Goal: Task Accomplishment & Management: Complete application form

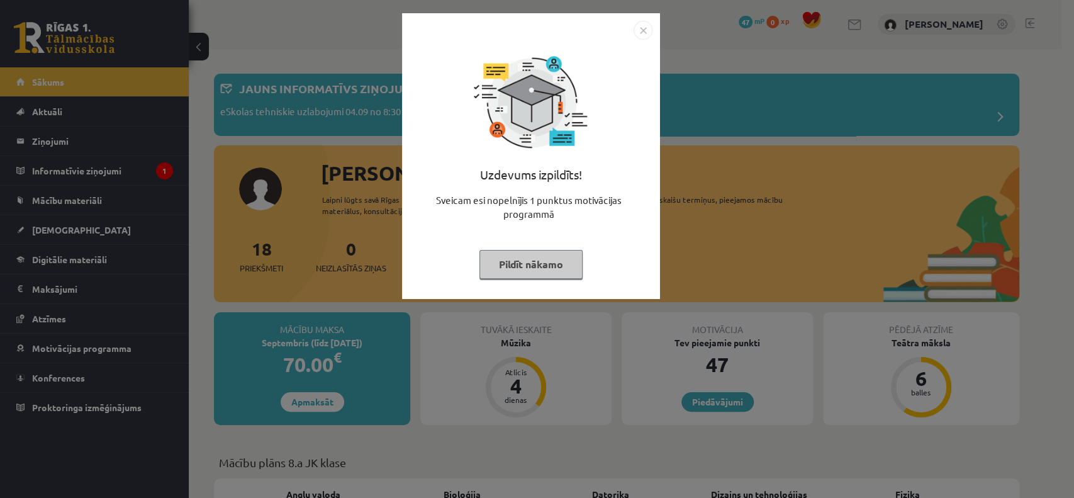
click at [533, 259] on button "Pildīt nākamo" at bounding box center [530, 264] width 103 height 29
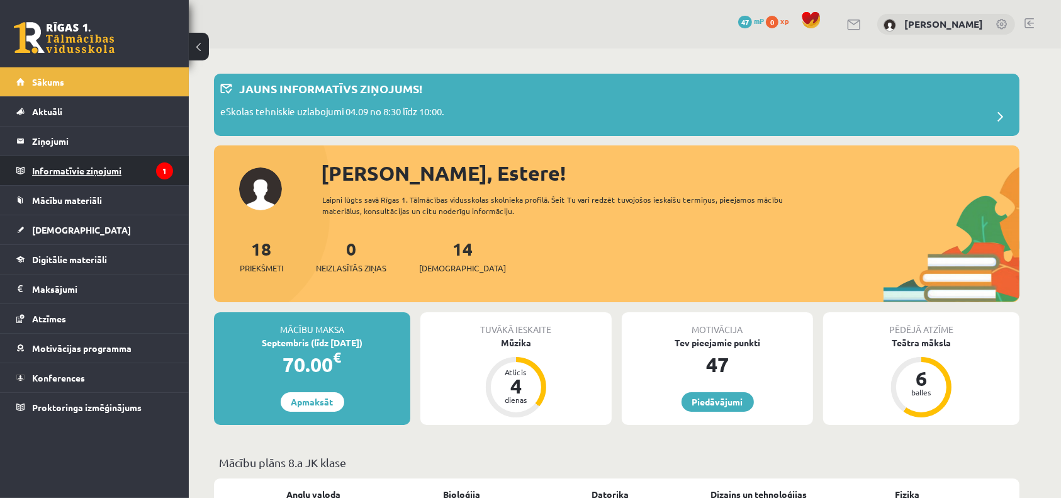
click at [161, 167] on icon "1" at bounding box center [164, 170] width 17 height 17
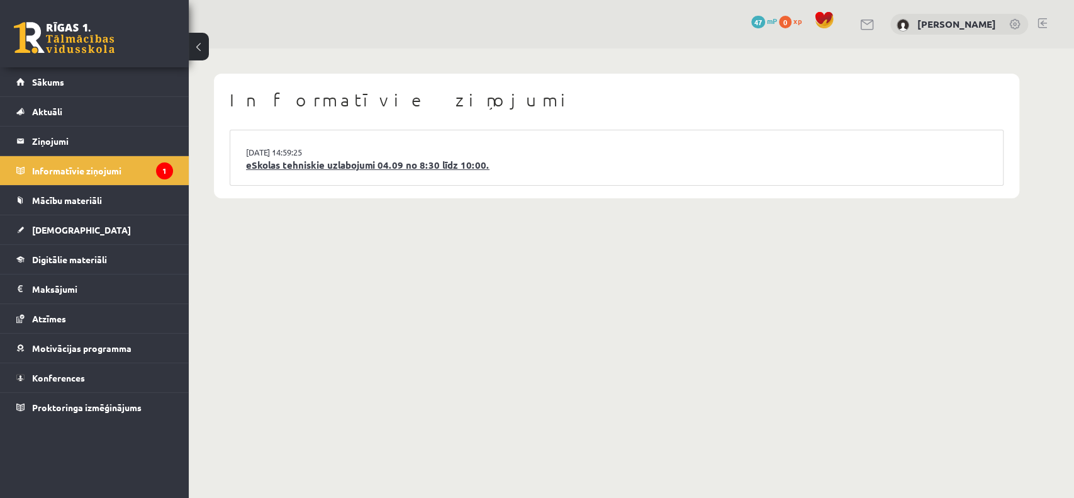
click at [257, 159] on link "eSkolas tehniskie uzlabojumi 04.09 no 8:30 līdz 10:00." at bounding box center [616, 165] width 741 height 14
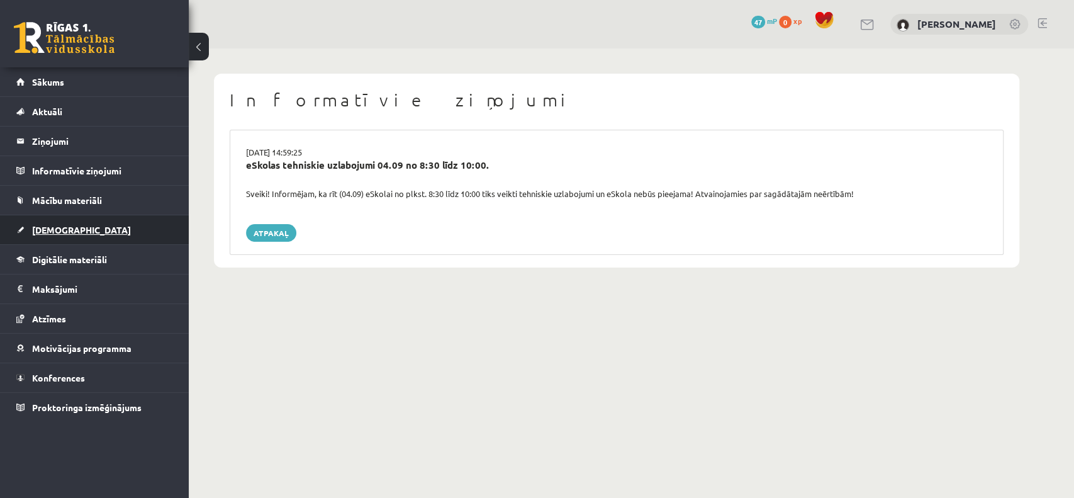
click at [57, 222] on link "[DEMOGRAPHIC_DATA]" at bounding box center [94, 229] width 157 height 29
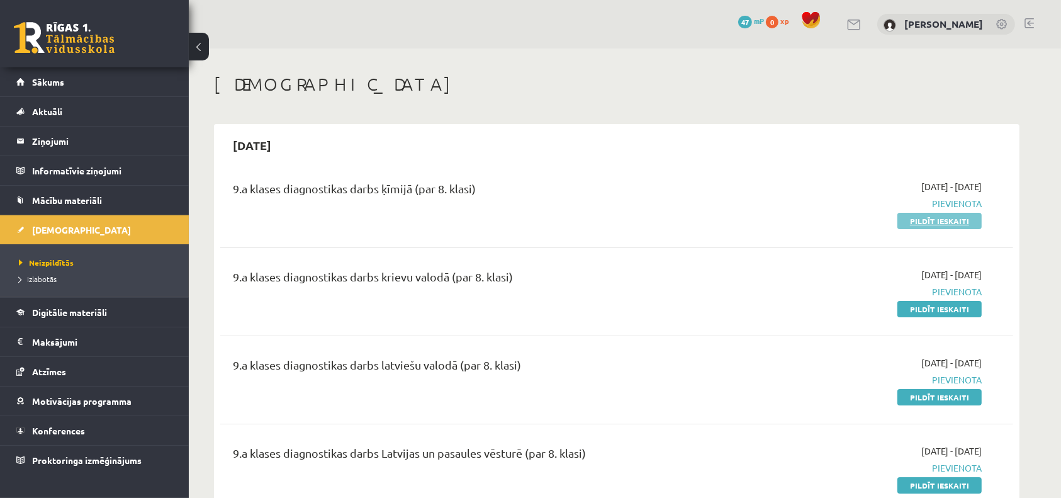
click at [931, 222] on link "Pildīt ieskaiti" at bounding box center [939, 221] width 84 height 16
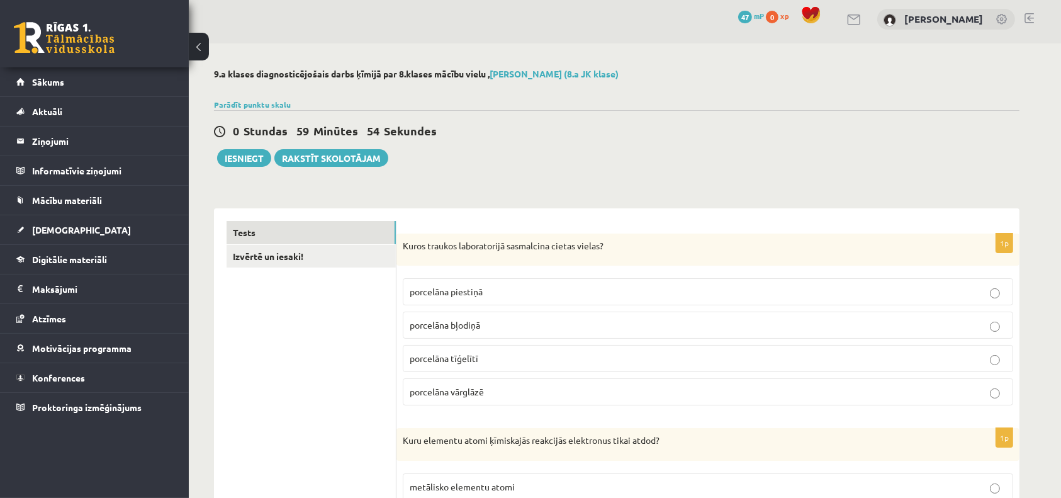
scroll to position [6, 0]
click at [463, 318] on span "porcelāna bļodiņā" at bounding box center [445, 323] width 70 height 11
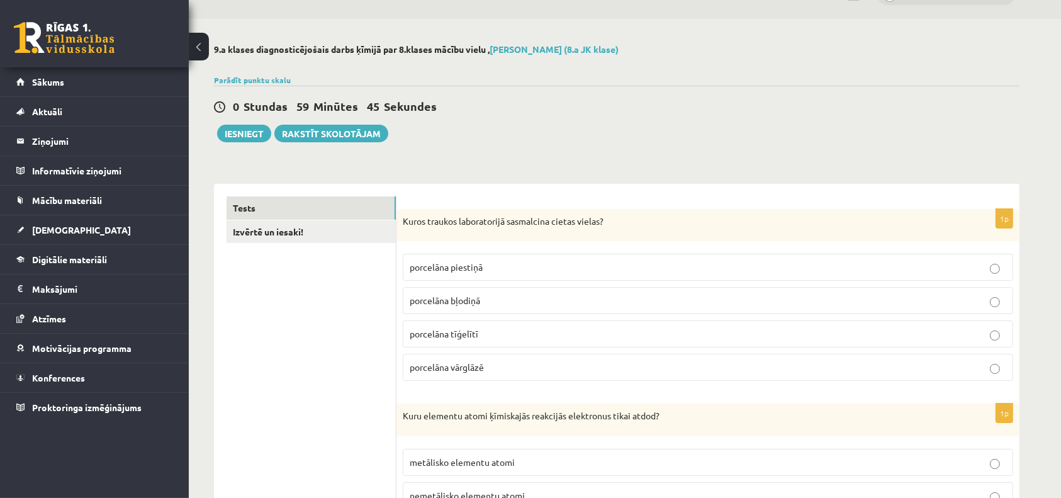
scroll to position [0, 0]
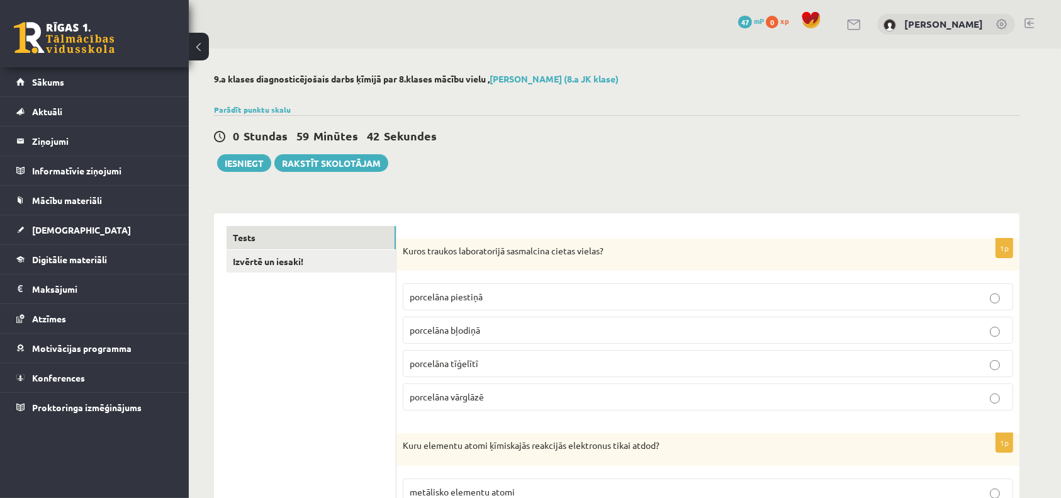
click at [450, 318] on label "porcelāna bļodiņā" at bounding box center [708, 330] width 610 height 27
click at [453, 290] on p "porcelāna piestiņā" at bounding box center [708, 296] width 597 height 13
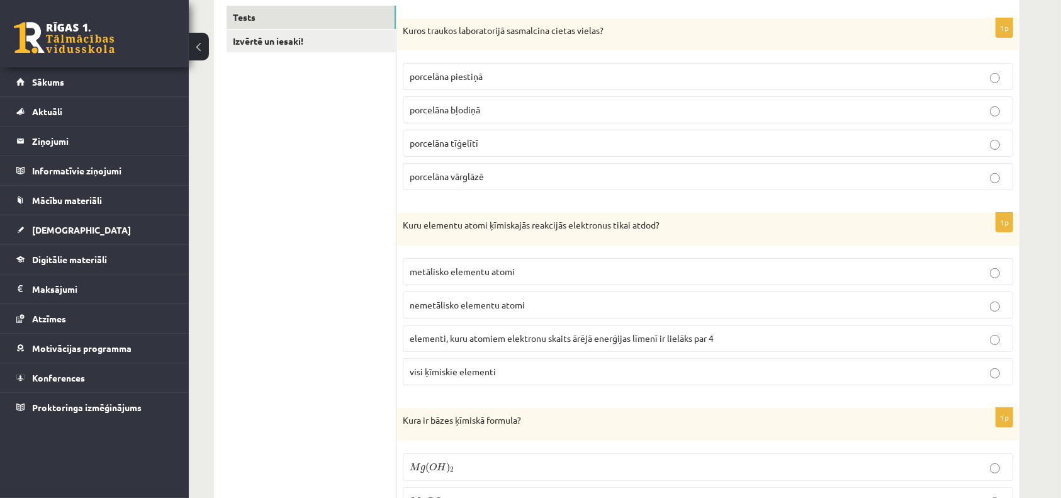
scroll to position [221, 0]
click at [502, 339] on span "elementi, kuru atomiem elektronu skaits ārējā enerģijas līmenī ir lielāks par 4" at bounding box center [562, 336] width 304 height 11
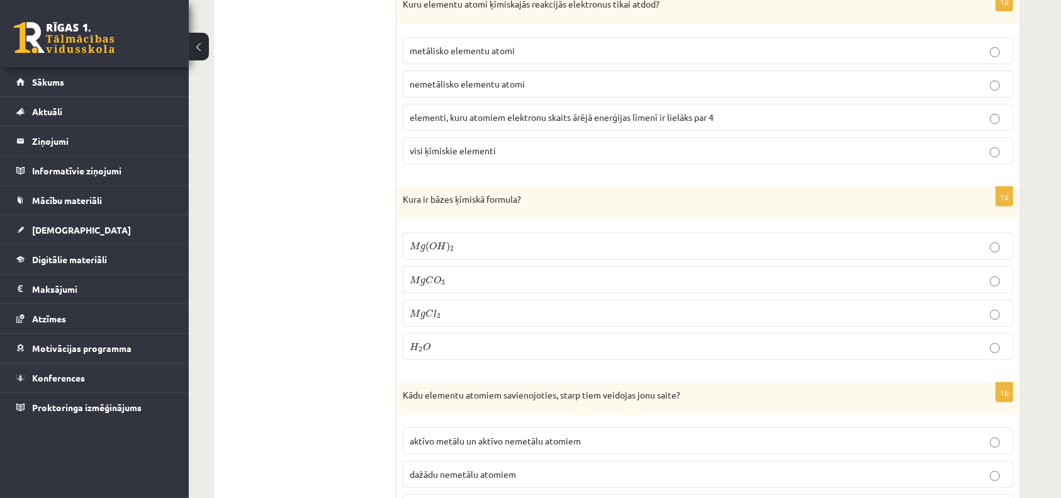
scroll to position [443, 0]
click at [477, 271] on p "M g C O 3 M g C O 3" at bounding box center [708, 277] width 597 height 13
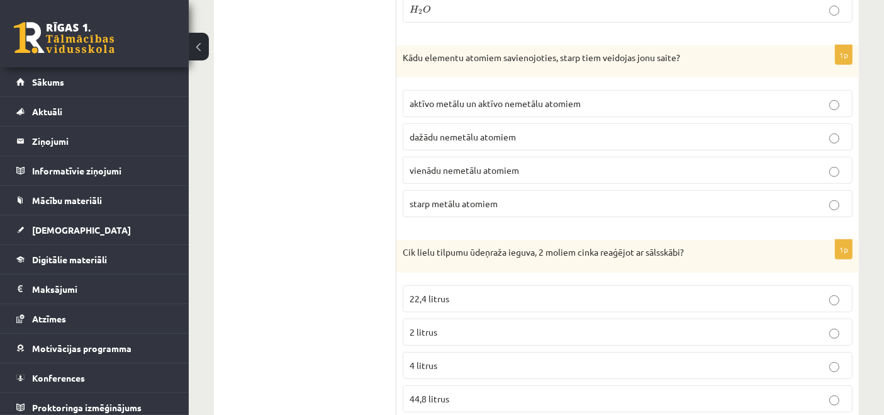
scroll to position [774, 0]
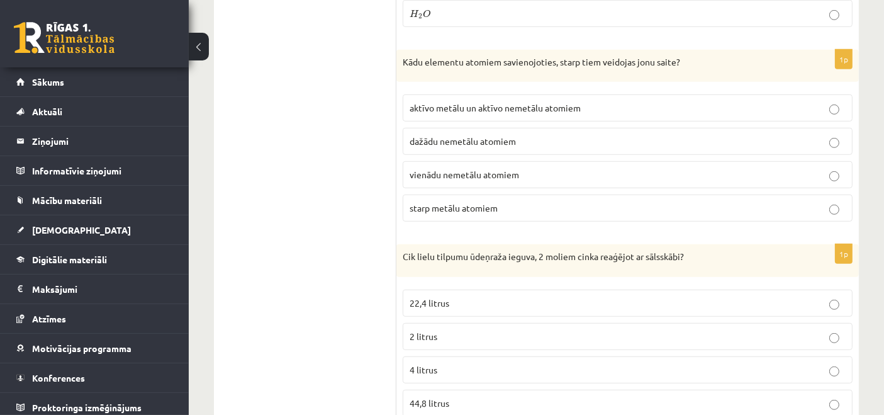
click at [485, 169] on span "vienādu nemetālu atomiem" at bounding box center [464, 174] width 109 height 11
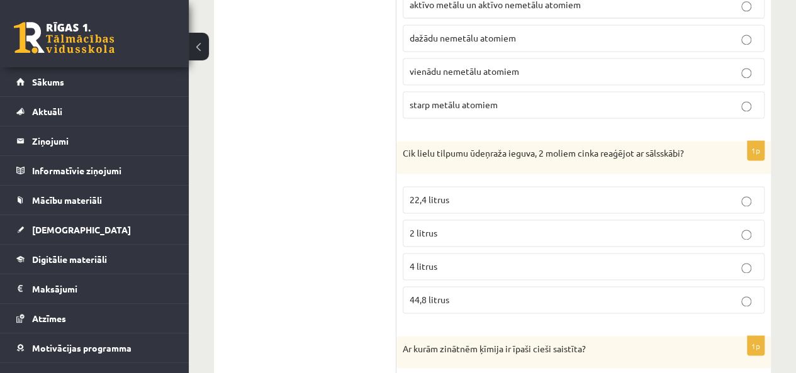
scroll to position [887, 0]
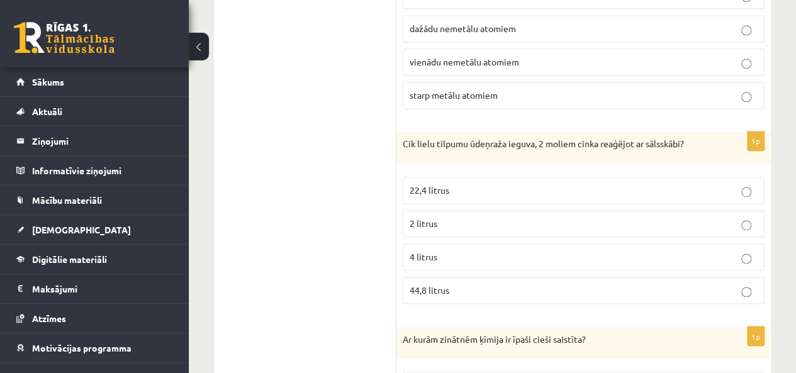
click at [507, 225] on label "2 litrus" at bounding box center [584, 223] width 362 height 27
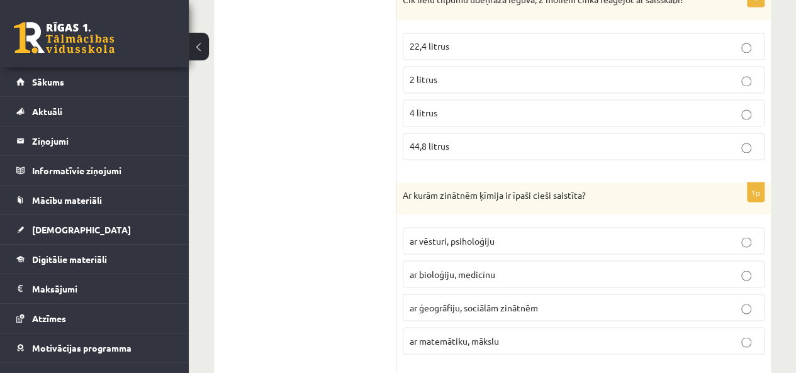
scroll to position [1097, 0]
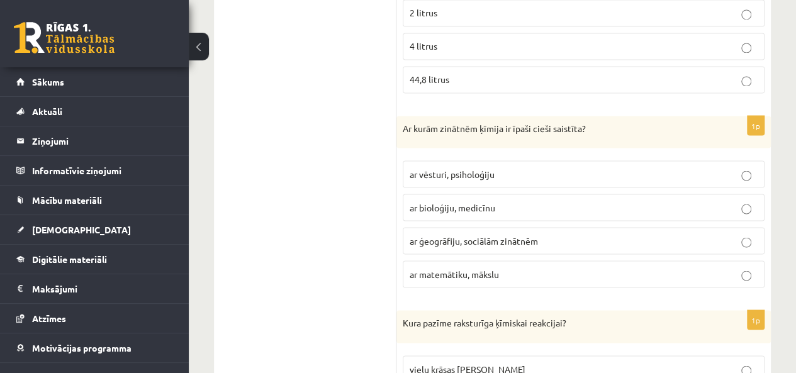
click at [481, 237] on p "ar ģeogrāfiju, sociālām zinātnēm" at bounding box center [584, 240] width 348 height 13
click at [471, 201] on span "ar bioloģiju, medicīnu" at bounding box center [453, 206] width 86 height 11
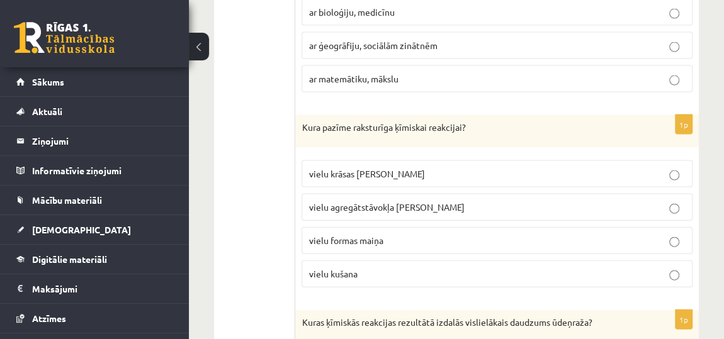
scroll to position [1293, 0]
click at [396, 233] on p "vielu formas maiņa" at bounding box center [496, 239] width 377 height 13
click at [412, 201] on span "vielu agregātstāvokļa maiņa" at bounding box center [385, 206] width 155 height 11
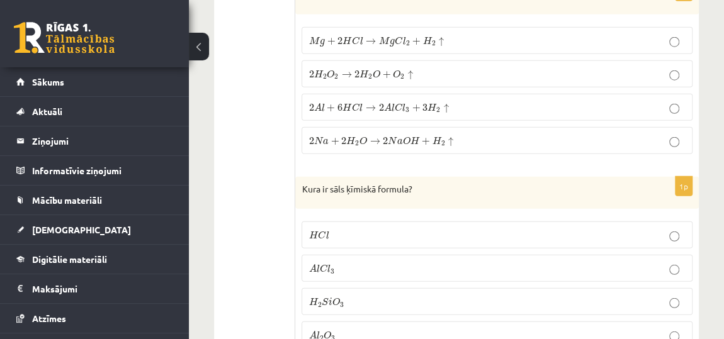
scroll to position [1609, 0]
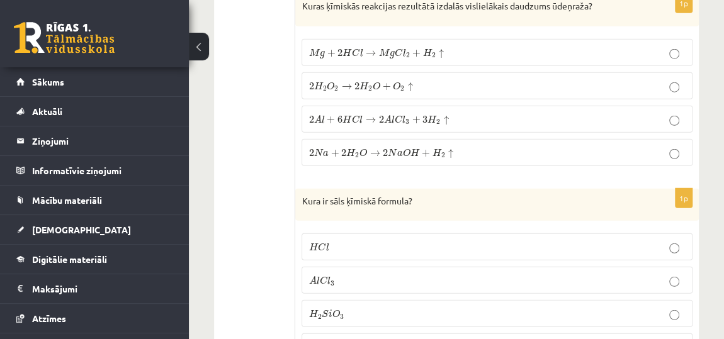
click at [507, 79] on p "2 H 2 O 2 → 2 H 2 O + O 2 ↑ 2 H 2 O 2 → 2 H 2 O + O 2 ↑" at bounding box center [496, 85] width 377 height 13
click at [349, 274] on p "A l C l 3 A l C l 3" at bounding box center [496, 280] width 377 height 13
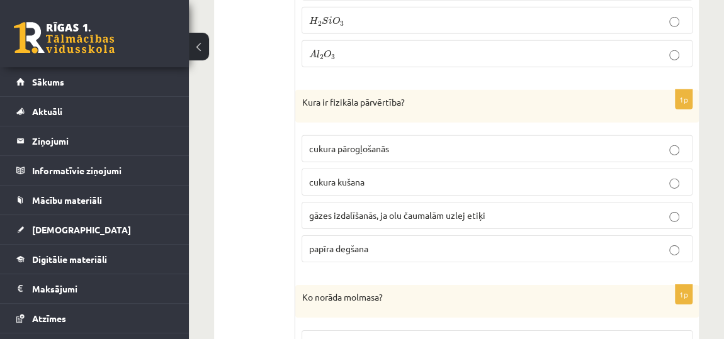
scroll to position [1903, 0]
click at [437, 209] on span "gāzes izdalīšanās, ja olu čaumalām uzlej etiķi" at bounding box center [396, 214] width 176 height 11
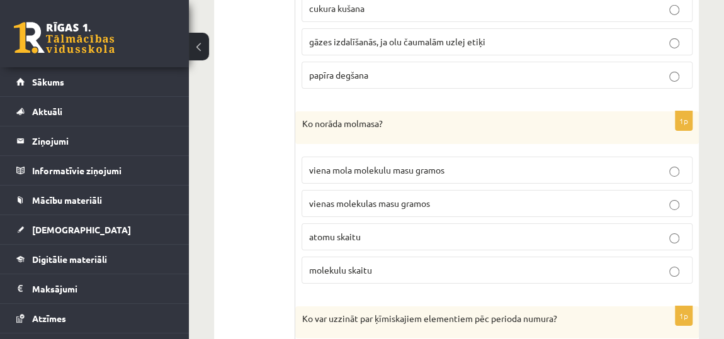
scroll to position [2076, 0]
click at [435, 197] on p "vienas molekulas masu gramos" at bounding box center [496, 203] width 377 height 13
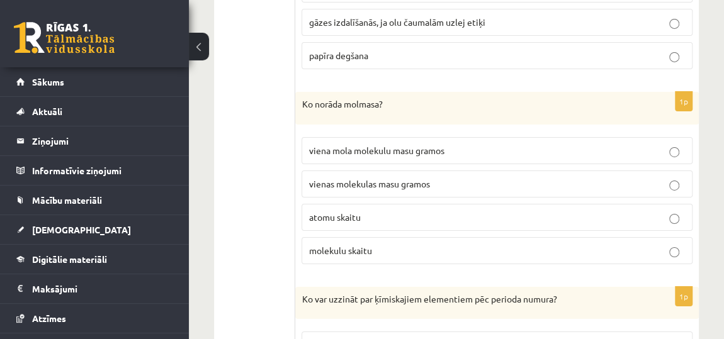
scroll to position [2121, 0]
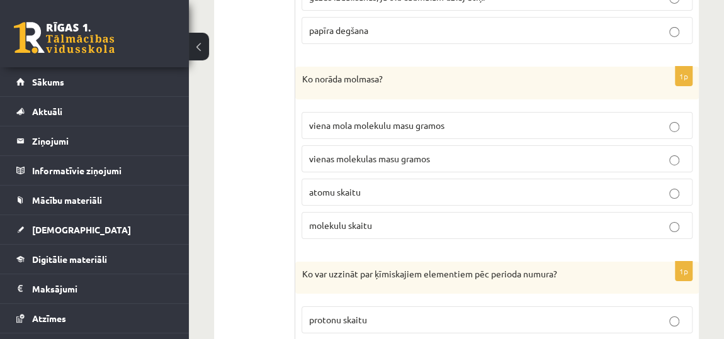
click at [446, 186] on p "atomu skaitu" at bounding box center [496, 192] width 377 height 13
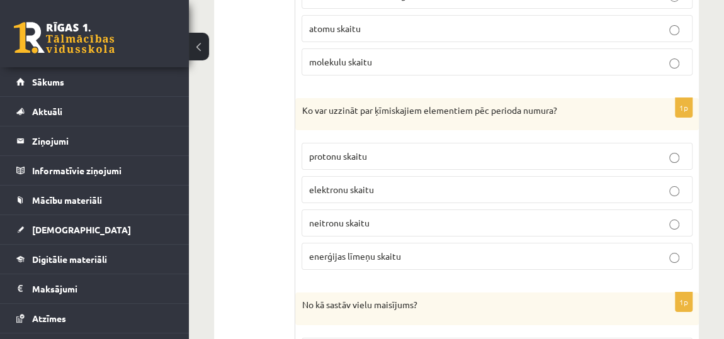
scroll to position [2285, 0]
click at [398, 211] on label "neitronu skaitu" at bounding box center [496, 221] width 391 height 27
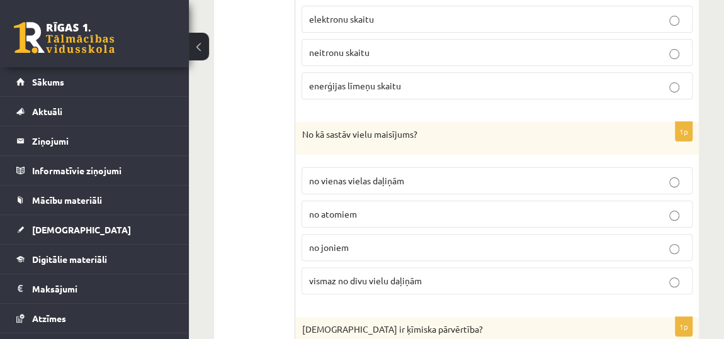
scroll to position [2459, 0]
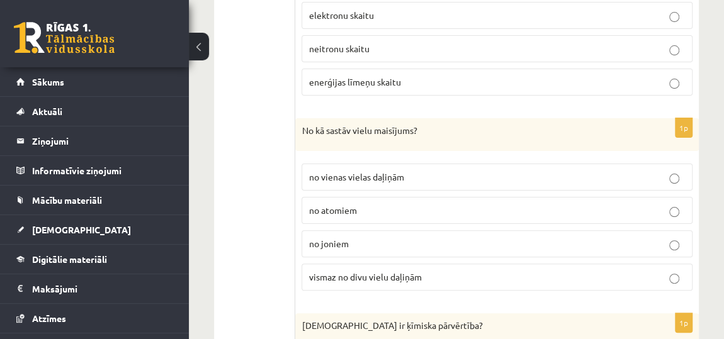
click at [417, 197] on label "no atomiem" at bounding box center [496, 210] width 391 height 27
click at [371, 271] on span "vismaz no divu vielu daļiņām" at bounding box center [364, 276] width 113 height 11
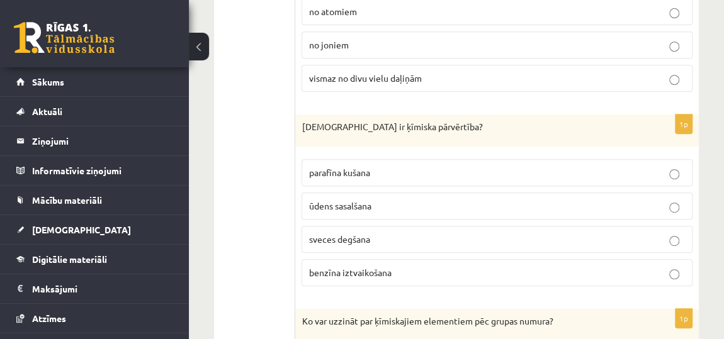
scroll to position [2659, 0]
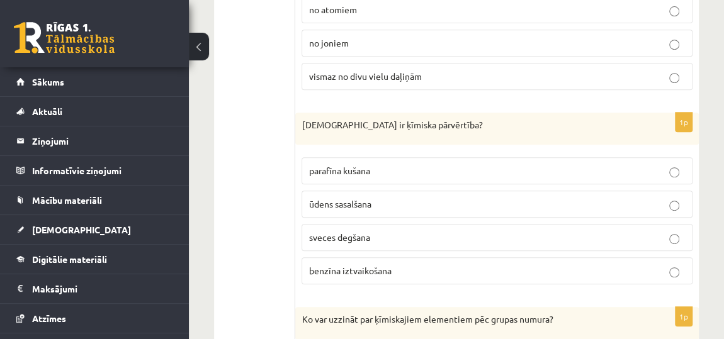
click at [352, 265] on span "benzīna iztvaikošana" at bounding box center [349, 270] width 82 height 11
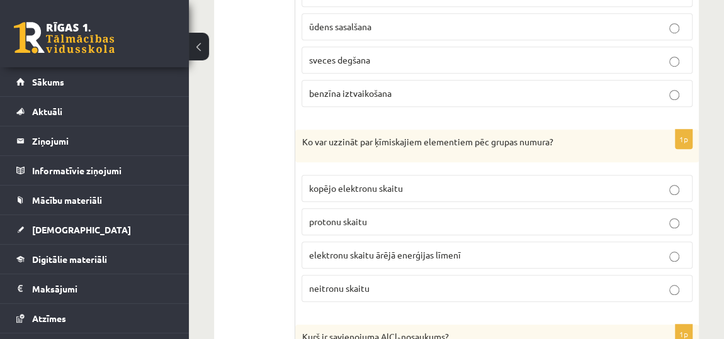
scroll to position [2841, 0]
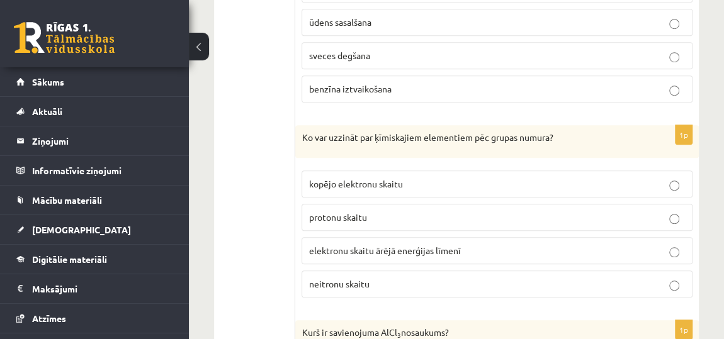
click at [352, 271] on label "neitronu skaitu" at bounding box center [496, 284] width 391 height 27
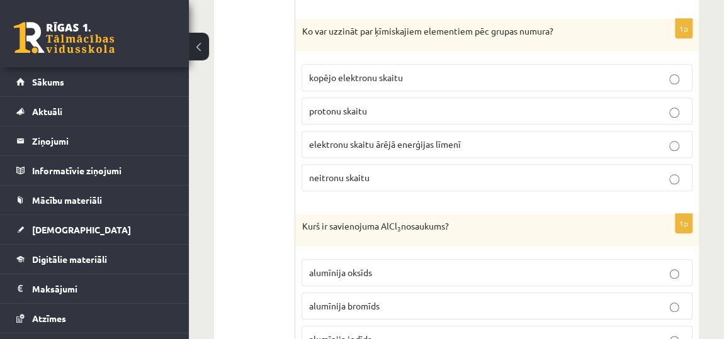
scroll to position [2948, 0]
click at [352, 266] on span "alumīnija oksīds" at bounding box center [339, 271] width 63 height 11
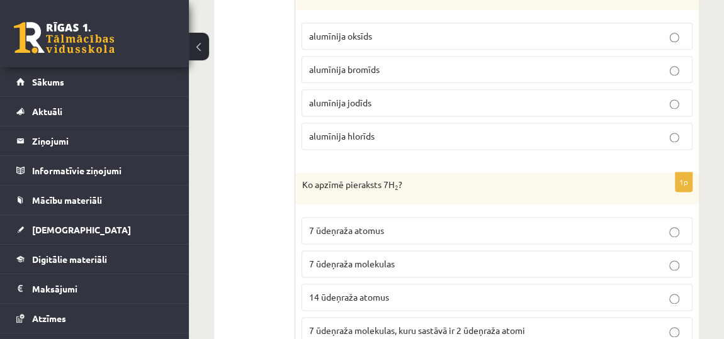
click at [364, 250] on label "7 ūdeņraža molekulas" at bounding box center [496, 263] width 391 height 27
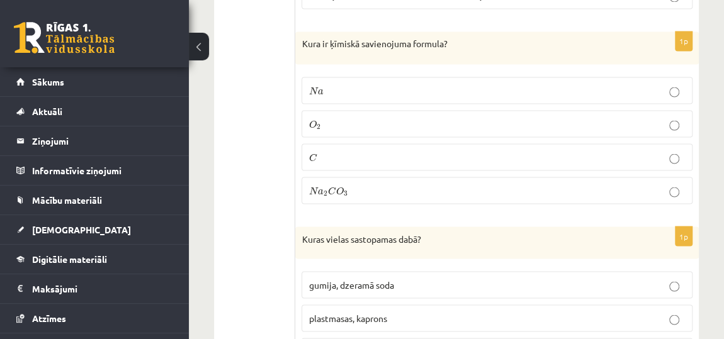
scroll to position [3511, 0]
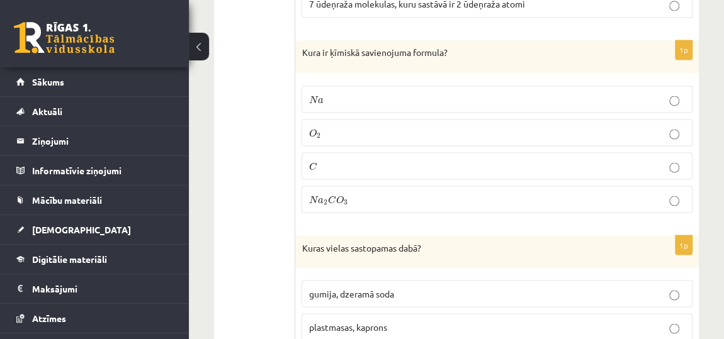
click at [417, 193] on p "N a 2 C O 3 N a 2 C O 3" at bounding box center [496, 199] width 377 height 13
click at [369, 313] on label "plastmasas, kaprons" at bounding box center [496, 326] width 391 height 27
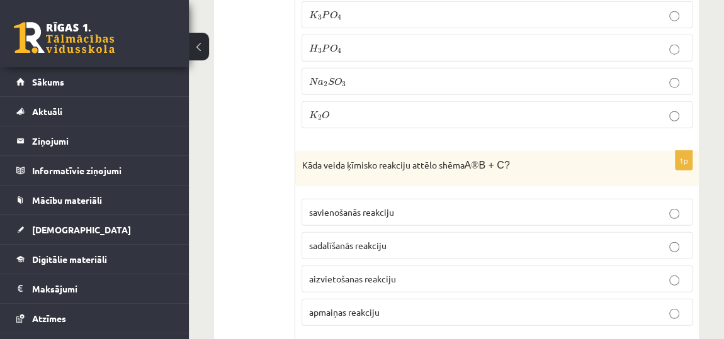
scroll to position [3986, 0]
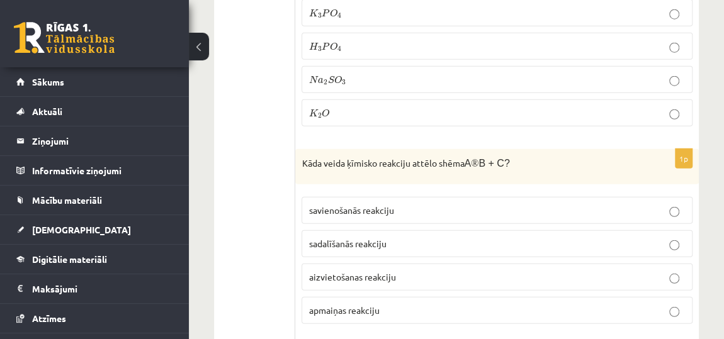
click at [430, 264] on label "aizvietošanas reakciju" at bounding box center [496, 277] width 391 height 27
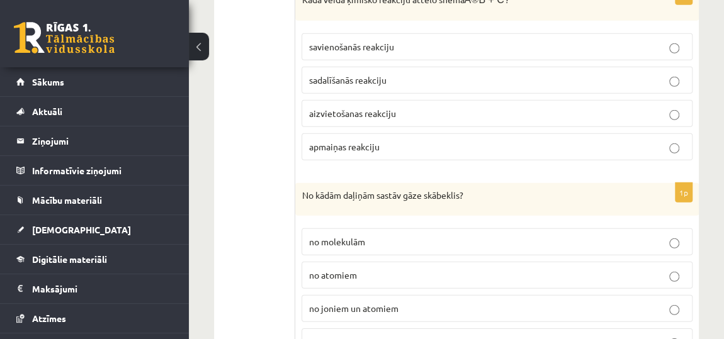
scroll to position [4151, 0]
click at [405, 301] on p "no joniem un atomiem" at bounding box center [496, 307] width 377 height 13
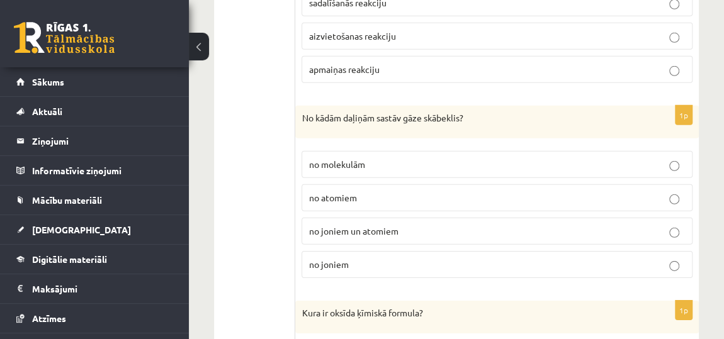
scroll to position [4230, 0]
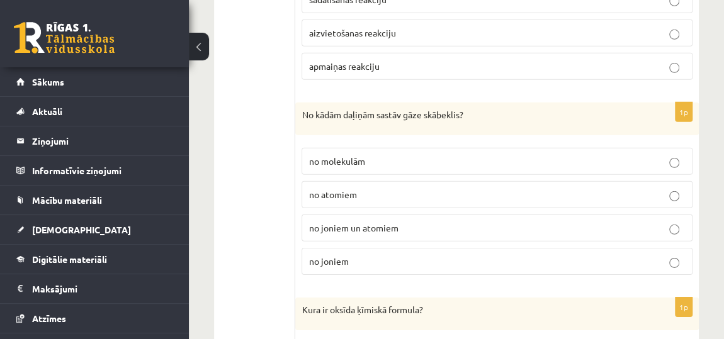
click at [481, 148] on label "no molekulām" at bounding box center [496, 161] width 391 height 27
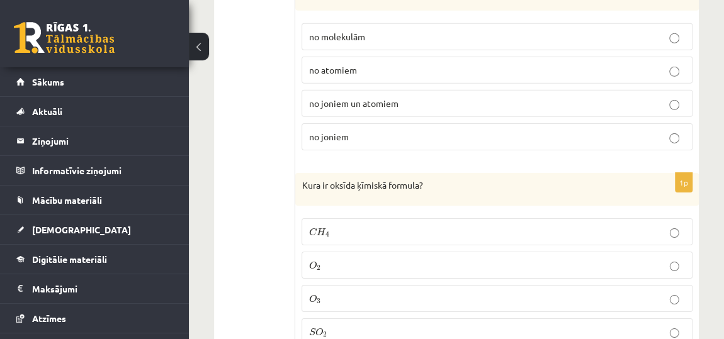
scroll to position [4355, 0]
click at [436, 259] on p "O 2 O 2" at bounding box center [496, 265] width 377 height 13
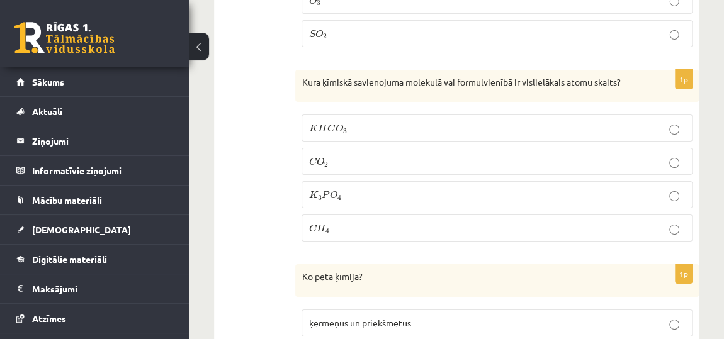
scroll to position [4671, 0]
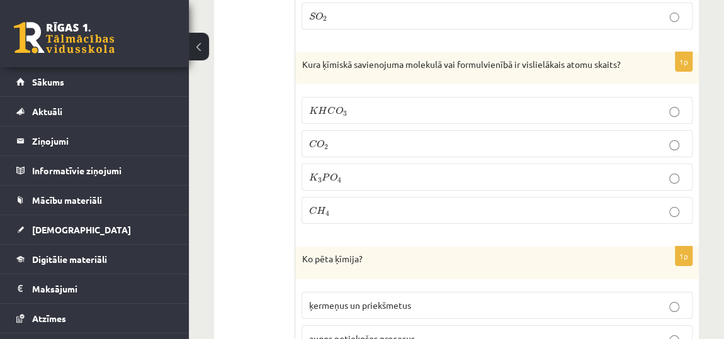
click at [500, 164] on label "K 3 P O 4 K 3 P O 4" at bounding box center [496, 177] width 391 height 27
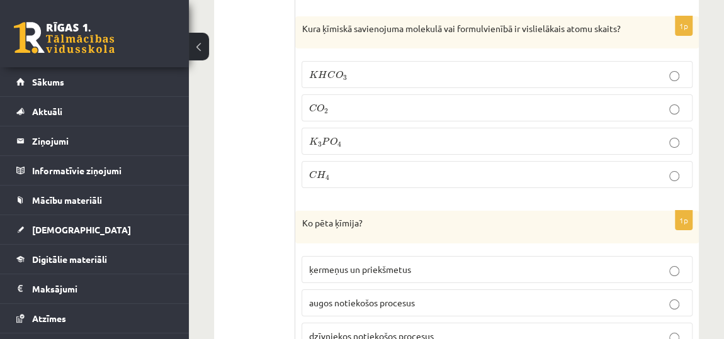
scroll to position [4711, 0]
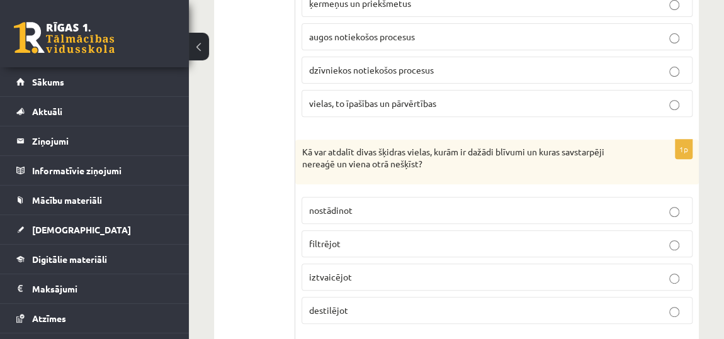
scroll to position [4974, 0]
click at [383, 270] on p "iztvaicējot" at bounding box center [496, 276] width 377 height 13
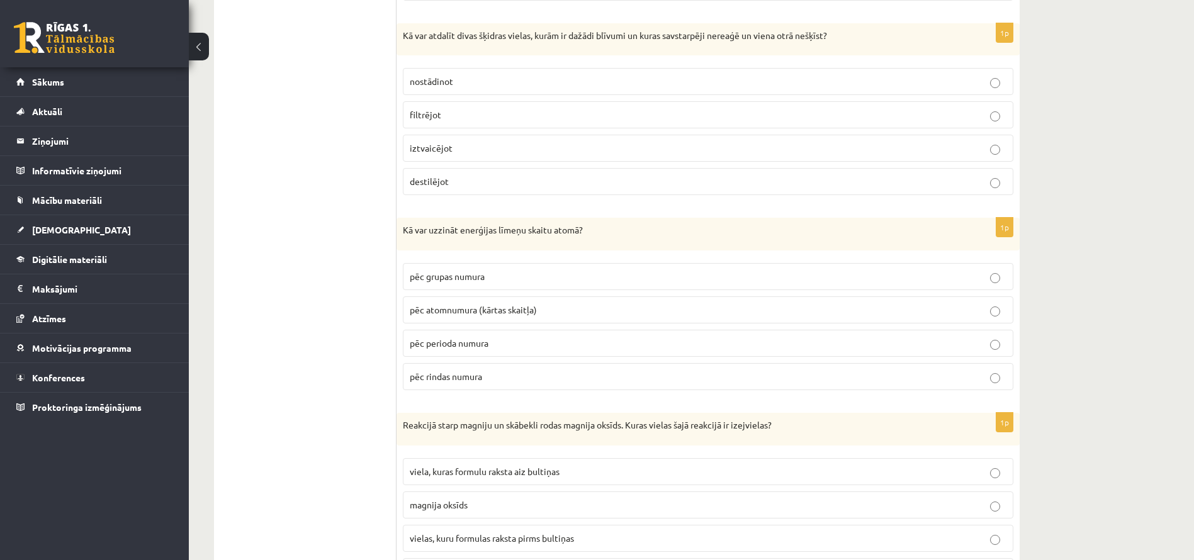
scroll to position [5090, 0]
click at [653, 311] on p "pēc atomnumura (kārtas skaitļa)" at bounding box center [708, 309] width 597 height 13
click at [602, 497] on p "vielas, kuru formulas raksta pirms bultiņas" at bounding box center [708, 537] width 597 height 13
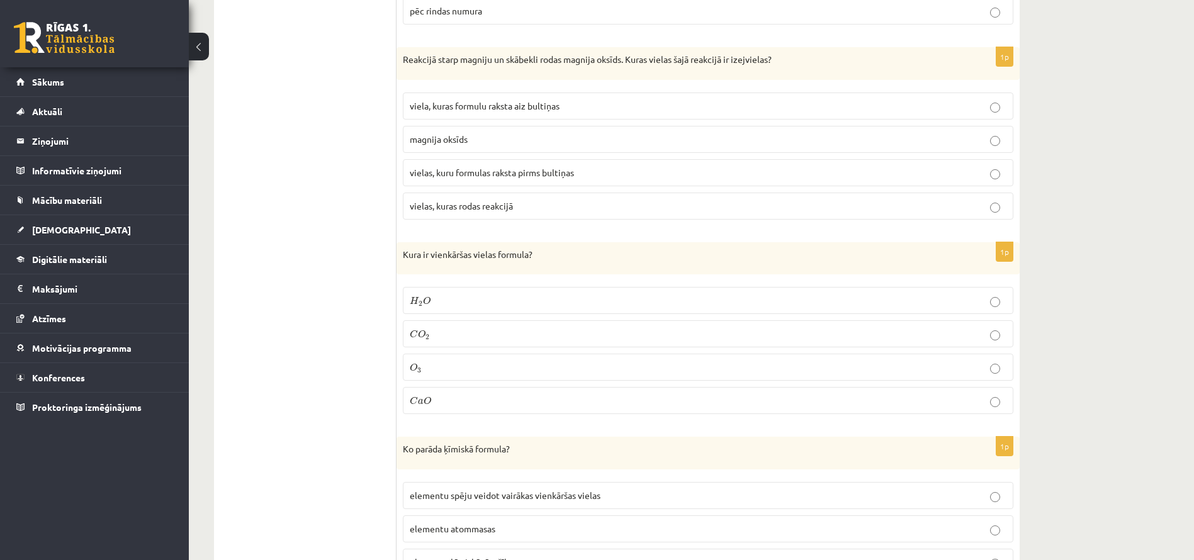
scroll to position [5461, 0]
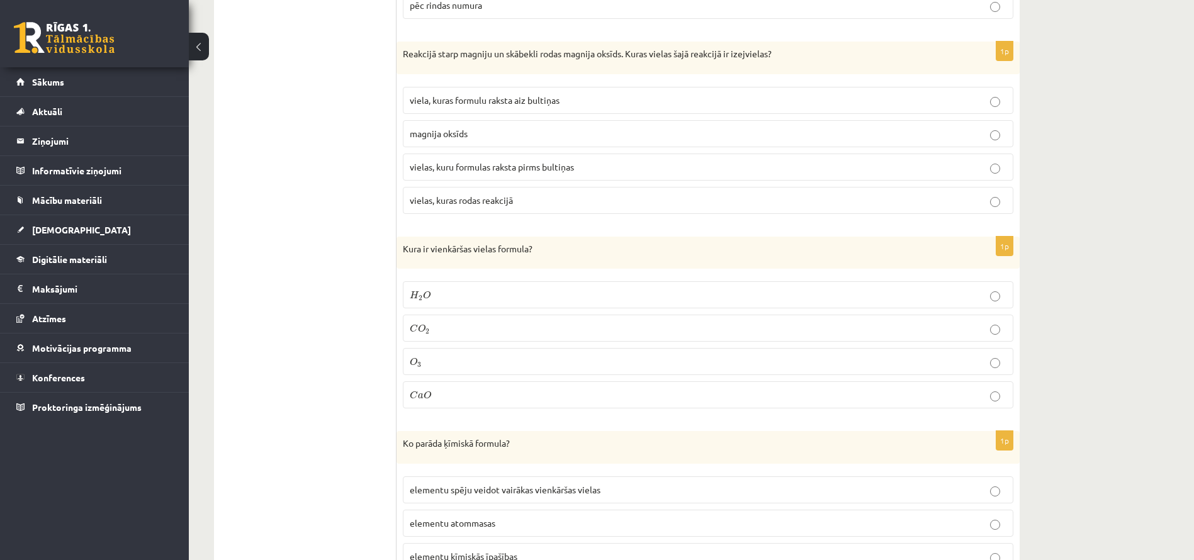
click at [664, 311] on fieldset "H 2 O H 2 O C O 2 C O 2 O 3 O 3 C a O C a O" at bounding box center [708, 343] width 610 height 137
click at [663, 297] on p "H 2 O H 2 O" at bounding box center [708, 294] width 597 height 13
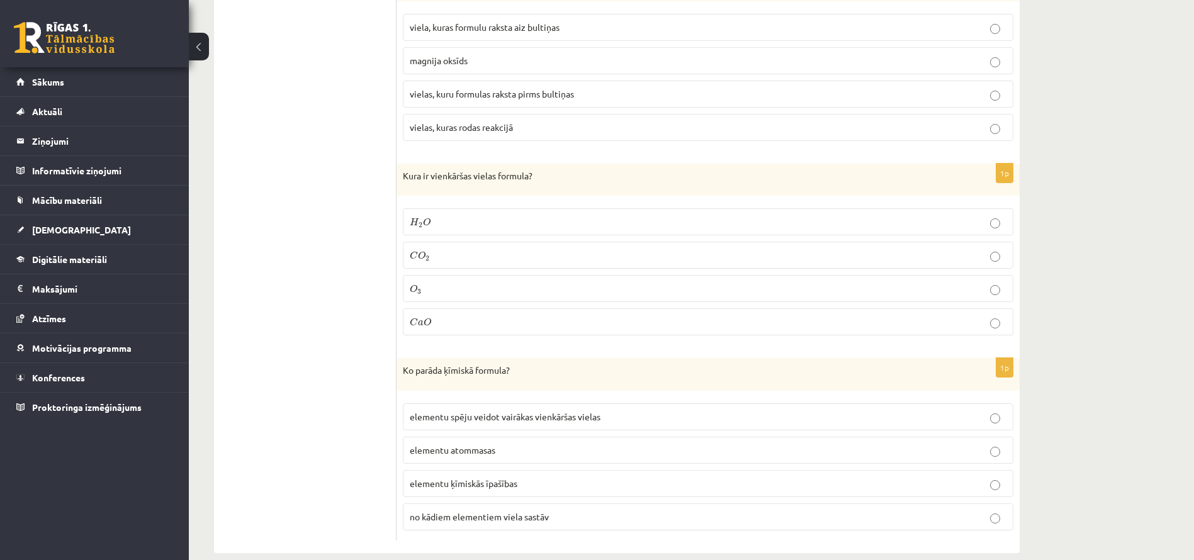
scroll to position [5551, 0]
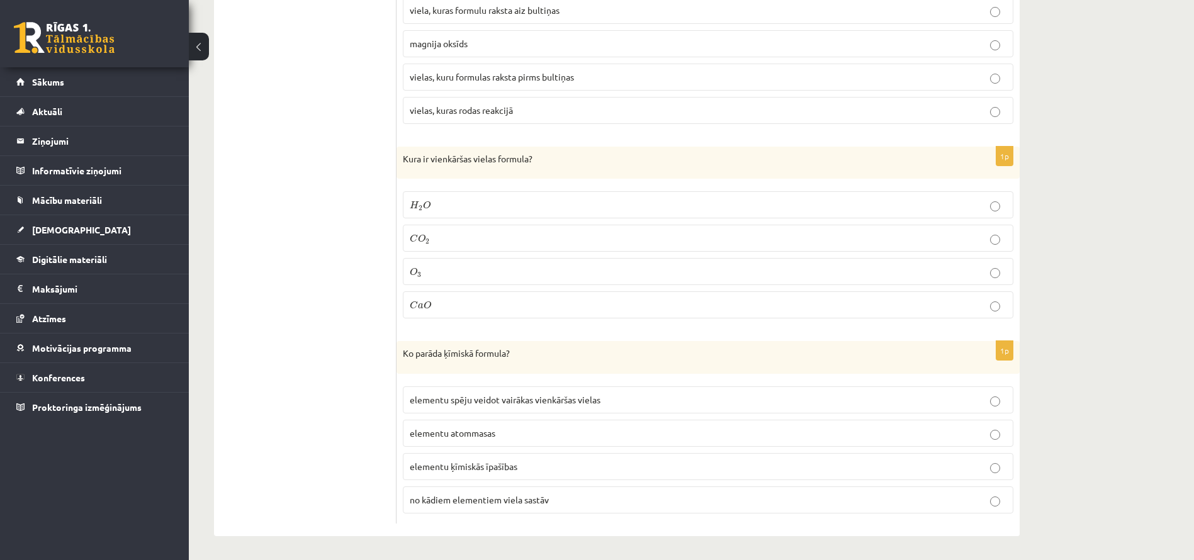
click at [586, 454] on label "elementu ķīmiskās īpašības" at bounding box center [708, 466] width 610 height 27
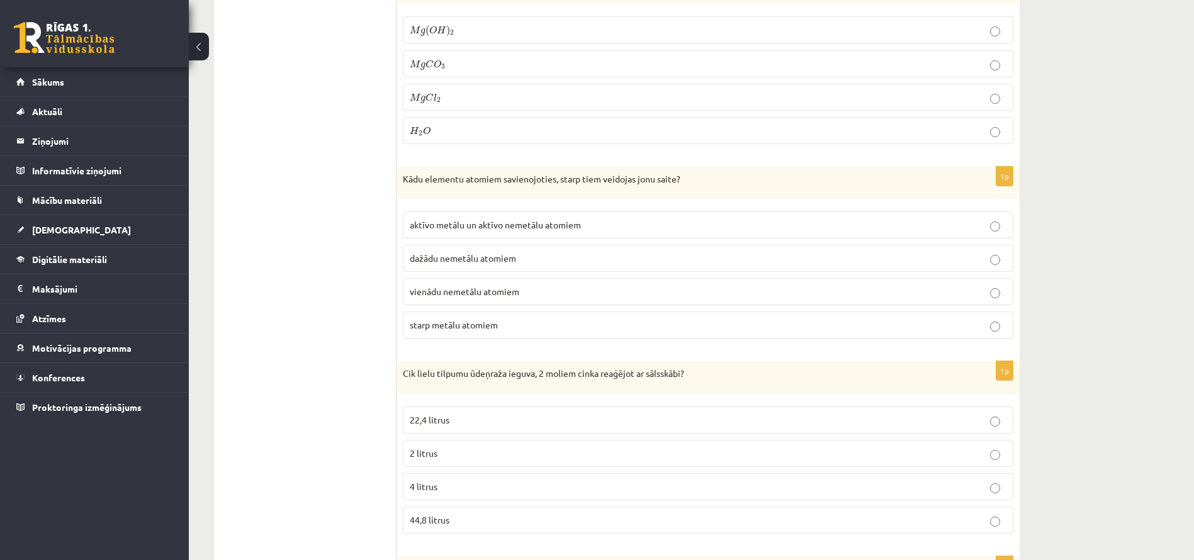
scroll to position [0, 0]
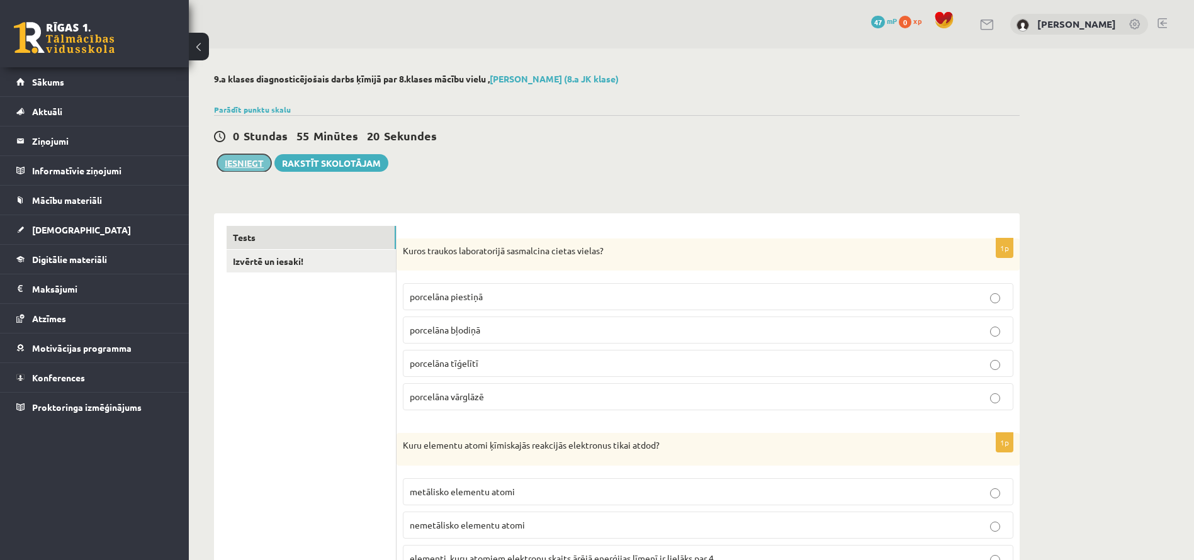
click at [243, 165] on button "Iesniegt" at bounding box center [244, 163] width 54 height 18
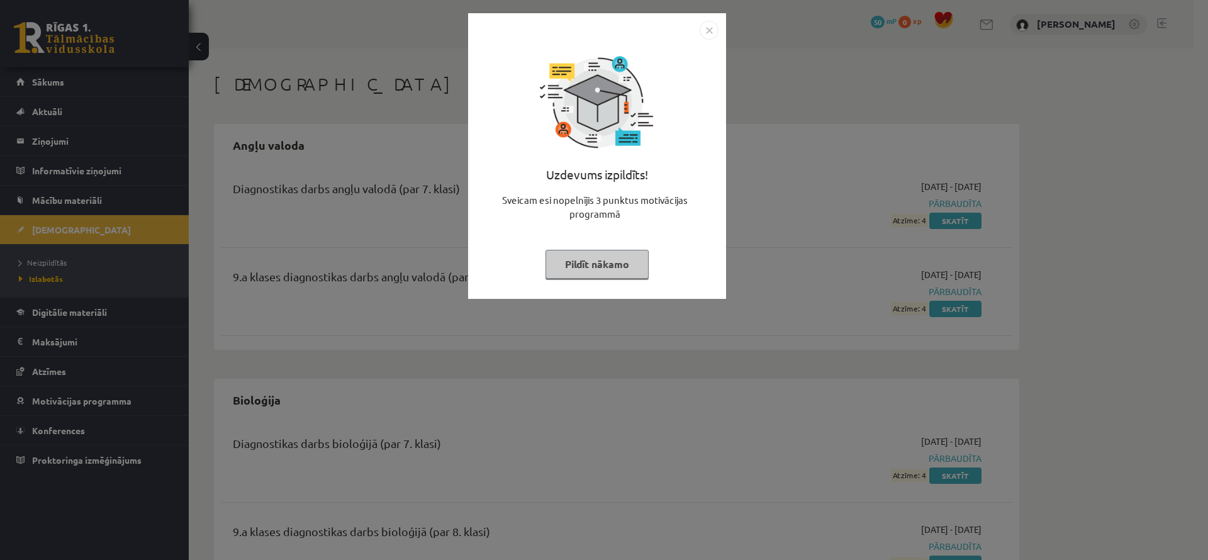
click at [602, 260] on button "Pildīt nākamo" at bounding box center [597, 264] width 103 height 29
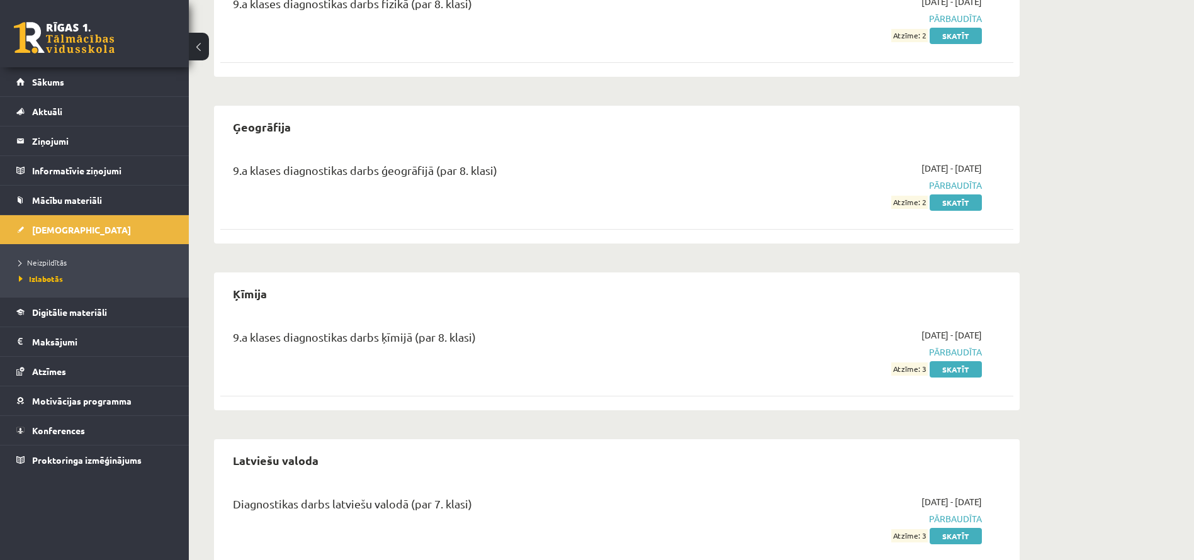
scroll to position [1043, 0]
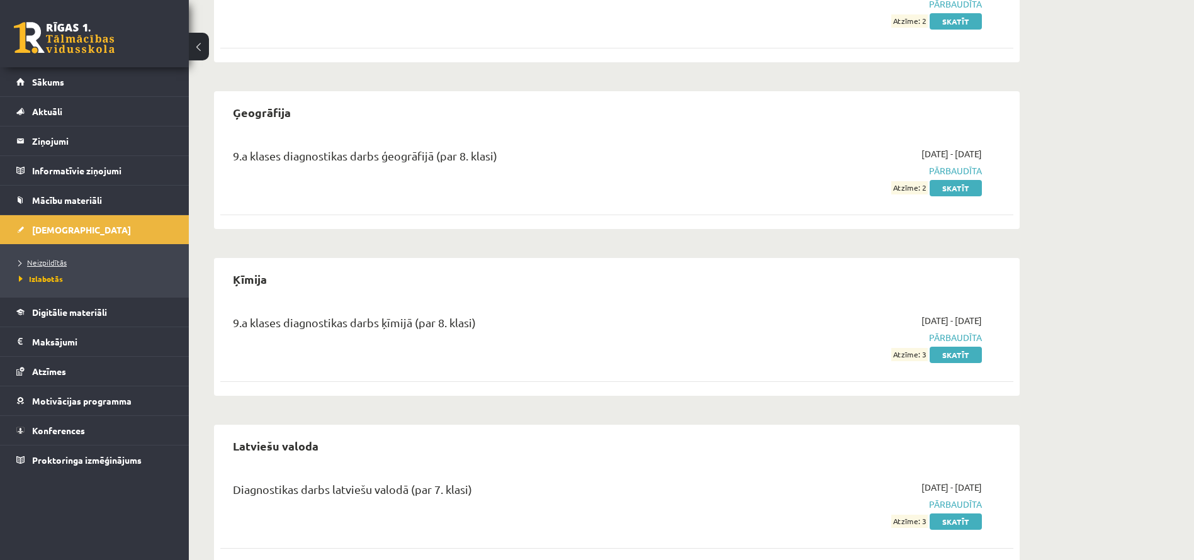
click at [57, 257] on link "Neizpildītās" at bounding box center [97, 262] width 157 height 11
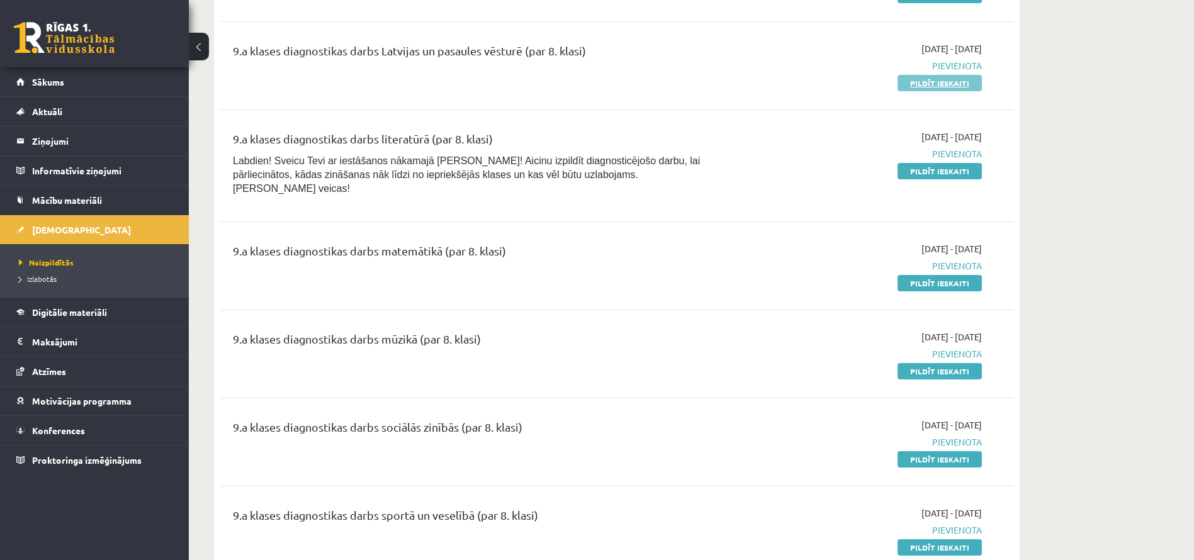
scroll to position [323, 0]
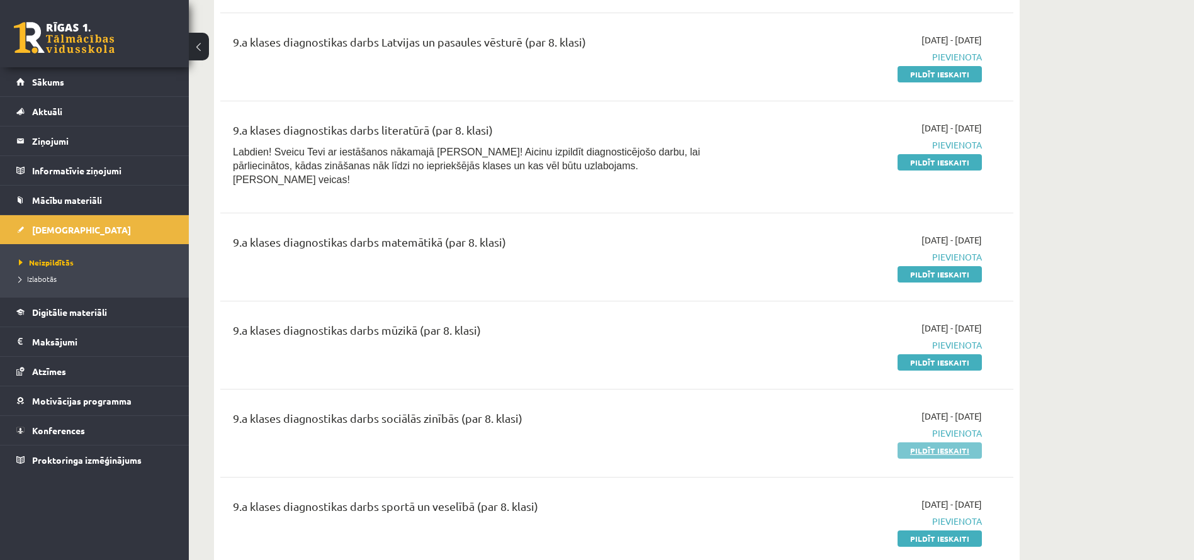
click at [926, 442] on link "Pildīt ieskaiti" at bounding box center [939, 450] width 84 height 16
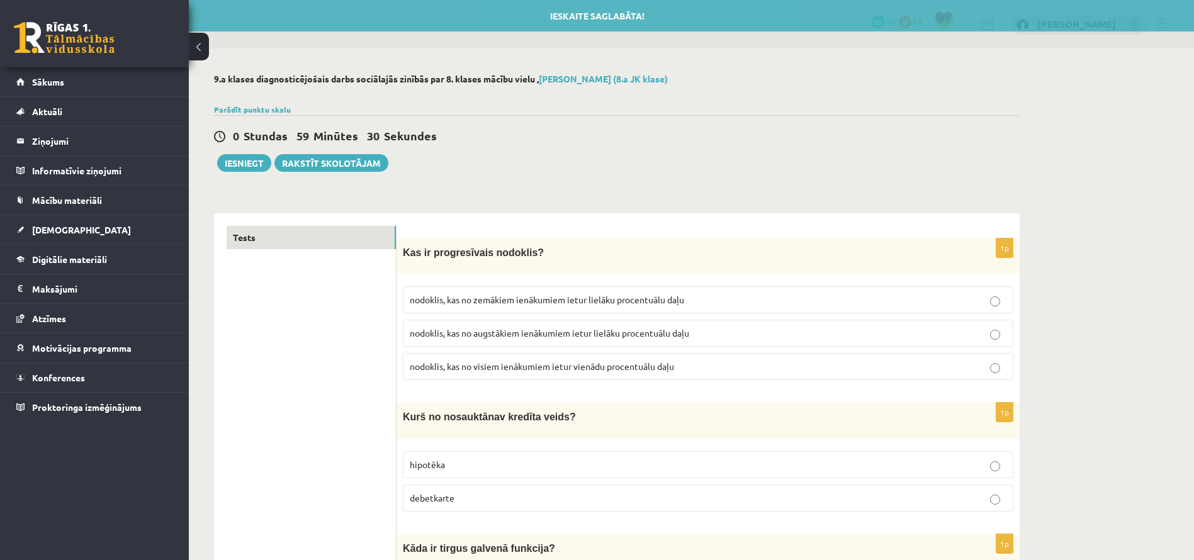
click at [699, 98] on div at bounding box center [616, 94] width 805 height 13
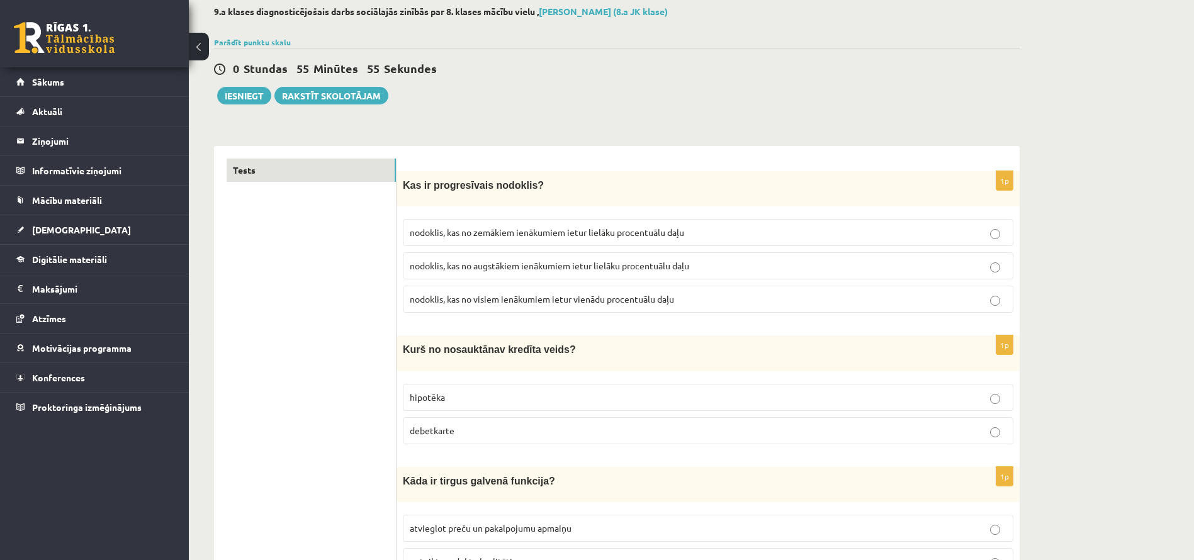
scroll to position [74, 0]
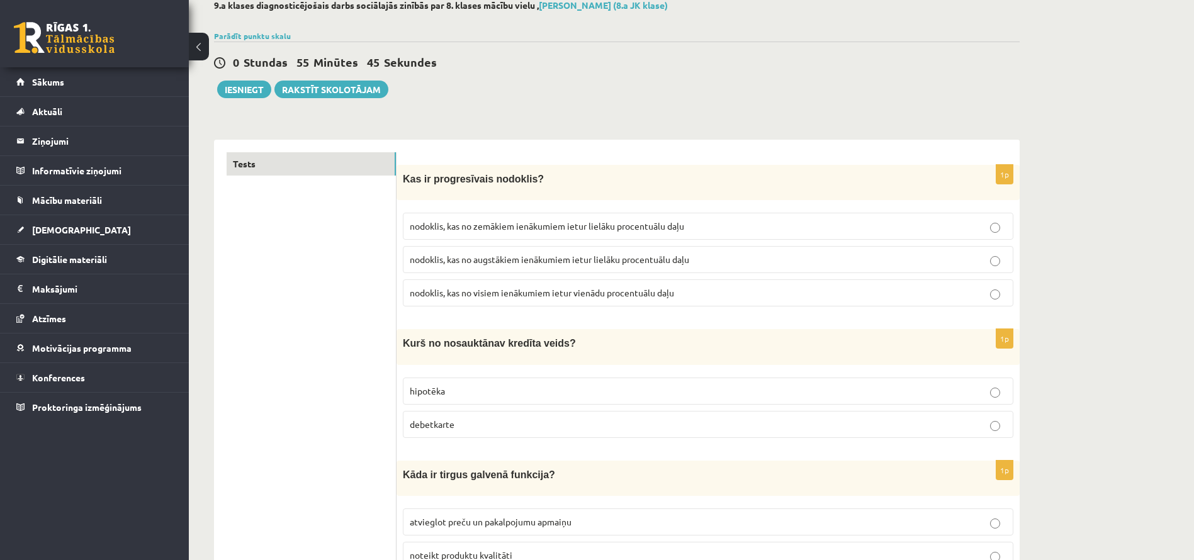
click at [534, 387] on p "hipotēka" at bounding box center [708, 390] width 597 height 13
click at [563, 257] on span "nodoklis, kas no augstākiem ienākumiem ietur lielāku procentuālu daļu" at bounding box center [549, 259] width 279 height 11
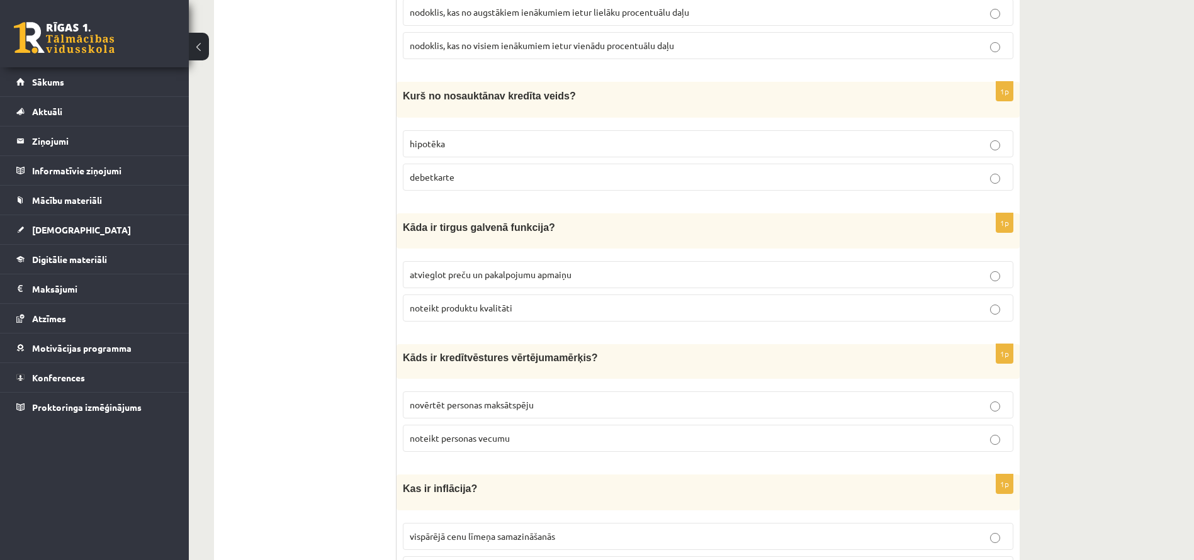
scroll to position [323, 0]
click at [539, 306] on p "noteikt produktu kvalitāti" at bounding box center [708, 306] width 597 height 13
click at [538, 275] on span "atvieglot preču un pakalpojumu apmaiņu" at bounding box center [491, 272] width 162 height 11
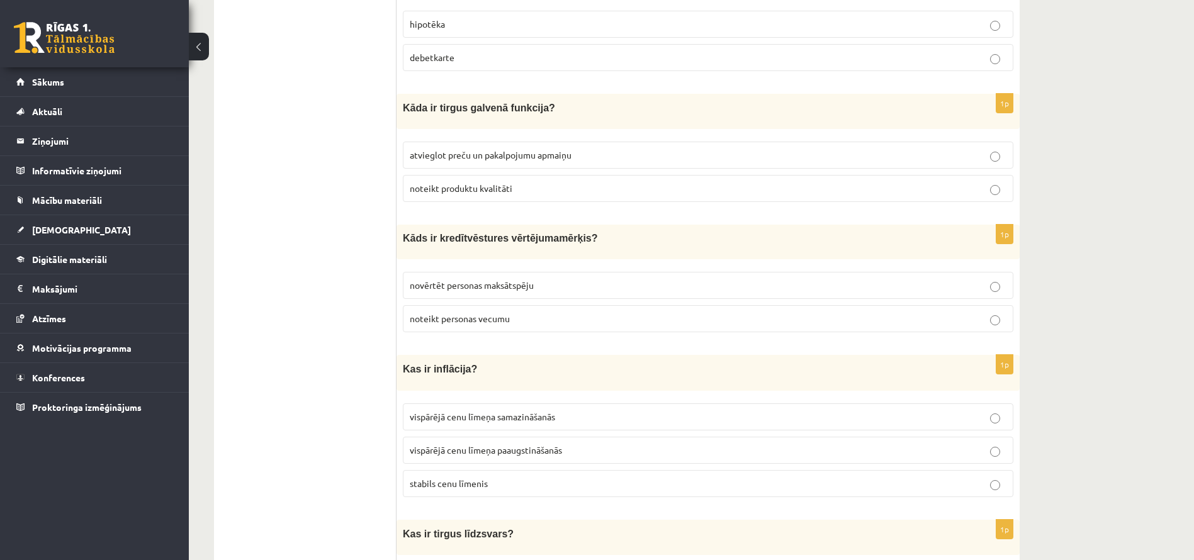
scroll to position [448, 0]
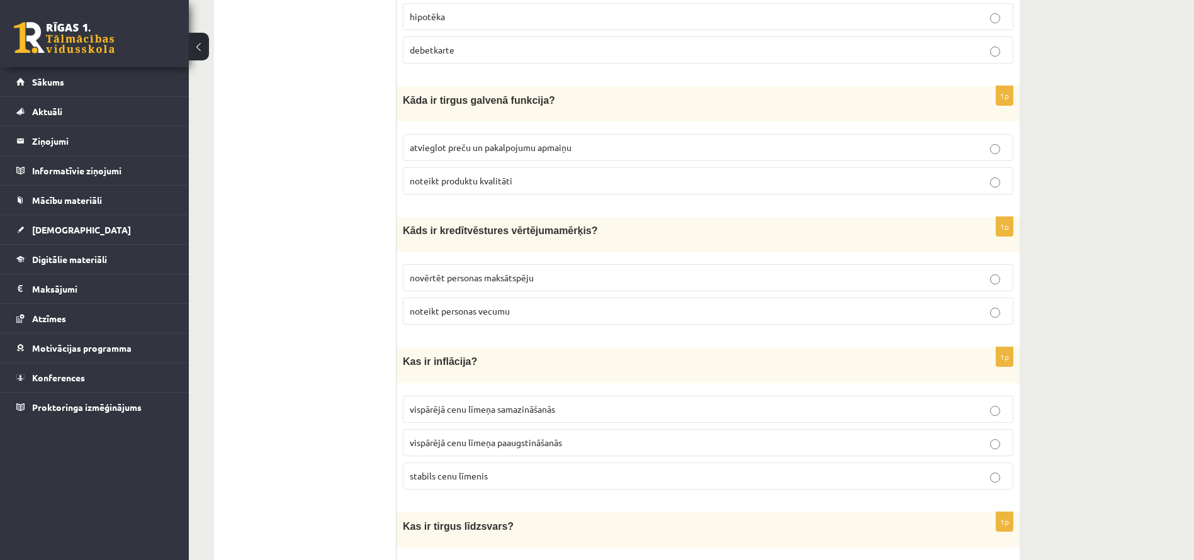
click at [538, 267] on label "novērtēt personas maksātspēju" at bounding box center [708, 277] width 610 height 27
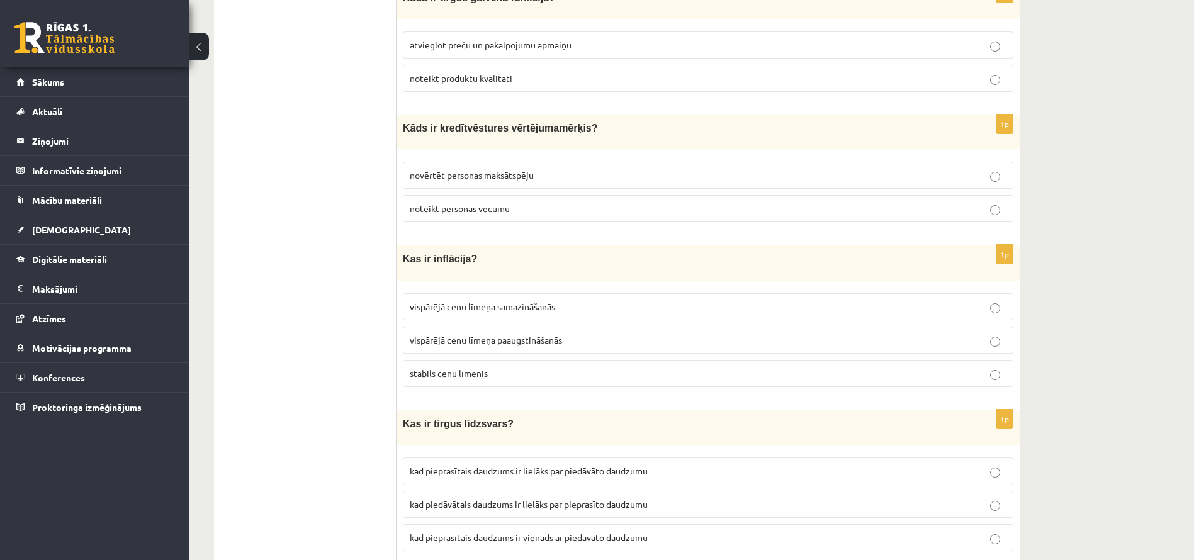
scroll to position [558, 0]
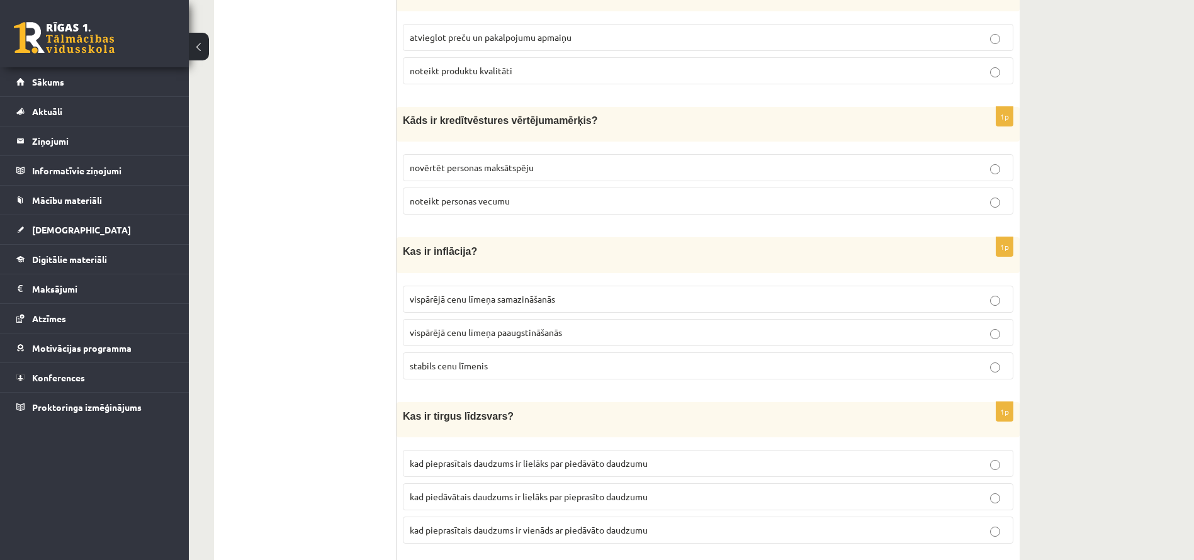
click at [503, 334] on span "vispārējā cenu līmeņa paaugstināšanās" at bounding box center [486, 332] width 152 height 11
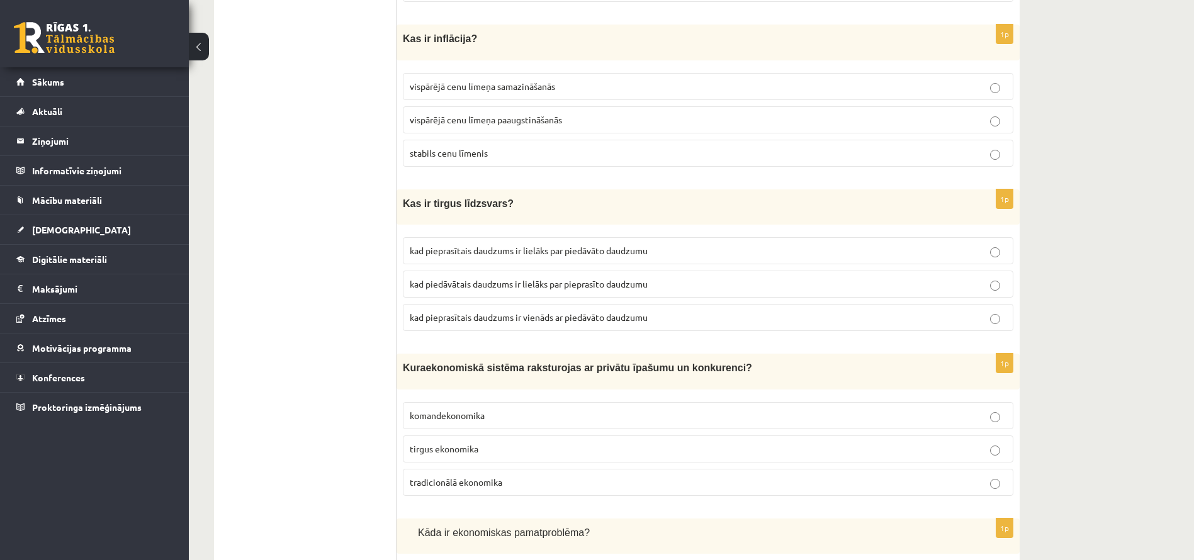
scroll to position [778, 0]
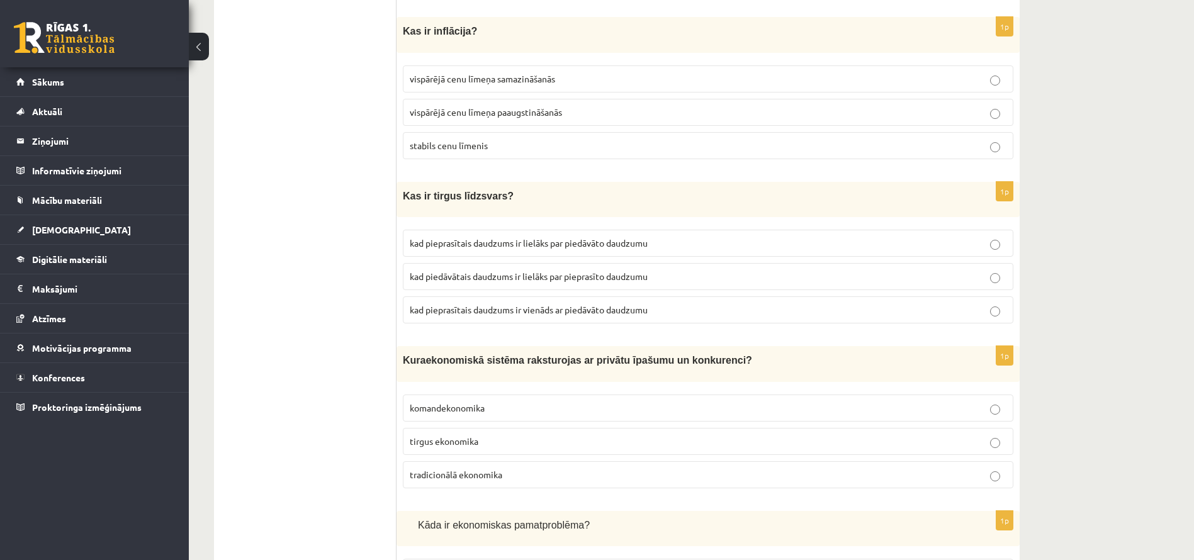
click at [540, 304] on span "kad pieprasītais daudzums ir vienāds ar piedāvāto daudzumu" at bounding box center [529, 309] width 238 height 11
click at [477, 441] on span "tirgus ekonomika" at bounding box center [444, 440] width 69 height 11
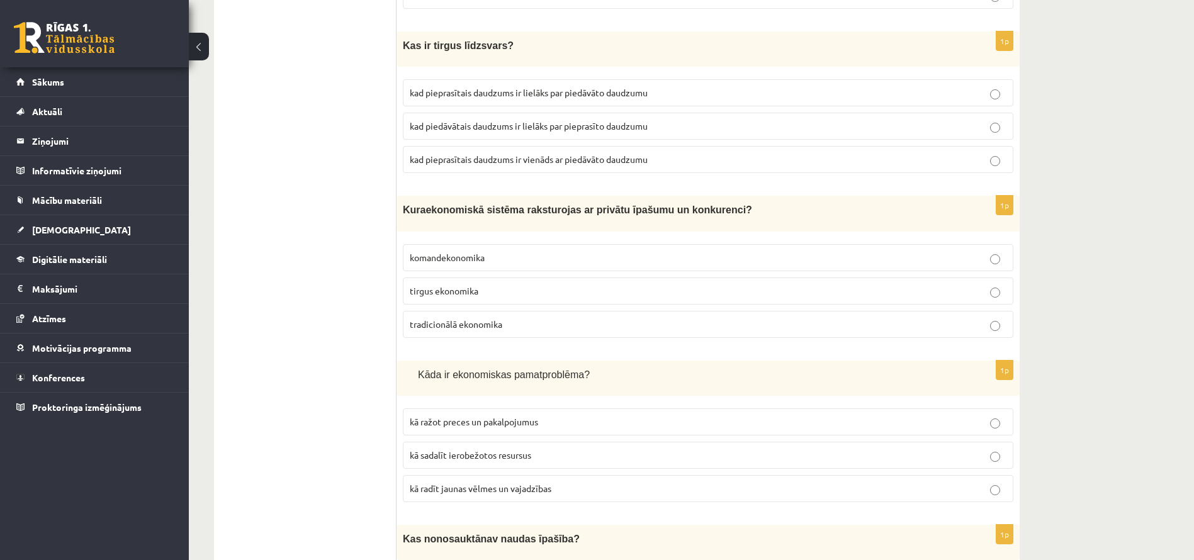
scroll to position [939, 0]
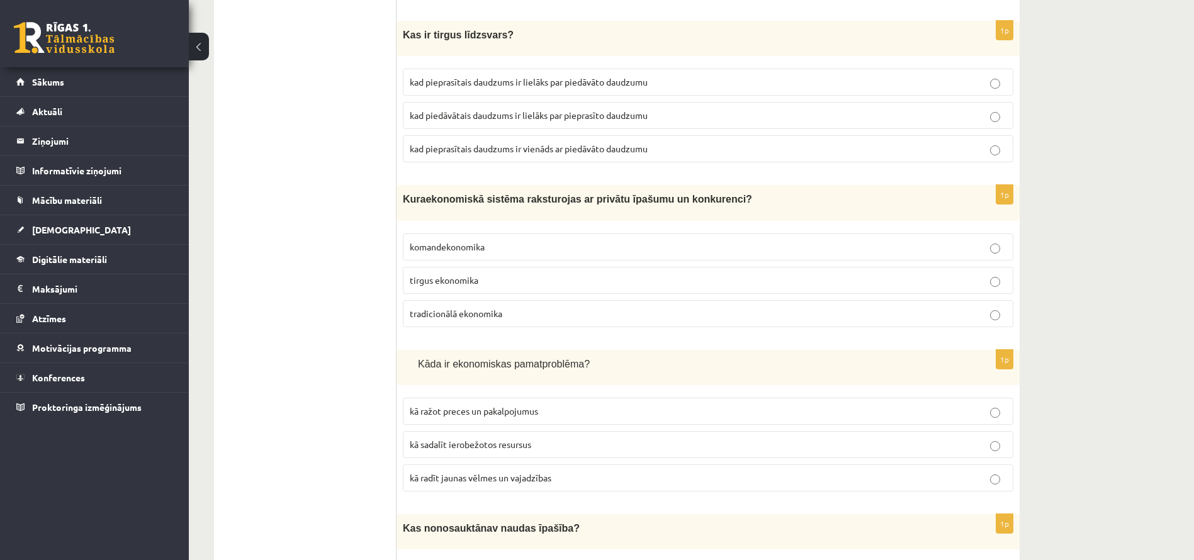
click at [476, 441] on span "kā sadalīt ierobežotos resursus" at bounding box center [470, 444] width 121 height 11
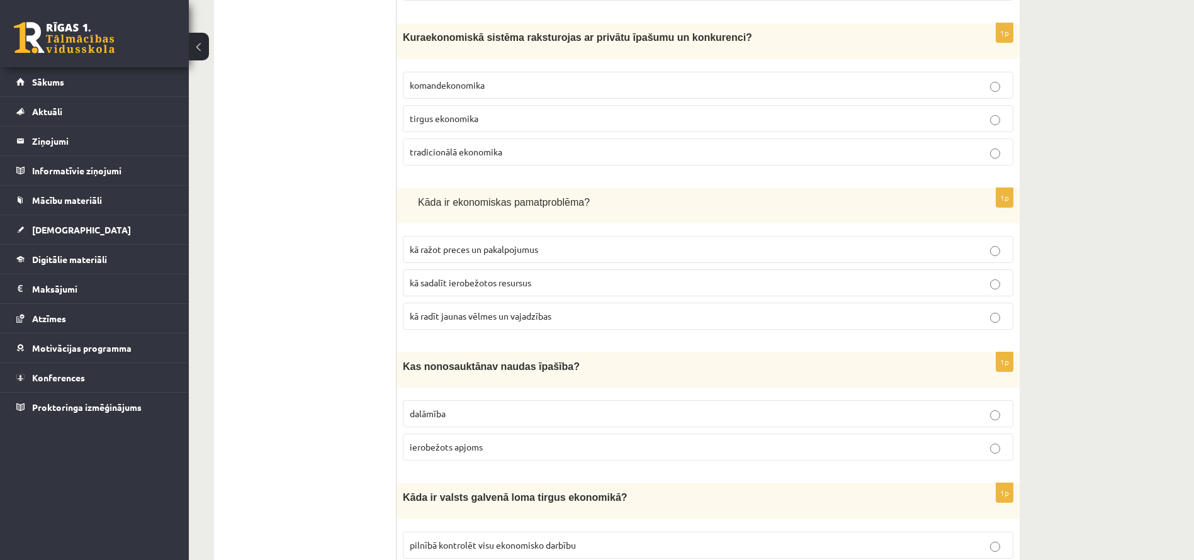
click at [475, 441] on span "ierobežots apjoms" at bounding box center [446, 446] width 73 height 11
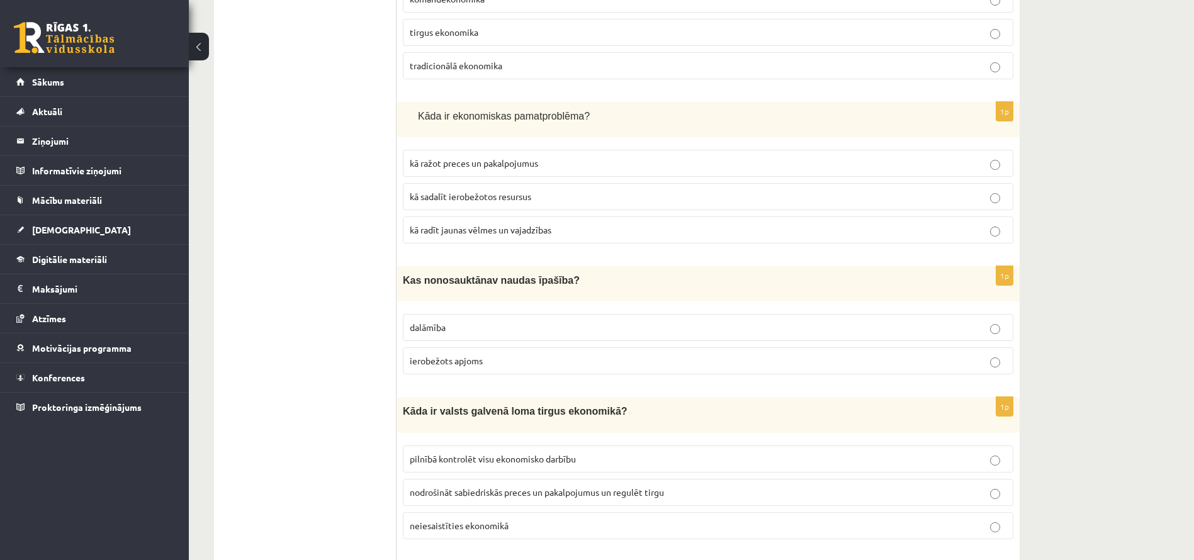
scroll to position [1189, 0]
click at [475, 444] on label "pilnībā kontrolēt visu ekonomisko darbību" at bounding box center [708, 457] width 610 height 27
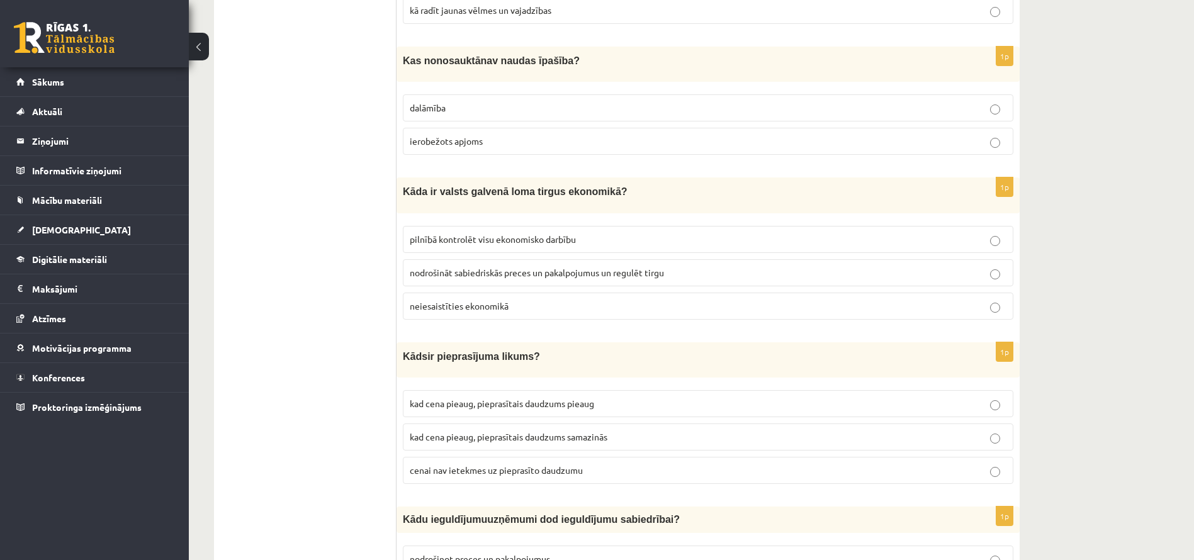
scroll to position [1410, 0]
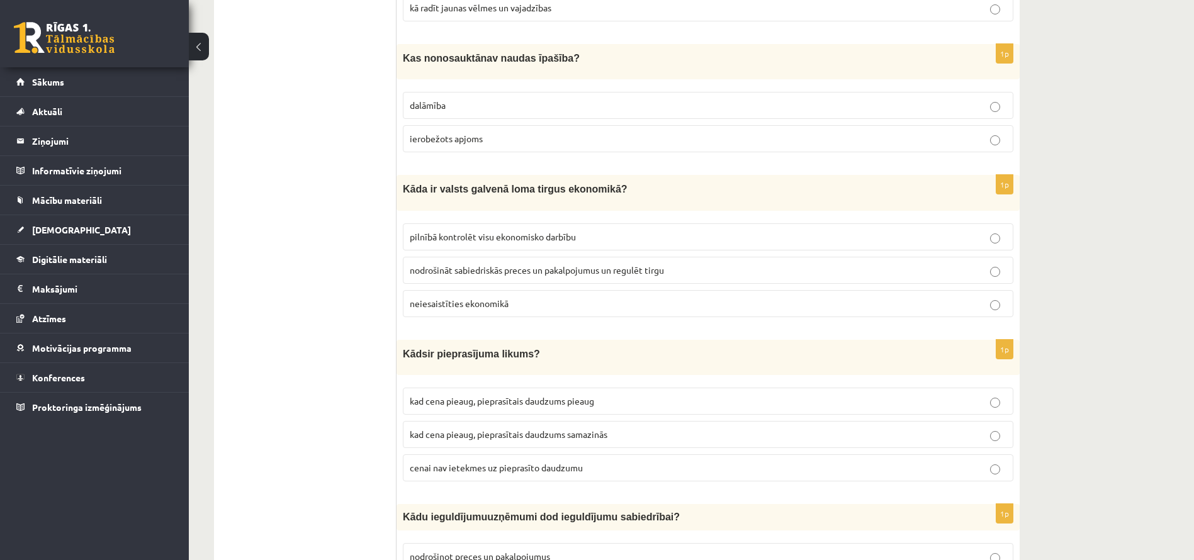
click at [475, 440] on label "kad cena pieaug, pieprasītais daudzums samazinās" at bounding box center [708, 434] width 610 height 27
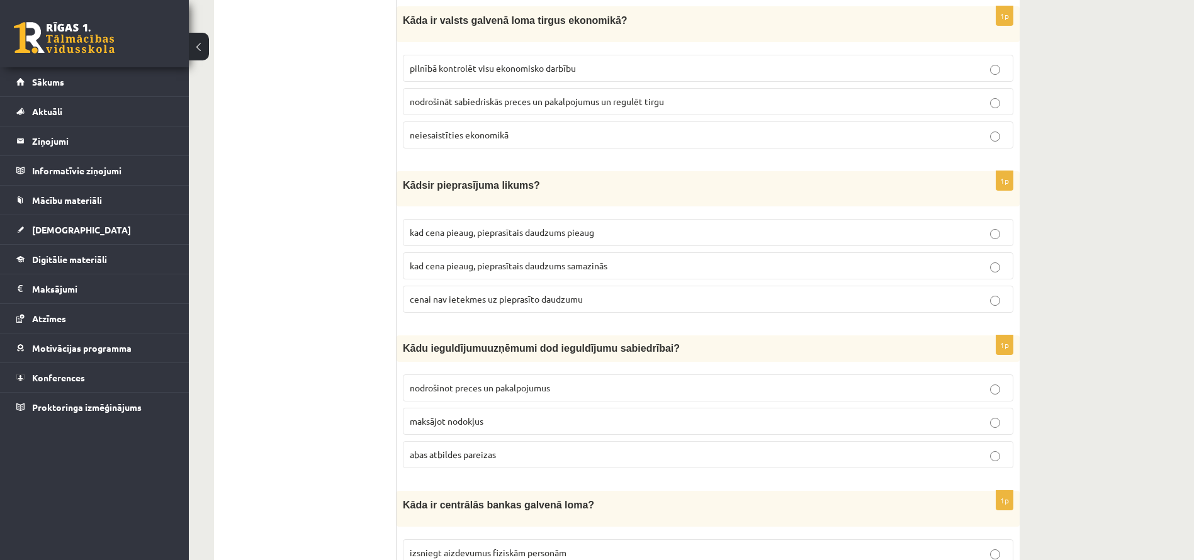
click at [475, 441] on label "abas atbildes pareizas" at bounding box center [708, 454] width 610 height 27
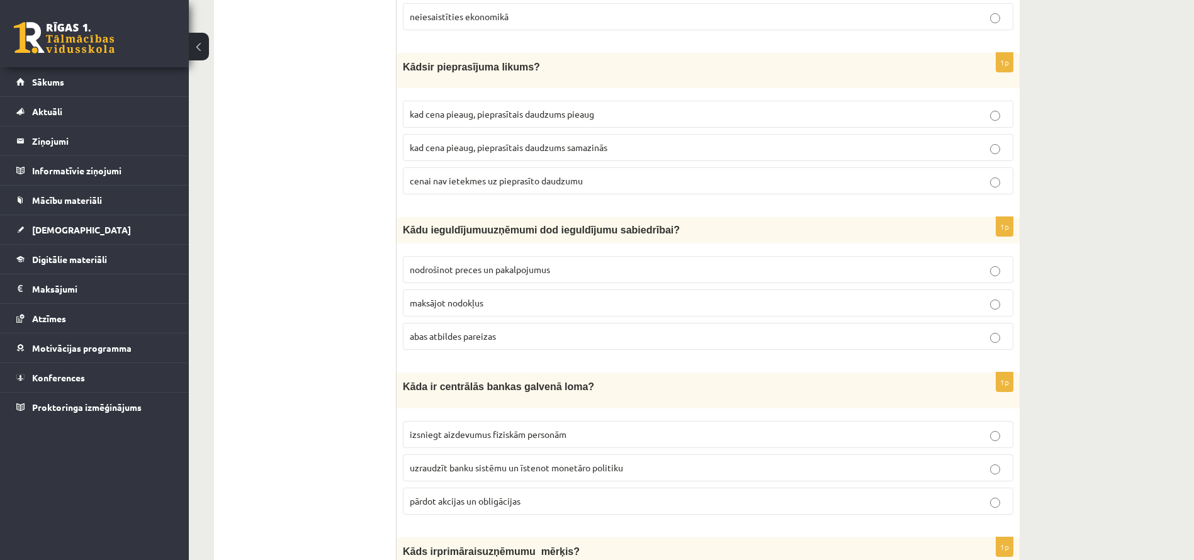
scroll to position [1703, 0]
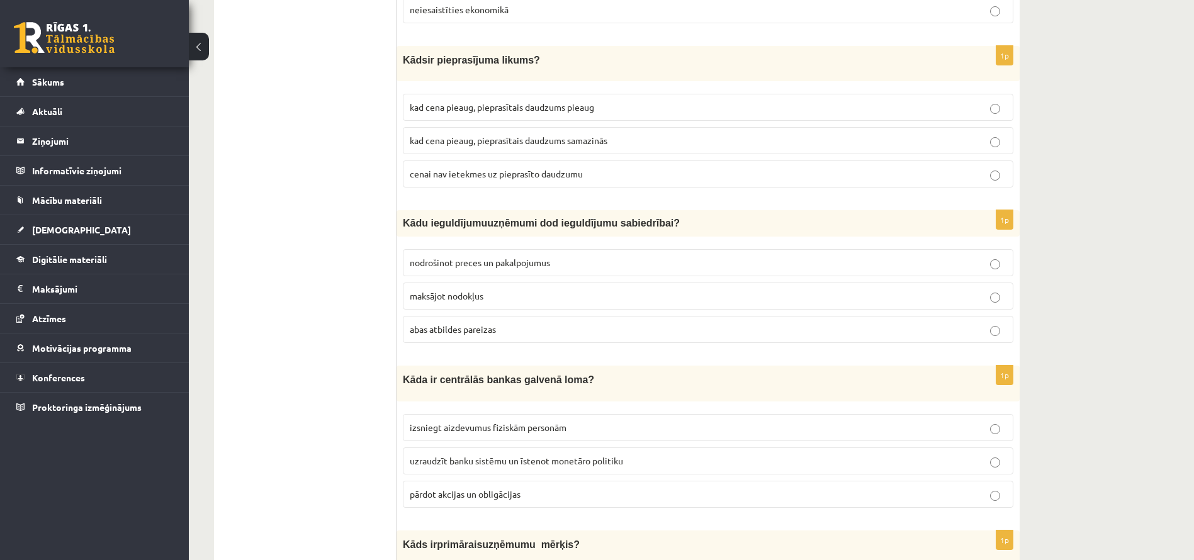
click at [474, 439] on fieldset "izsniegt aizdevumus fiziskām personām uzraudzīt banku sistēmu un īstenot monetā…" at bounding box center [708, 460] width 610 height 104
click at [472, 434] on label "izsniegt aizdevumus fiziskām personām" at bounding box center [708, 427] width 610 height 27
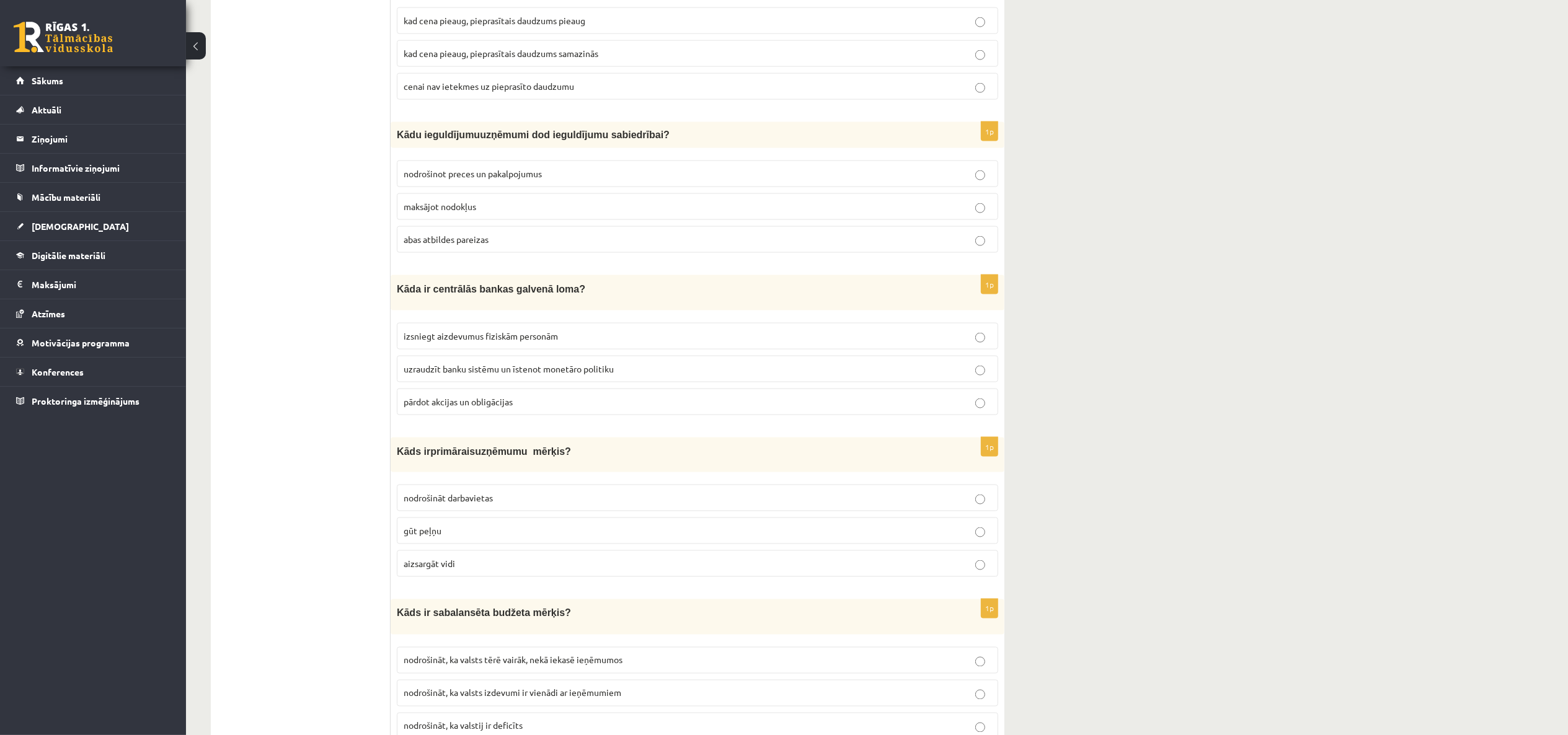
scroll to position [1765, 0]
click at [620, 551] on label "aizsargāt vidi" at bounding box center [698, 563] width 601 height 27
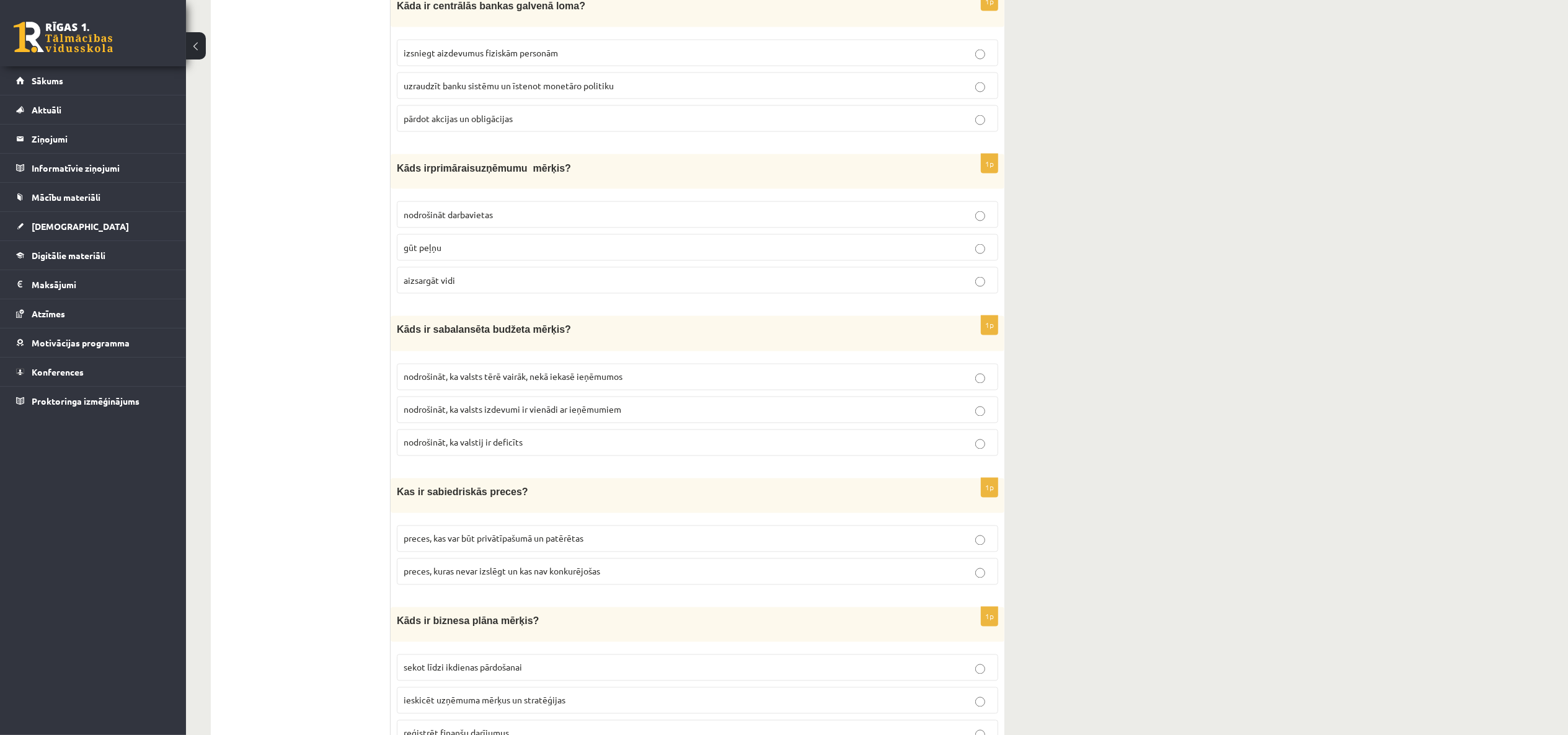
scroll to position [2054, 0]
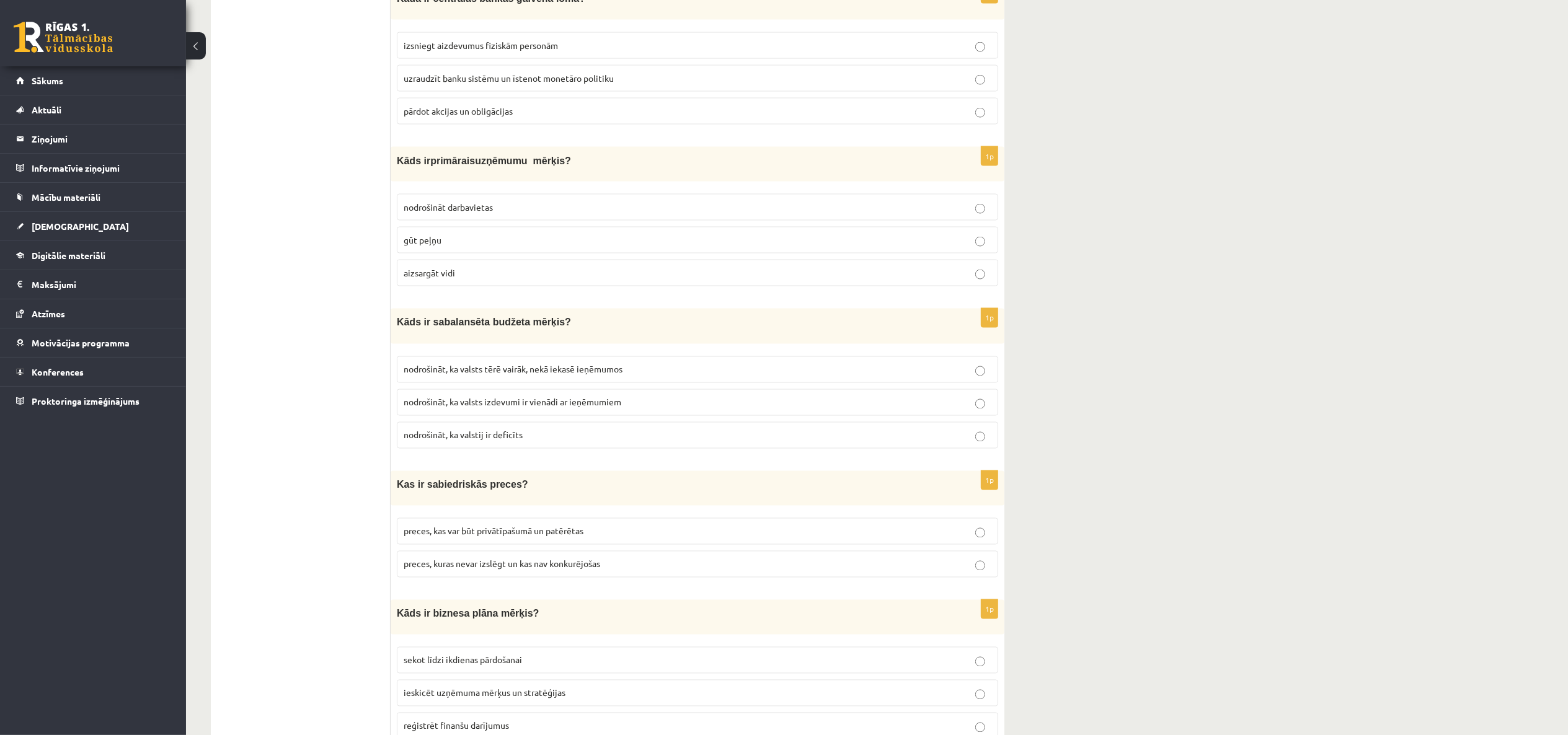
click at [622, 551] on p "preces, kuras nevar izslēgt un kas nav konkurējošas" at bounding box center [698, 564] width 588 height 13
click at [750, 376] on label "nodrošināt, ka valsts tērē vairāk, nekā iekasē ieņēmumos" at bounding box center [698, 369] width 601 height 27
click at [681, 551] on label "sekot līdzi ikdienas pārdošanai" at bounding box center [698, 660] width 601 height 27
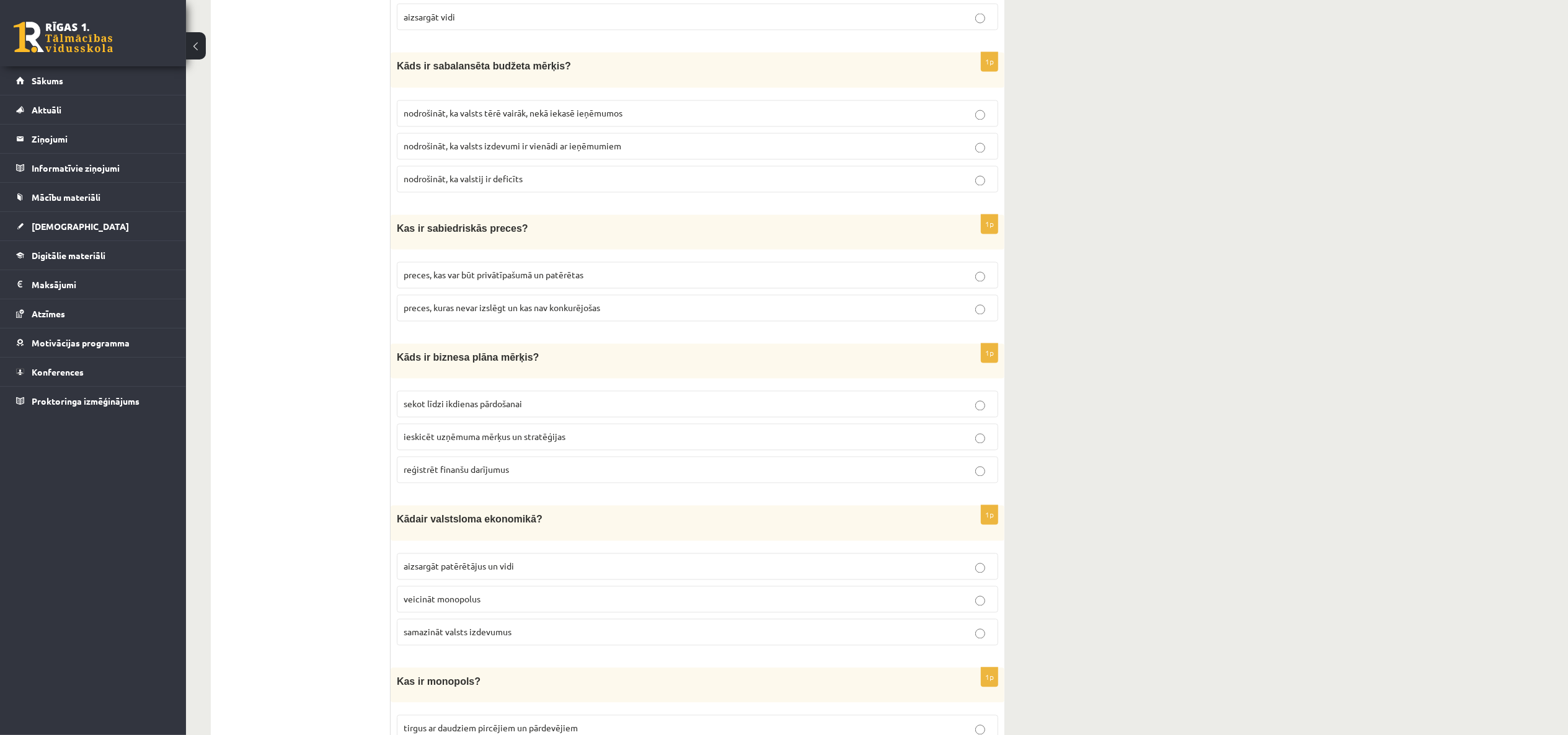
scroll to position [2314, 0]
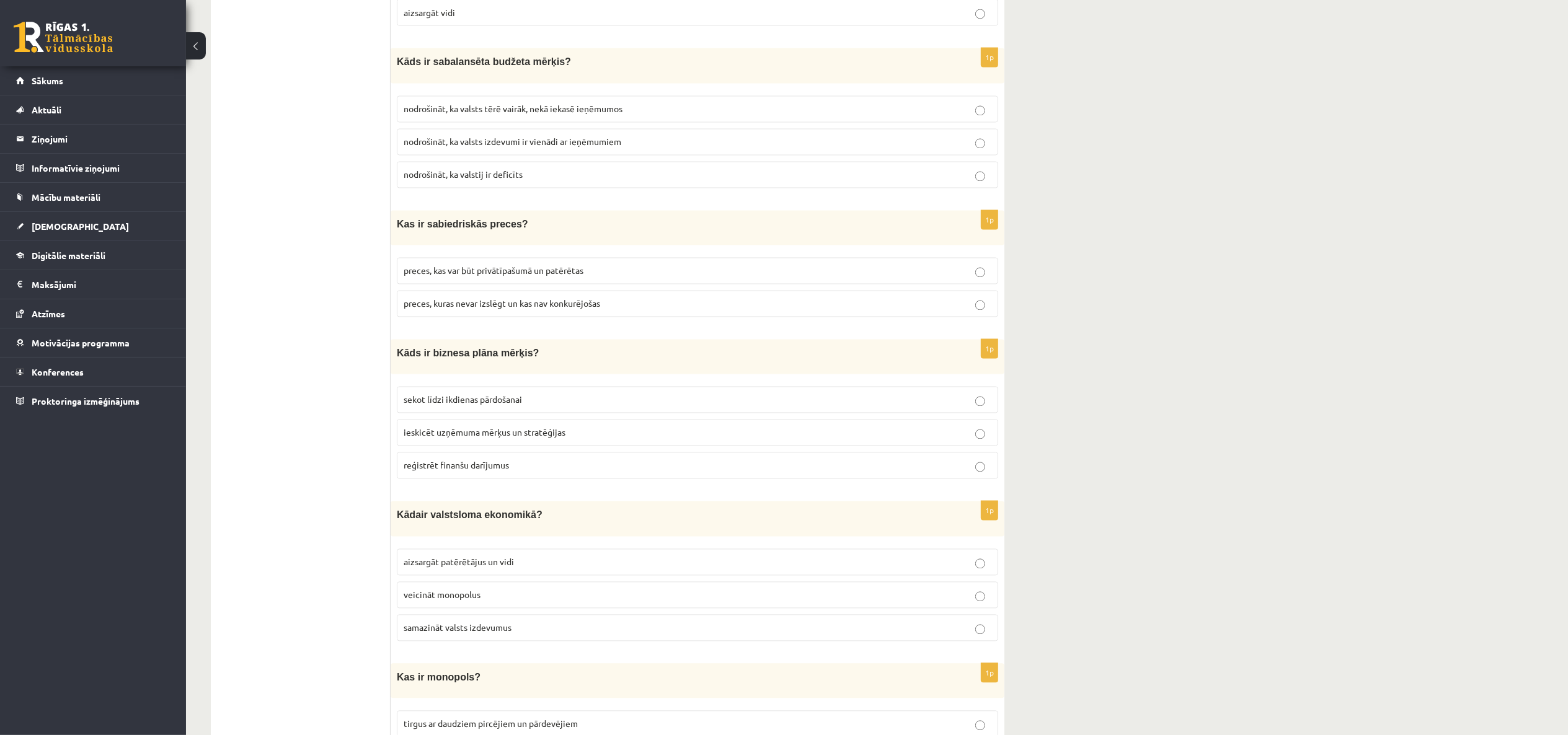
click at [681, 551] on p "Kas ir monopols?" at bounding box center [666, 677] width 539 height 15
click at [678, 551] on p "samazināt valsts izdevumus" at bounding box center [698, 628] width 588 height 13
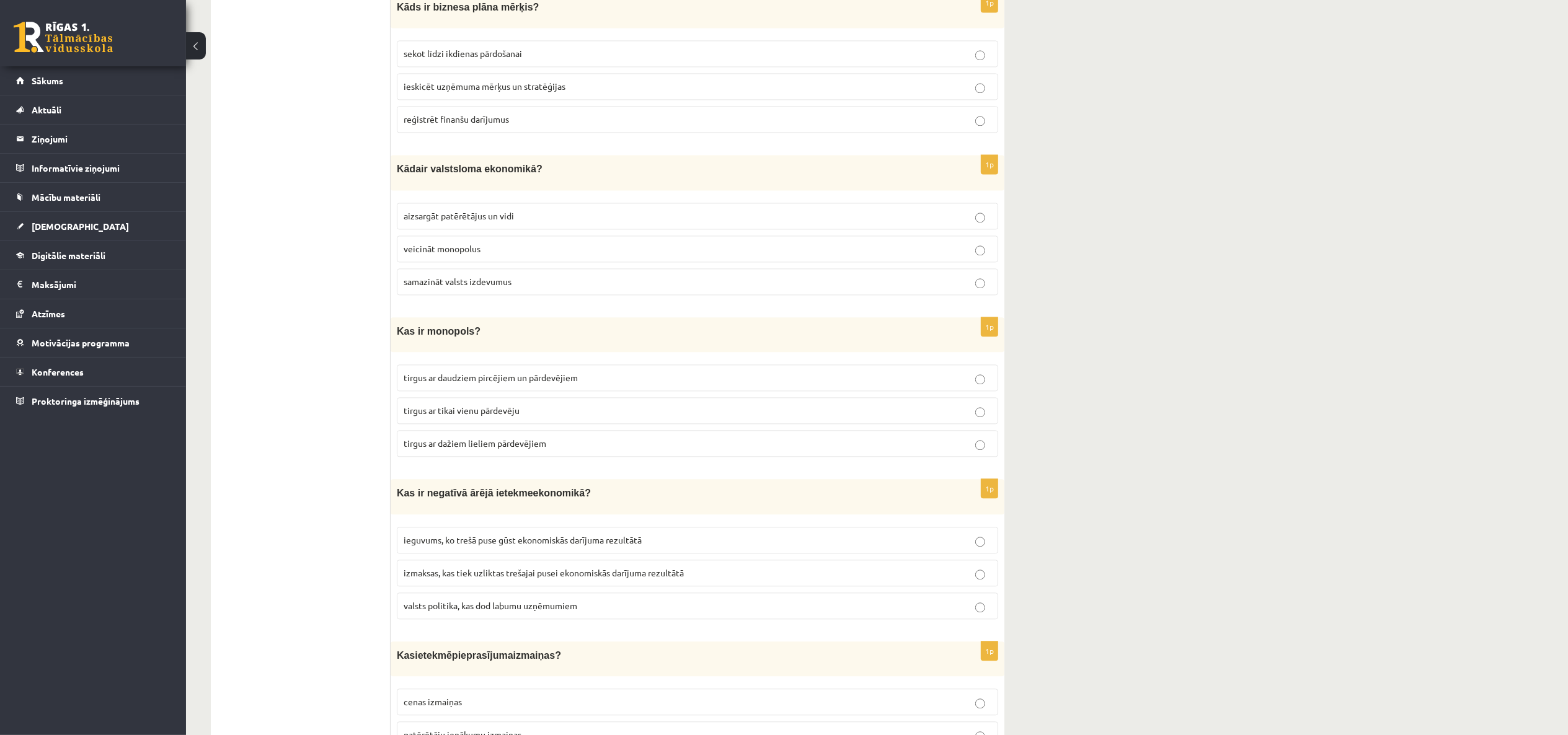
scroll to position [2661, 0]
click at [680, 551] on fieldset "ieguvums, ko trešā puse gūst ekonomiskās darījuma rezultātā izmaksas, kas tiek …" at bounding box center [698, 571] width 601 height 102
click at [680, 551] on p "valsts politika, kas dod labumu uzņēmumiem" at bounding box center [698, 605] width 588 height 13
click at [767, 398] on label "tirgus ar tikai vienu pārdevēju" at bounding box center [698, 410] width 601 height 27
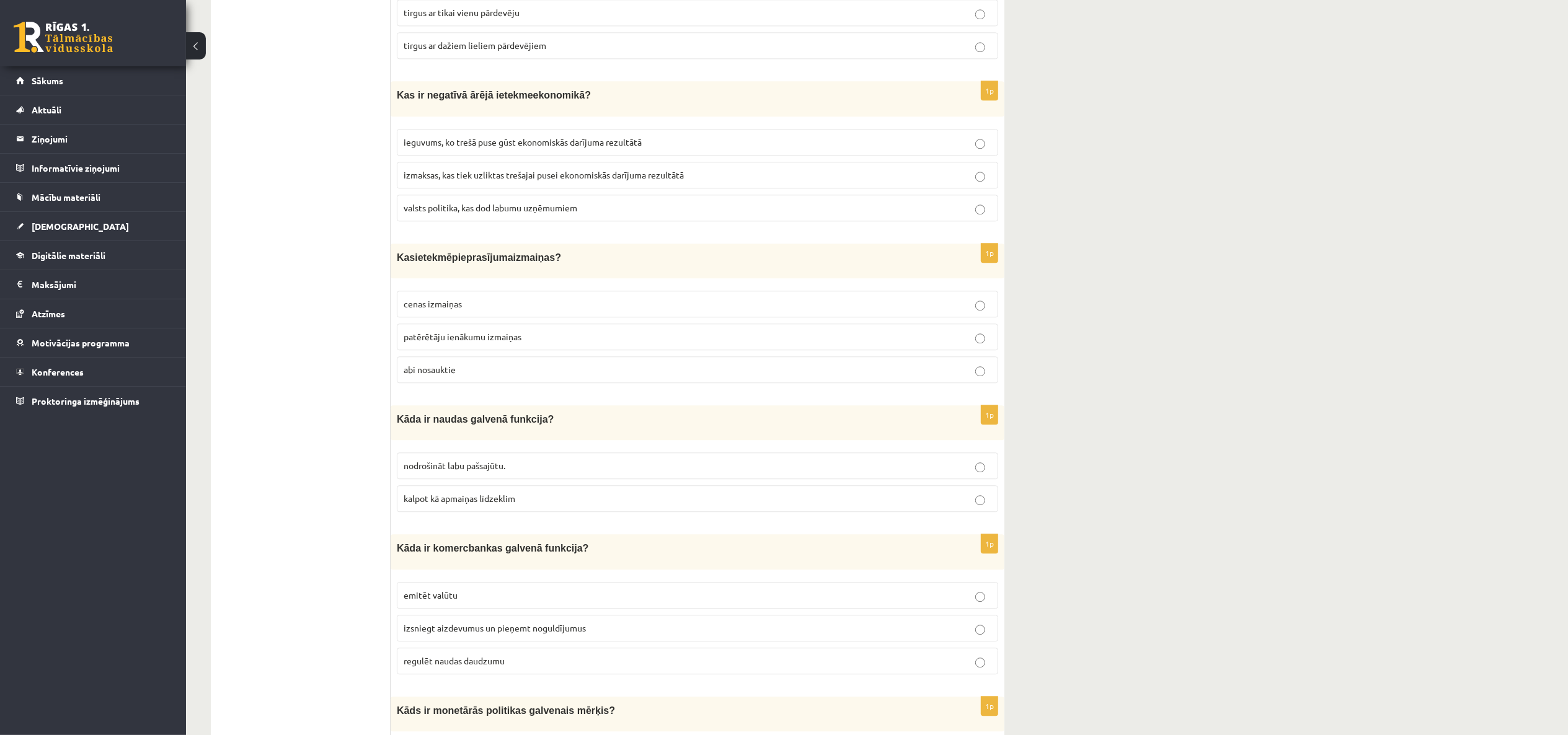
scroll to position [3066, 0]
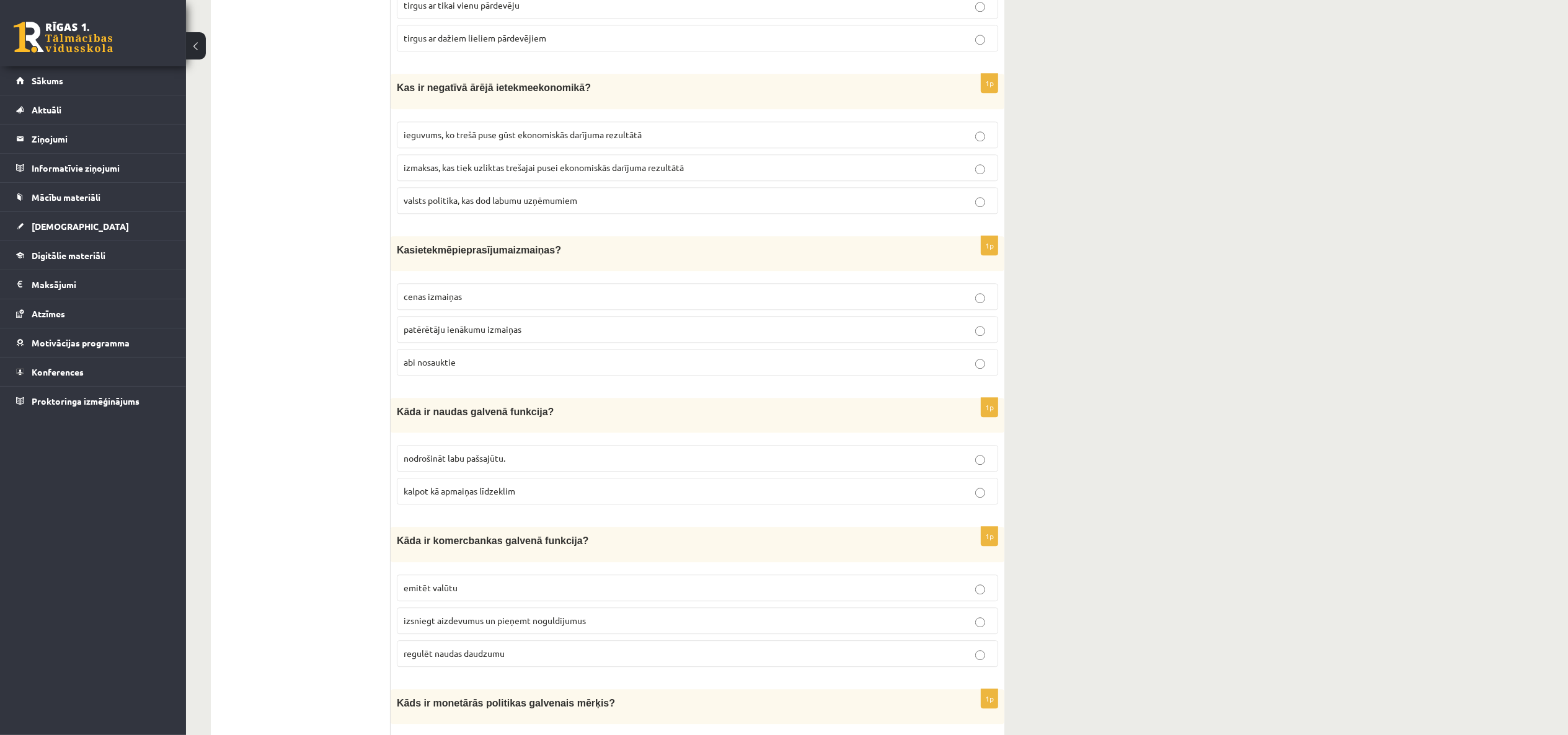
click at [786, 372] on label "abi nosauktie" at bounding box center [698, 362] width 601 height 27
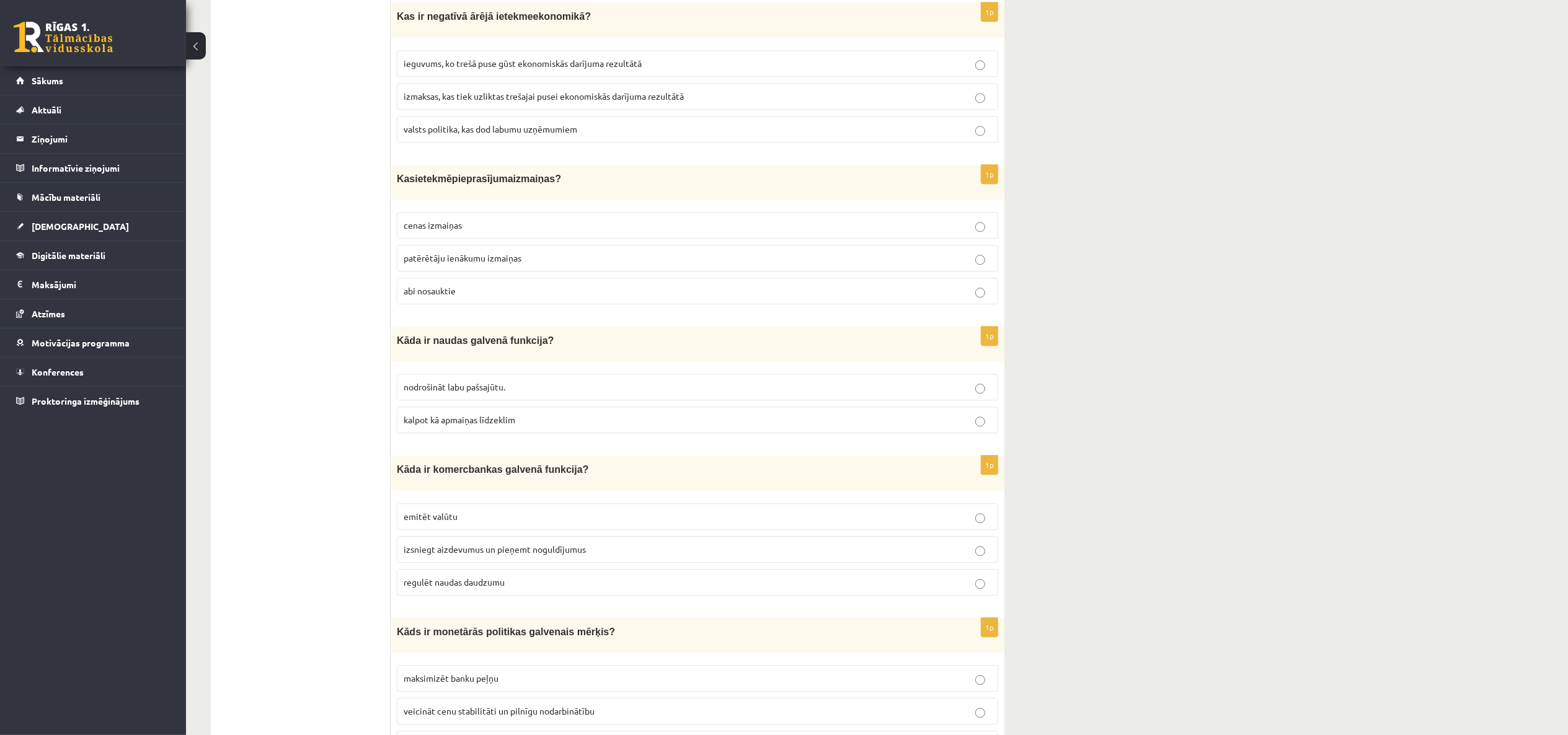
scroll to position [3143, 0]
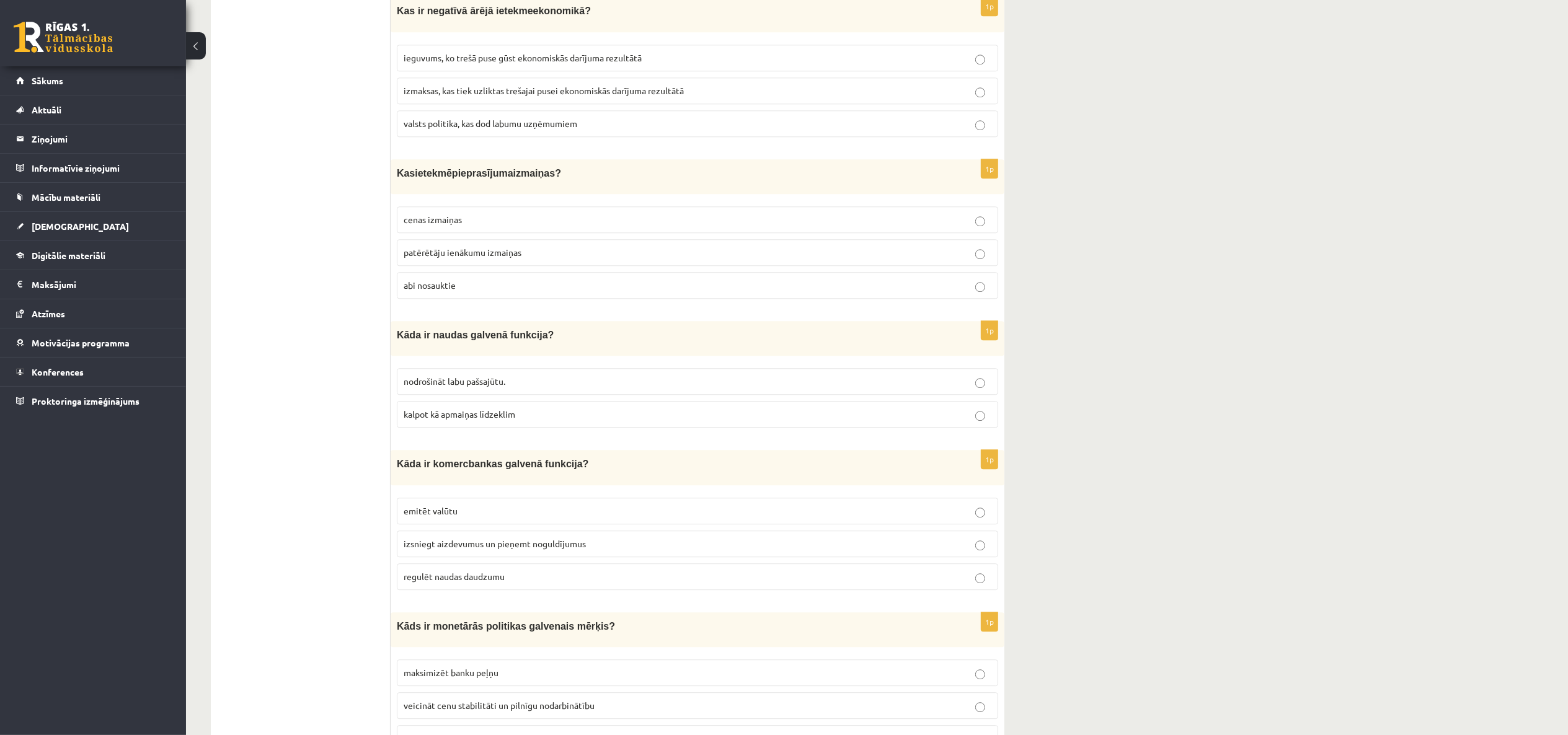
click at [784, 372] on label "nodrošināt labu pašsajūtu." at bounding box center [698, 381] width 601 height 27
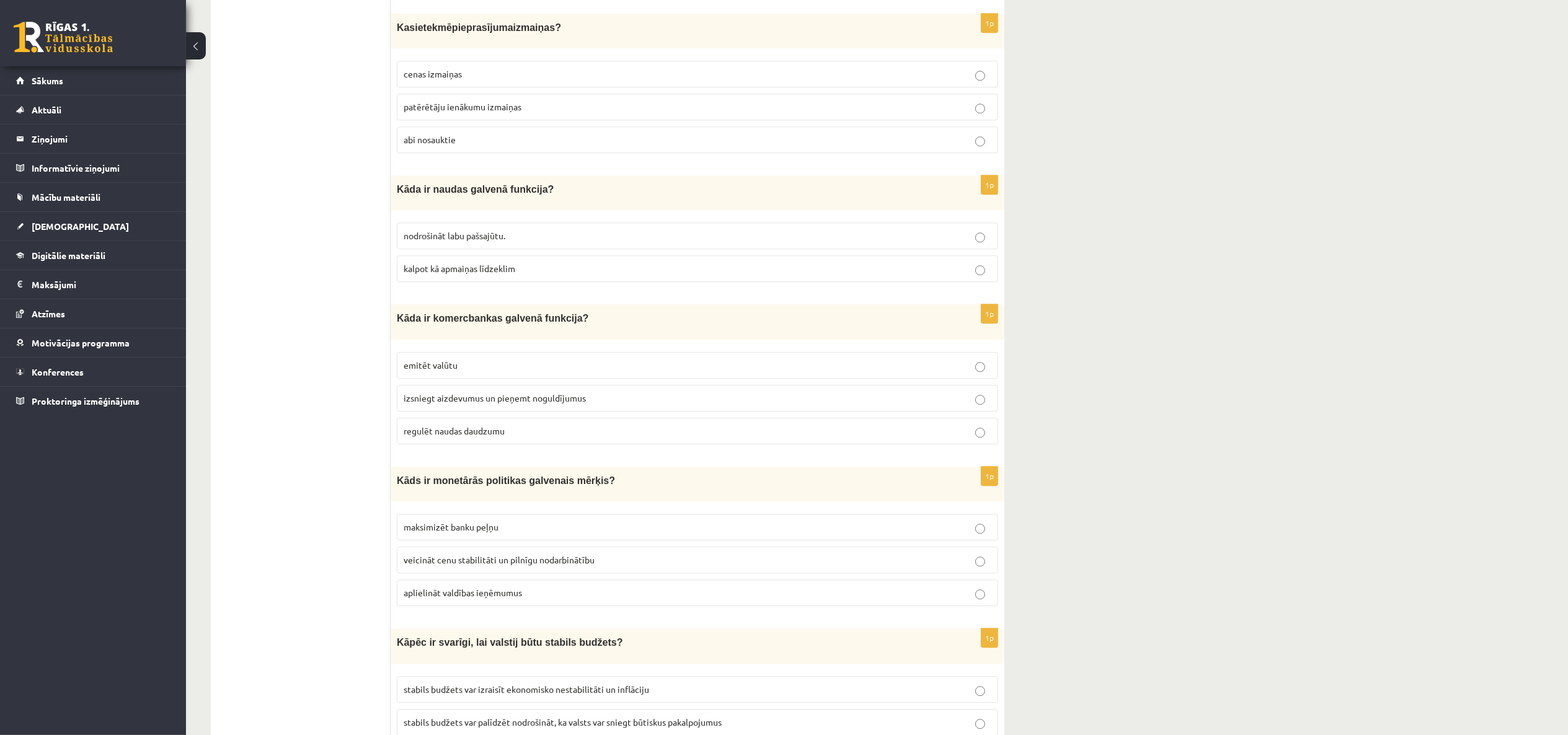
scroll to position [3317, 0]
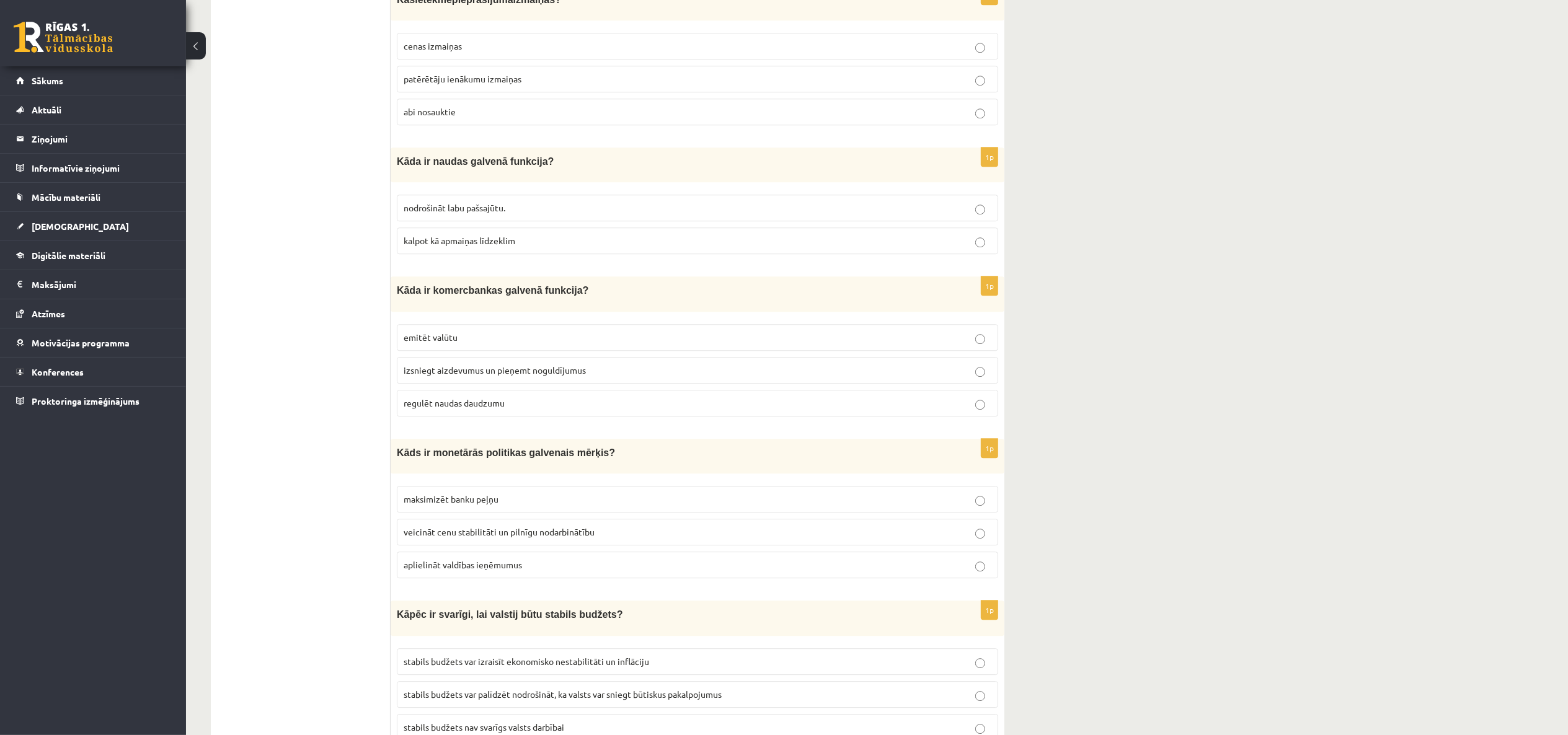
click at [787, 352] on fieldset "emitēt valūtu izsniegt aizdevumus un pieņemt noguldījumus regulēt naudas daudzu…" at bounding box center [698, 369] width 601 height 102
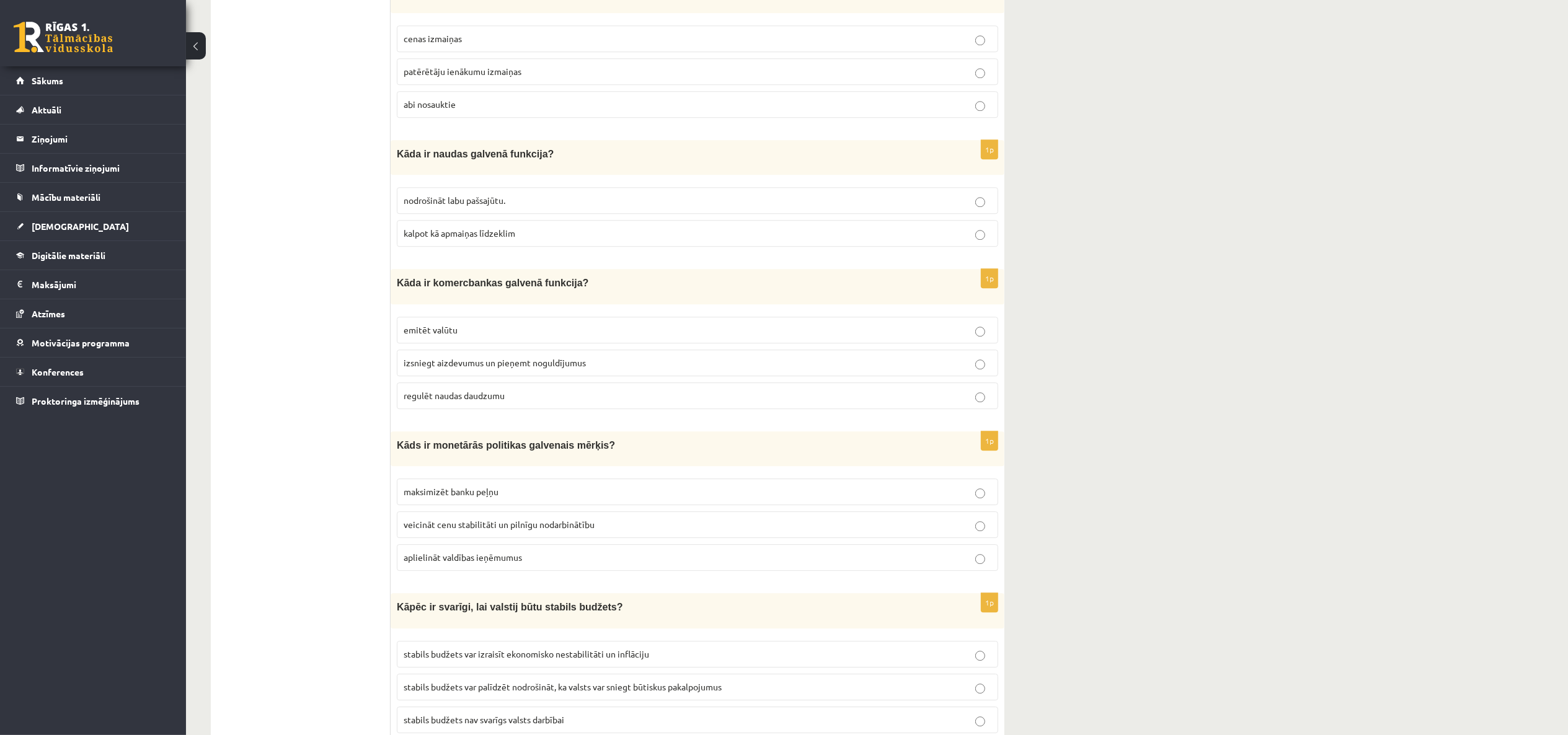
scroll to position [3327, 0]
click at [811, 342] on fieldset "emitēt valūtu izsniegt aizdevumus un pieņemt noguldījumus regulēt naudas daudzu…" at bounding box center [698, 360] width 601 height 102
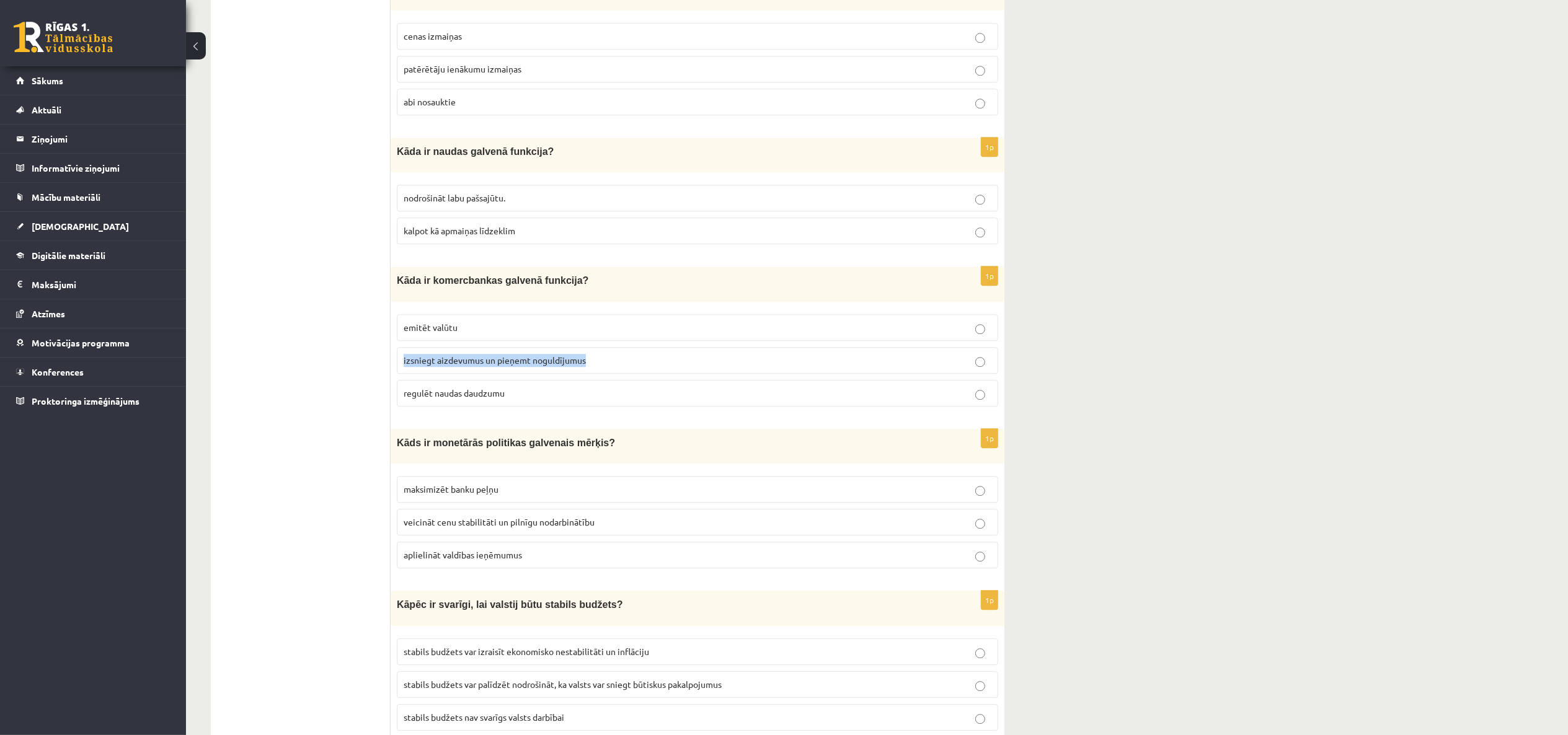
click at [811, 342] on fieldset "emitēt valūtu izsniegt aizdevumus un pieņemt noguldījumus regulēt naudas daudzu…" at bounding box center [698, 360] width 601 height 102
click at [812, 354] on p "izsniegt aizdevumus un pieņemt noguldījumus" at bounding box center [698, 360] width 588 height 13
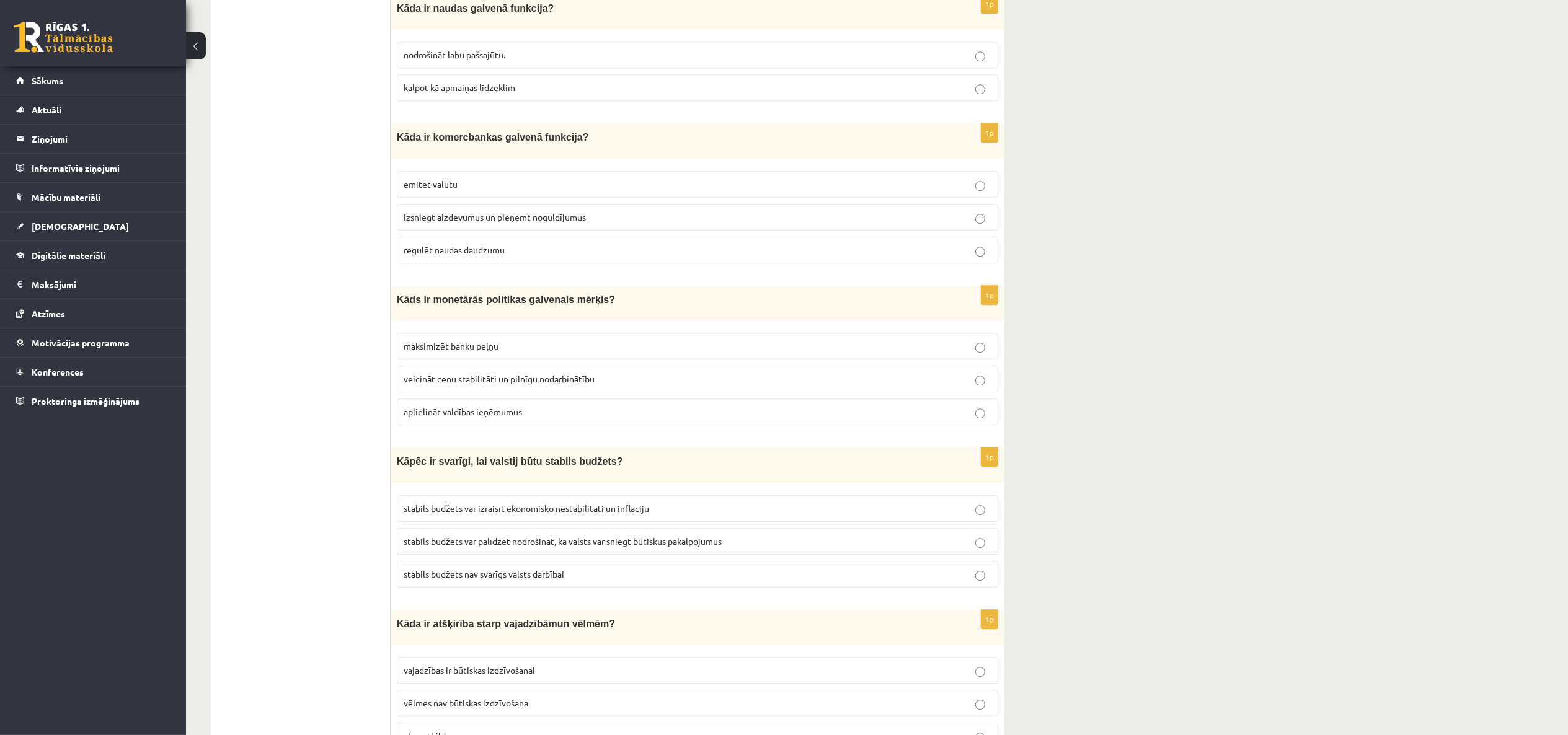
scroll to position [3472, 0]
click at [812, 354] on label "maksimizēt banku peļņu" at bounding box center [698, 344] width 601 height 27
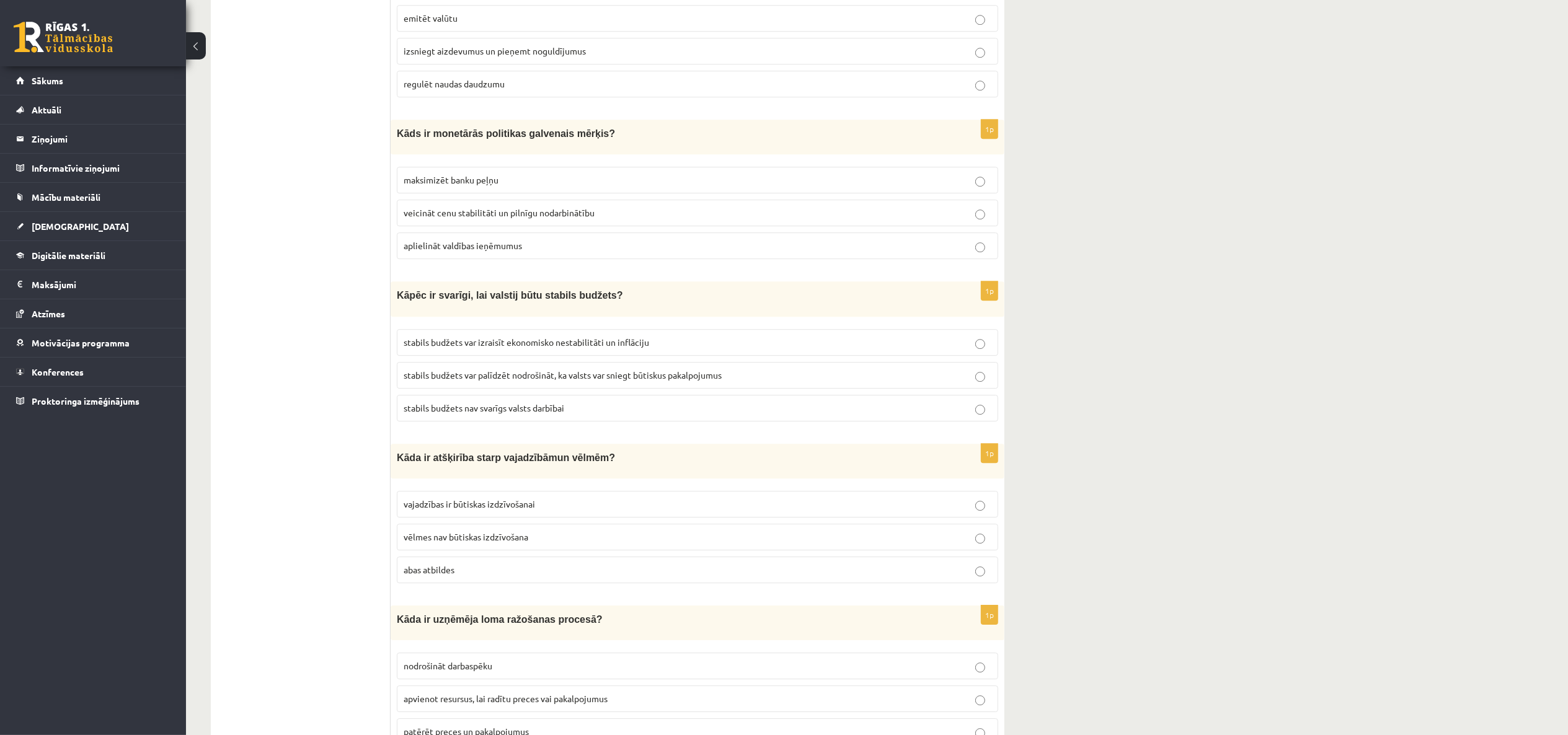
scroll to position [3645, 0]
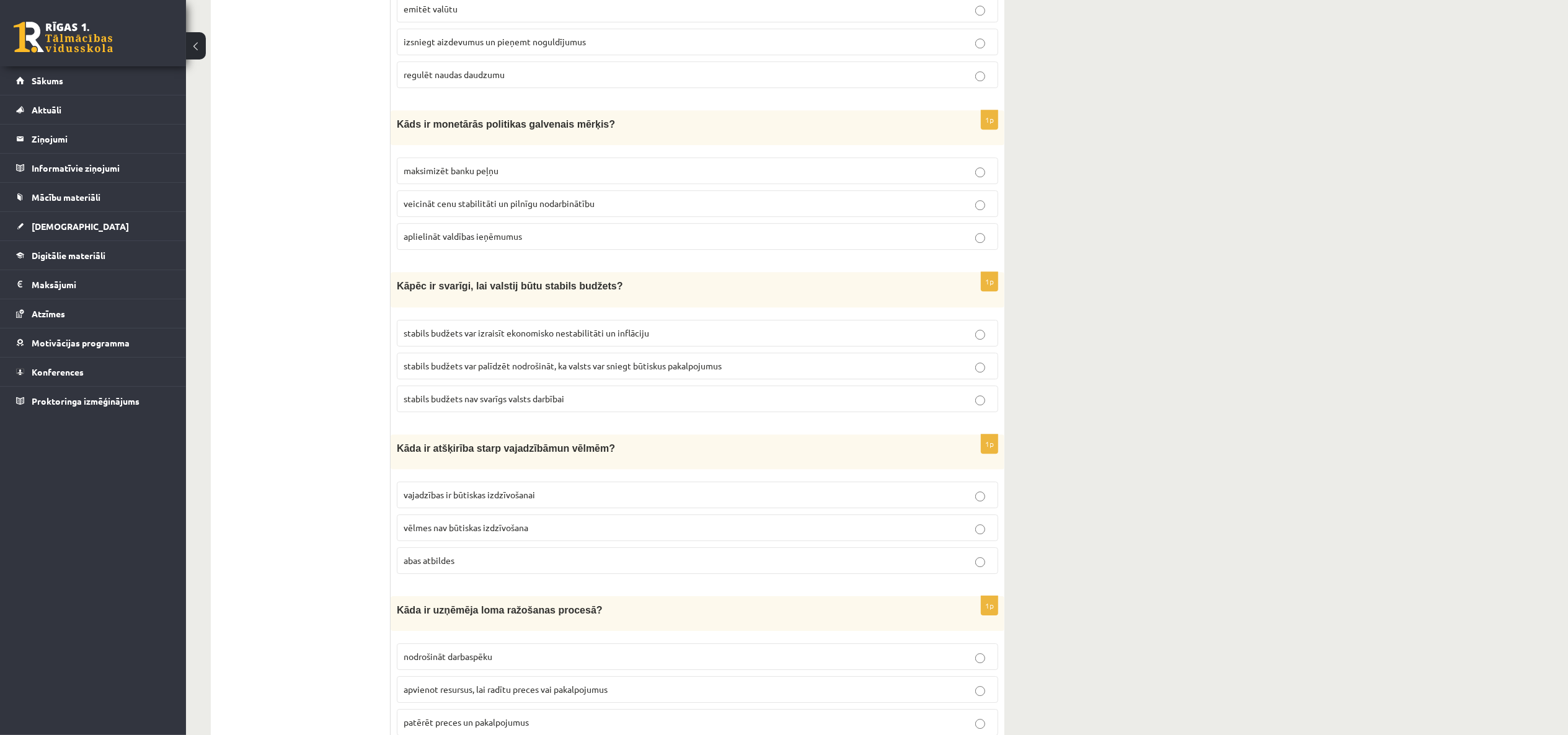
click at [812, 354] on label "stabils budžets var palīdzēt nodrošināt, ka valsts var sniegt būtiskus pakalpoj…" at bounding box center [698, 366] width 601 height 27
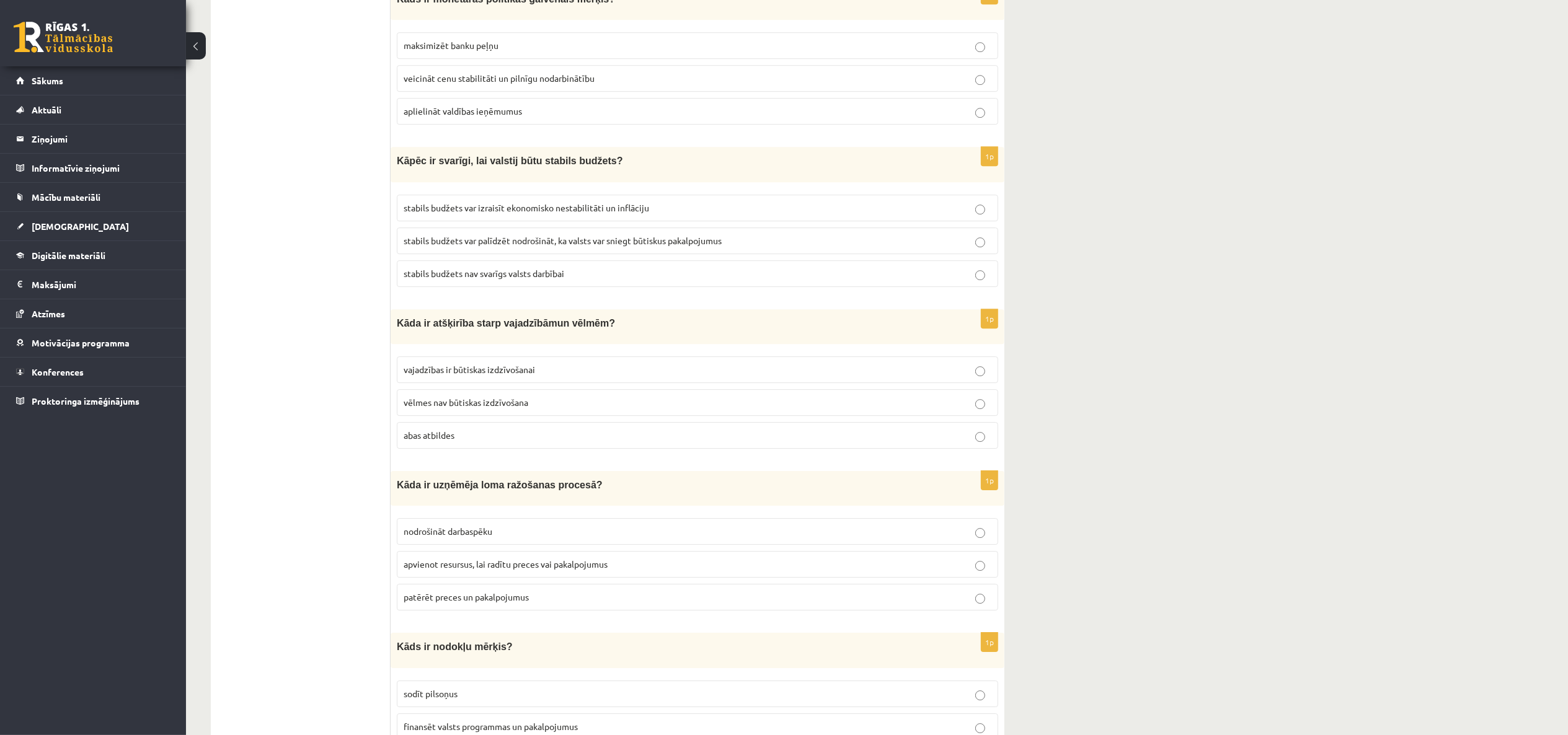
scroll to position [3799, 0]
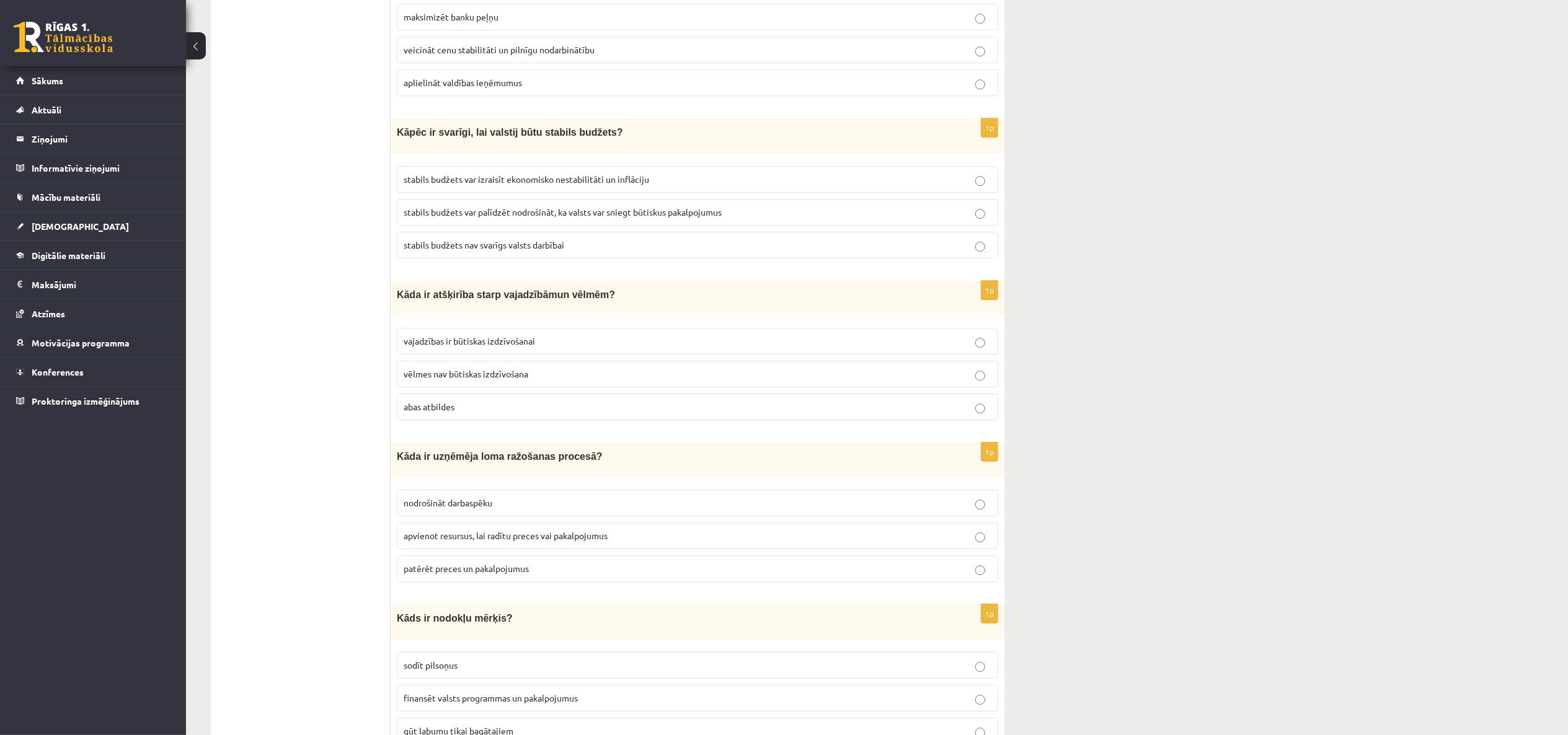
click at [812, 354] on label "vajadzības ir būtiskas izdzīvošanai" at bounding box center [698, 341] width 601 height 27
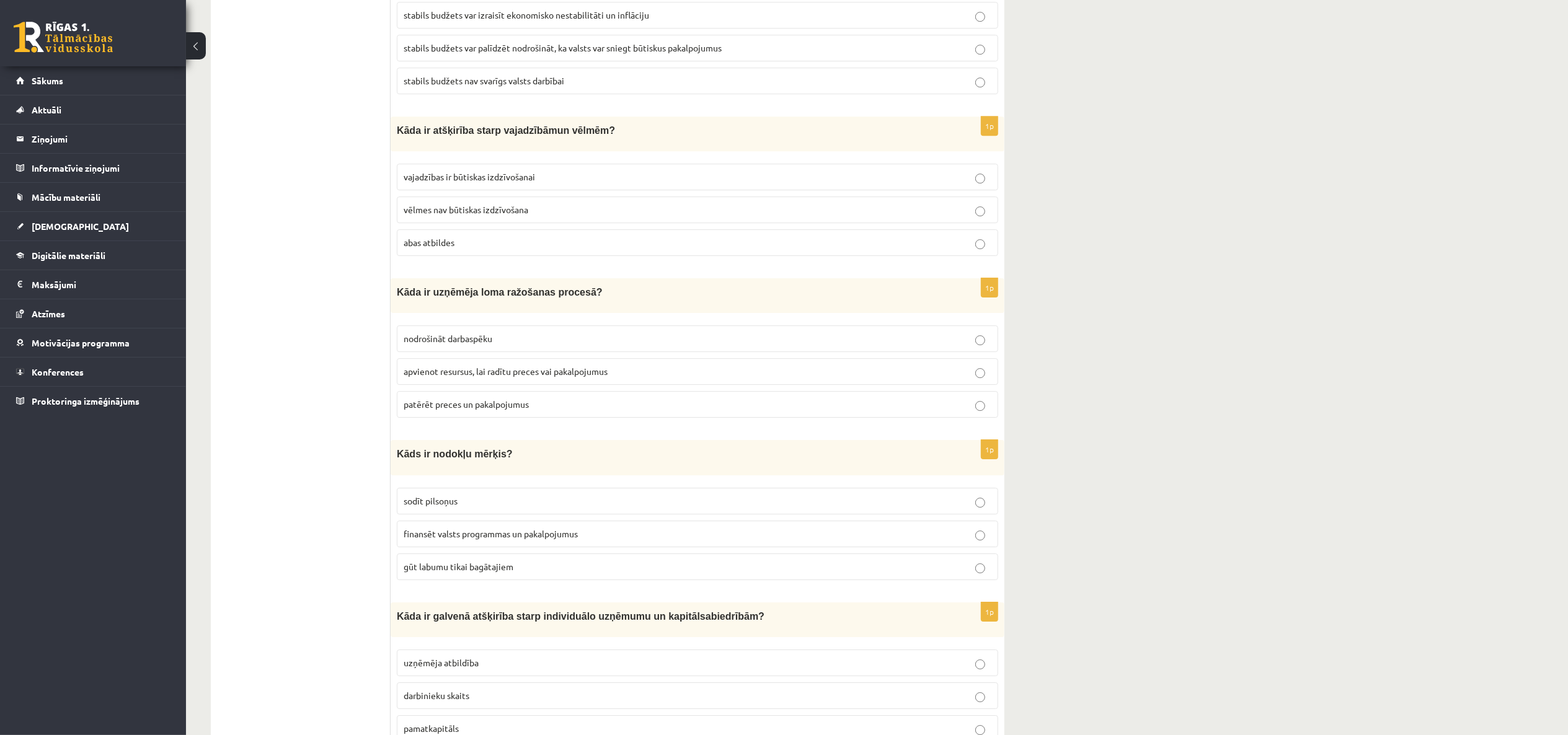
scroll to position [3973, 0]
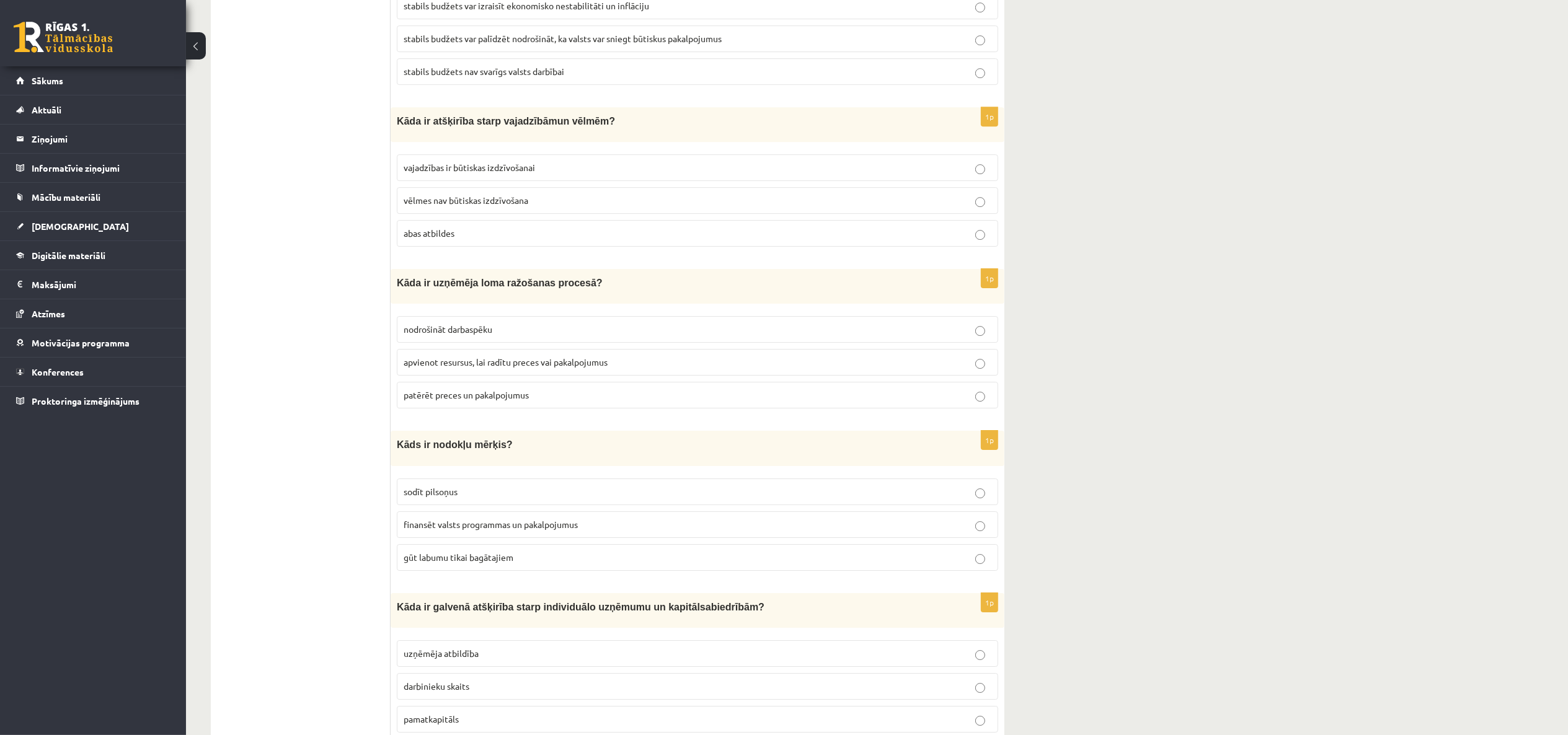
click at [810, 386] on label "patērēt preces un pakalpojumus" at bounding box center [698, 395] width 601 height 27
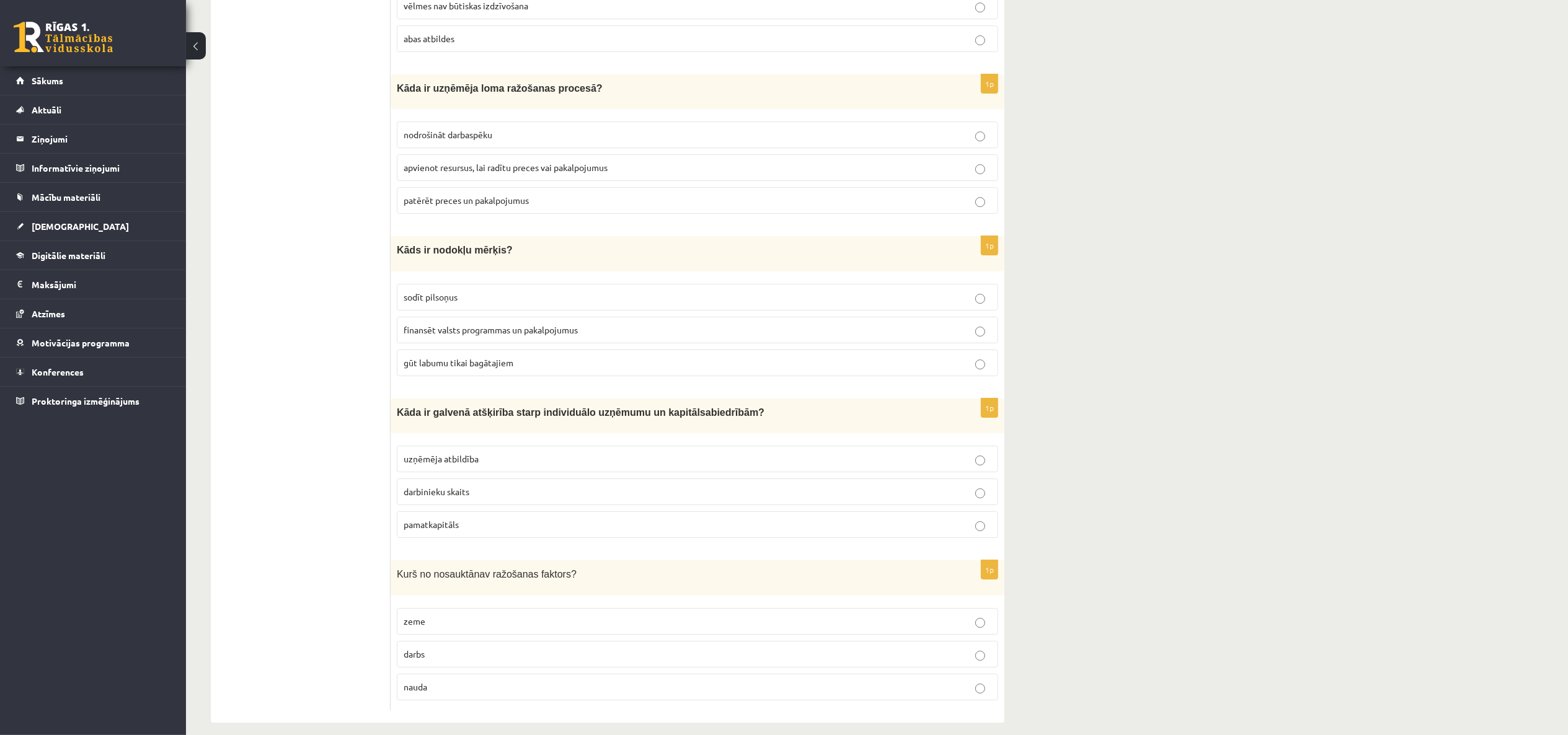
scroll to position [4179, 0]
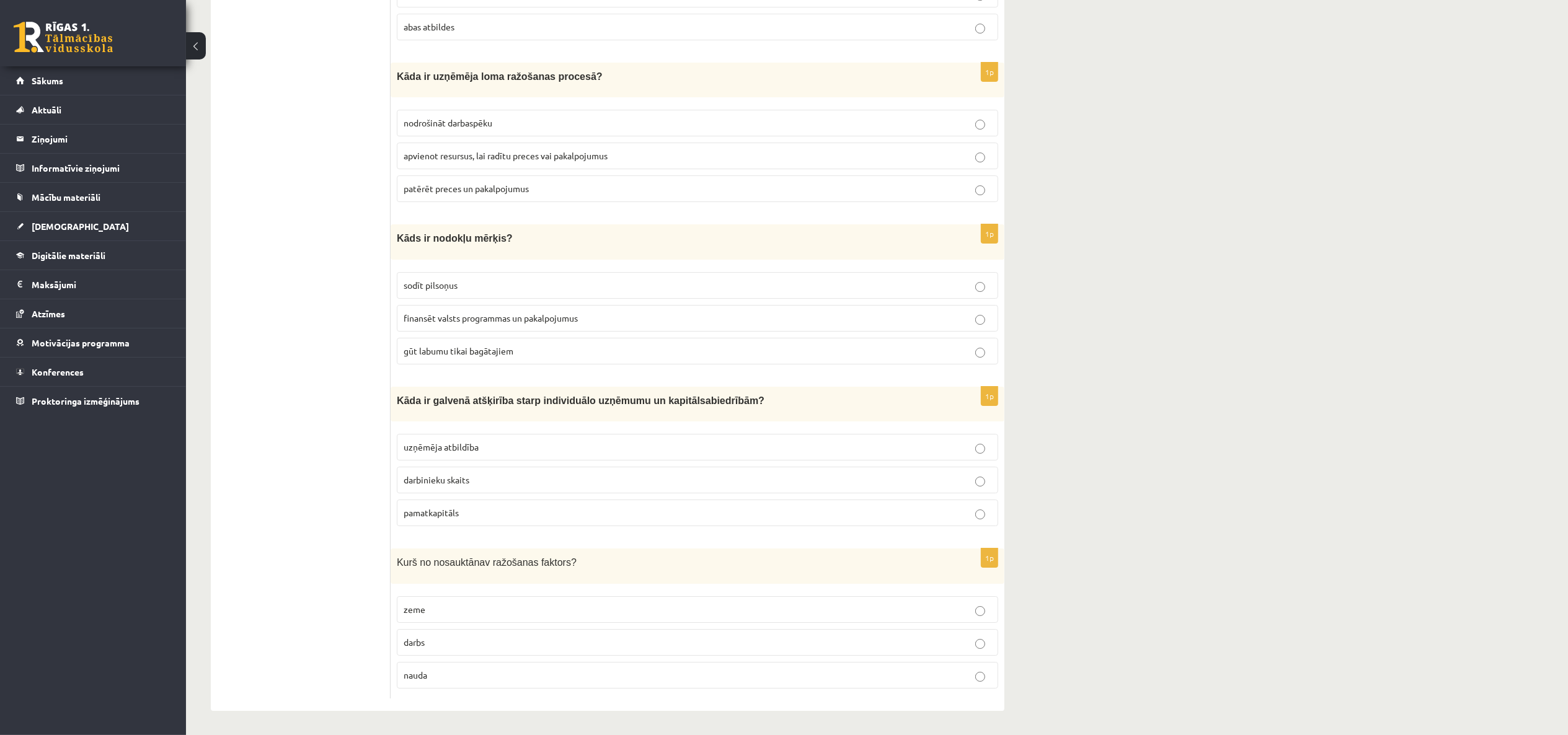
click at [816, 354] on p "gūt labumu tikai bagātajiem" at bounding box center [698, 351] width 588 height 13
click at [768, 493] on fieldset "uzņēmēja atbildība darbinieku skaits pamatkapitāls" at bounding box center [698, 479] width 601 height 102
click at [596, 551] on p "nauda" at bounding box center [698, 675] width 588 height 13
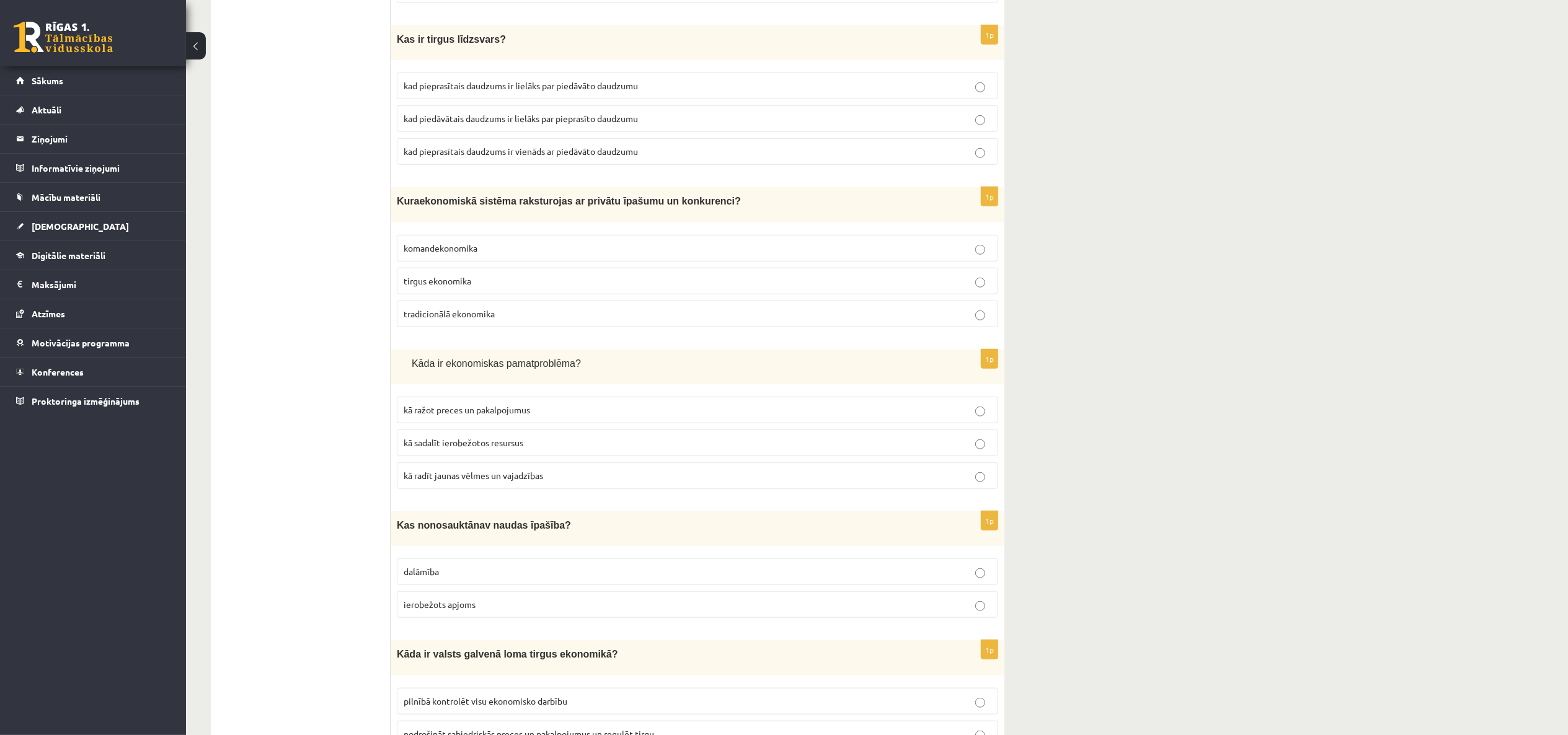
scroll to position [0, 0]
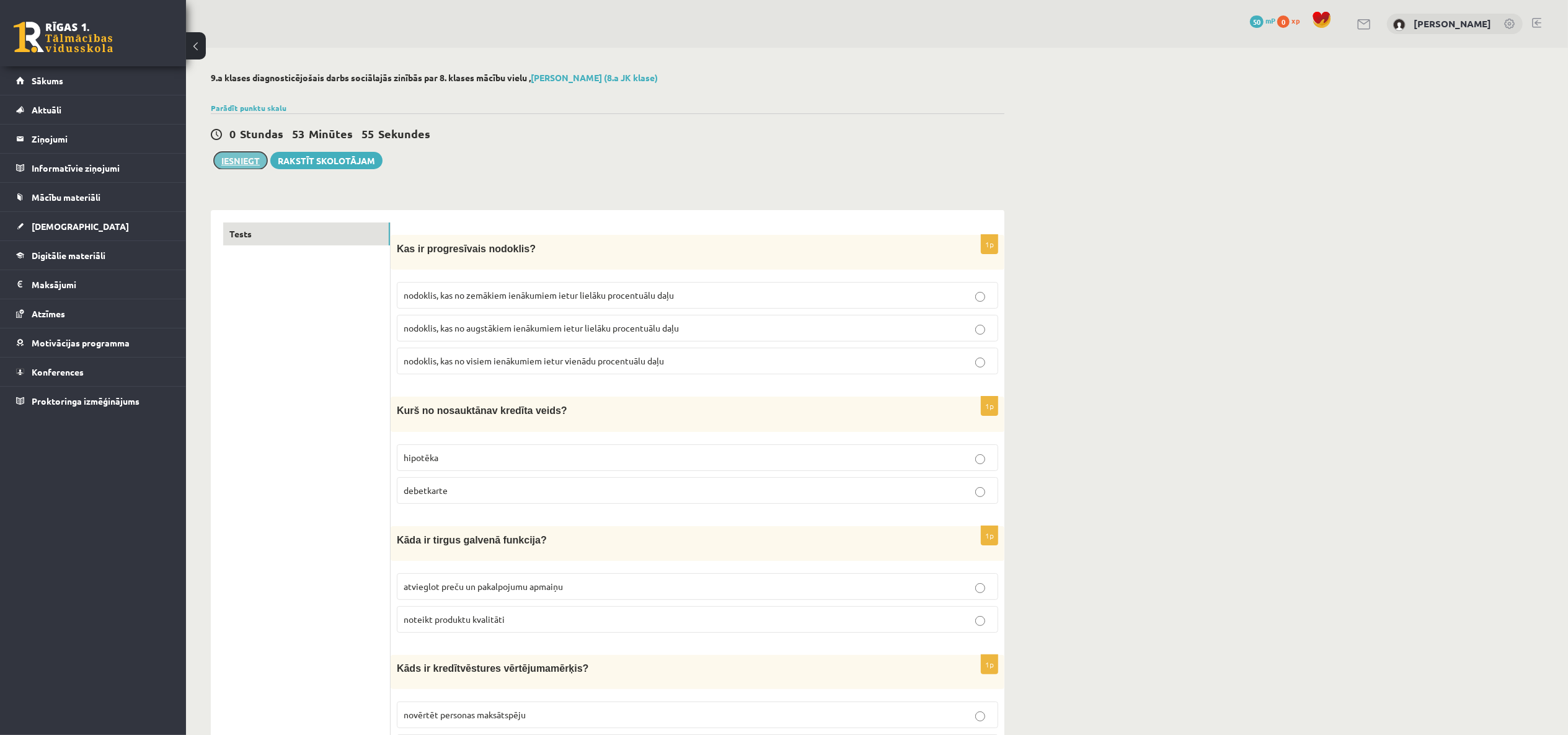
click at [253, 159] on button "Iesniegt" at bounding box center [240, 161] width 53 height 18
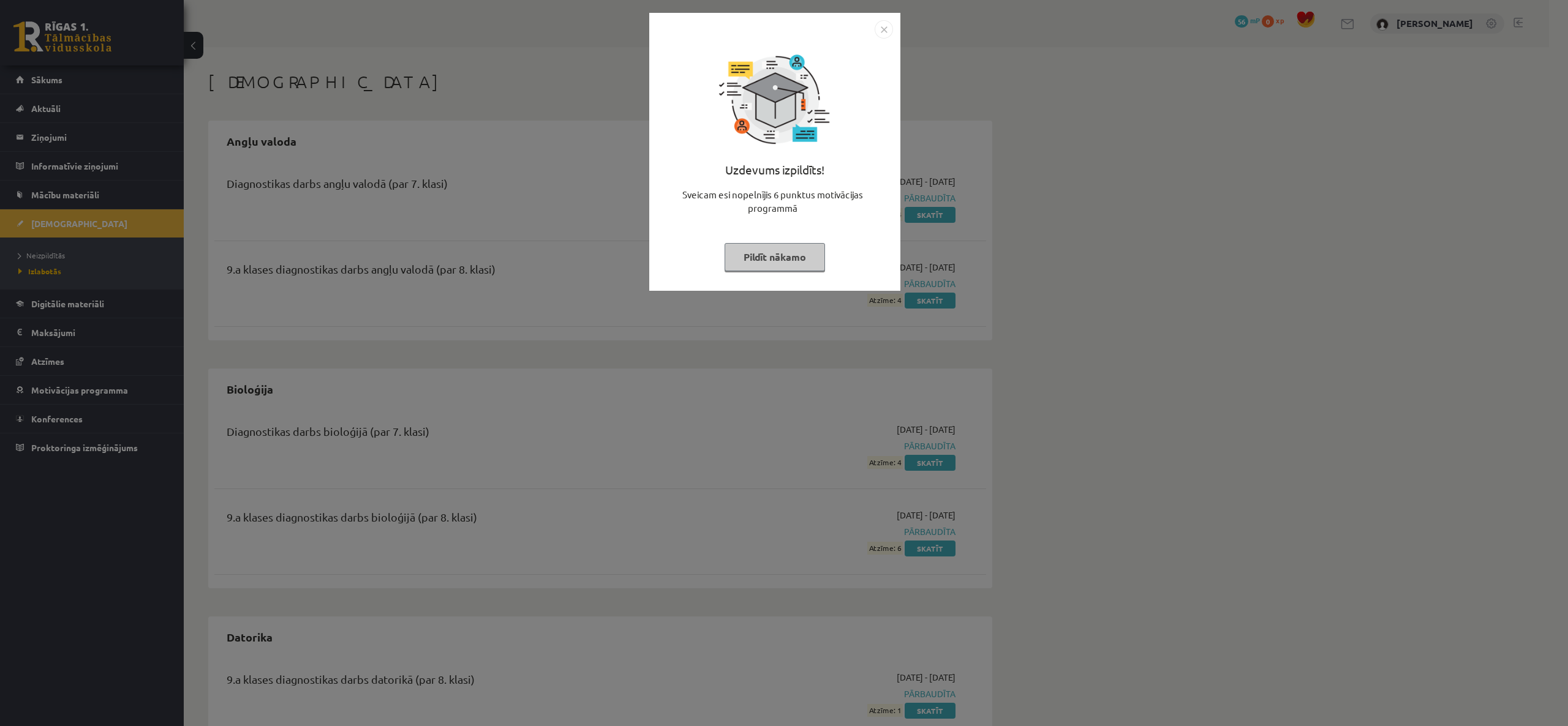
click at [783, 233] on div "Uzdevums izpildīts! Sveicam esi nopelnījis 6 punktus motivācijas programmā Pild…" at bounding box center [775, 162] width 237 height 245
click at [779, 252] on button "Pildīt nākamo" at bounding box center [774, 257] width 100 height 28
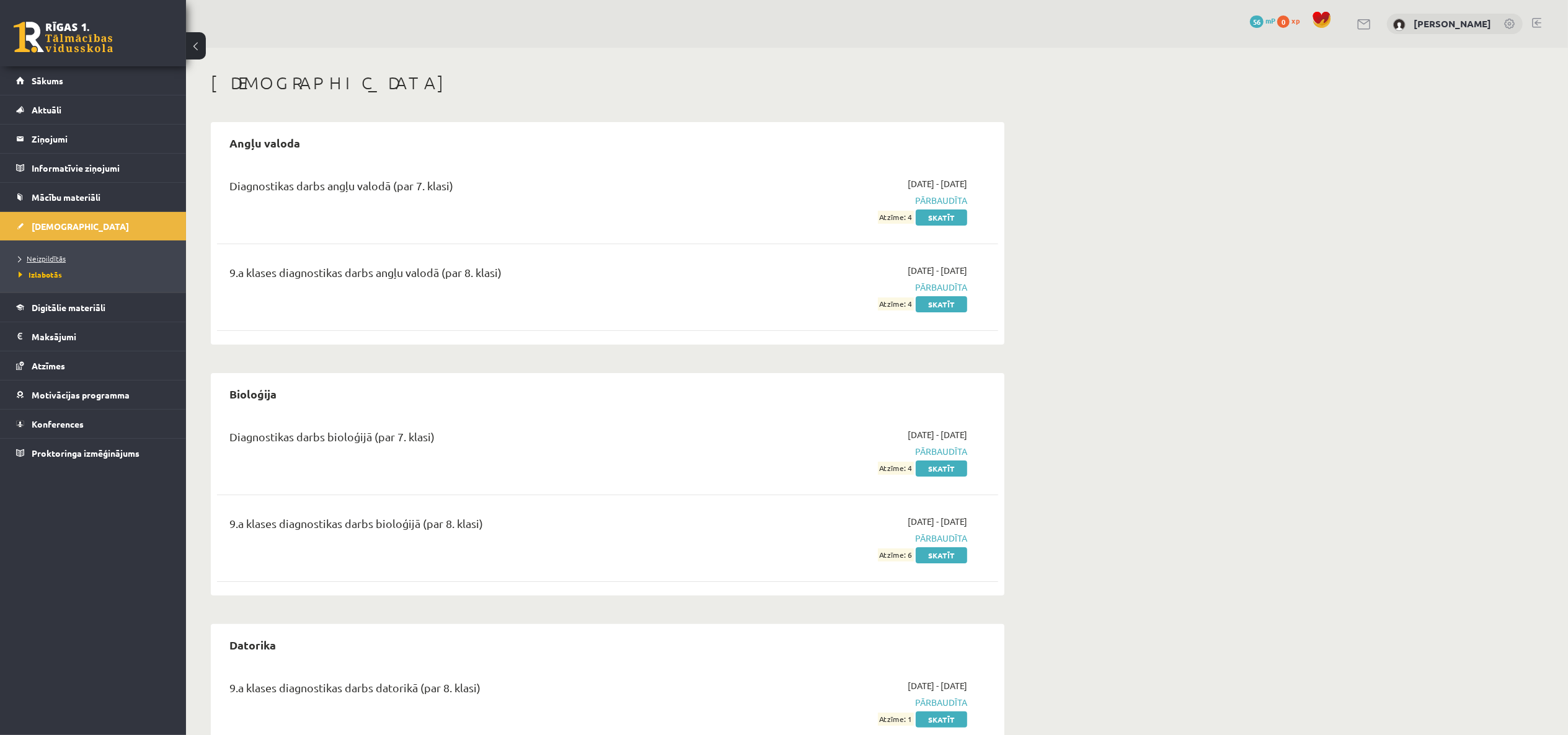
click at [63, 257] on span "Neizpildītās" at bounding box center [42, 258] width 47 height 10
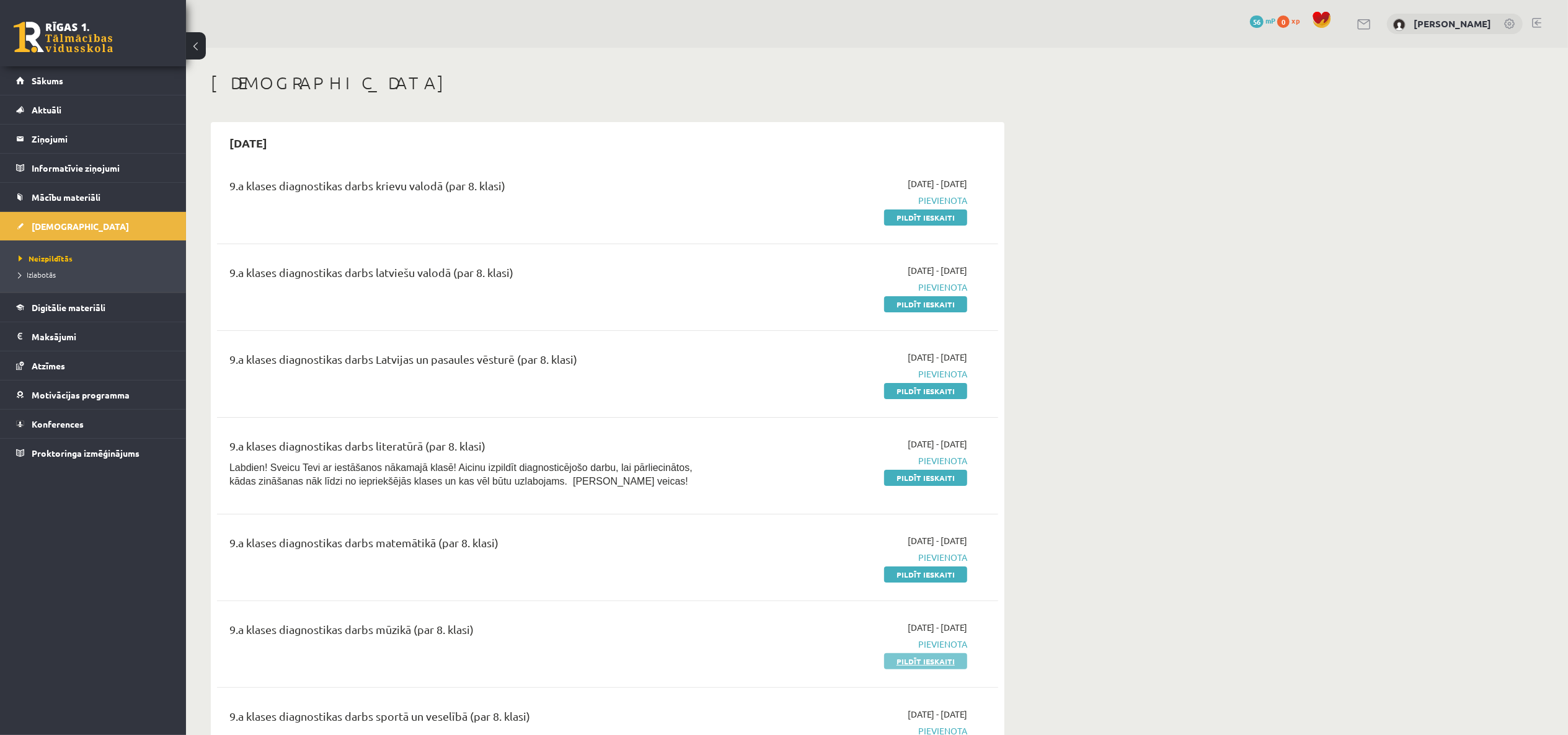
click at [912, 658] on link "Pildīt ieskaiti" at bounding box center [925, 661] width 83 height 16
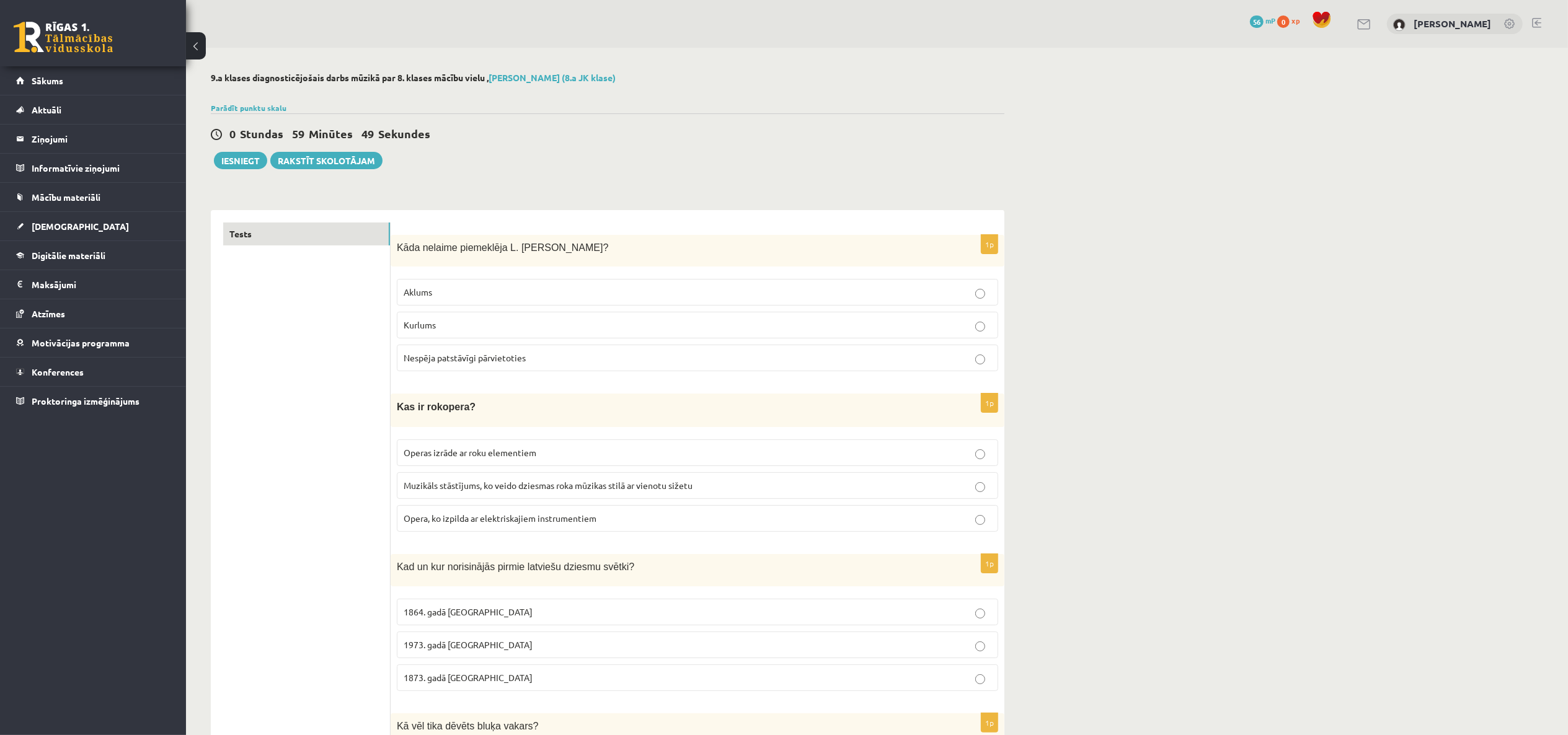
click at [645, 309] on fieldset "Aklums Kurlums Nespēja patstāvīgi pārvietoties" at bounding box center [698, 324] width 601 height 102
click at [650, 297] on p "Aklums" at bounding box center [698, 292] width 588 height 13
click at [635, 359] on p "Nespēja patstāvīgi pārvietoties" at bounding box center [698, 358] width 588 height 13
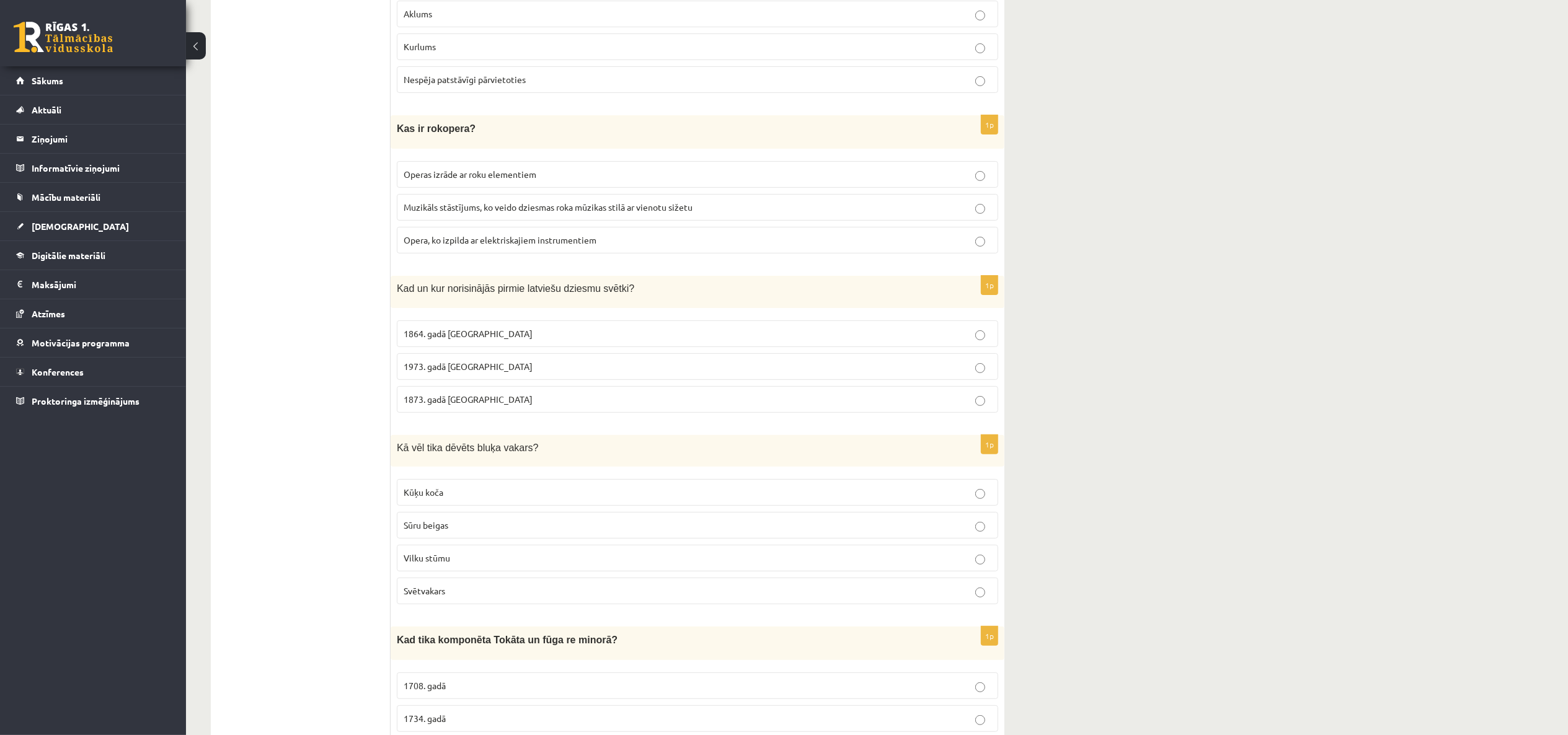
scroll to position [279, 0]
click at [648, 212] on span "Muzikāls stāstījums, ko veido dziesmas roka mūzikas stilā ar vienotu sižetu" at bounding box center [548, 206] width 289 height 11
click at [616, 243] on p "Opera, ko izpilda ar elektriskajiem instrumentiem" at bounding box center [698, 239] width 588 height 13
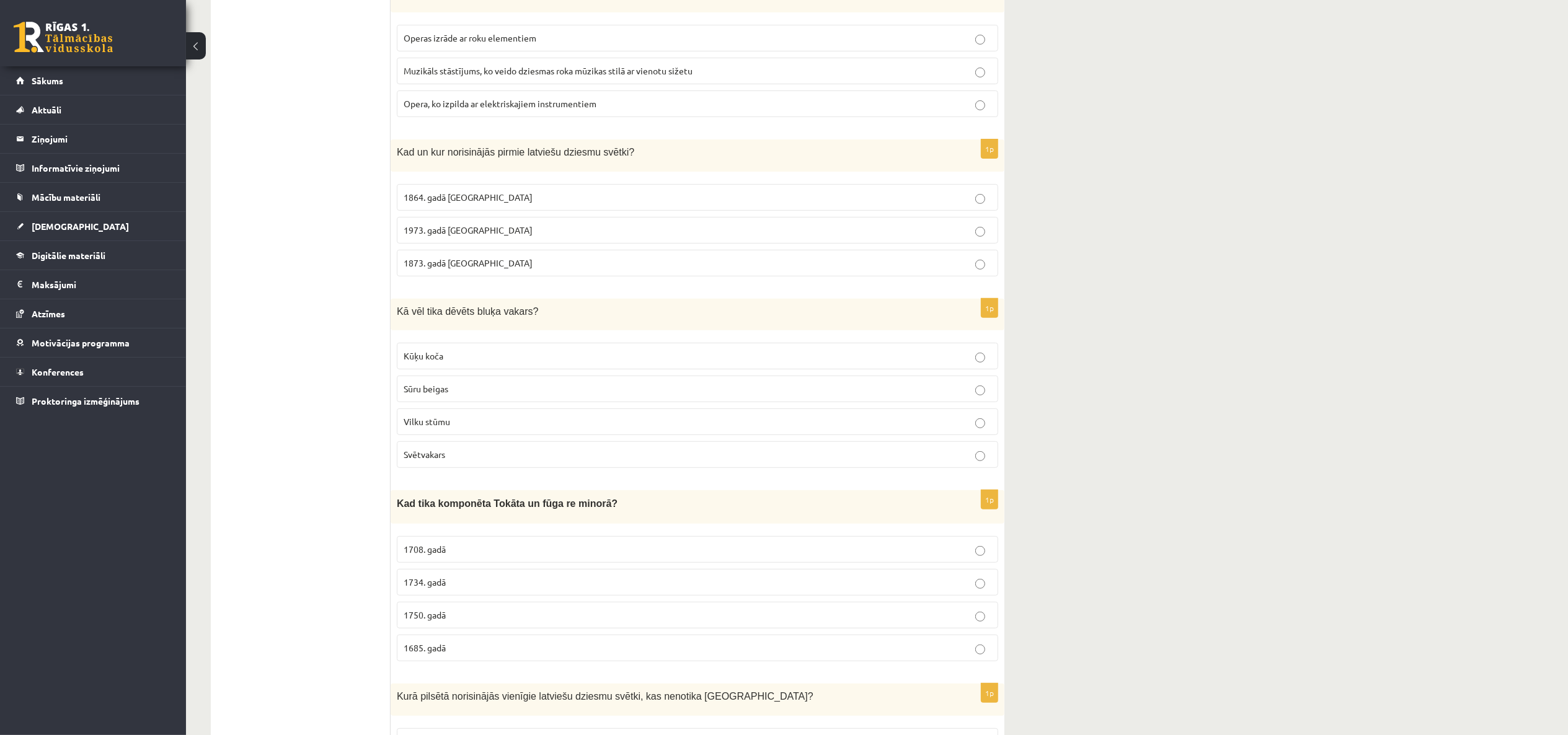
scroll to position [424, 0]
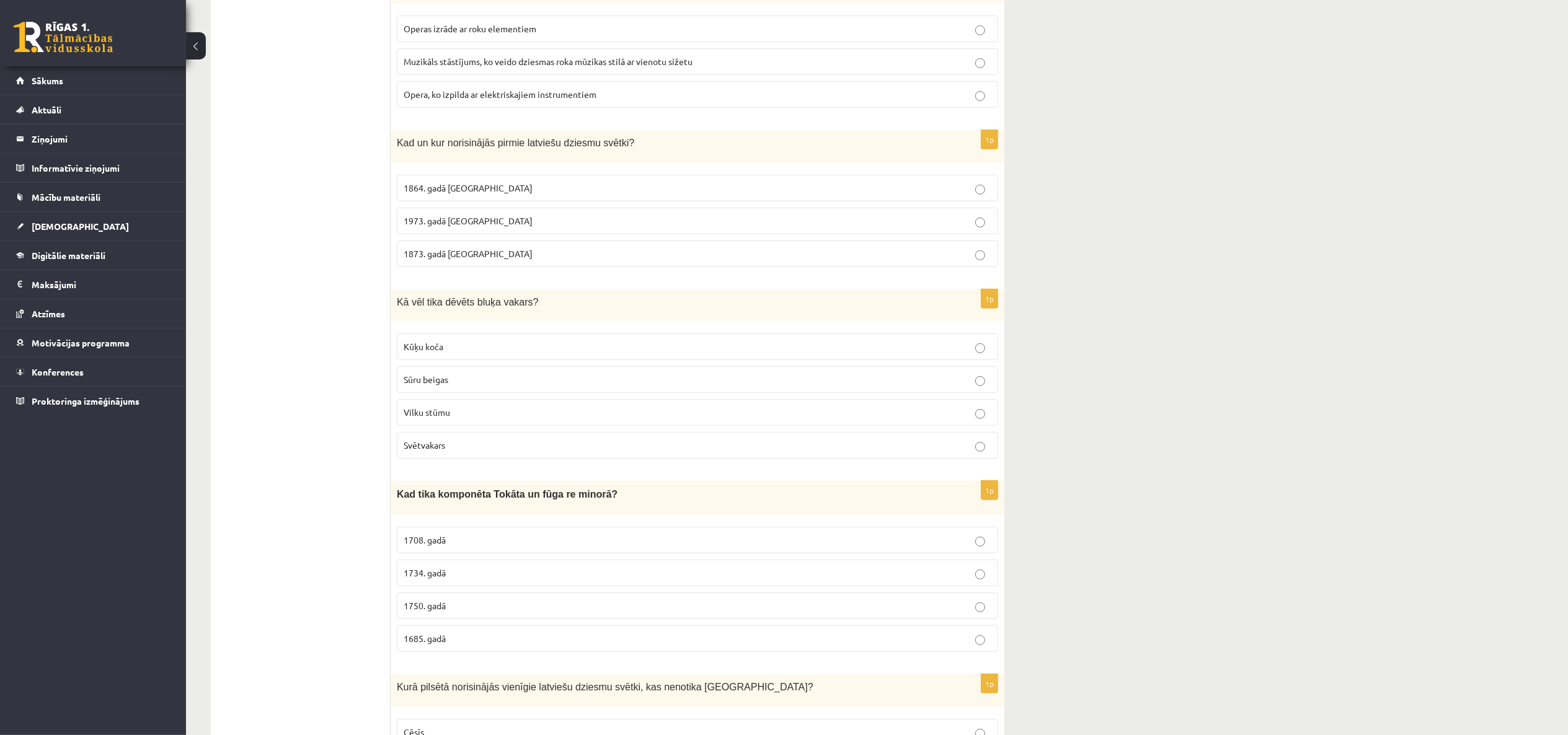
click at [616, 243] on label "1873. gadā Rīgā" at bounding box center [698, 253] width 601 height 27
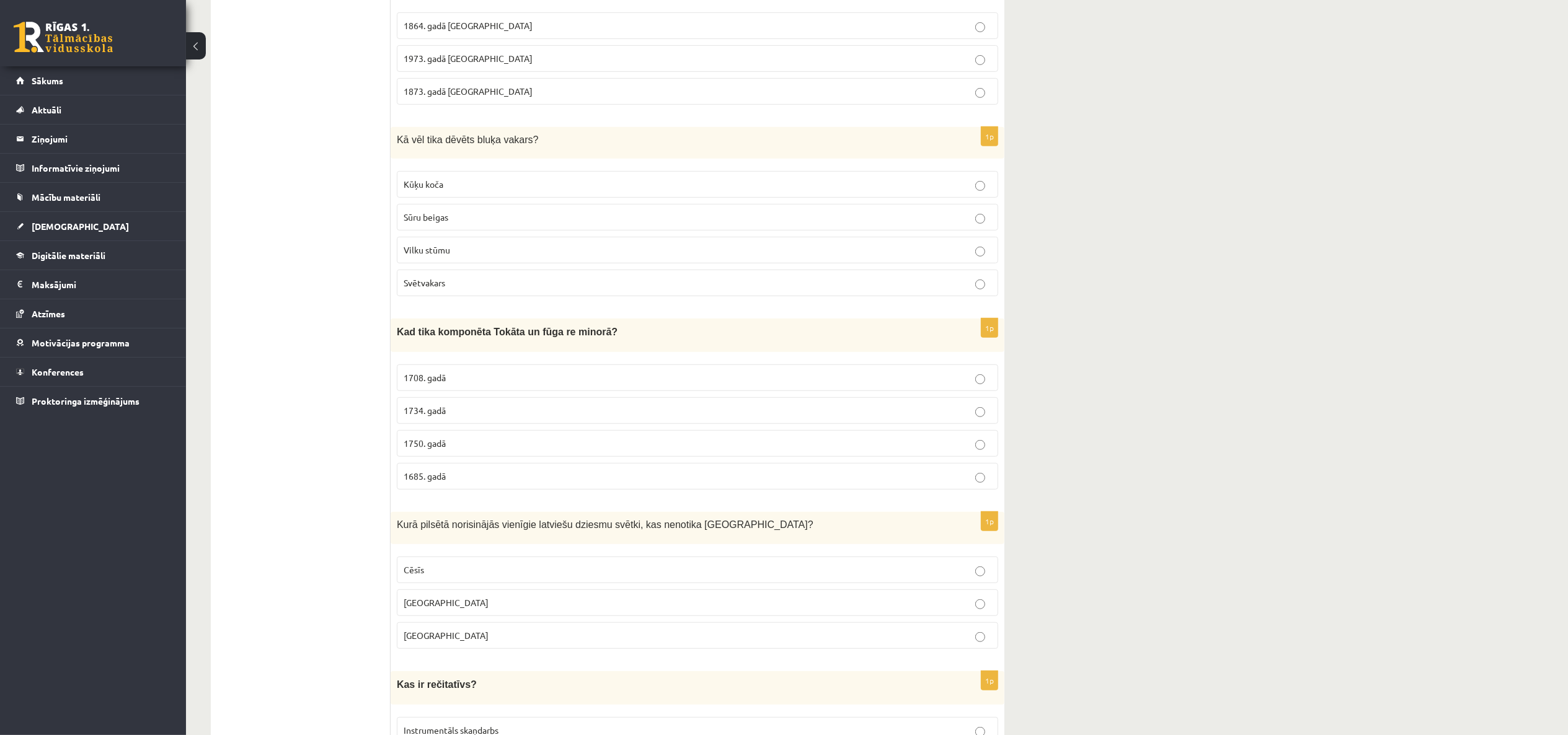
scroll to position [598, 0]
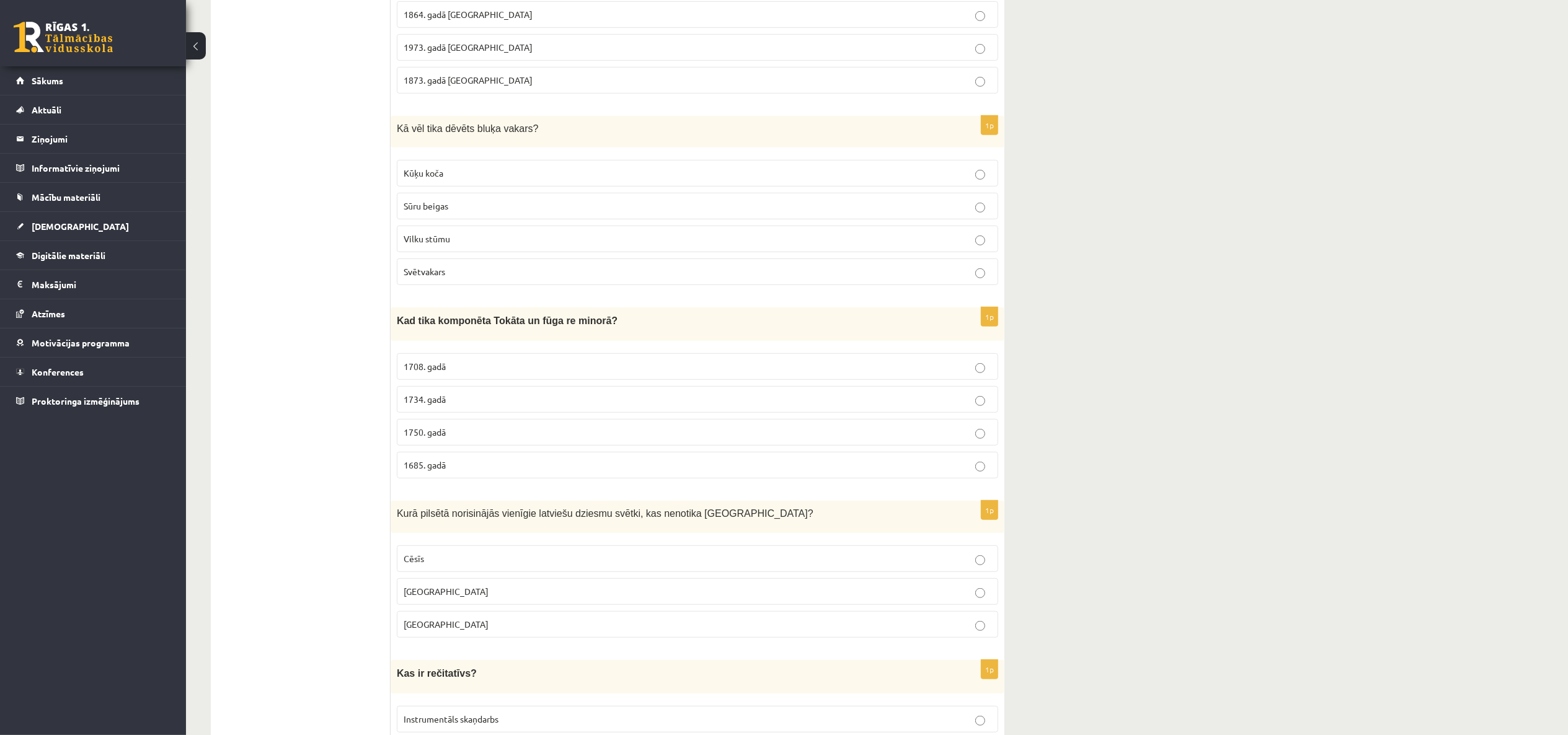
click at [615, 243] on p "Vilku stūmu" at bounding box center [698, 238] width 588 height 13
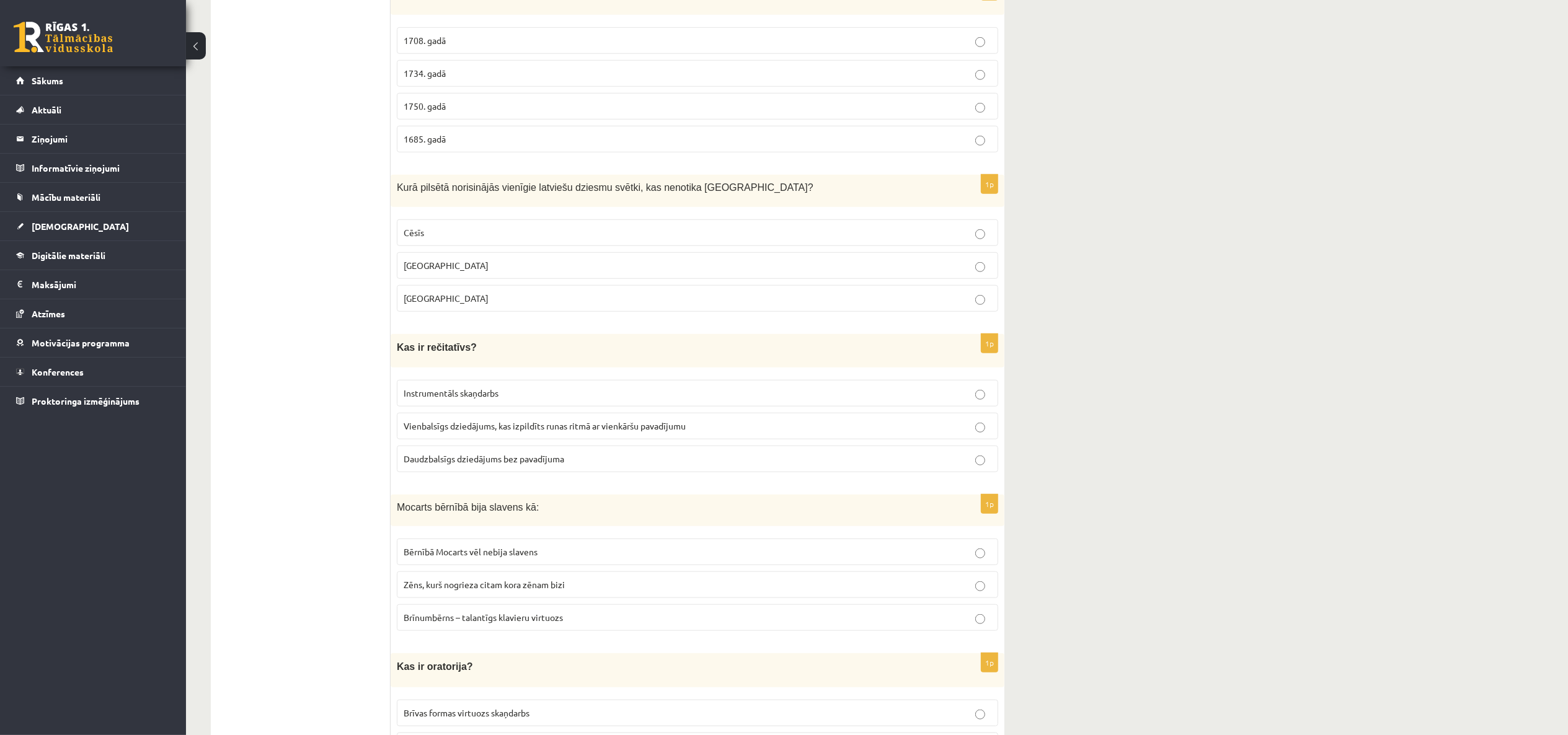
scroll to position [936, 0]
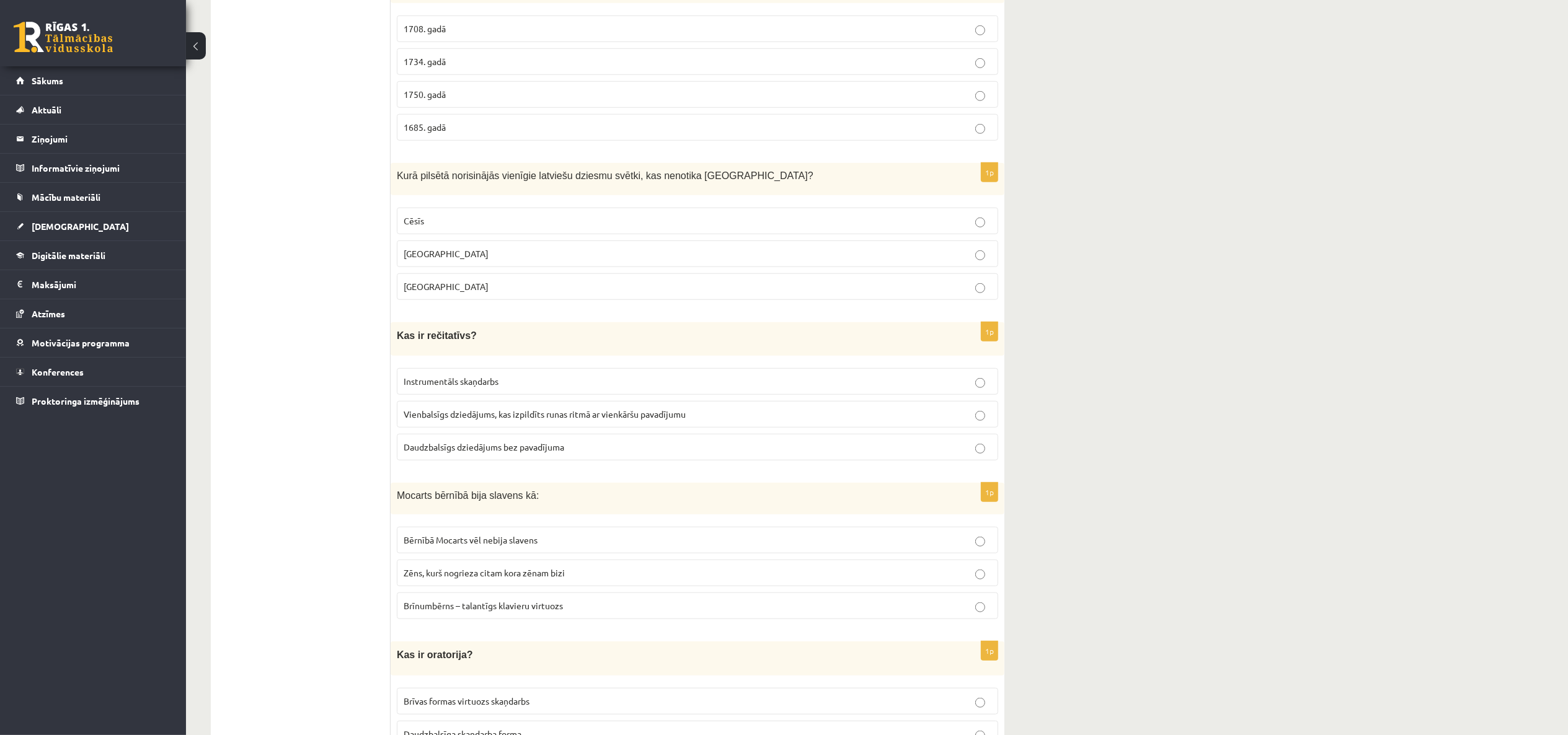
click at [615, 243] on fieldset "Cēsīs Jelgavā Liepājā" at bounding box center [698, 253] width 601 height 102
click at [611, 228] on p "Cēsīs" at bounding box center [698, 221] width 588 height 13
click at [624, 101] on p "1750. gadā" at bounding box center [698, 94] width 588 height 13
click at [551, 411] on label "Vienbalsīgs dziedājums, kas izpildīts runas ritmā ar vienkāršu pavadījumu" at bounding box center [698, 414] width 601 height 27
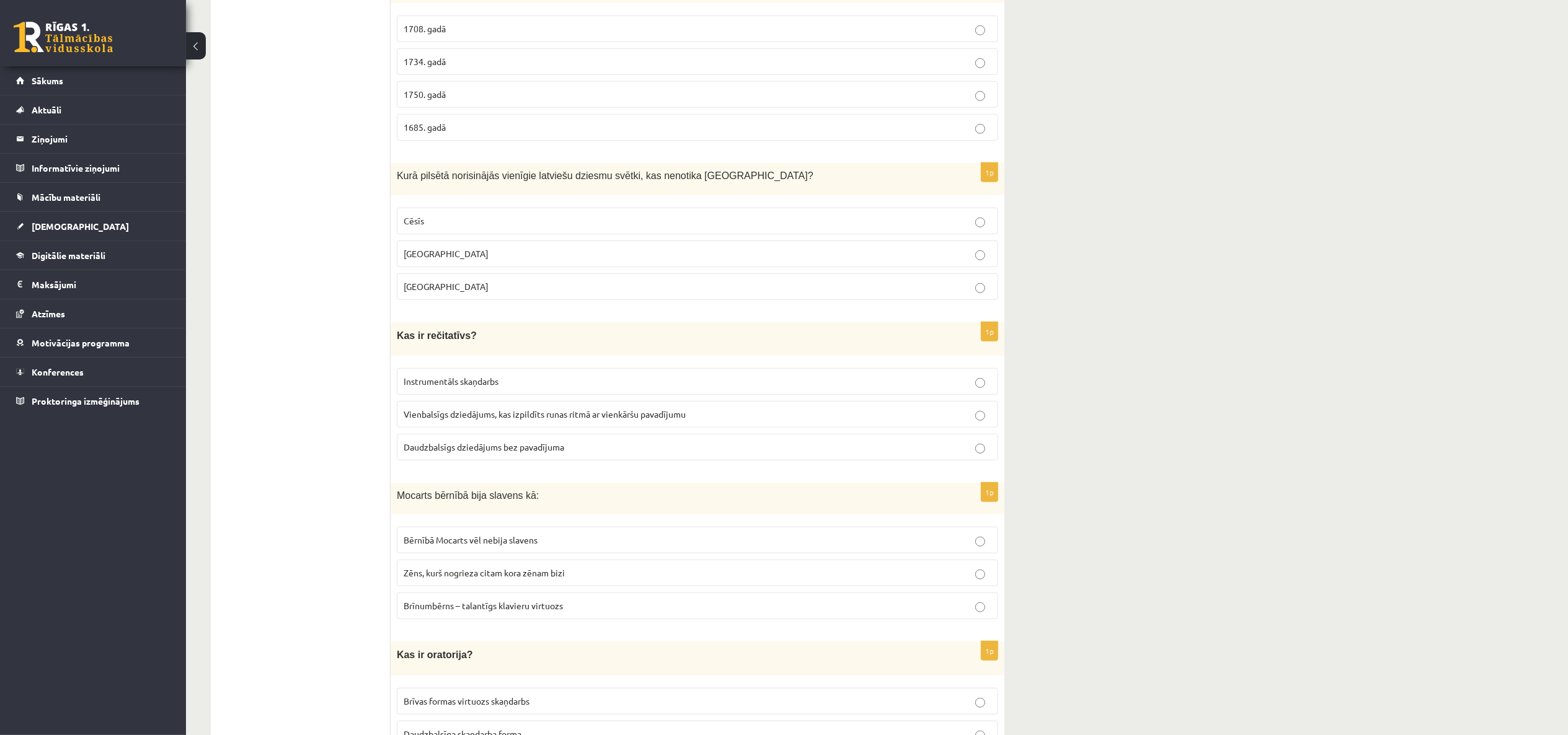
click at [531, 586] on label "Zēns, kurš nogrieza citam kora zēnam bizi" at bounding box center [698, 572] width 601 height 27
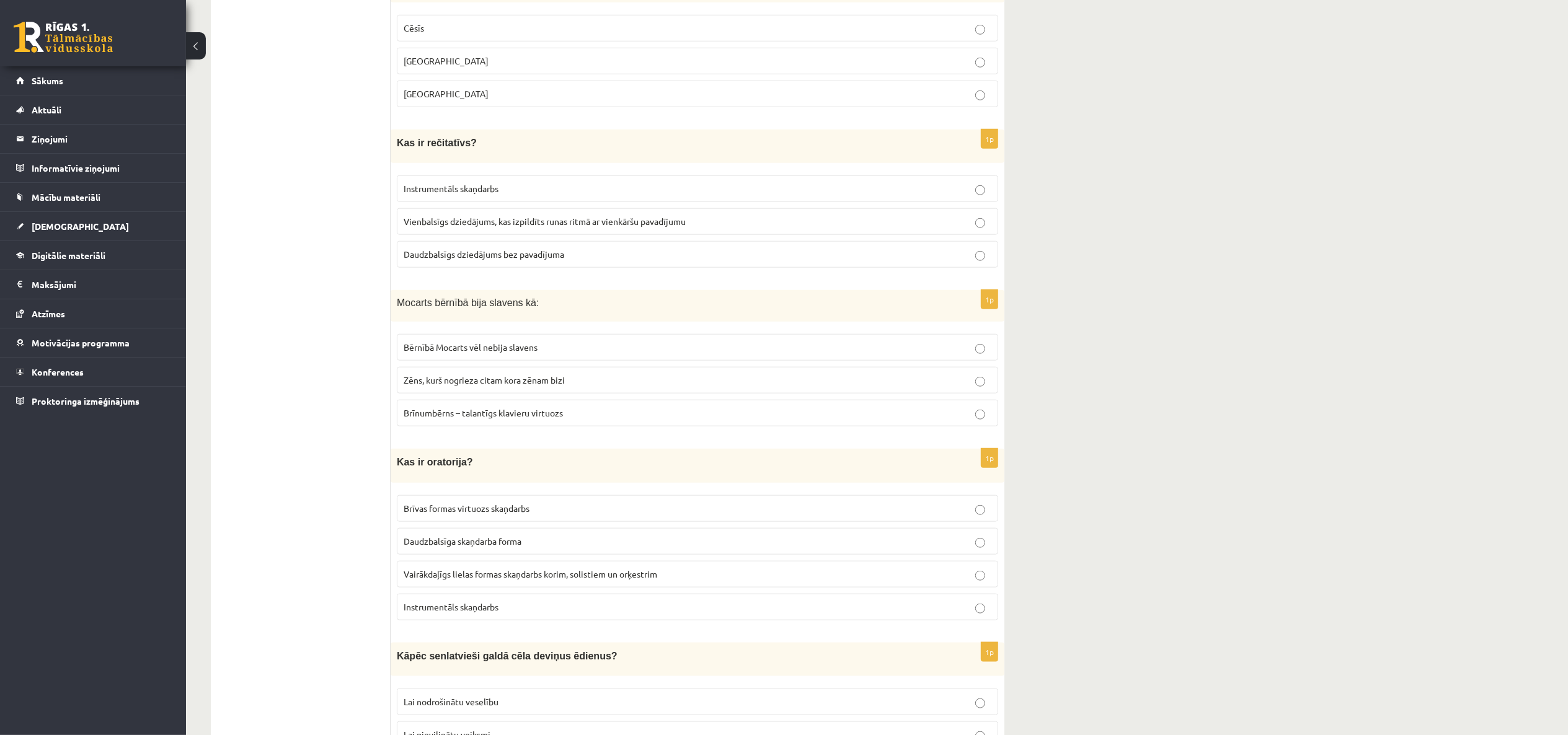
scroll to position [1138, 0]
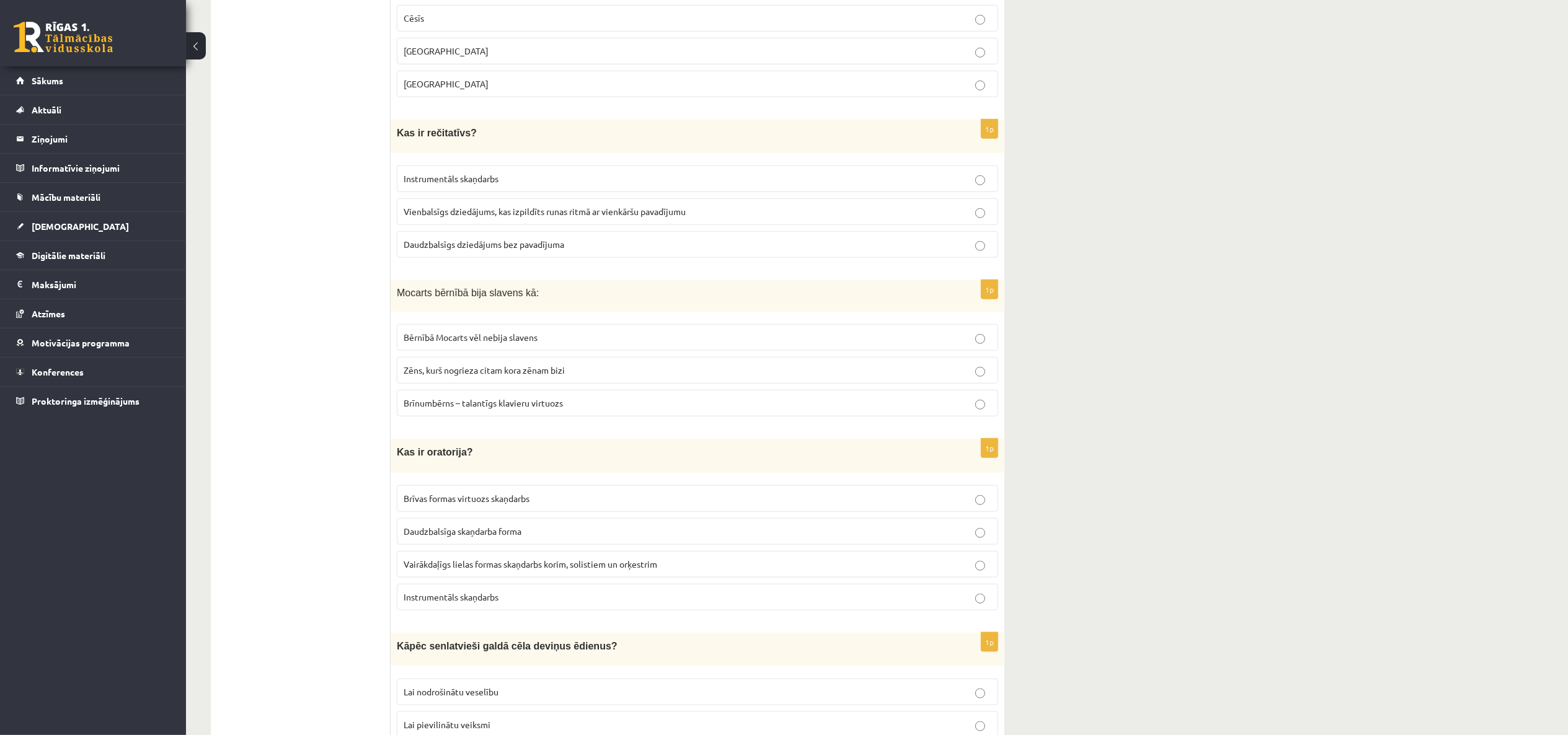
click at [531, 595] on label "Instrumentāls skaņdarbs" at bounding box center [698, 597] width 601 height 27
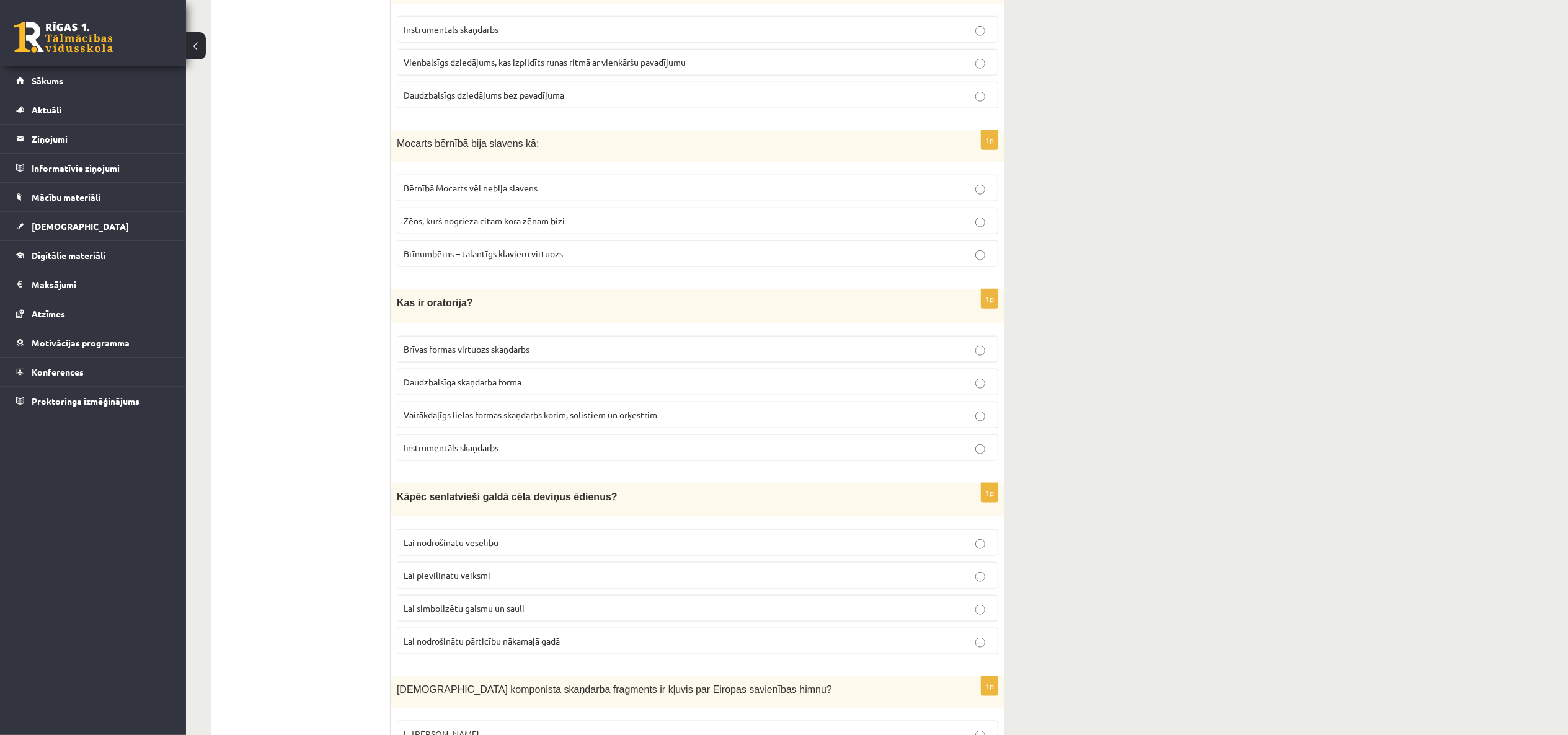
scroll to position [1292, 0]
click at [531, 584] on label "Lai pievilinātu veiksmi" at bounding box center [698, 570] width 601 height 27
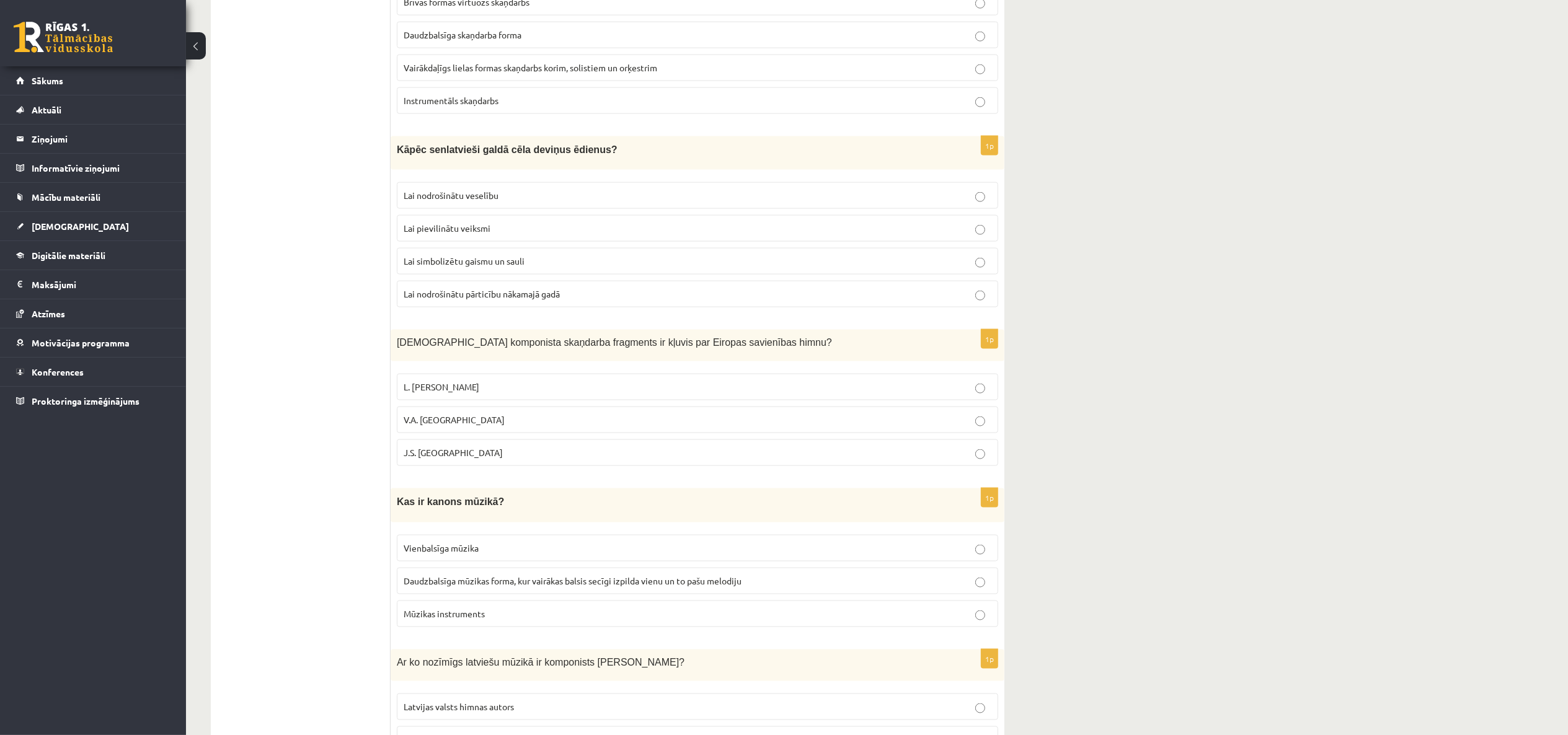
scroll to position [1639, 0]
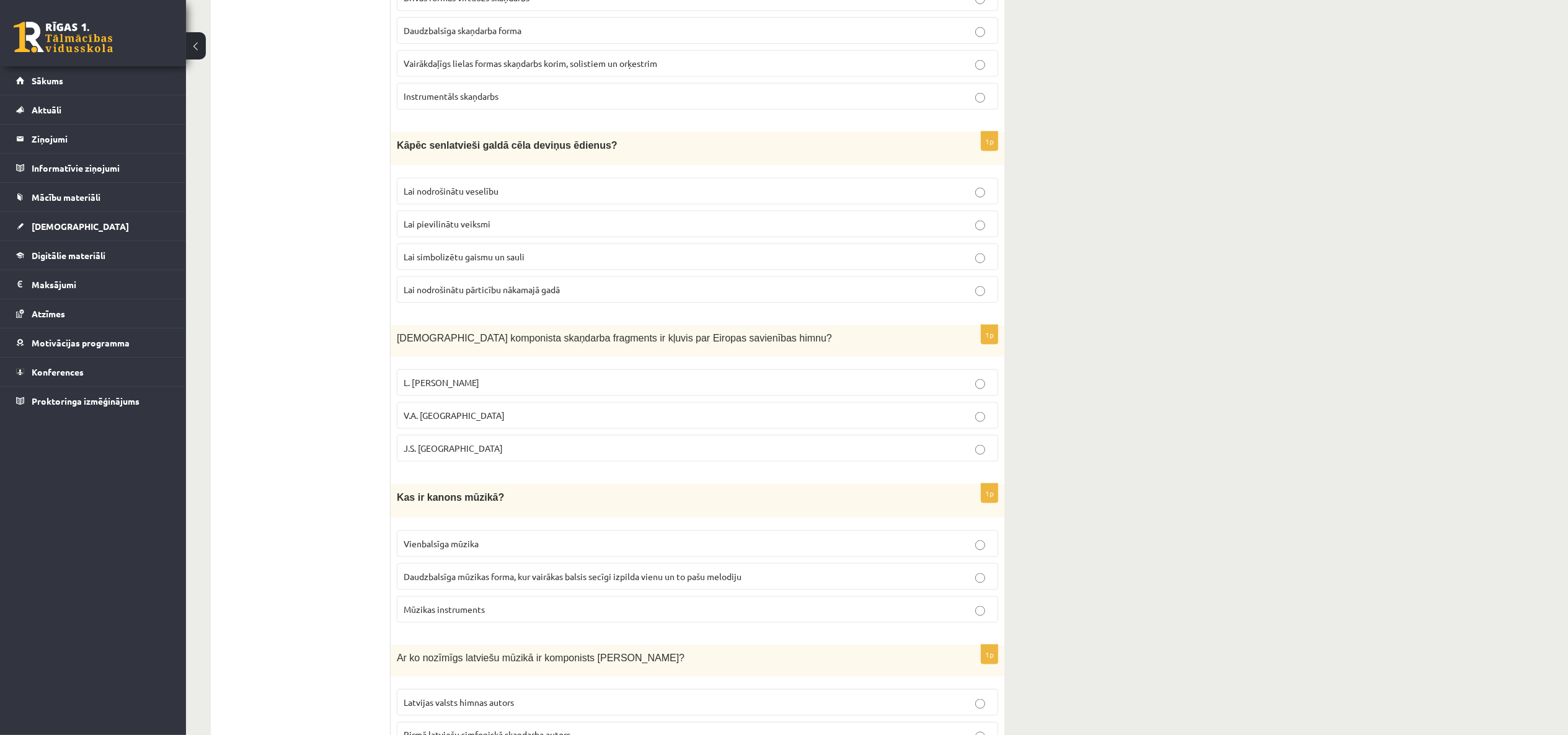
click at [572, 423] on p "V.A. Mocarta" at bounding box center [698, 415] width 588 height 13
click at [559, 663] on span "Ar ko nozīmīgs latviešu mūzikā ir komponists Baumaņu Kārlis?" at bounding box center [541, 658] width 288 height 11
click at [552, 616] on p "Mūzikas instruments" at bounding box center [698, 609] width 588 height 13
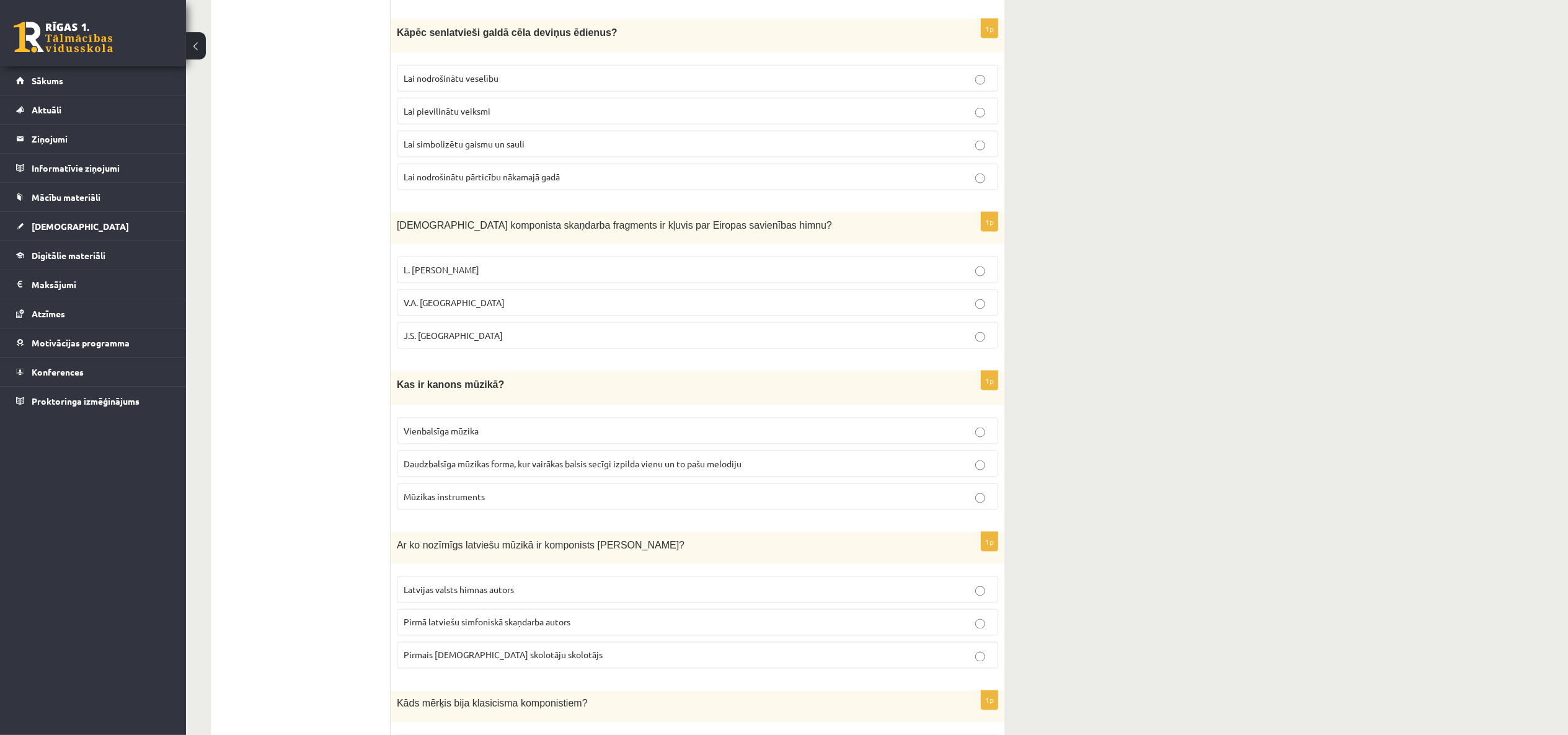
scroll to position [1750, 0]
click at [554, 606] on label "Latvijas valsts himnas autors" at bounding box center [698, 592] width 601 height 27
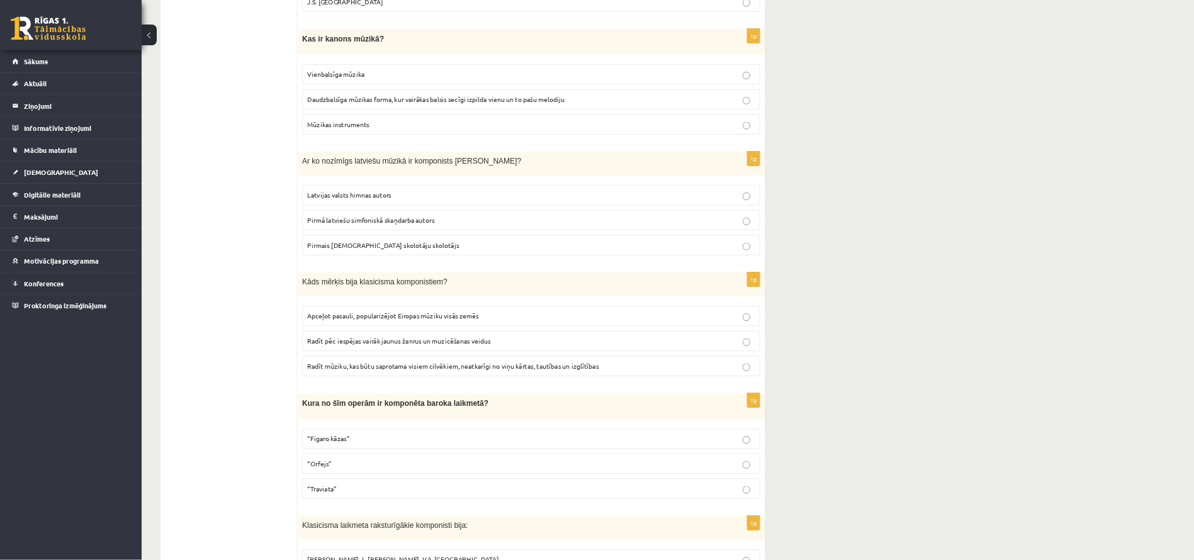
scroll to position [2119, 0]
click at [617, 466] on label "Radīt pēc iespējas vairāk jaunus žanrus un muzicēšanas veidus" at bounding box center [708, 452] width 610 height 27
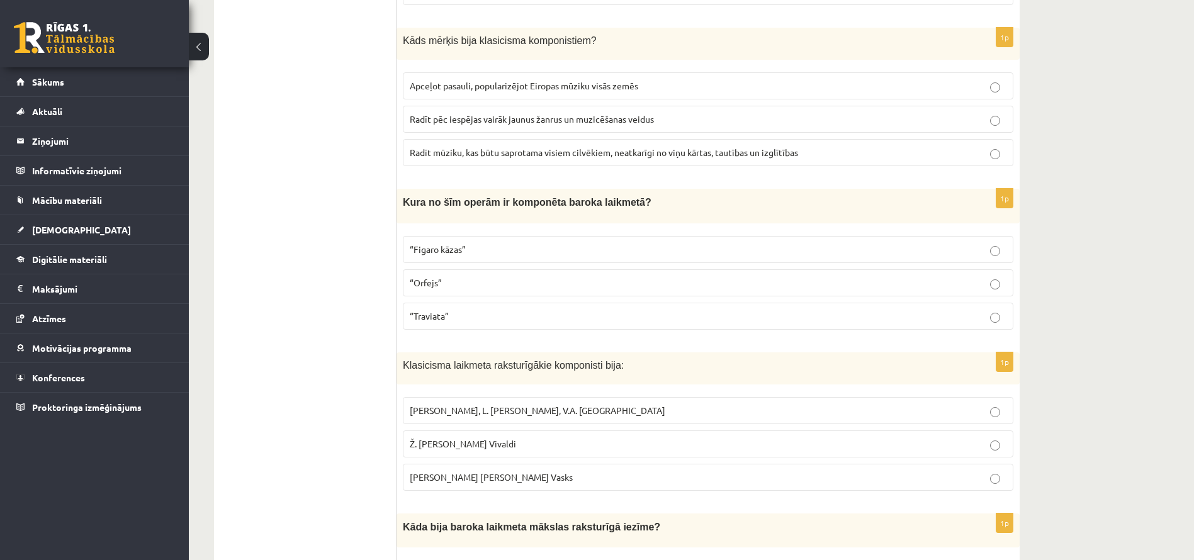
scroll to position [2457, 0]
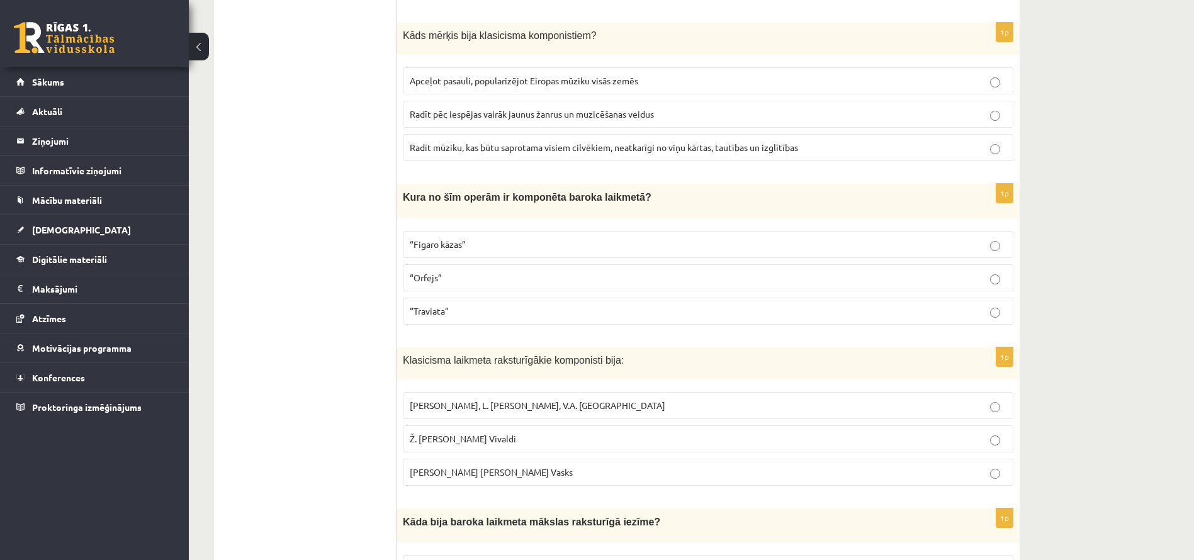
click at [432, 457] on fieldset "J. Haidns, L. van Bēthovens, V.A. Mocarts Ž. Bizē, R. Šūmanis, A. Vivaldi J. Pa…" at bounding box center [708, 438] width 610 height 104
click at [447, 475] on span "J. Pahelbels, R. Pauls, P. Vasks" at bounding box center [491, 471] width 163 height 11
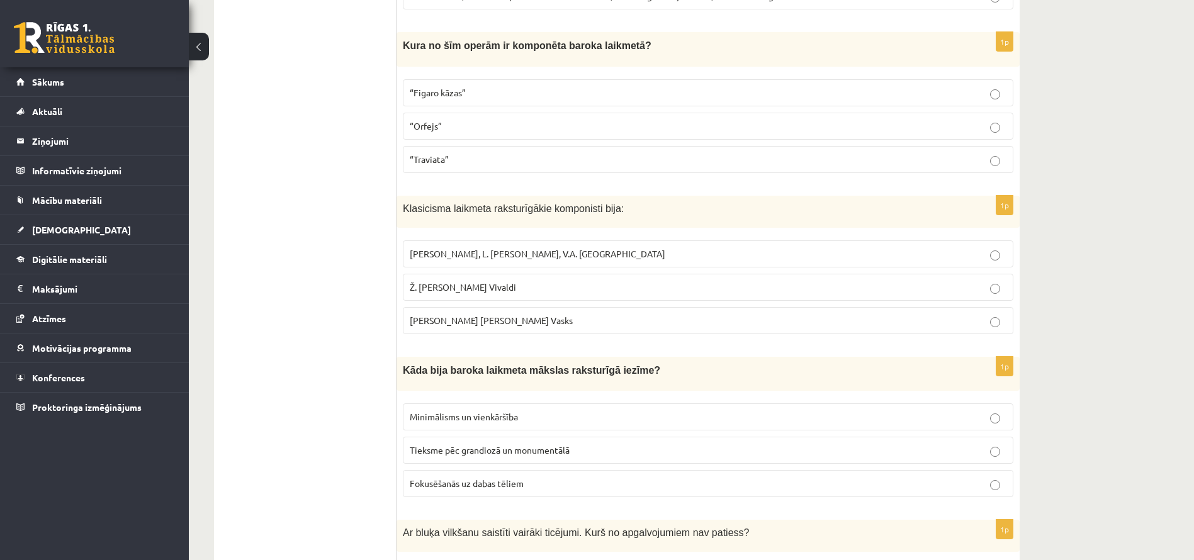
scroll to position [2626, 0]
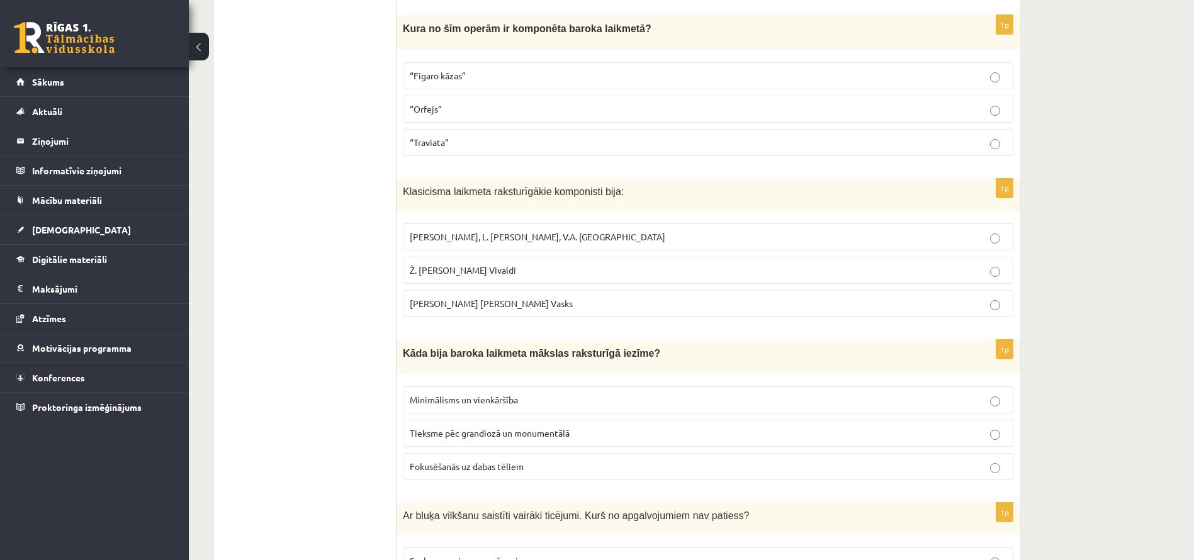
click at [446, 475] on label "Fokusēšanās uz dabas tēliem" at bounding box center [708, 466] width 610 height 27
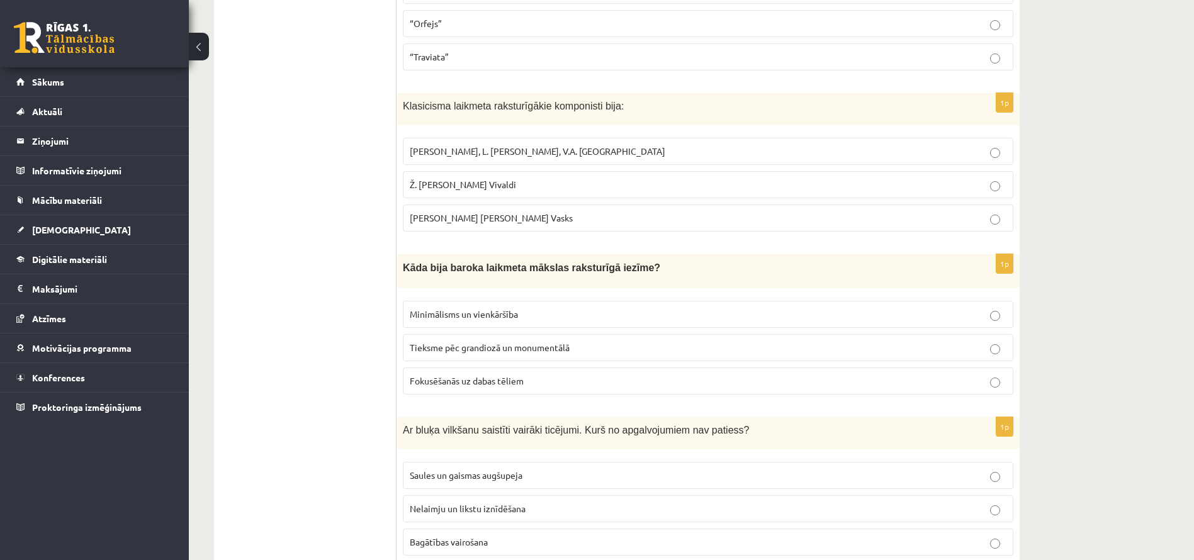
scroll to position [2714, 0]
click at [446, 475] on span "Saules un gaismas augšupeja" at bounding box center [466, 472] width 113 height 11
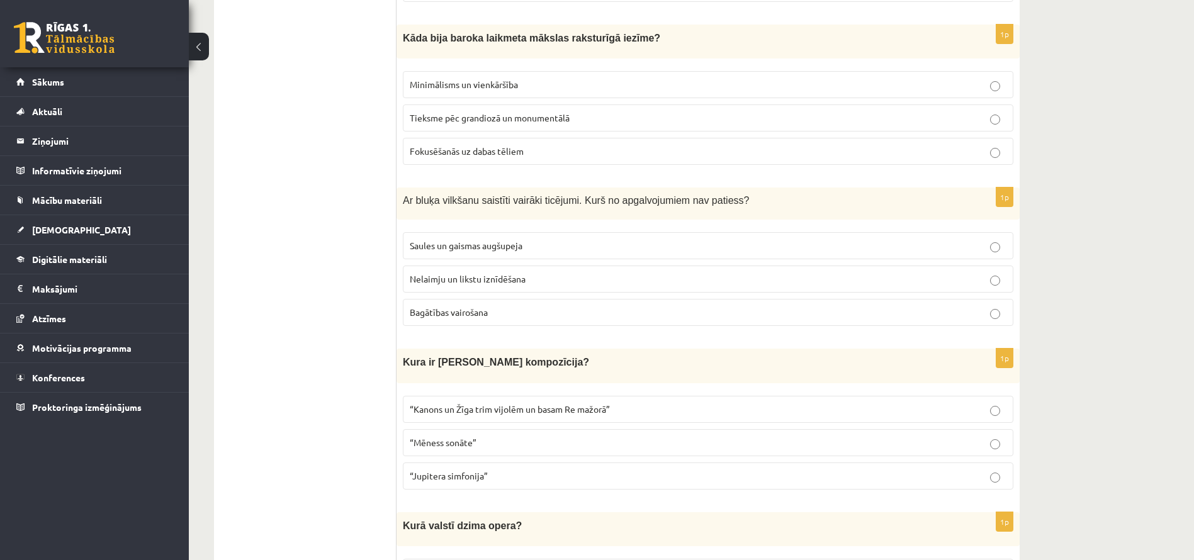
scroll to position [2942, 0]
click at [446, 475] on span "“Jupitera simfonija”" at bounding box center [449, 474] width 78 height 11
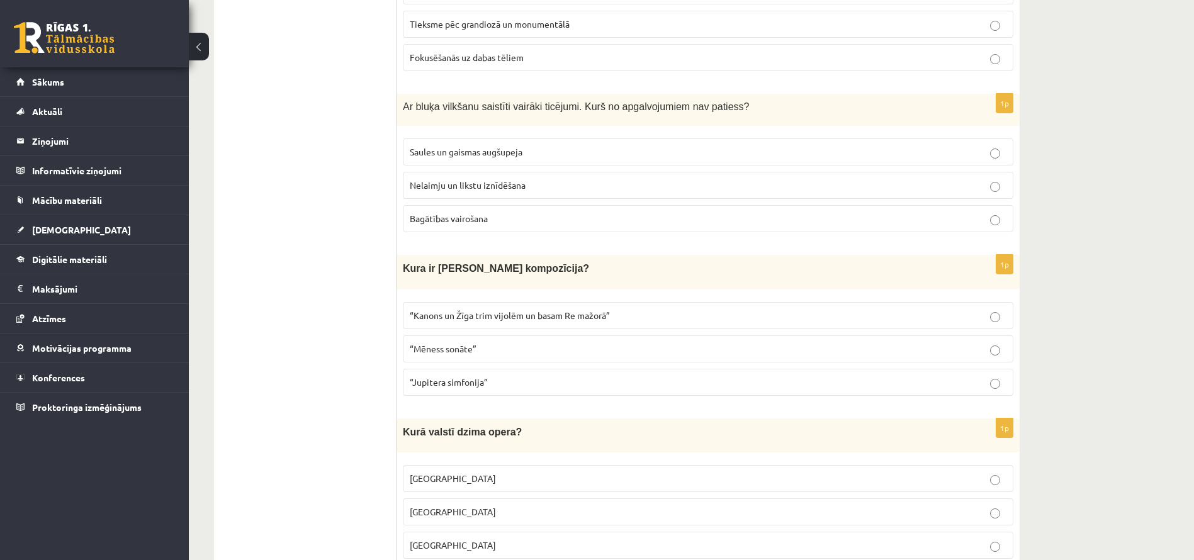
scroll to position [3037, 0]
click at [447, 475] on p "Francijā" at bounding box center [708, 476] width 597 height 13
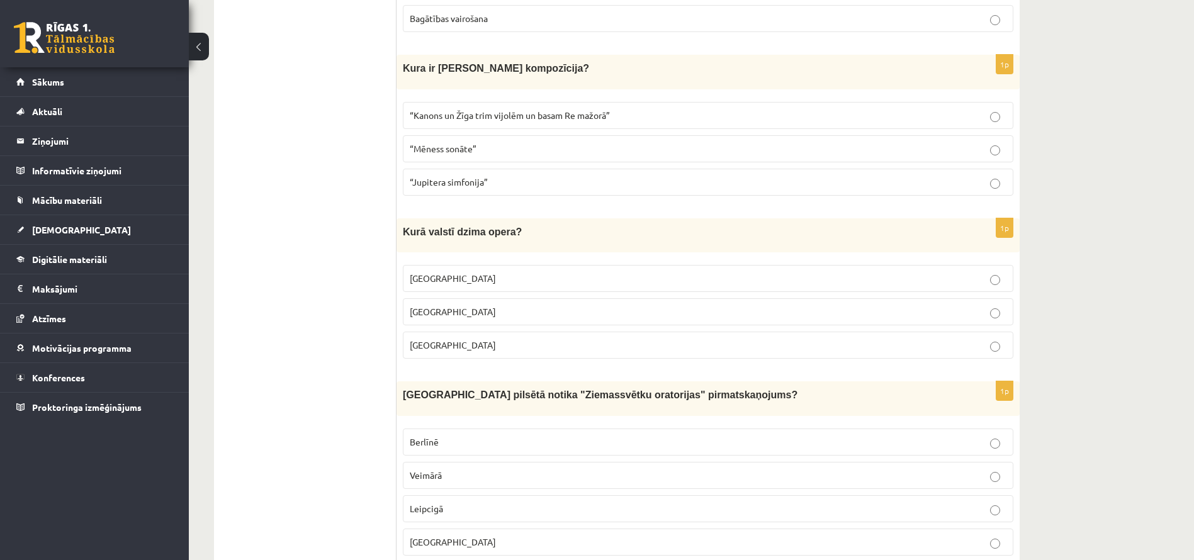
scroll to position [3243, 0]
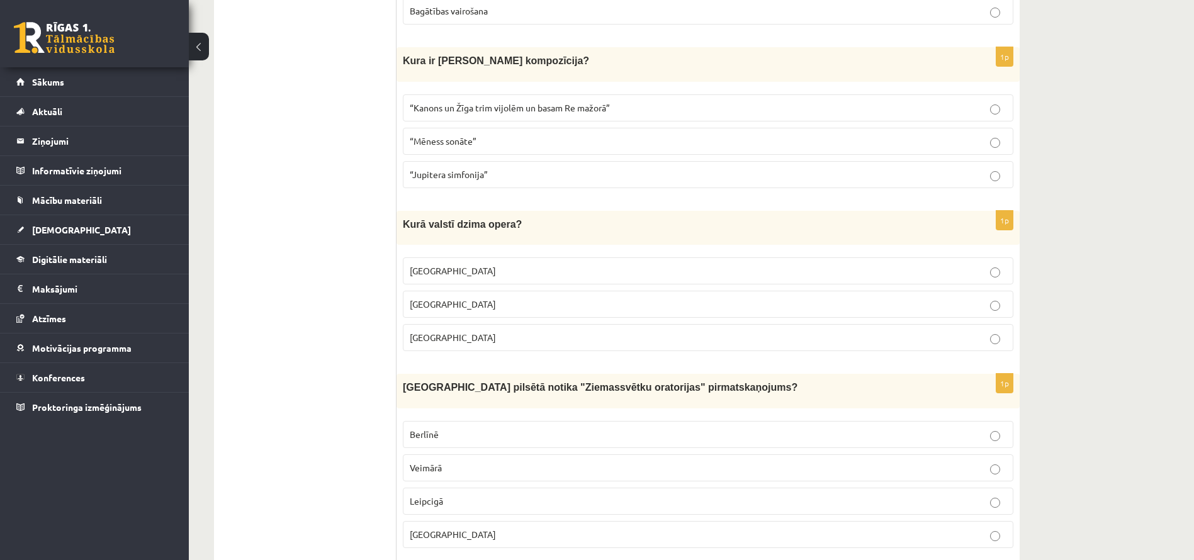
click at [447, 474] on p "Veimārā" at bounding box center [708, 467] width 597 height 13
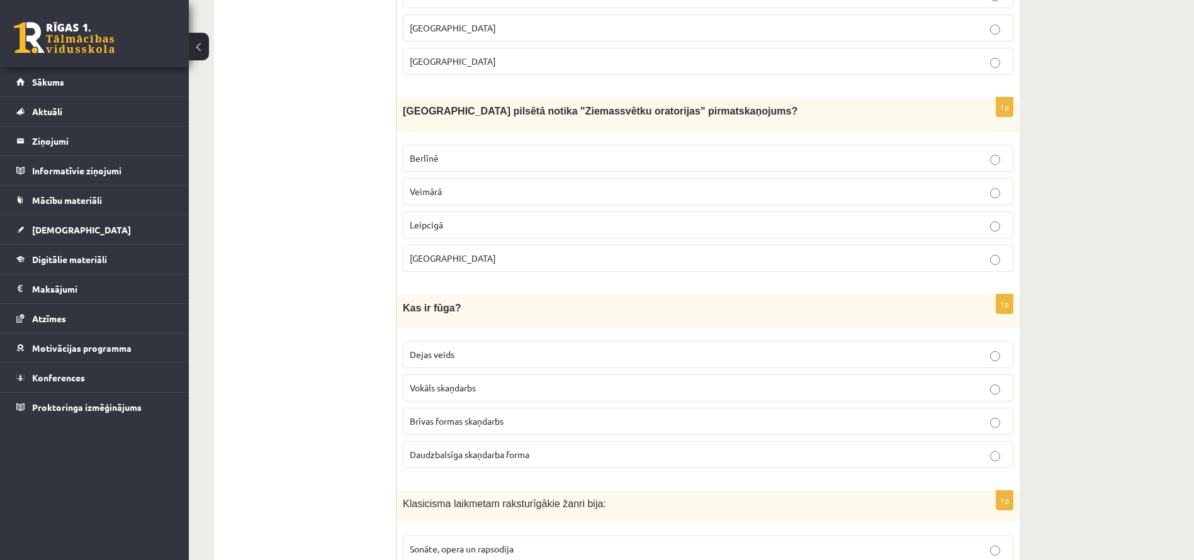
scroll to position [3521, 0]
click at [463, 425] on p "Brīvas formas skaņdarbs" at bounding box center [708, 418] width 597 height 13
click at [460, 540] on label "Sonāte, opera un rapsodija" at bounding box center [708, 546] width 610 height 27
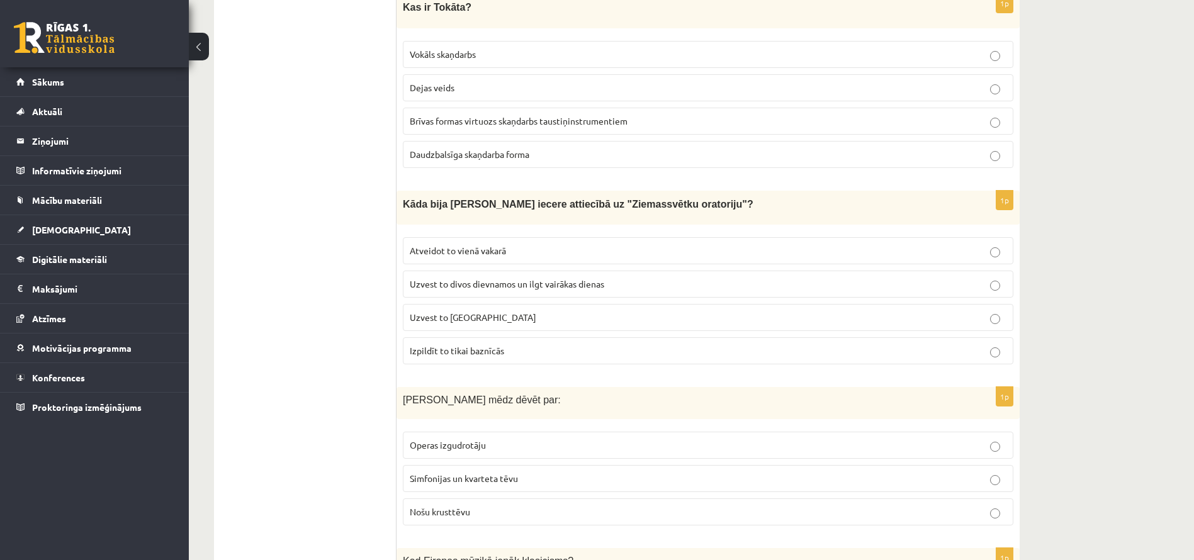
scroll to position [4178, 0]
click at [467, 69] on fieldset "Vokāls skaņdarbs Dejas veids Brīvas formas virtuozs skaņdarbs taustiņinstrument…" at bounding box center [708, 101] width 610 height 137
click at [459, 93] on p "Dejas veids" at bounding box center [708, 86] width 597 height 13
click at [456, 118] on span "Brīvas formas virtuozs skaņdarbs taustiņinstrumentiem" at bounding box center [519, 119] width 218 height 11
click at [480, 287] on span "Uzvest to divos dievnamos un ilgt vairākas dienas" at bounding box center [507, 282] width 194 height 11
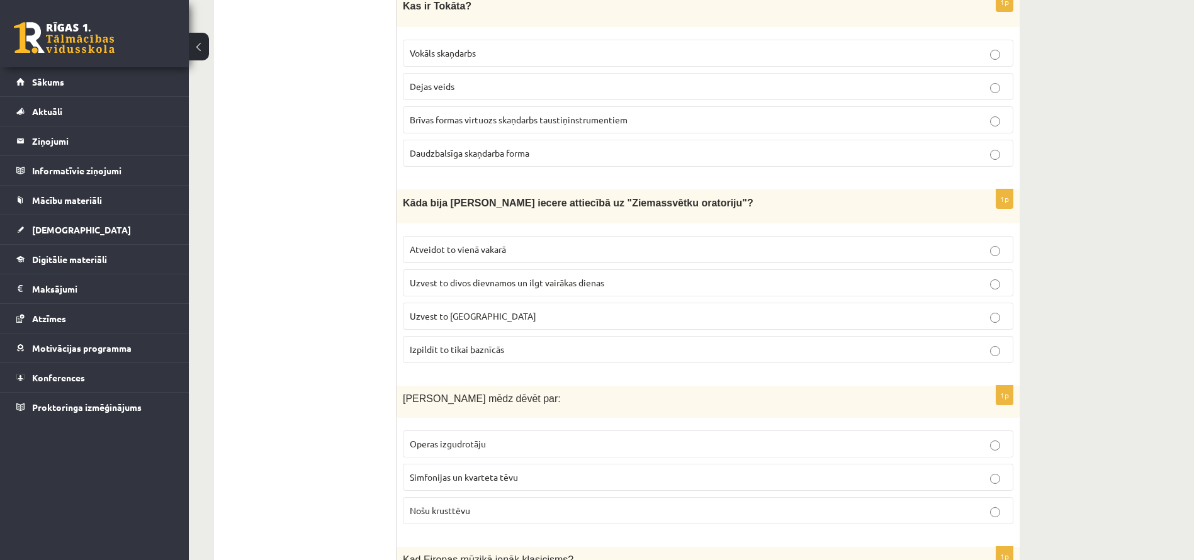
click at [442, 507] on p "Nošu krusttēvu" at bounding box center [708, 510] width 597 height 13
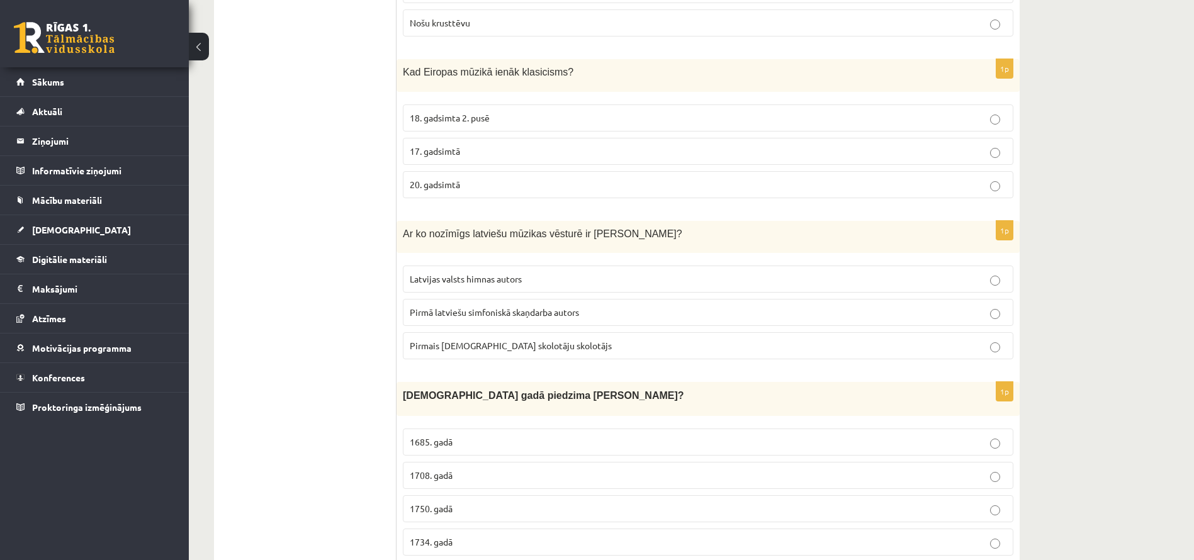
scroll to position [4689, 0]
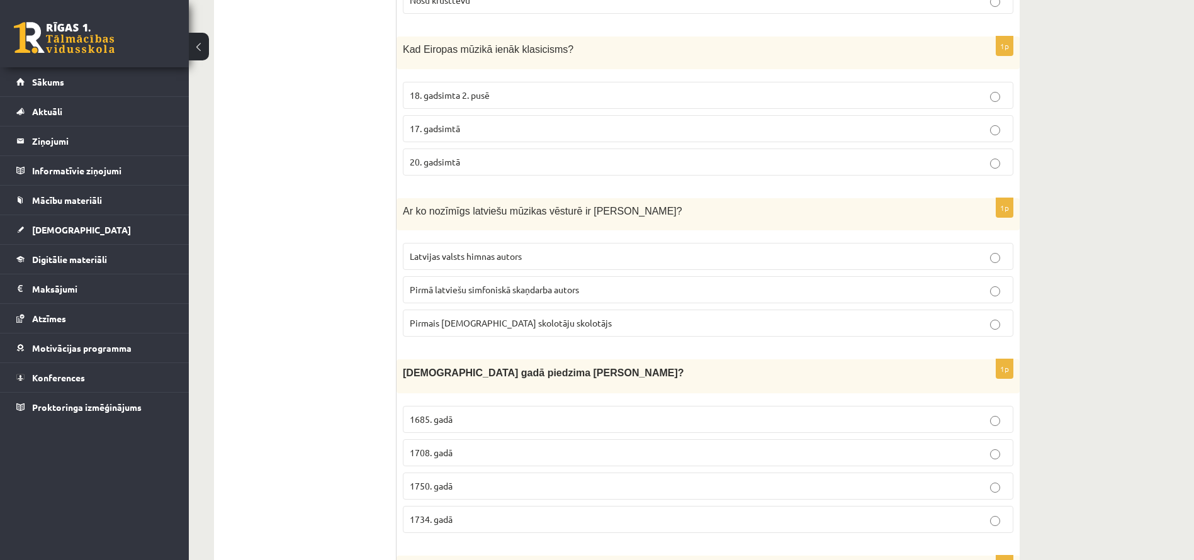
click at [664, 116] on label "17. gadsimtā" at bounding box center [708, 128] width 610 height 27
click at [590, 315] on label "Pirmais latviešu skolotāju skolotājs" at bounding box center [708, 323] width 610 height 27
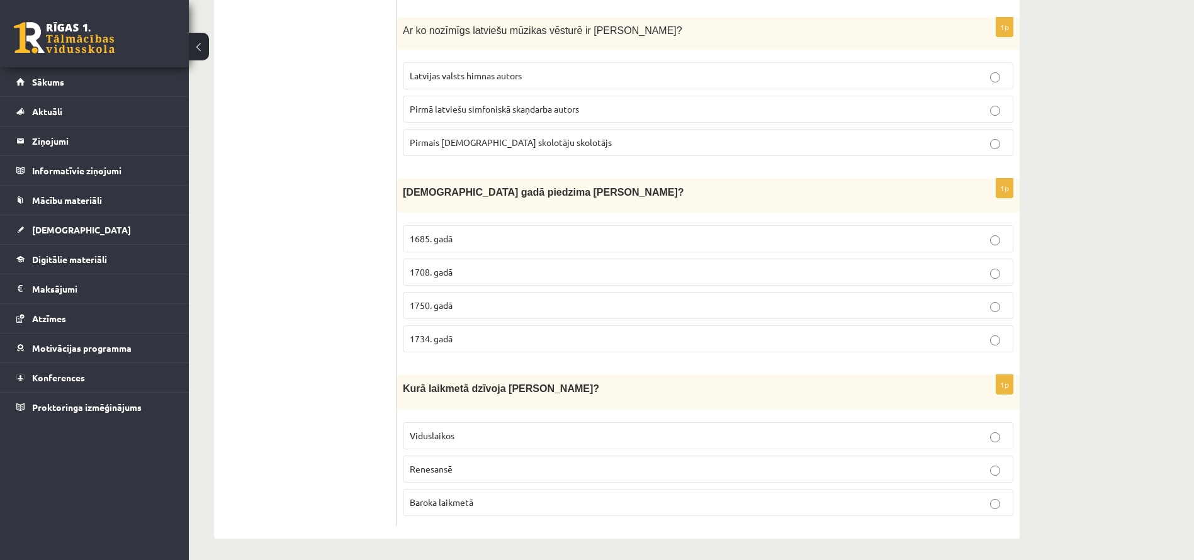
scroll to position [4875, 0]
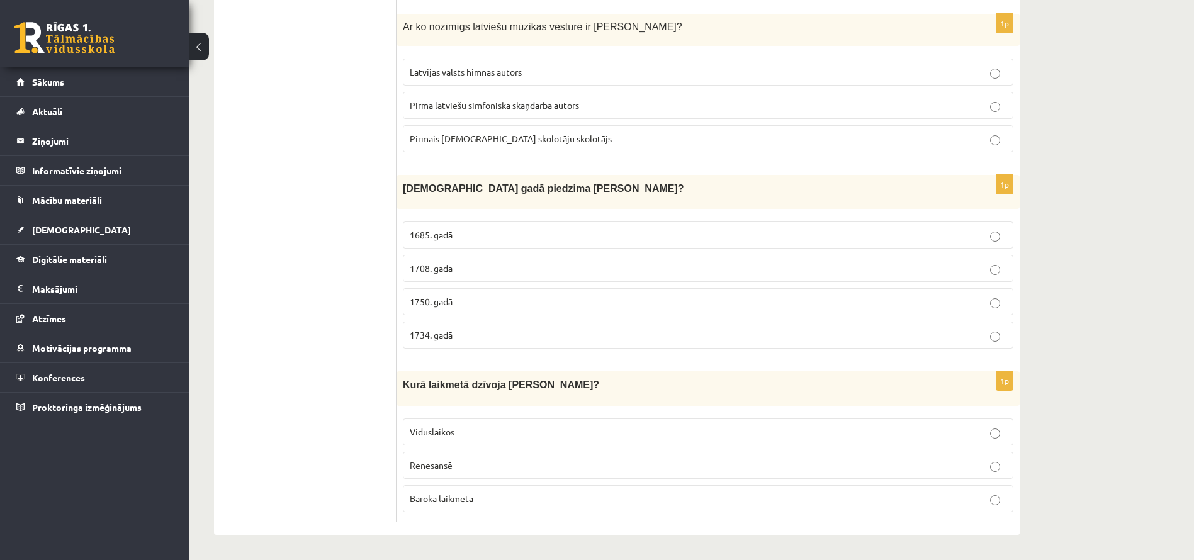
click at [564, 269] on p "1708. gadā" at bounding box center [708, 268] width 597 height 13
click at [427, 503] on p "Baroka laikmetā" at bounding box center [708, 498] width 597 height 13
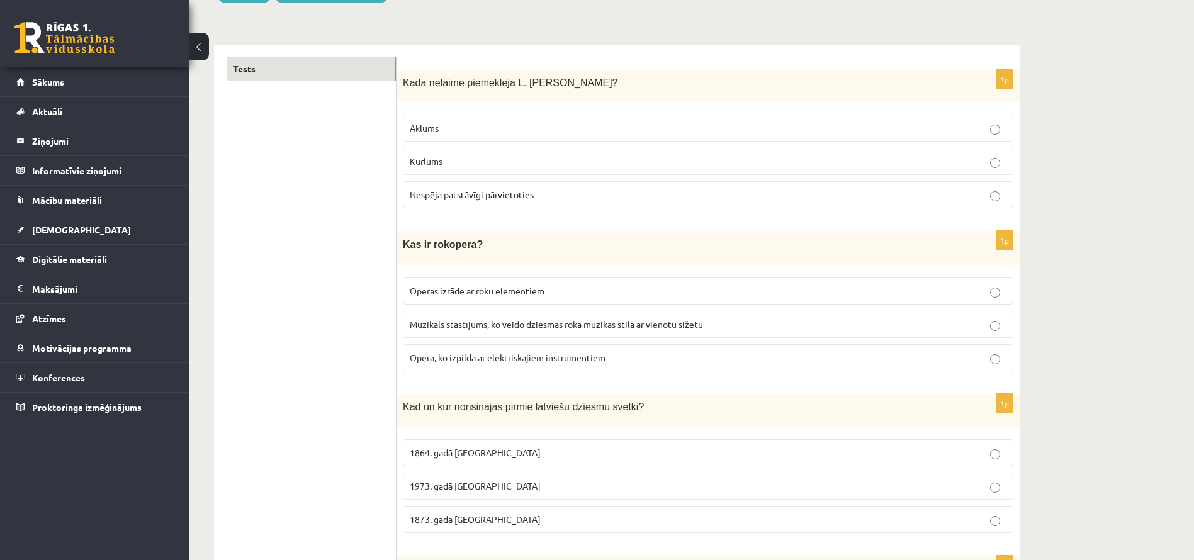
scroll to position [0, 0]
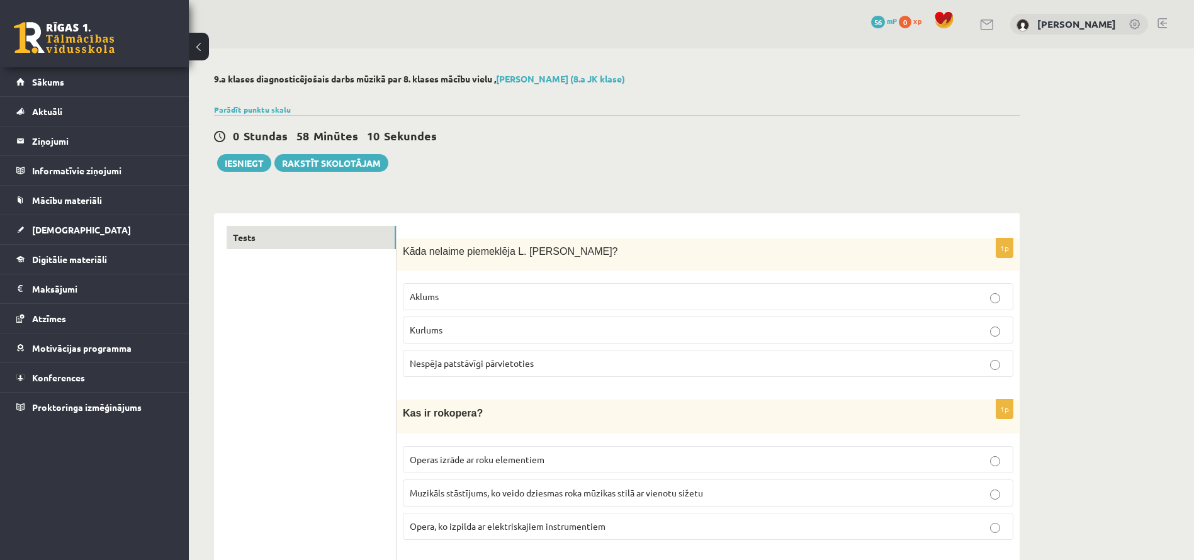
click at [235, 159] on button "Iesniegt" at bounding box center [244, 163] width 54 height 18
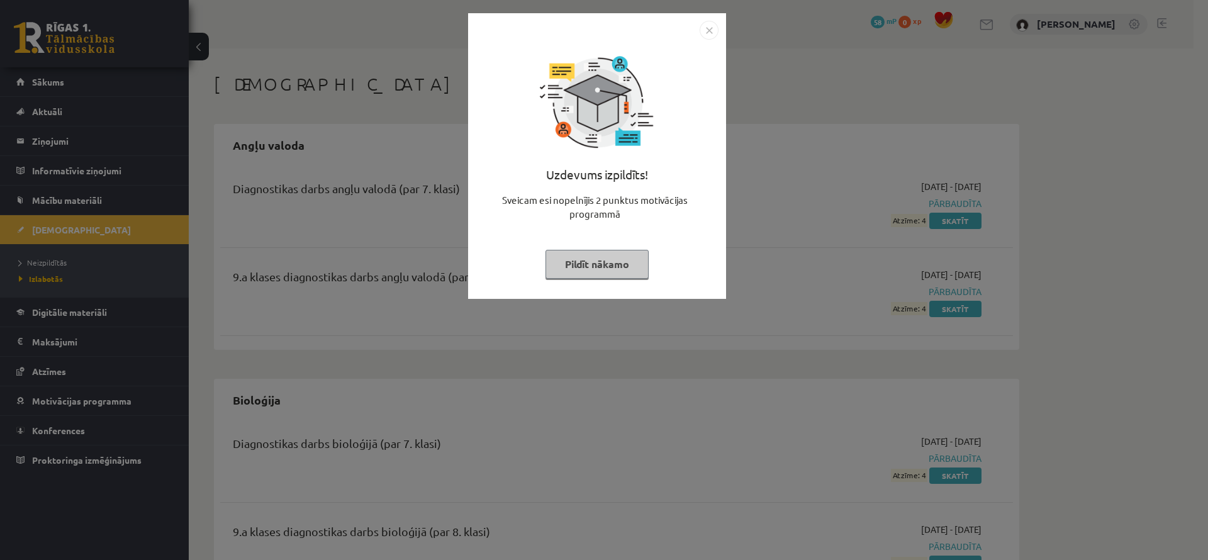
click at [600, 268] on button "Pildīt nākamo" at bounding box center [597, 264] width 103 height 29
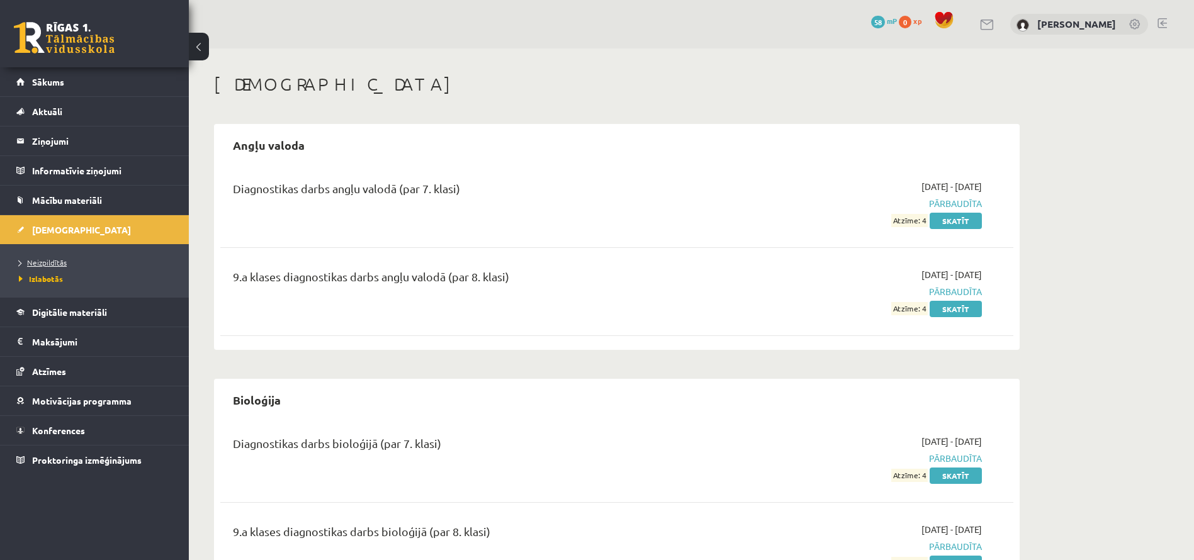
click at [72, 264] on link "Neizpildītās" at bounding box center [97, 262] width 157 height 11
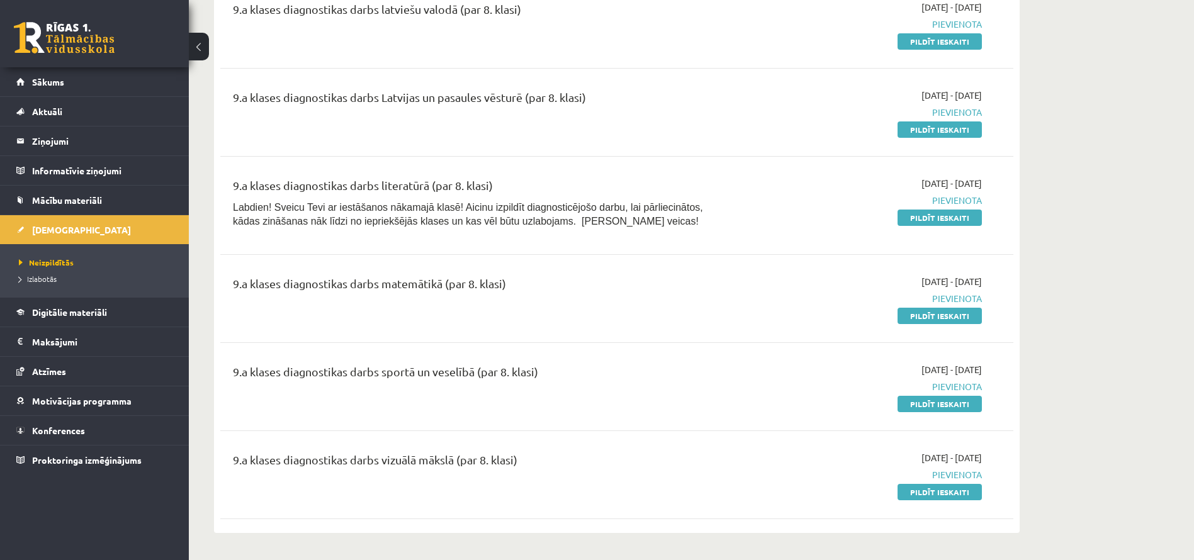
scroll to position [286, 0]
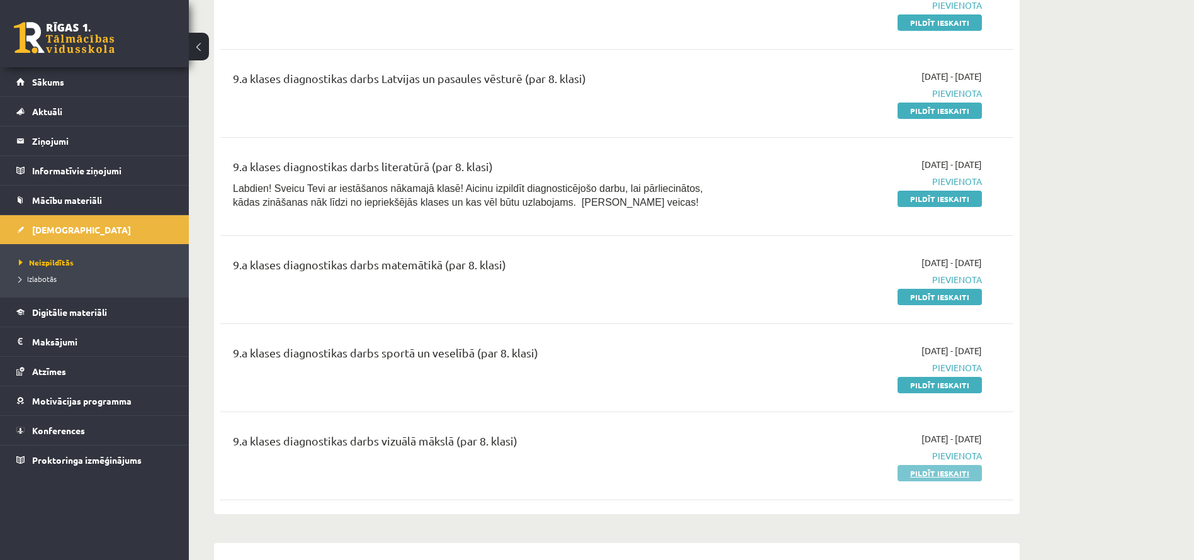
click at [926, 478] on link "Pildīt ieskaiti" at bounding box center [939, 473] width 84 height 16
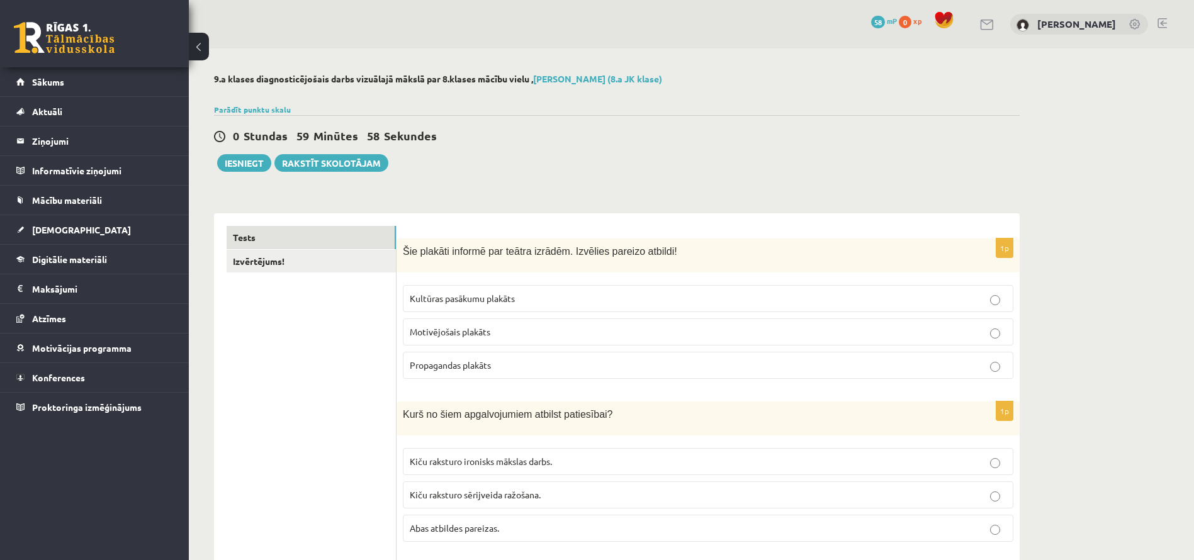
click at [449, 320] on label "Motivējošais plakāts" at bounding box center [708, 331] width 610 height 27
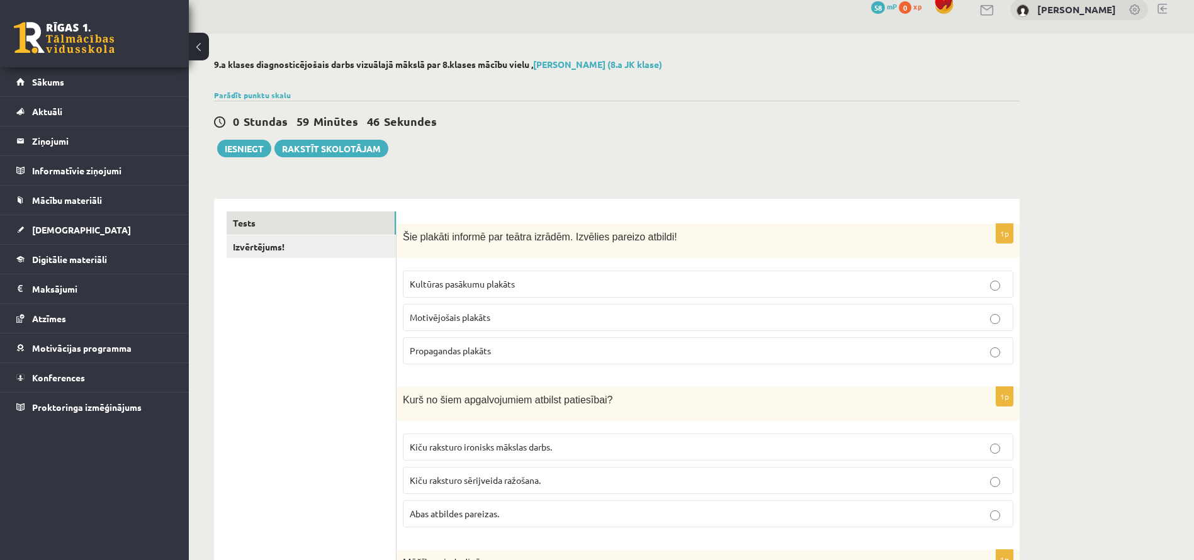
click at [505, 279] on span "Kultūras pasākumu plakāts" at bounding box center [462, 283] width 105 height 11
click at [488, 323] on p "Motivējošais plakāts" at bounding box center [708, 317] width 597 height 13
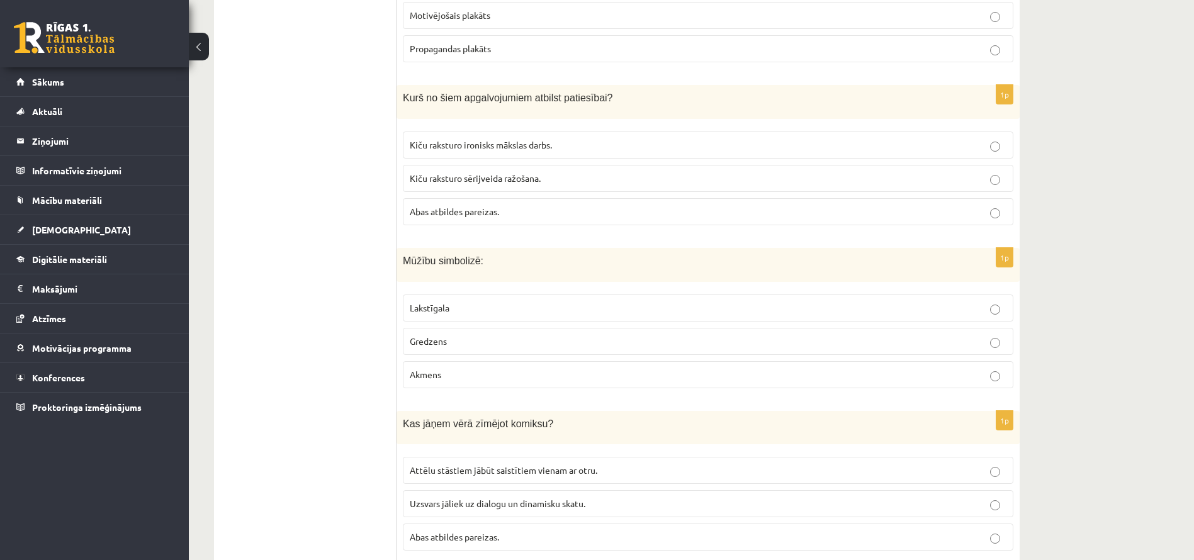
scroll to position [327, 0]
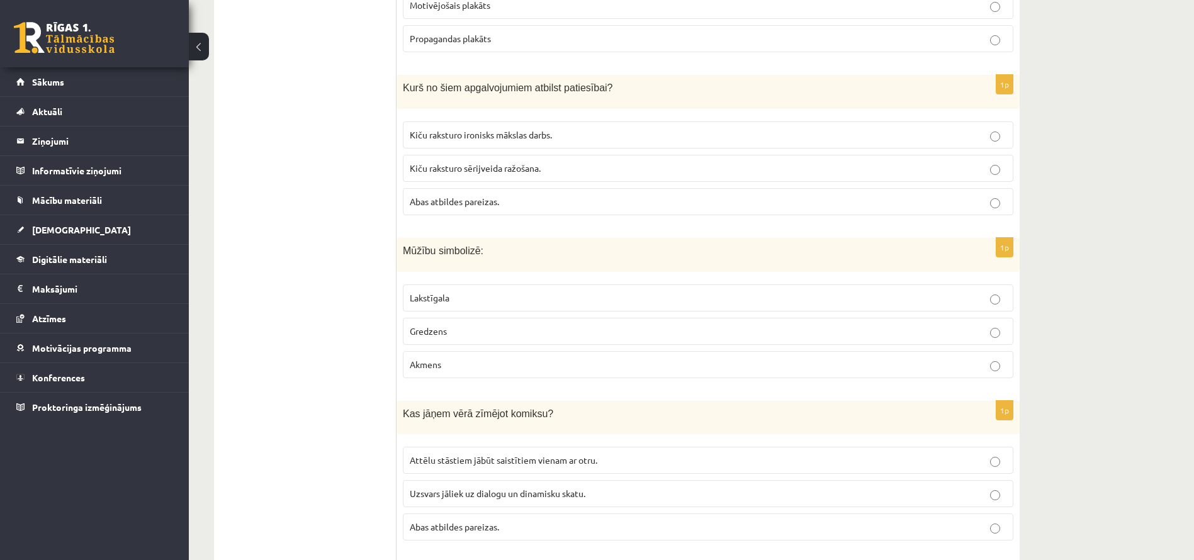
click at [499, 307] on div "1p Mūžību simbolizē: [GEOGRAPHIC_DATA] Gredzens Akmens" at bounding box center [707, 313] width 623 height 150
click at [554, 206] on p "Abas atbildes pareizas." at bounding box center [708, 201] width 597 height 13
click at [463, 340] on label "Gredzens" at bounding box center [708, 331] width 610 height 27
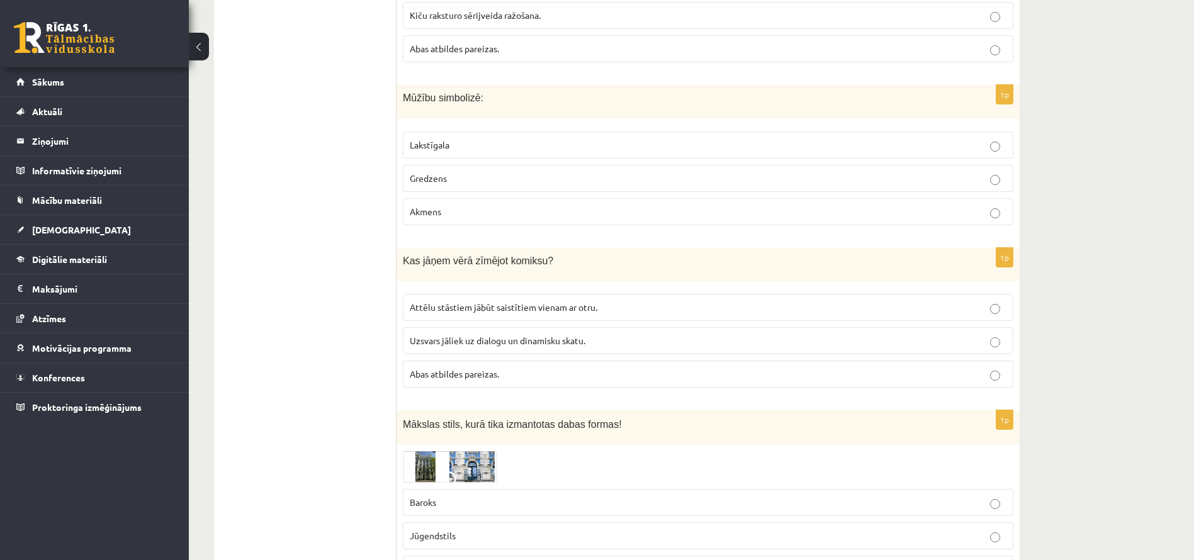
scroll to position [481, 0]
click at [471, 334] on p "Uzsvars jāliek uz dialogu un dinamisku skatu." at bounding box center [708, 339] width 597 height 13
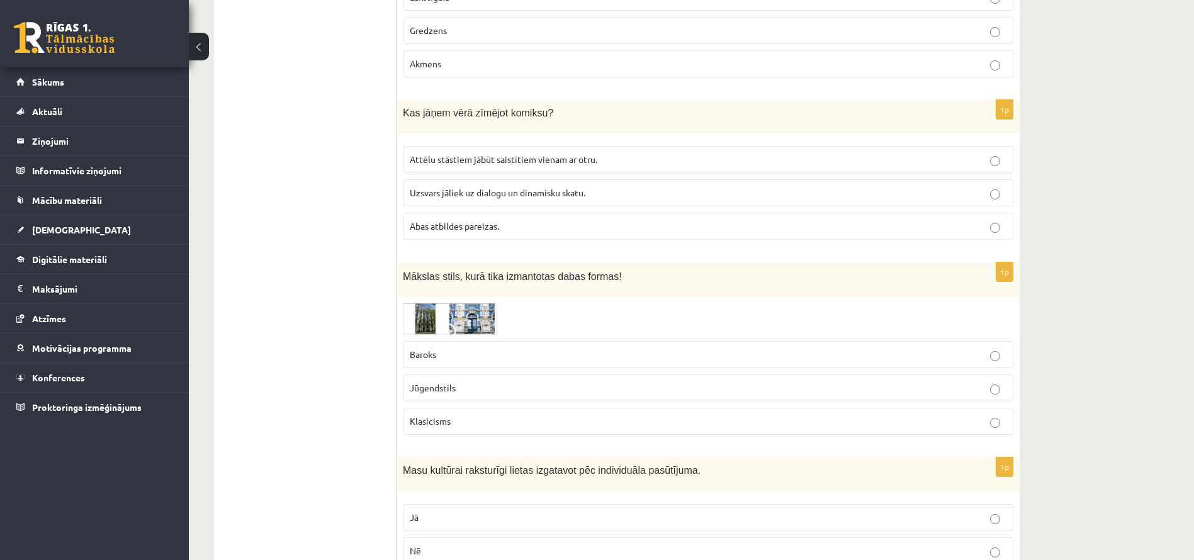
scroll to position [628, 0]
click at [471, 334] on img at bounding box center [450, 318] width 94 height 31
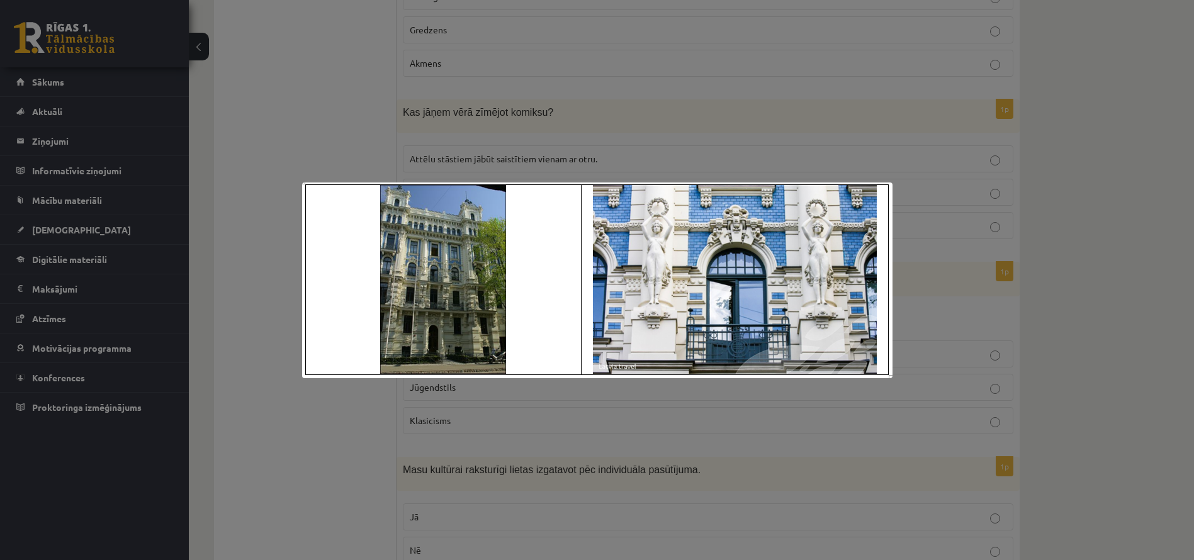
click at [430, 428] on div at bounding box center [597, 280] width 1194 height 560
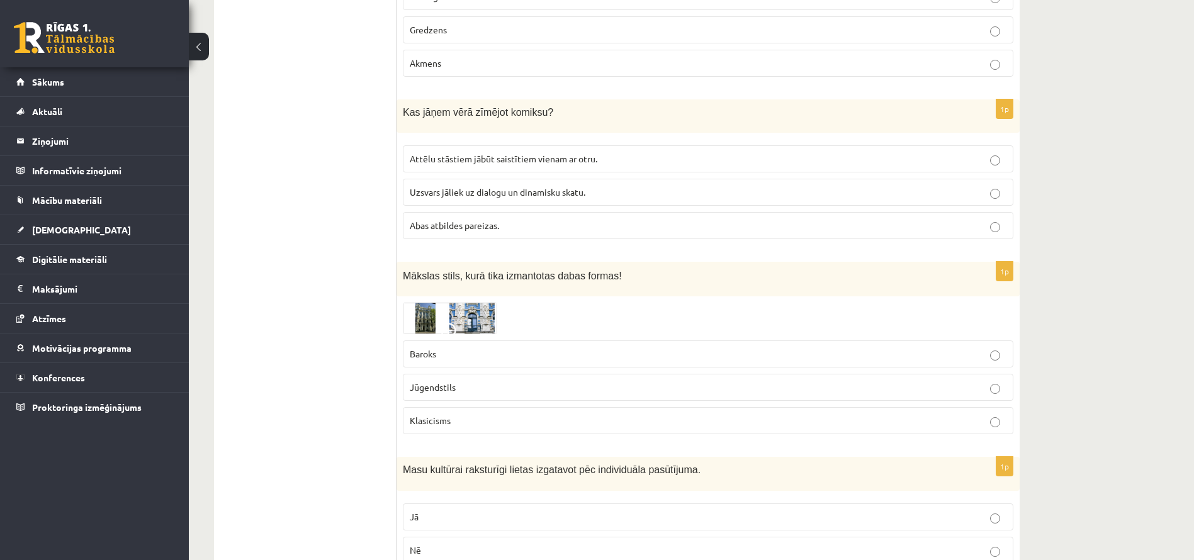
click at [463, 382] on p "Jūgendstils" at bounding box center [708, 387] width 597 height 13
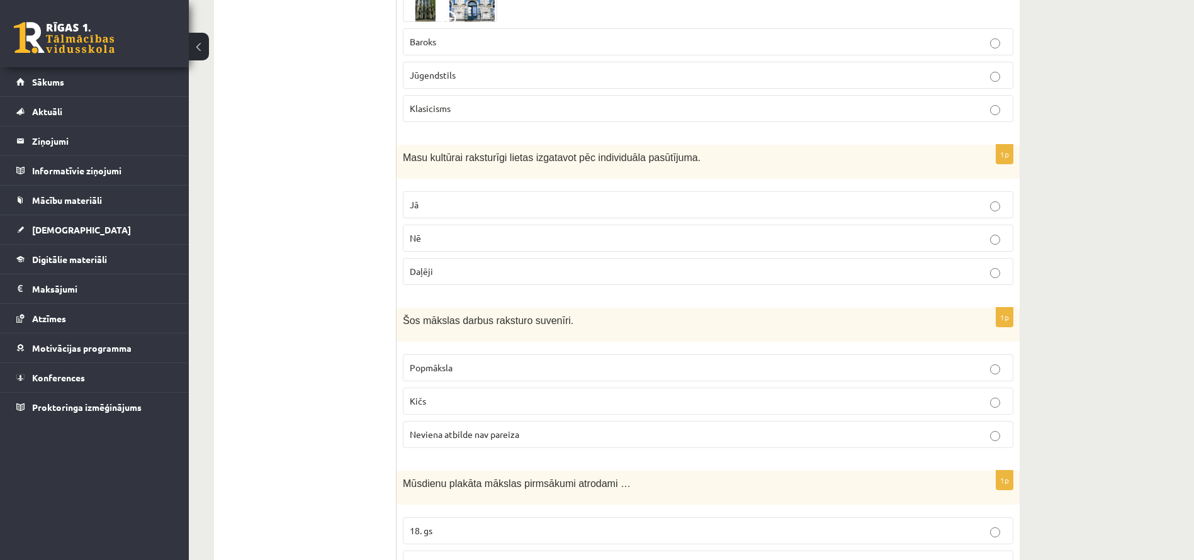
click at [463, 382] on fieldset "Popmāksla Kičs Neviena atbilde nav pareiza" at bounding box center [708, 400] width 610 height 104
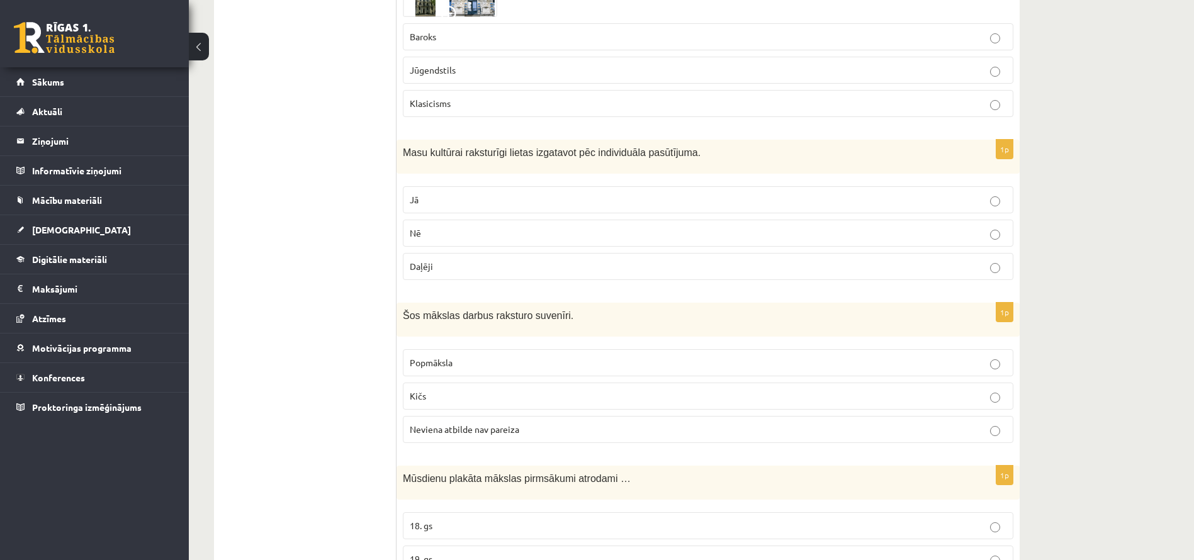
click at [538, 270] on p "Daļēji" at bounding box center [708, 266] width 597 height 13
click at [475, 403] on label "Kičs" at bounding box center [708, 396] width 610 height 27
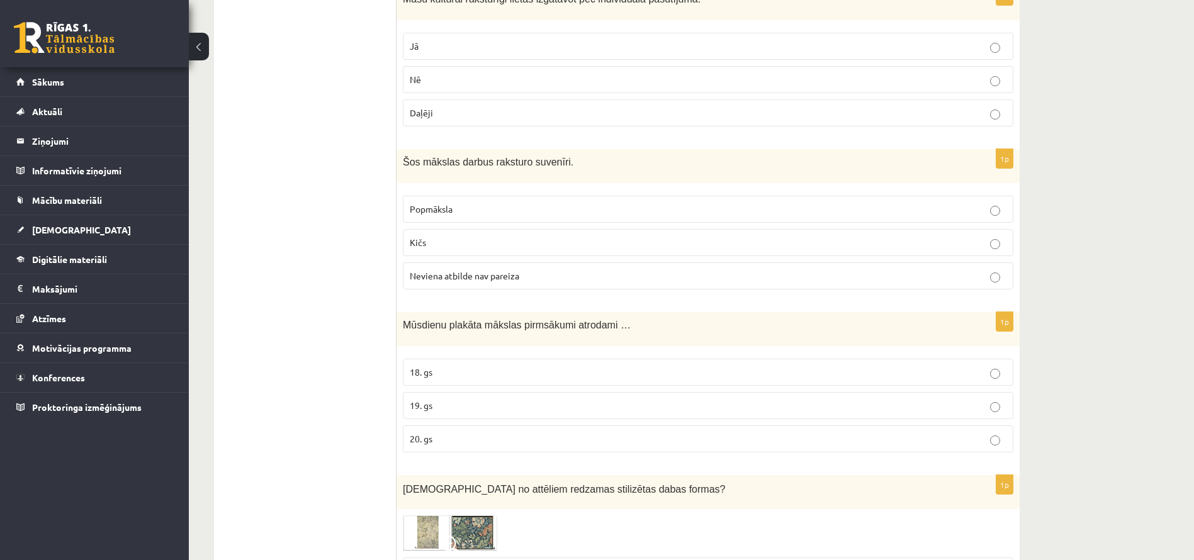
scroll to position [1107, 0]
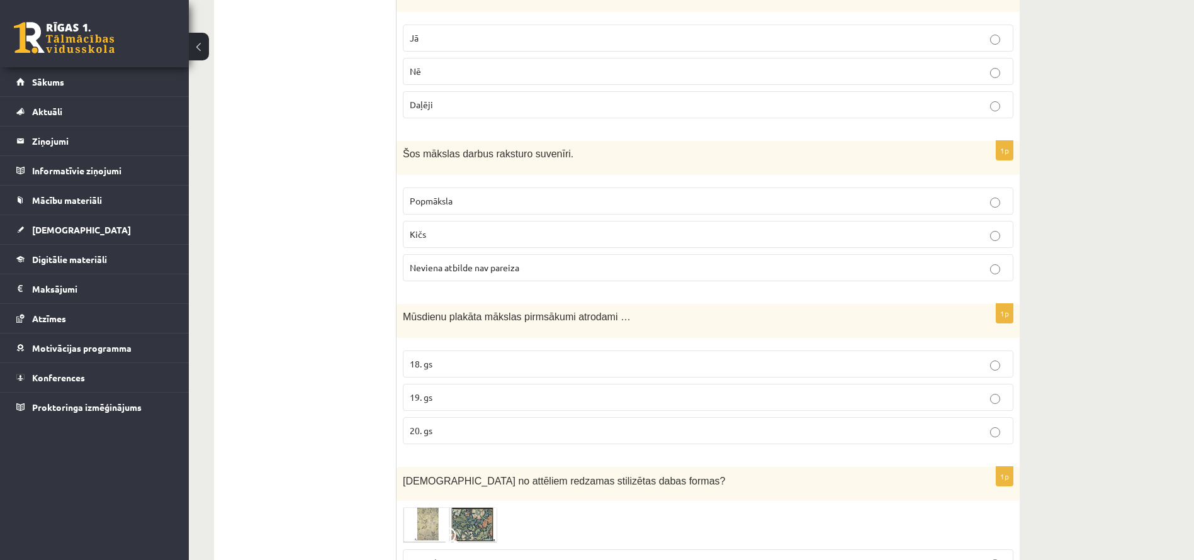
click at [475, 403] on p "19. gs" at bounding box center [708, 397] width 597 height 13
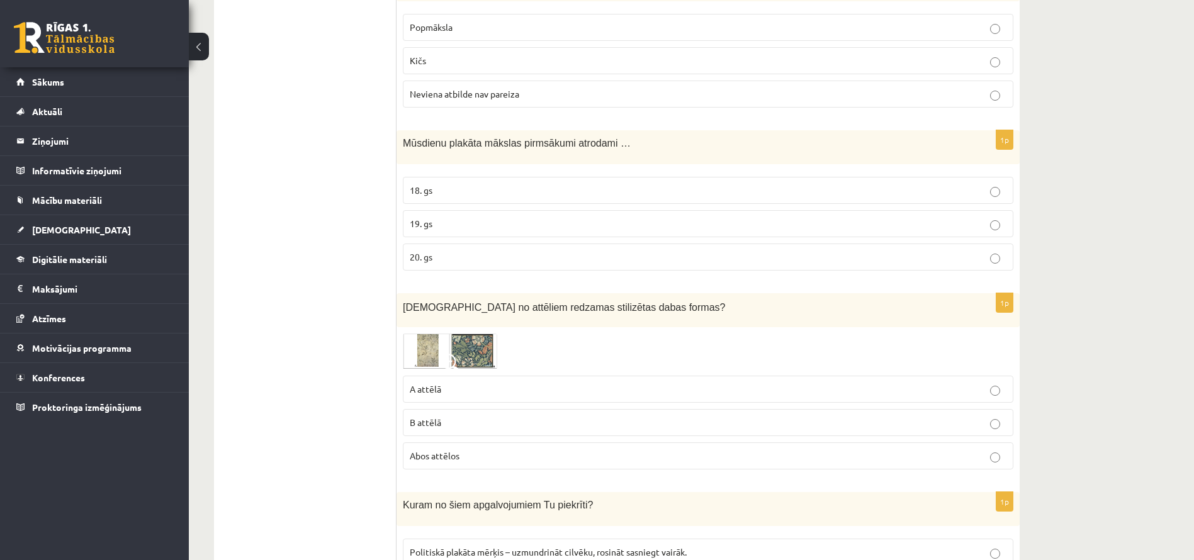
scroll to position [1283, 0]
click at [479, 403] on fieldset "A attēlā B attēlā Abos attēlos" at bounding box center [708, 419] width 610 height 104
click at [485, 400] on label "A attēlā" at bounding box center [708, 386] width 610 height 27
click at [464, 457] on p "Abos attēlos" at bounding box center [708, 453] width 597 height 13
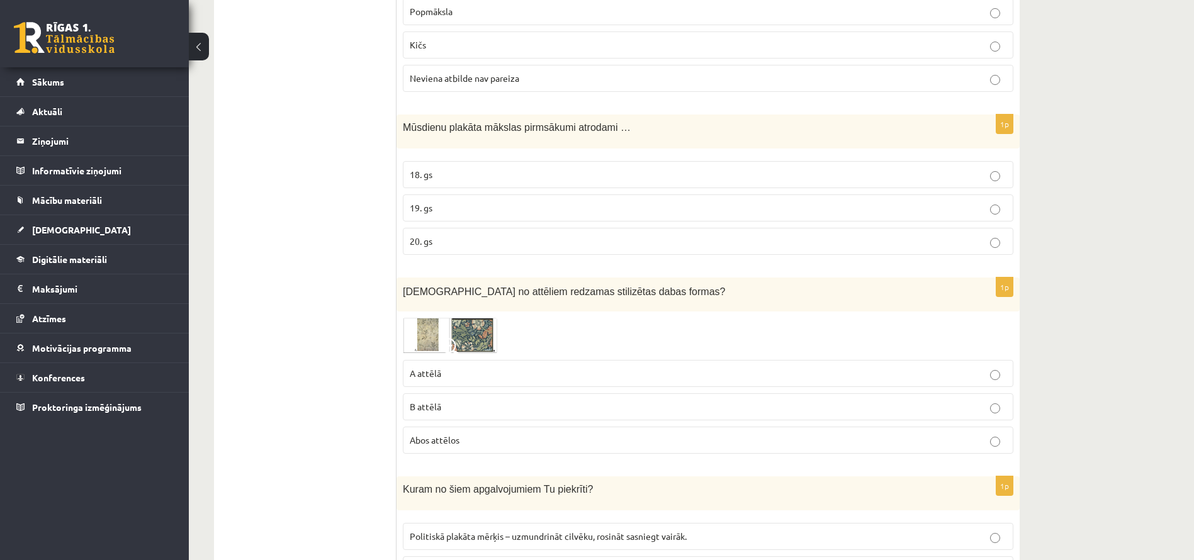
scroll to position [1298, 0]
click at [452, 407] on p "B attēlā" at bounding box center [708, 405] width 597 height 13
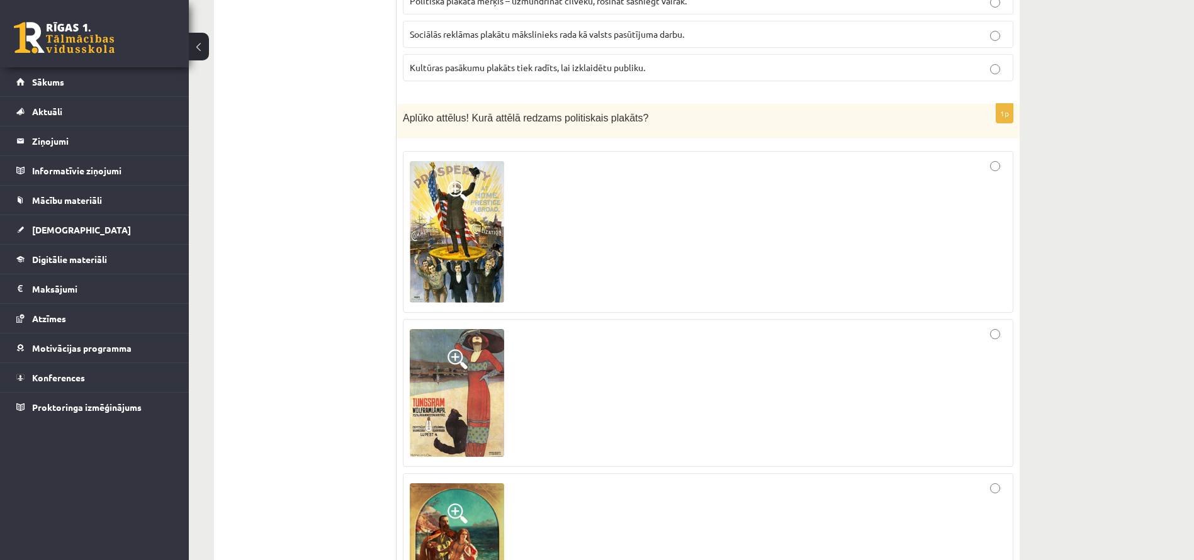
scroll to position [1635, 0]
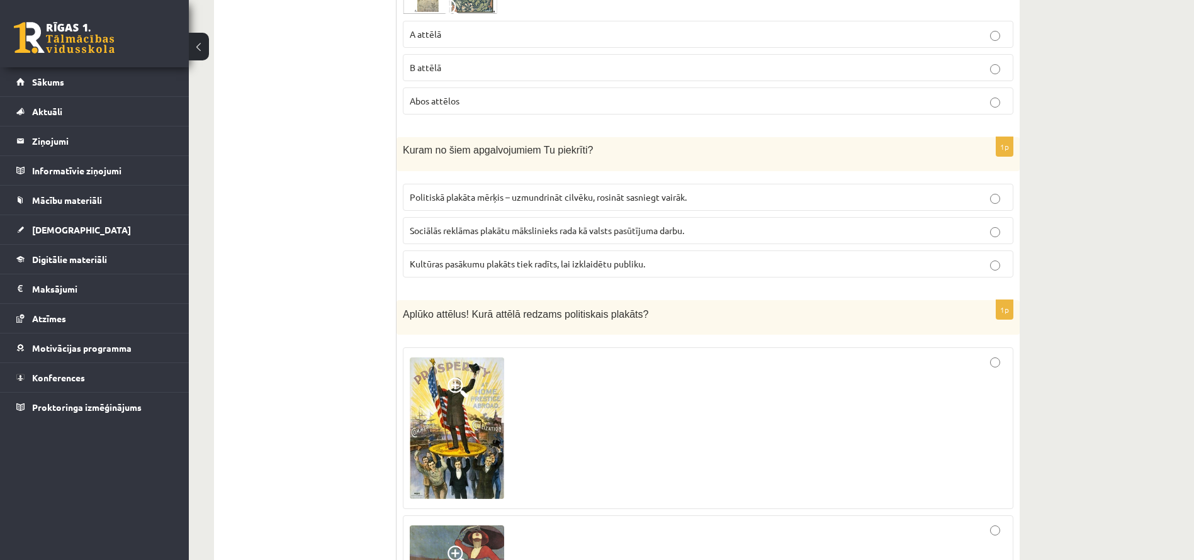
click at [566, 210] on label "Politiskā plakāta mērķis – uzmundrināt cilvēku, rosināt sasniegt vairāk." at bounding box center [708, 197] width 610 height 27
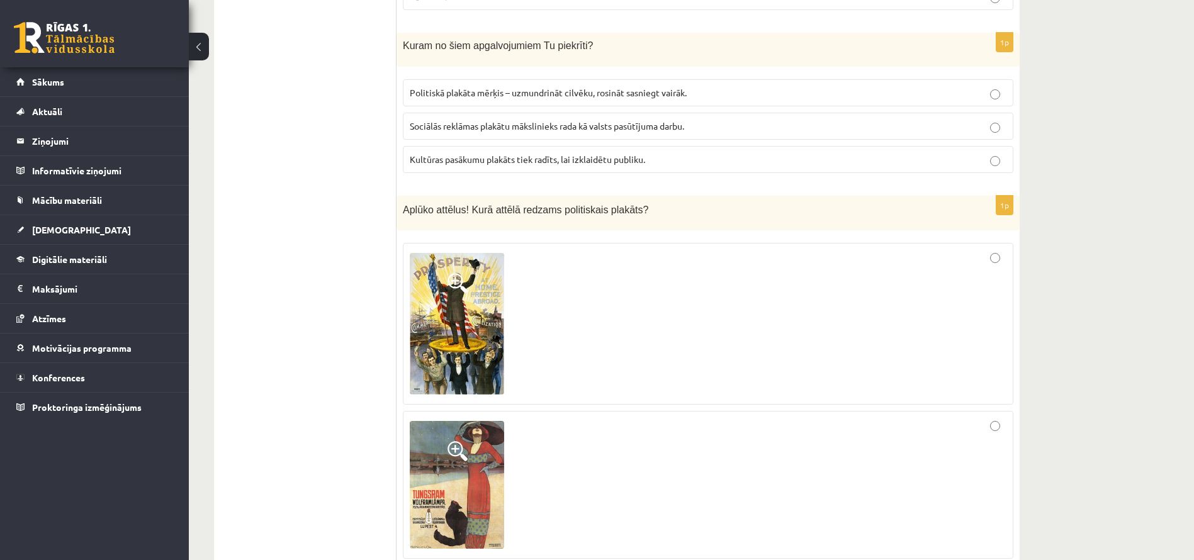
scroll to position [1746, 0]
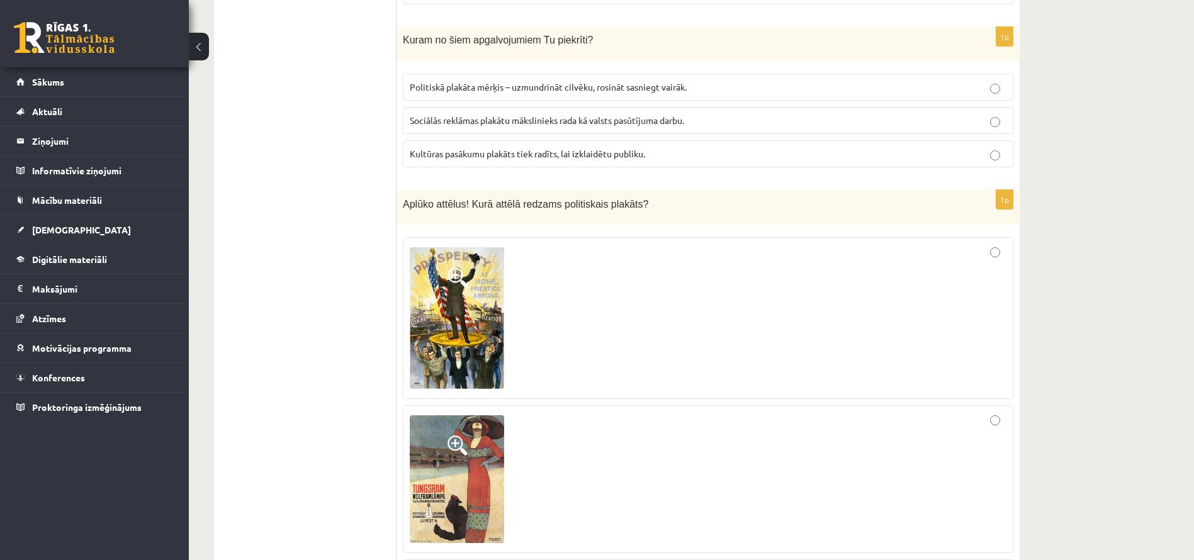
click at [573, 330] on div at bounding box center [708, 318] width 597 height 148
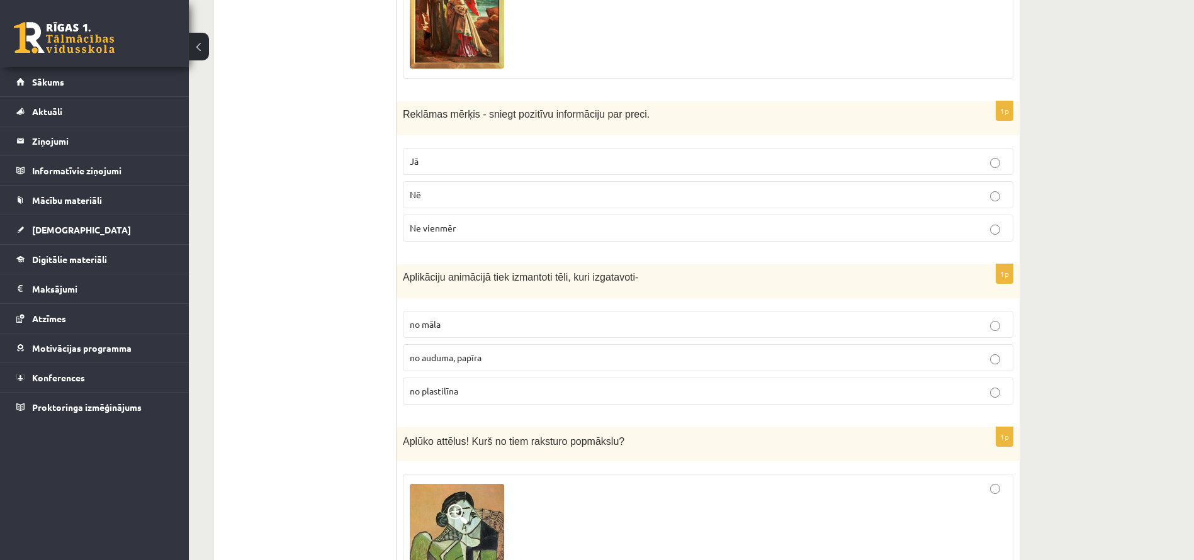
scroll to position [2397, 0]
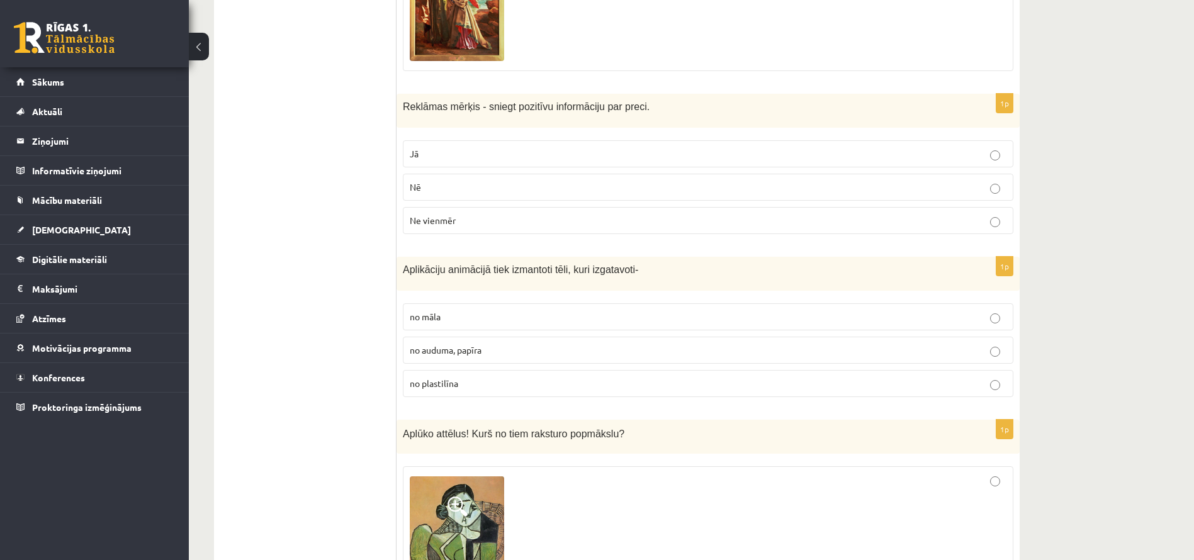
click at [624, 196] on label "Nē" at bounding box center [708, 187] width 610 height 27
click at [534, 376] on label "no plastilīna" at bounding box center [708, 383] width 610 height 27
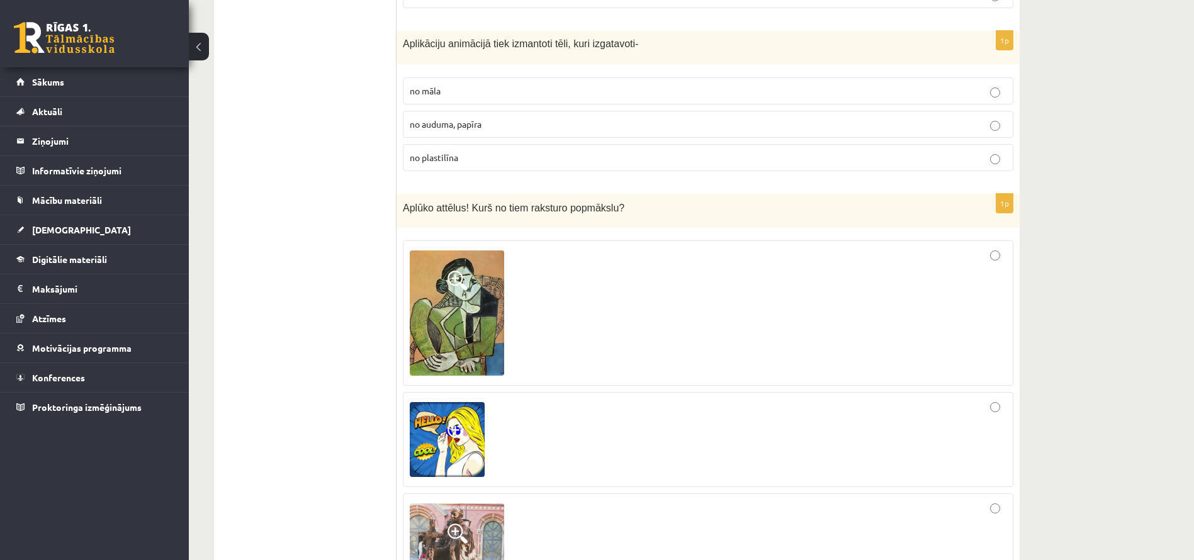
scroll to position [2625, 0]
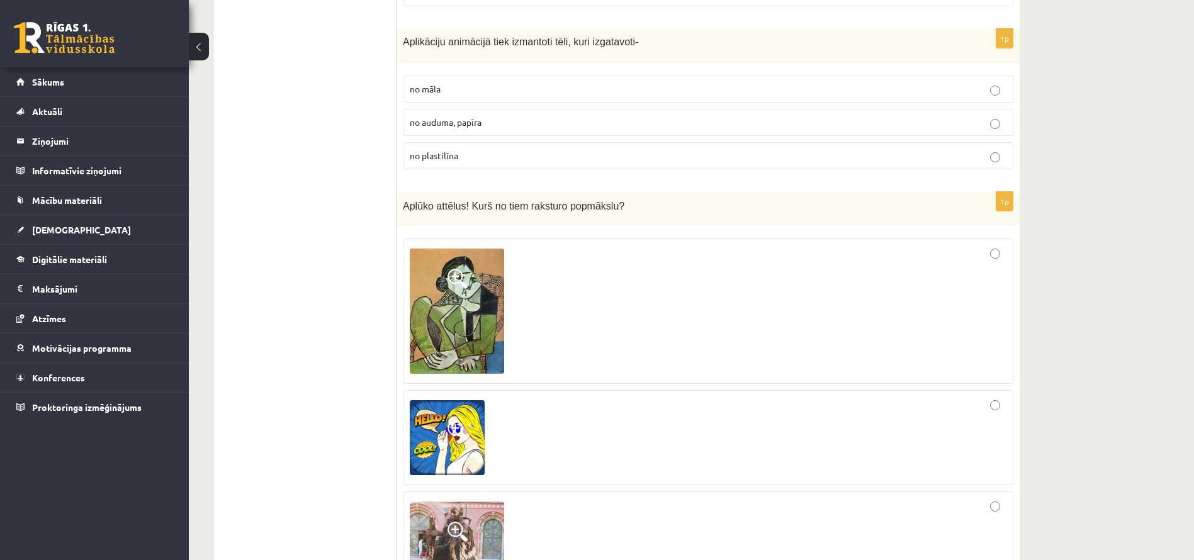
click at [627, 446] on div at bounding box center [708, 437] width 597 height 81
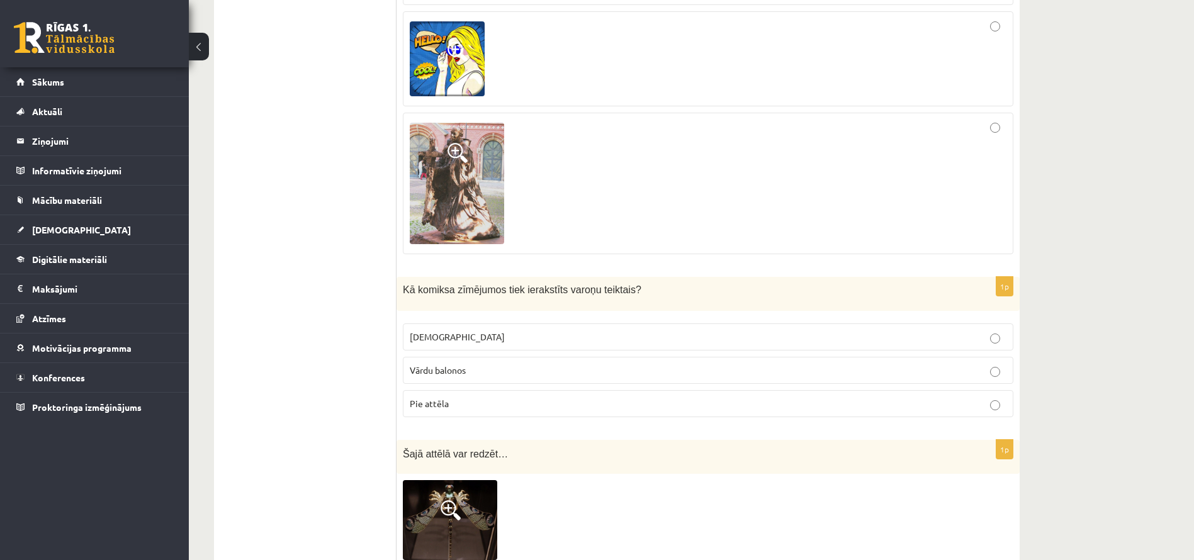
scroll to position [3028, 0]
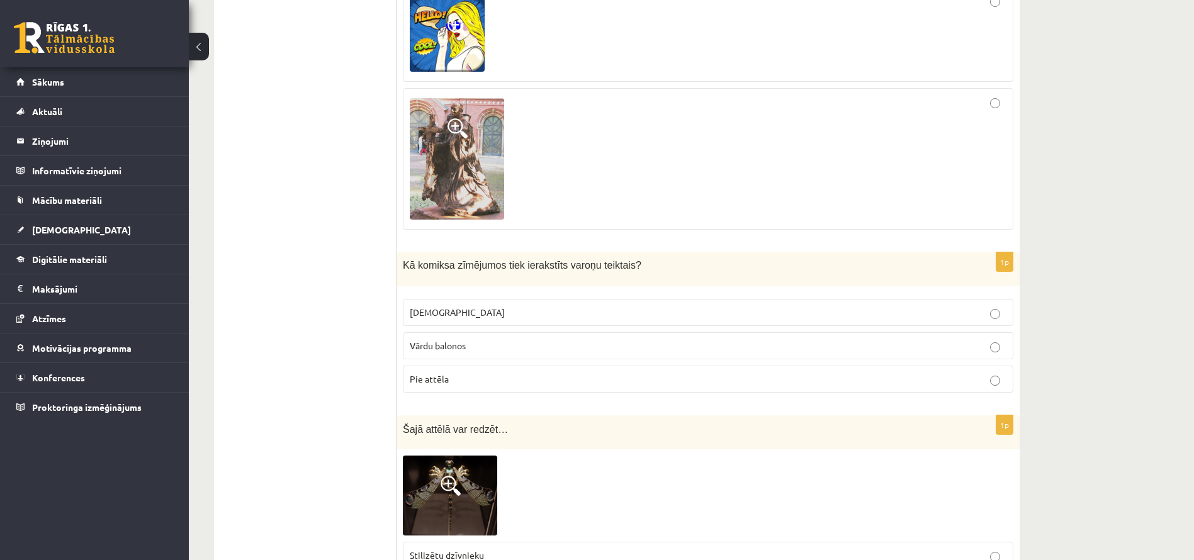
click at [627, 446] on div "Šajā attēlā var redzēt…" at bounding box center [707, 432] width 623 height 35
click at [644, 372] on label "Pie attēla" at bounding box center [708, 379] width 610 height 27
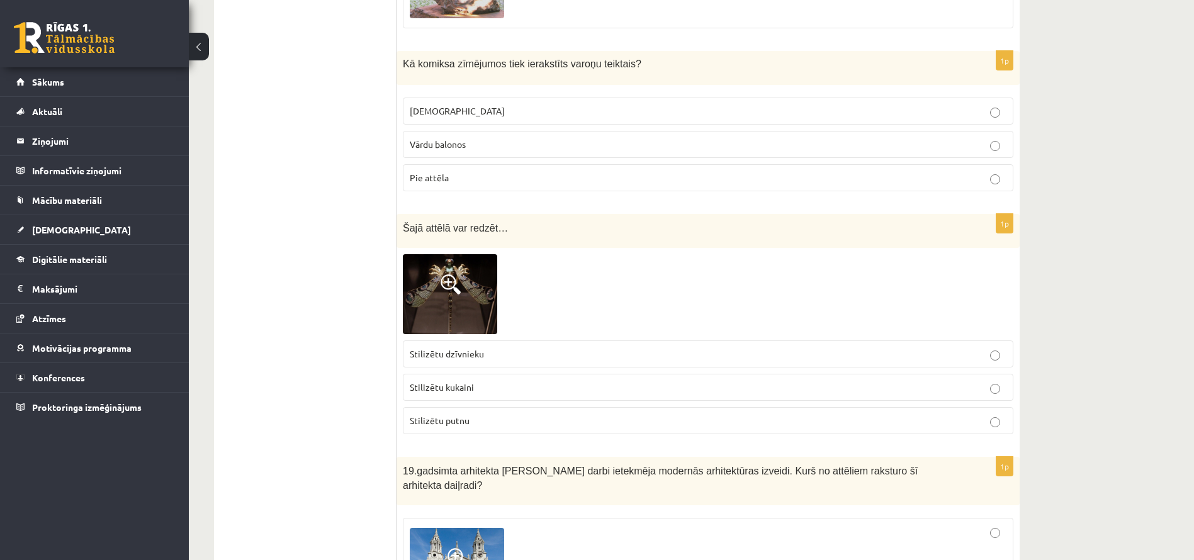
scroll to position [3241, 0]
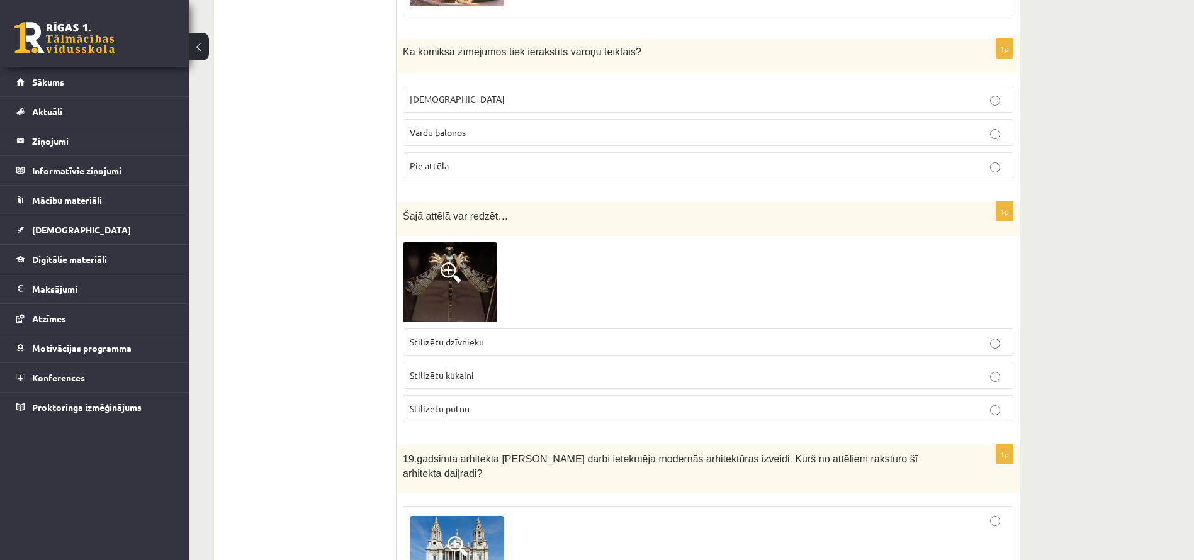
click at [602, 418] on label "Stilizētu putnu" at bounding box center [708, 408] width 610 height 27
click at [609, 369] on p "Stilizētu kukaini" at bounding box center [708, 375] width 597 height 13
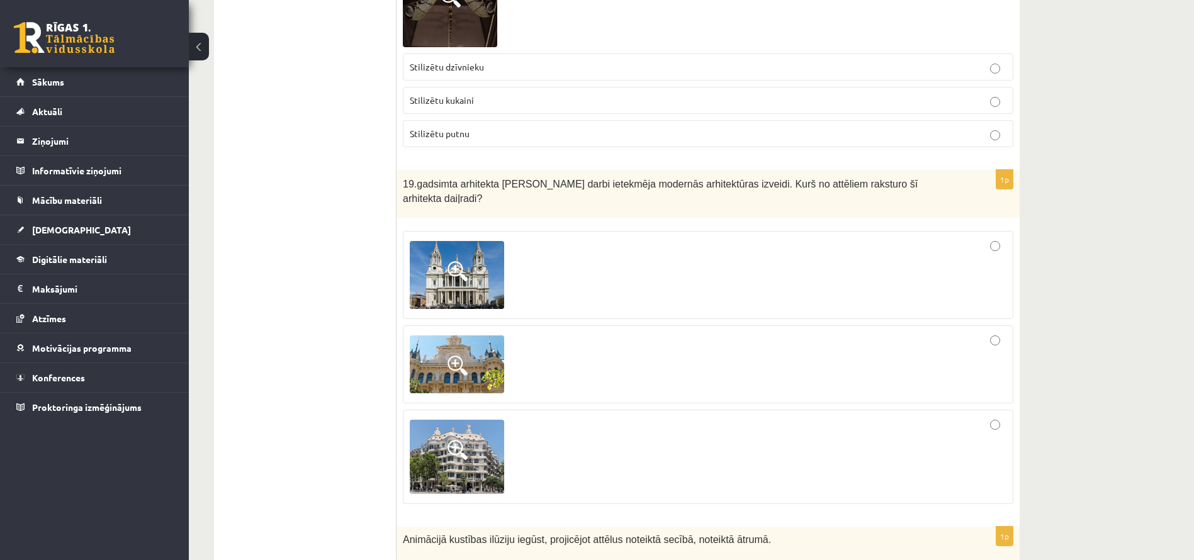
scroll to position [3520, 0]
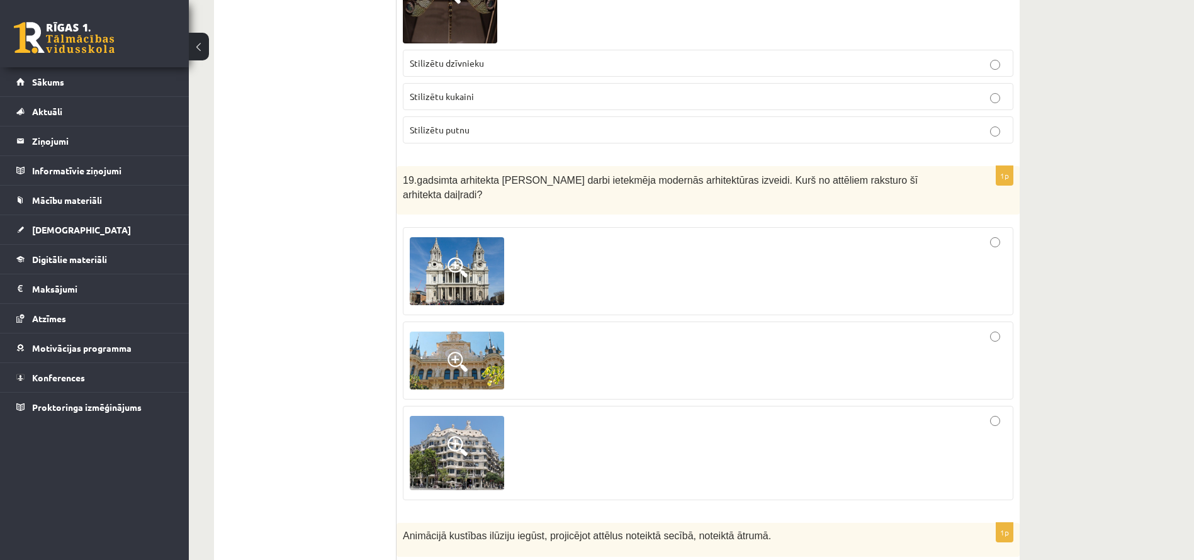
click at [767, 257] on div at bounding box center [708, 271] width 597 height 74
click at [753, 335] on div at bounding box center [708, 360] width 597 height 65
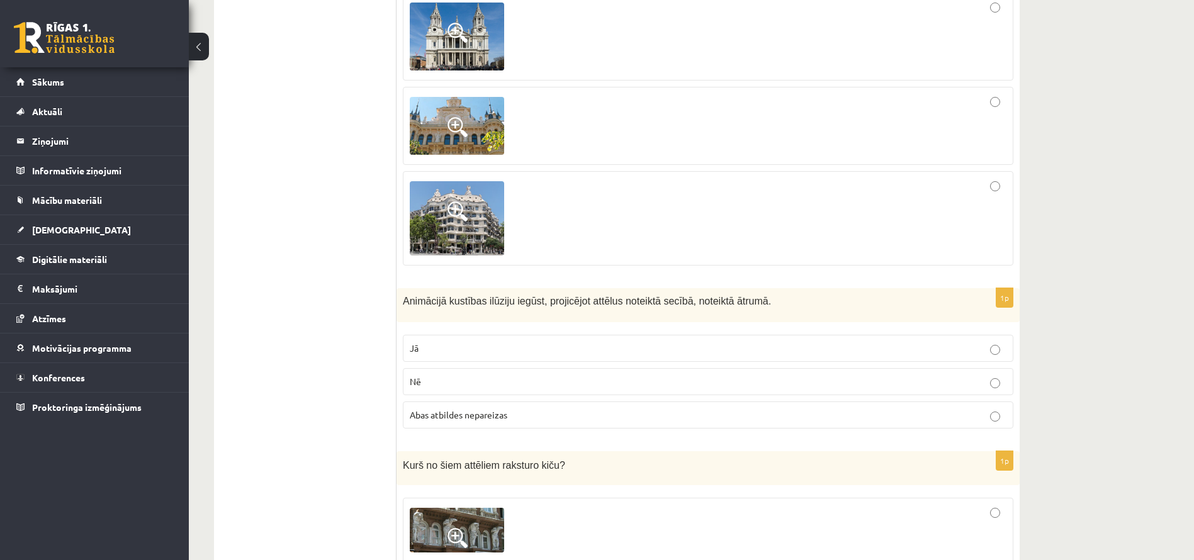
click at [741, 368] on label "Nē" at bounding box center [708, 381] width 610 height 27
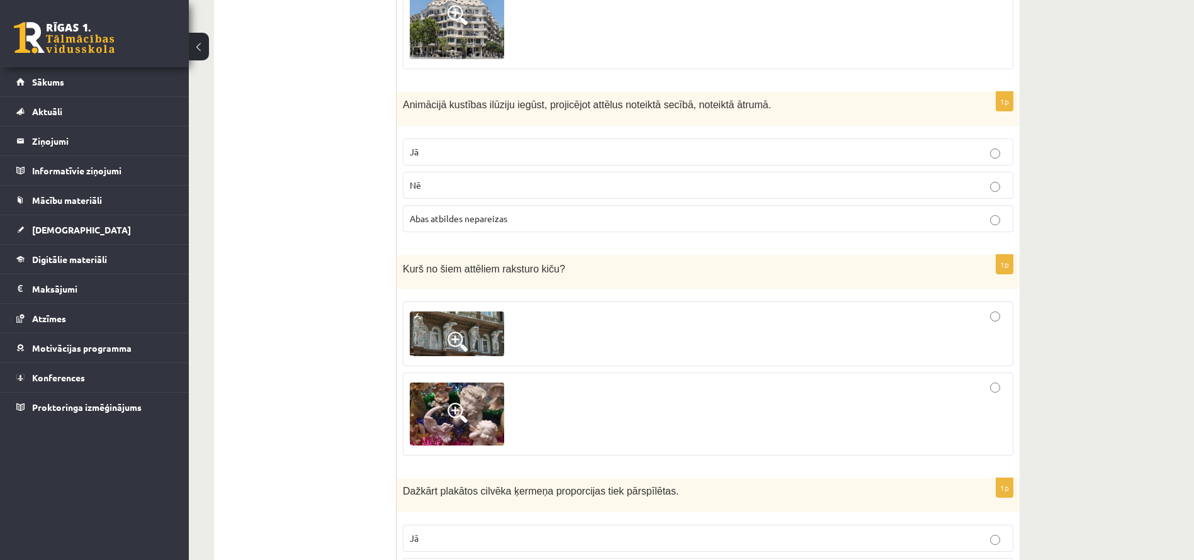
scroll to position [3975, 0]
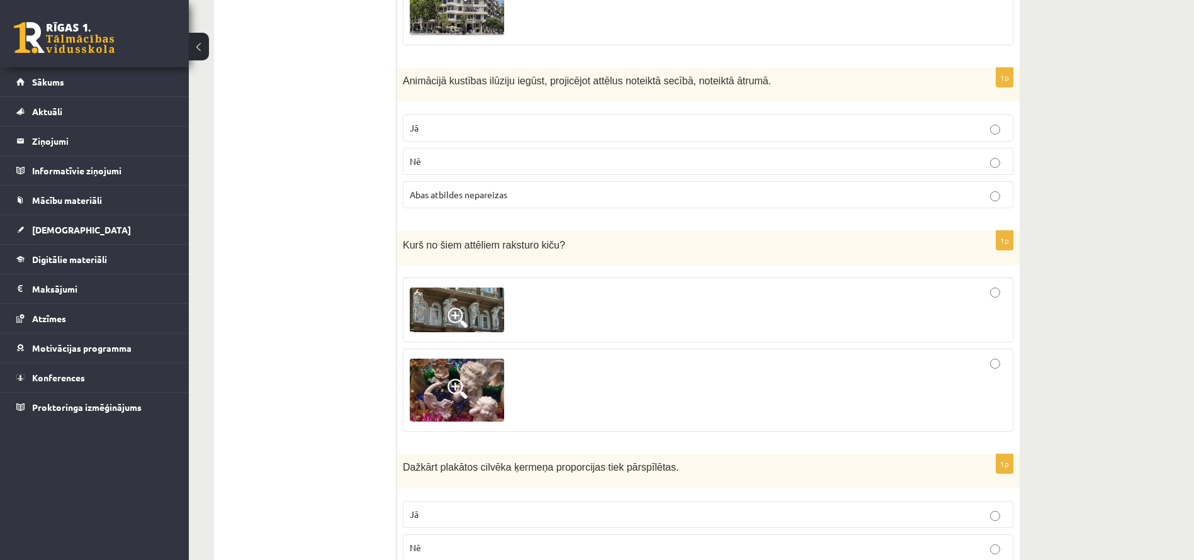
click at [740, 356] on div at bounding box center [708, 390] width 597 height 69
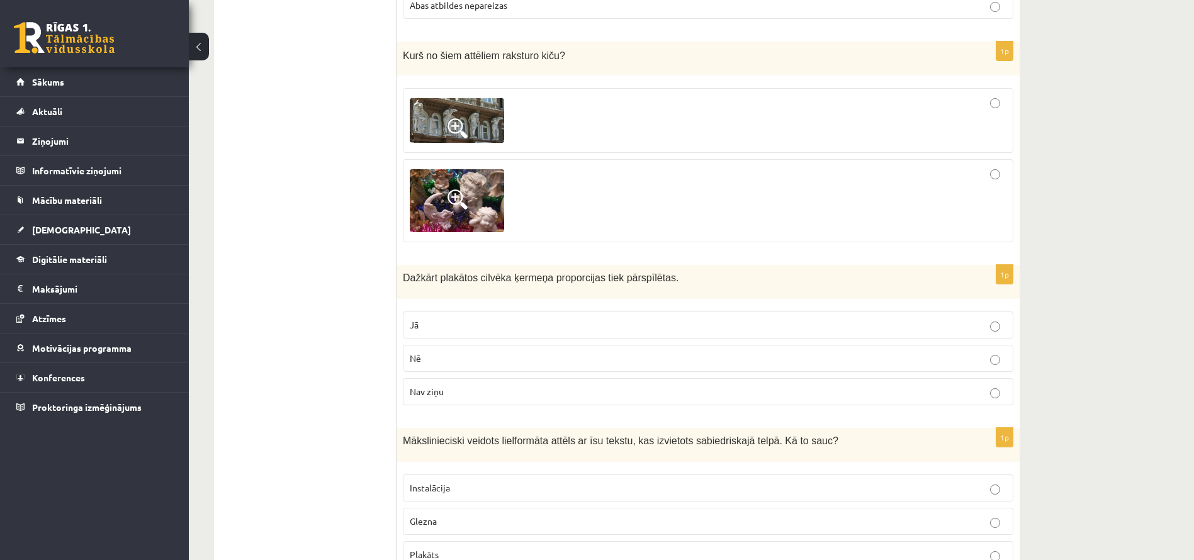
scroll to position [4166, 0]
click at [740, 354] on label "Nē" at bounding box center [708, 356] width 610 height 27
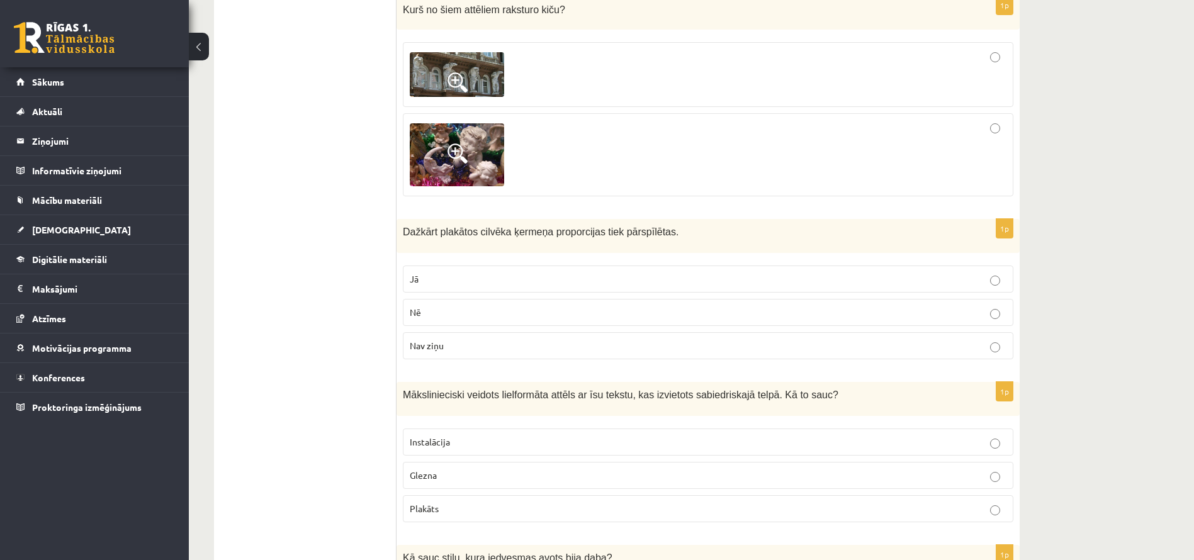
click at [668, 462] on label "Glezna" at bounding box center [708, 475] width 610 height 27
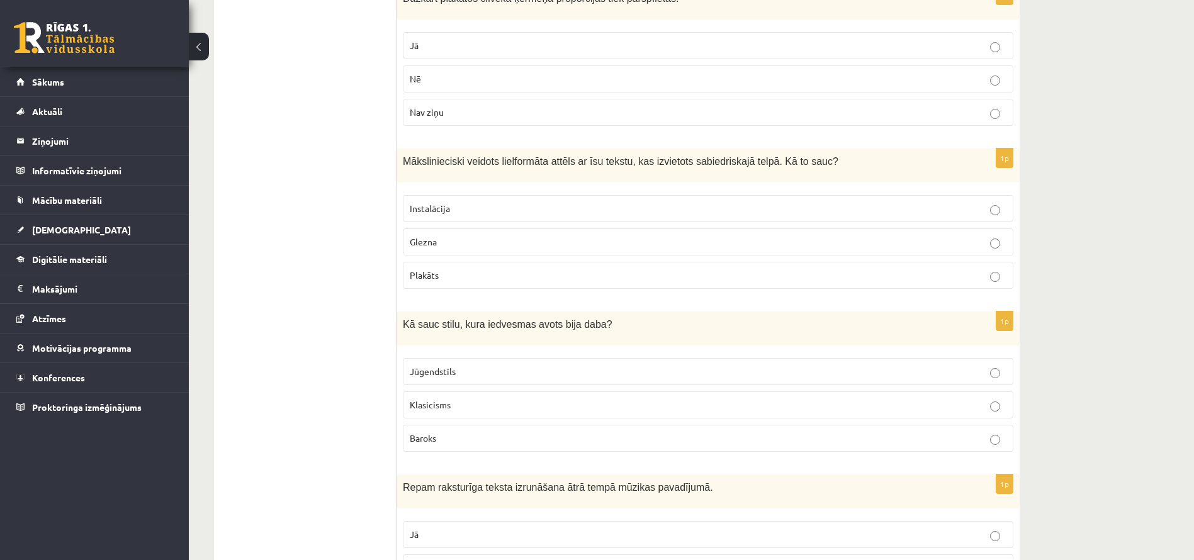
scroll to position [4445, 0]
click at [717, 373] on fieldset "Jūgendstils Klasicisms Baroks" at bounding box center [708, 402] width 610 height 104
click at [729, 364] on p "Jūgendstils" at bounding box center [708, 370] width 597 height 13
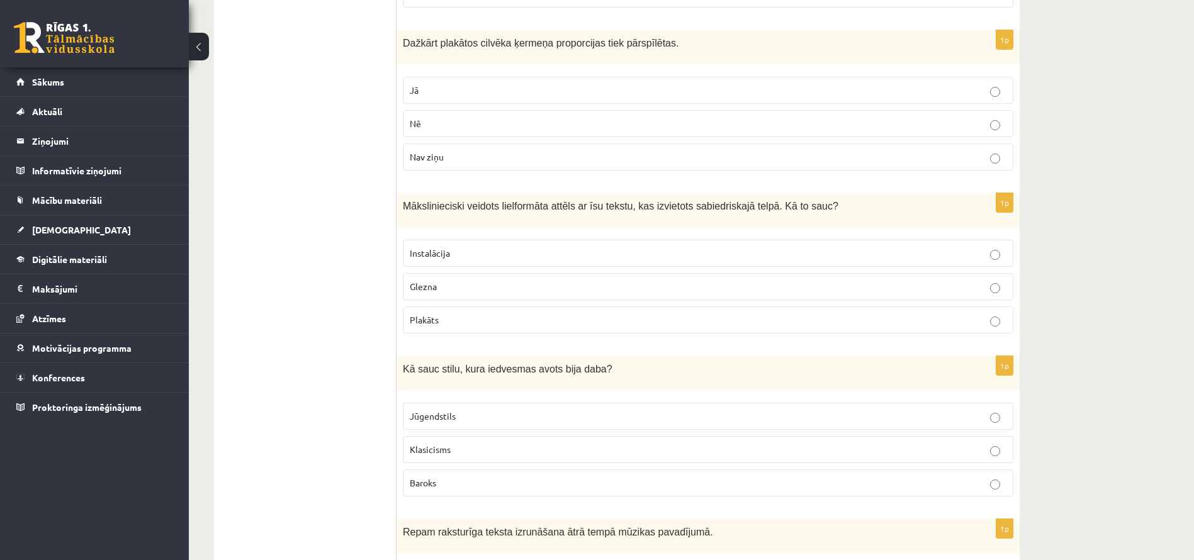
click at [694, 429] on fieldset "Jūgendstils Klasicisms Baroks" at bounding box center [708, 448] width 610 height 104
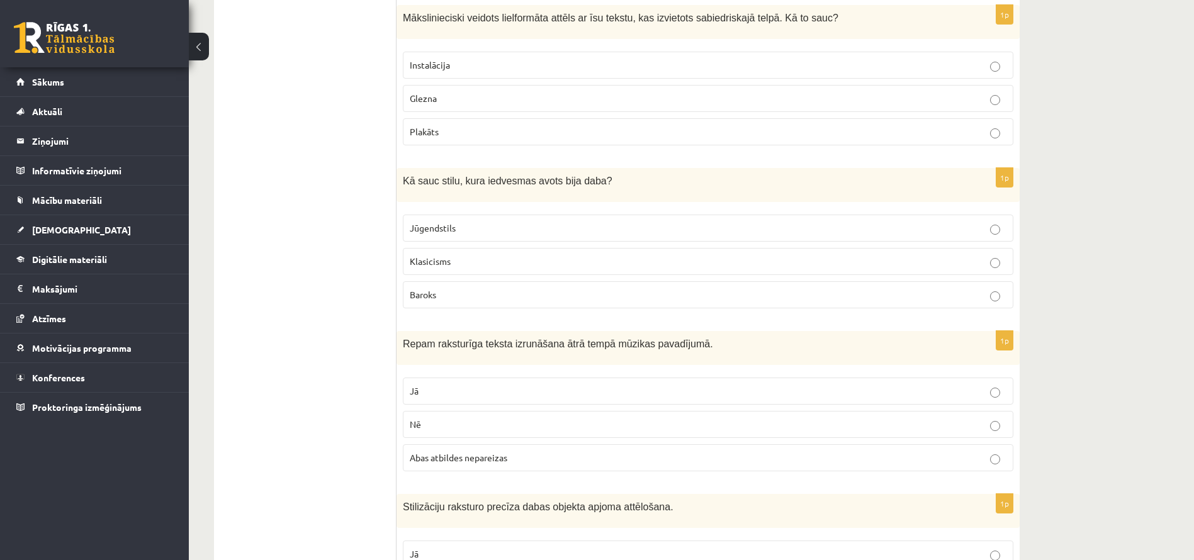
scroll to position [4609, 0]
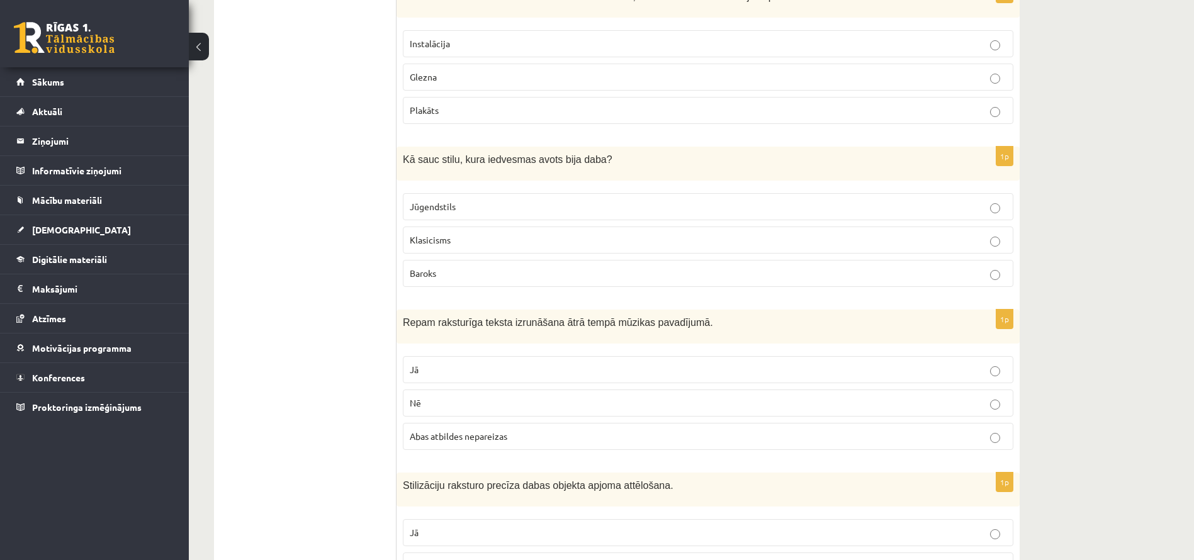
click at [695, 430] on p "Abas atbildes nepareizas" at bounding box center [708, 436] width 597 height 13
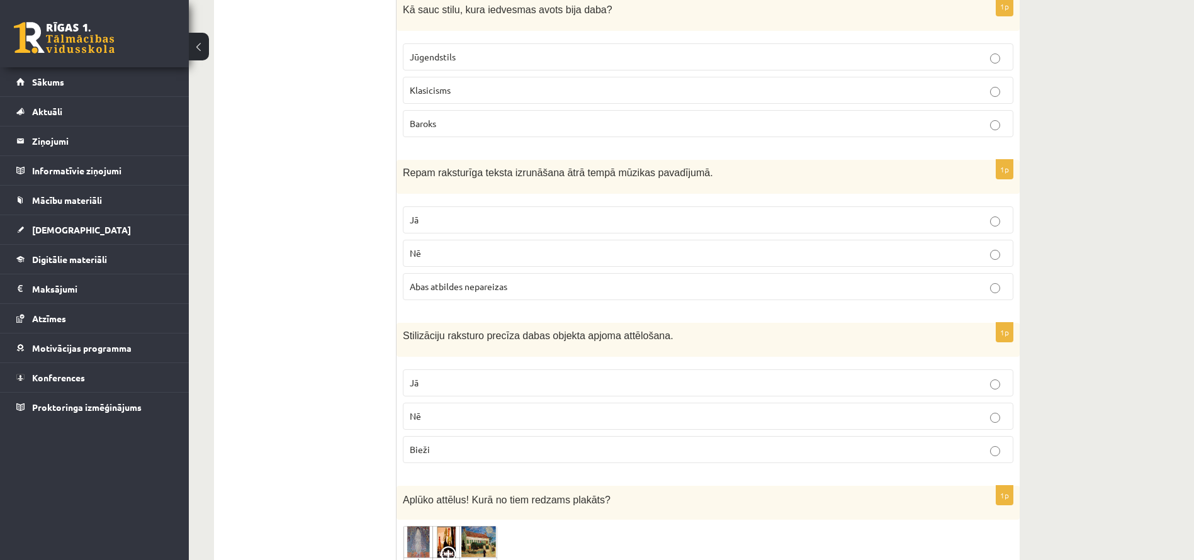
scroll to position [4763, 0]
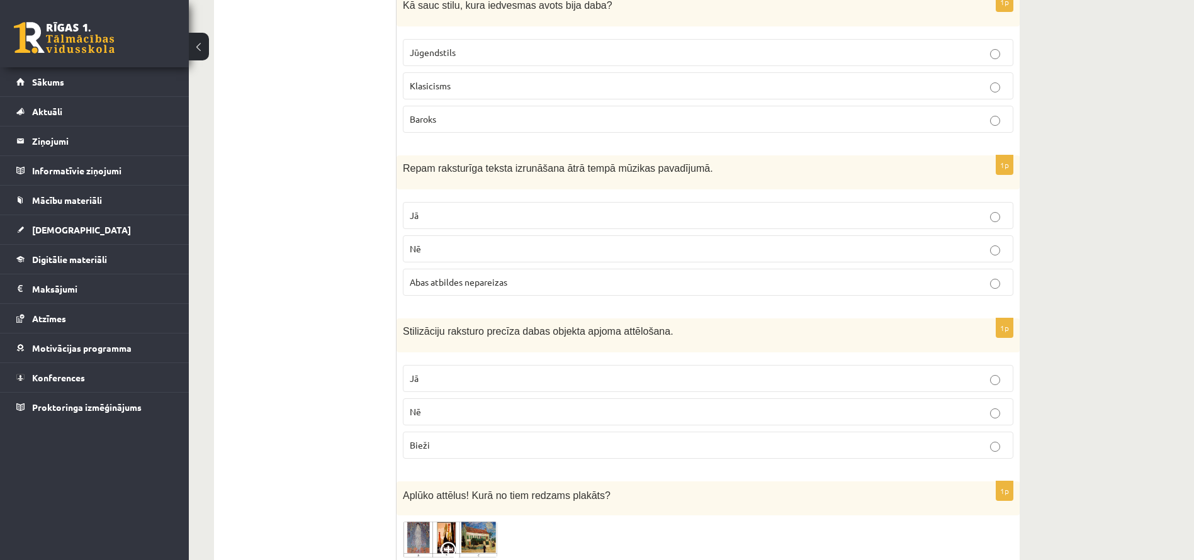
click at [695, 439] on p "Bieži" at bounding box center [708, 445] width 597 height 13
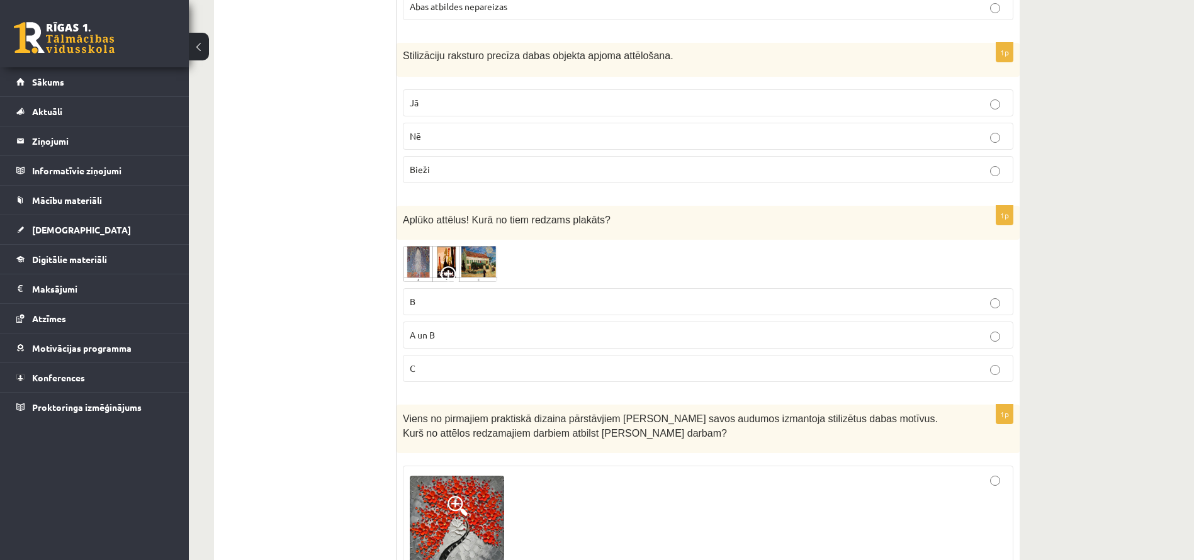
scroll to position [5042, 0]
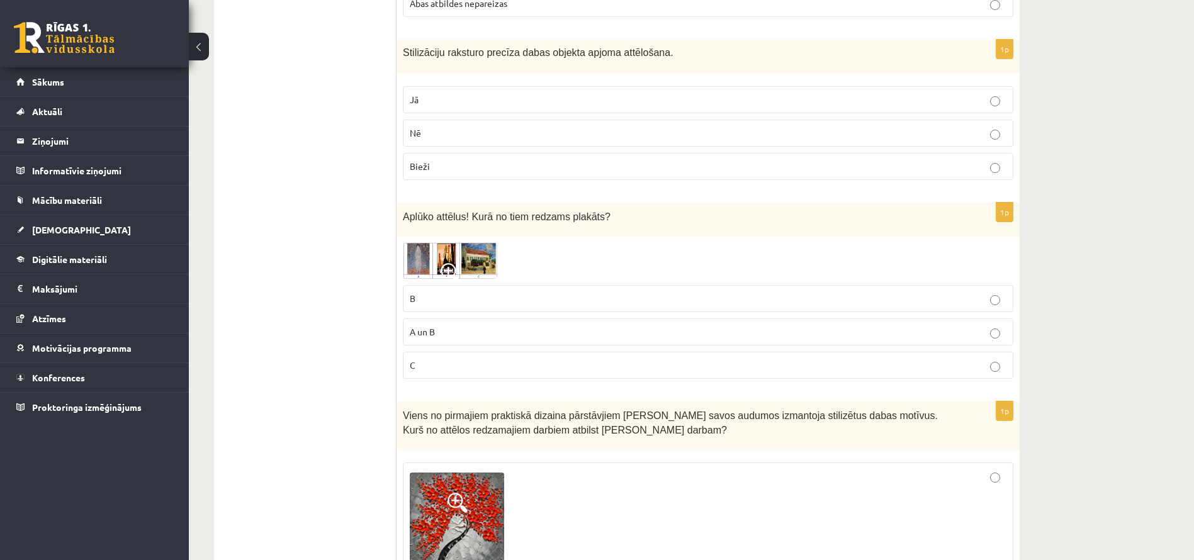
click at [761, 325] on p "A un B" at bounding box center [708, 331] width 597 height 13
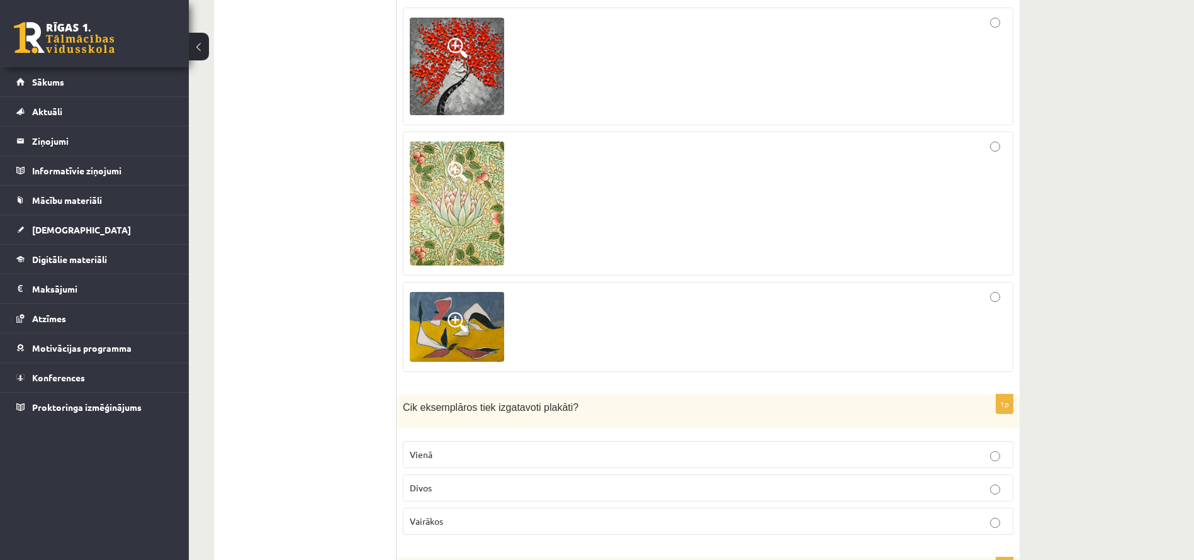
scroll to position [5498, 0]
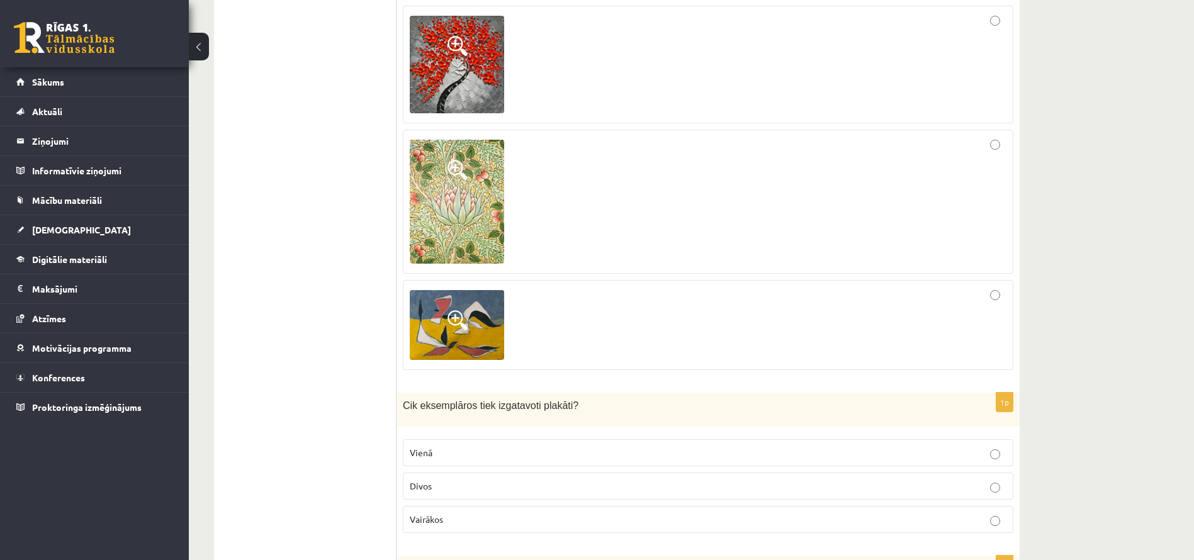
click at [733, 322] on div at bounding box center [708, 325] width 597 height 76
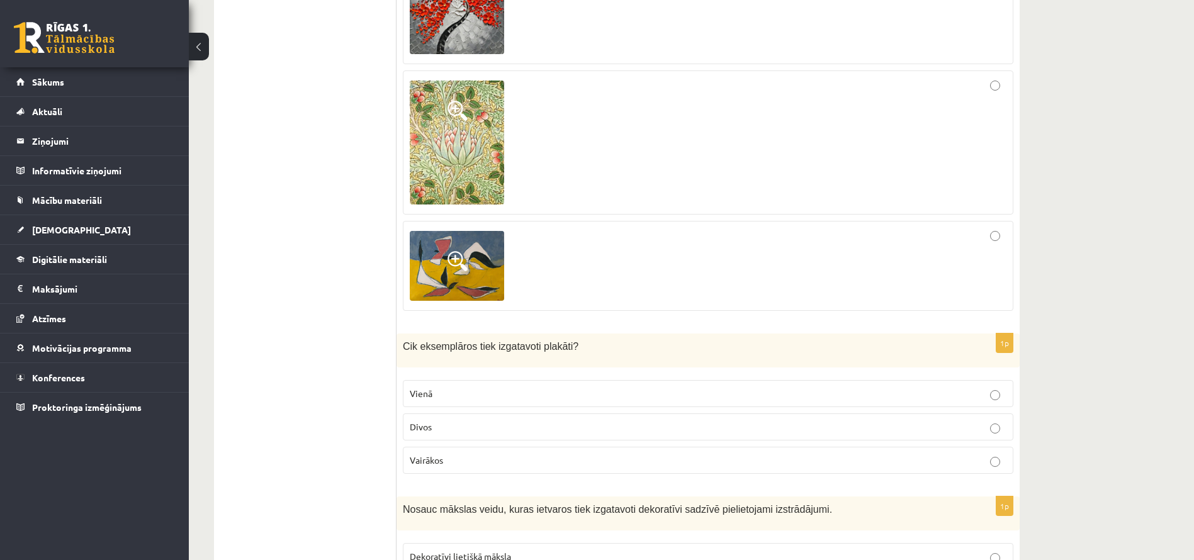
click at [662, 422] on label "Divos" at bounding box center [708, 426] width 610 height 27
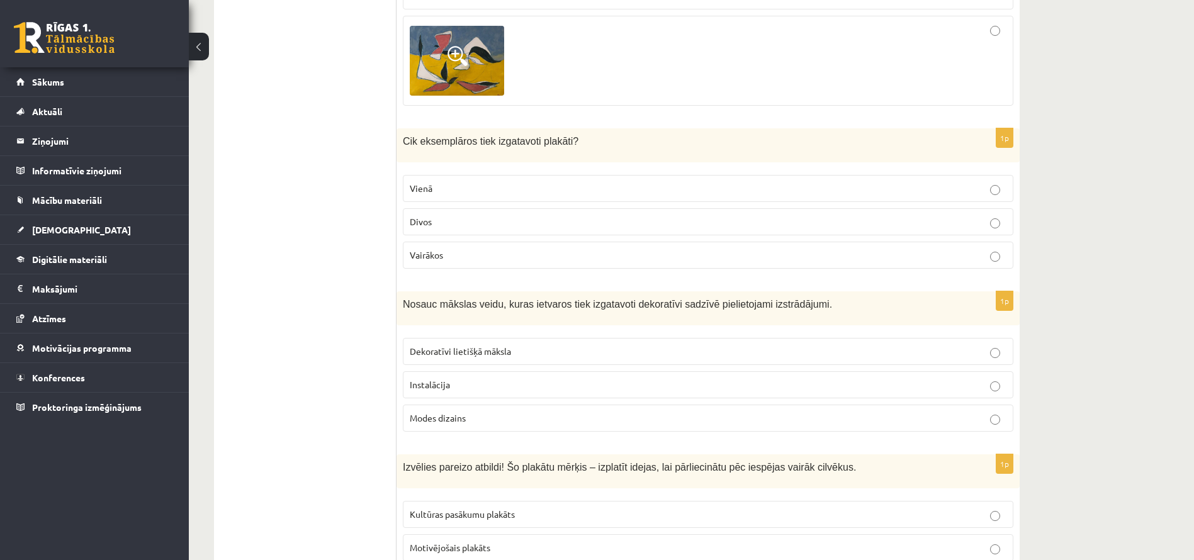
scroll to position [5994, 0]
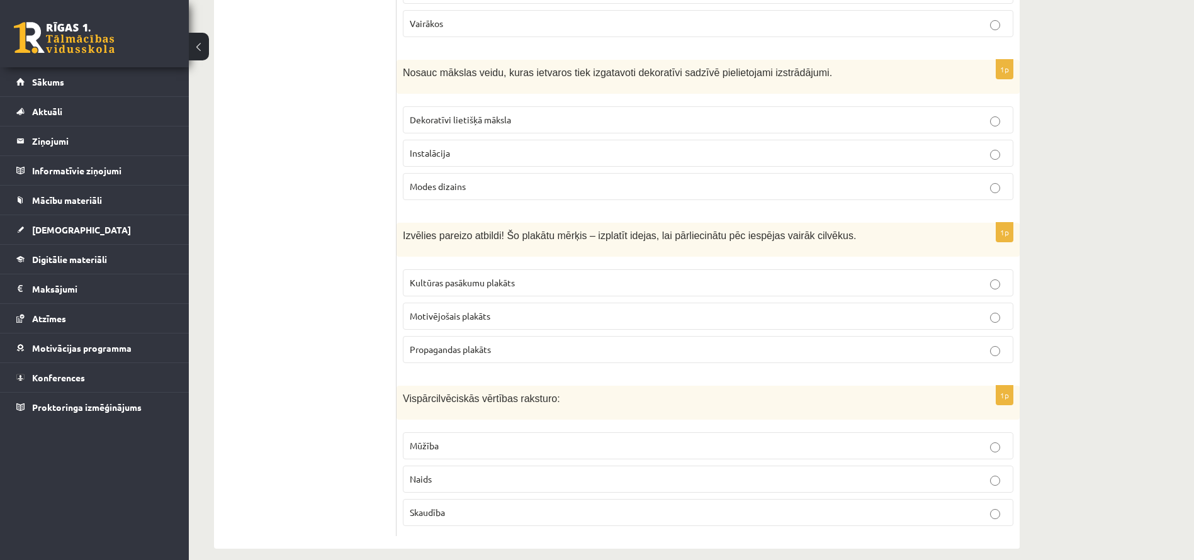
click at [822, 152] on label "Instalācija" at bounding box center [708, 153] width 610 height 27
click at [689, 350] on fieldset "Kultūras pasākumu plakāts Motivējošais plakāts Propagandas plakāts" at bounding box center [708, 315] width 610 height 104
click at [708, 336] on label "Propagandas plakāts" at bounding box center [708, 349] width 610 height 27
click at [559, 517] on div "1p Vispārcilvēciskās vērtības raksturo: Mūžība Naids Skaudība" at bounding box center [707, 461] width 623 height 150
click at [590, 499] on label "Skaudība" at bounding box center [708, 512] width 610 height 27
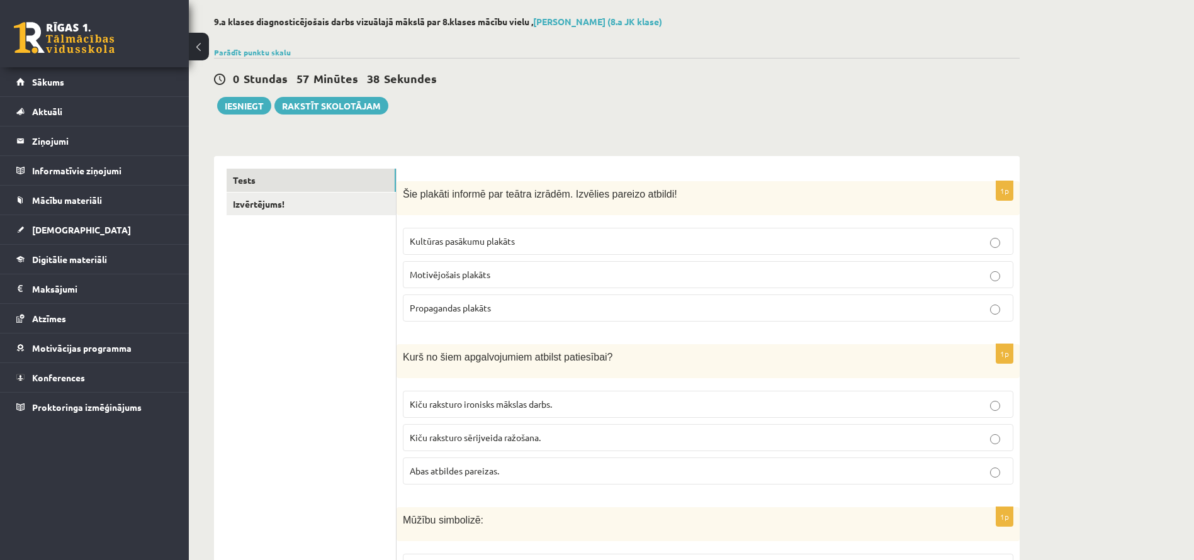
scroll to position [0, 0]
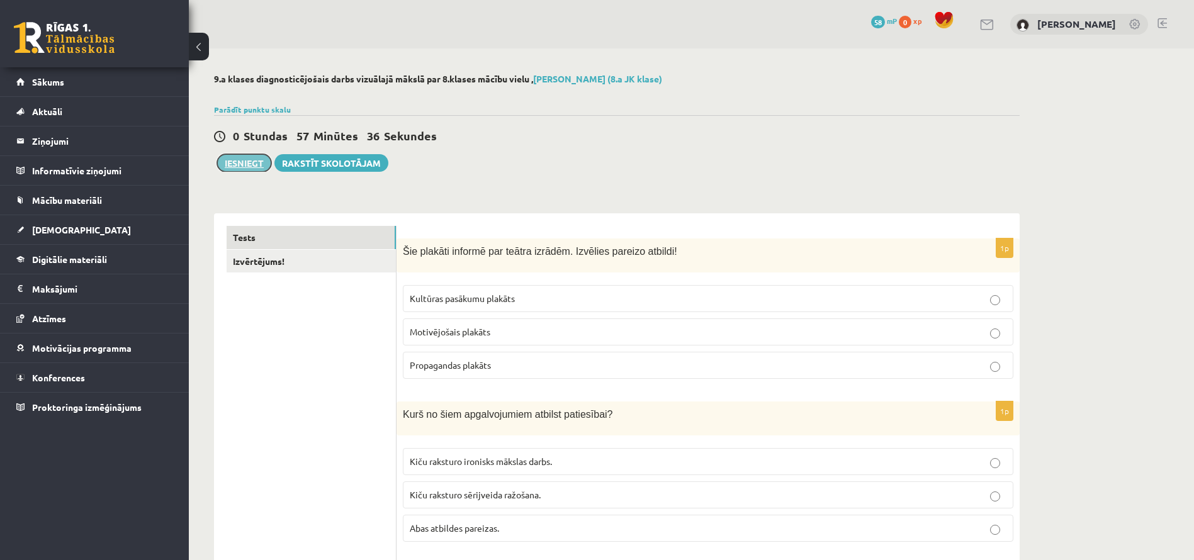
click at [240, 167] on button "Iesniegt" at bounding box center [244, 163] width 54 height 18
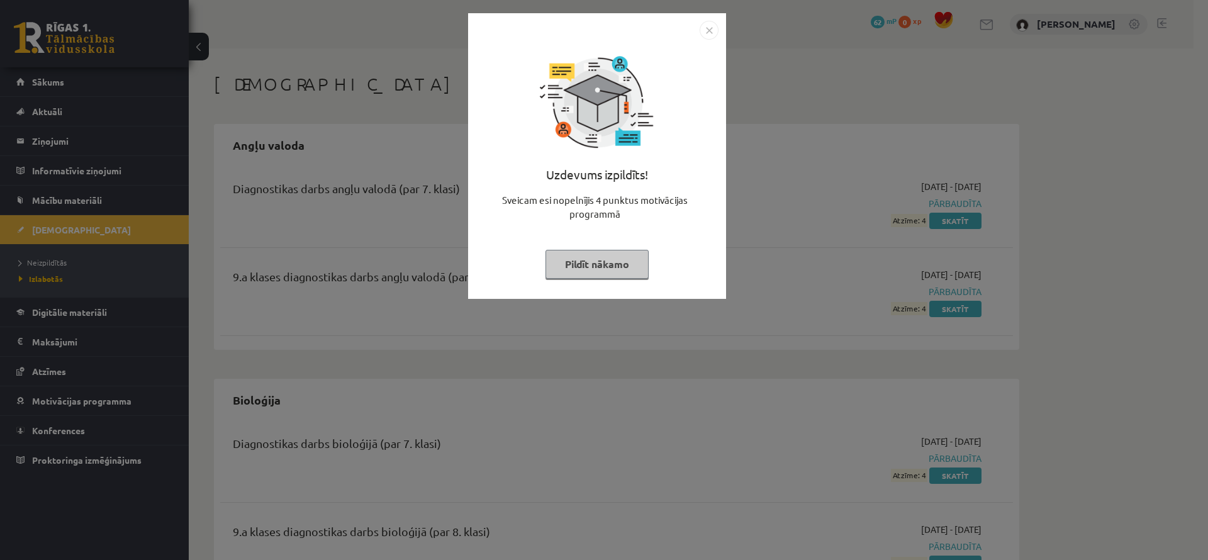
click at [594, 269] on button "Pildīt nākamo" at bounding box center [597, 264] width 103 height 29
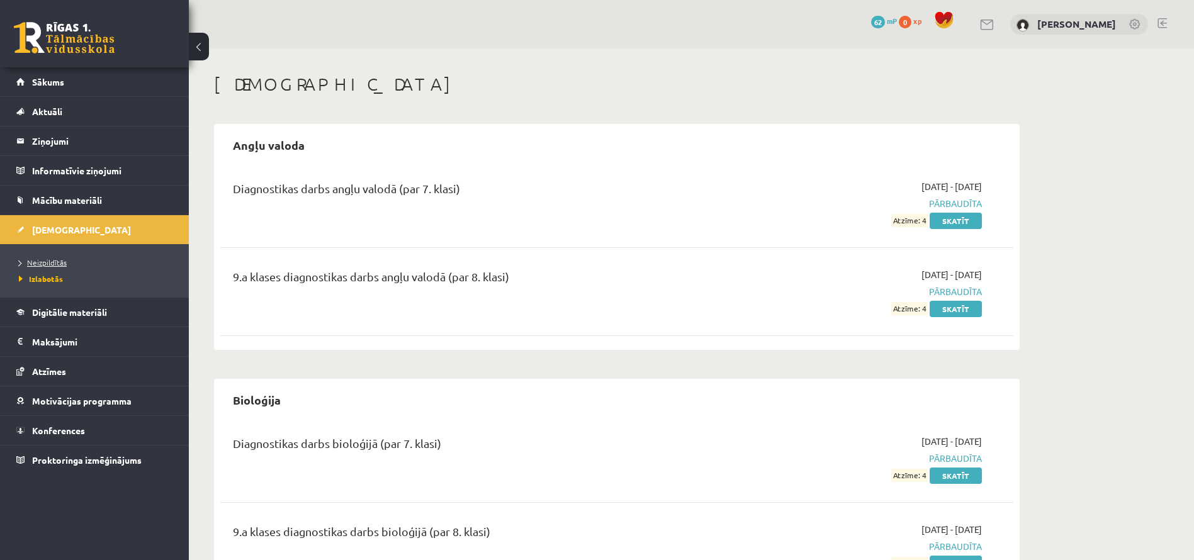
click at [65, 259] on span "Neizpildītās" at bounding box center [43, 262] width 48 height 10
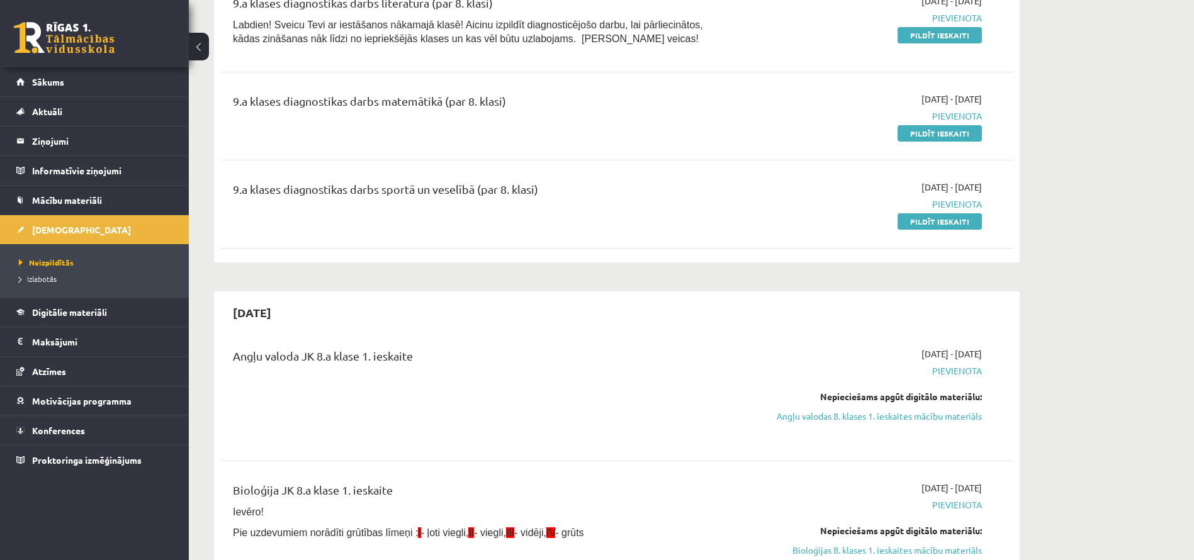
scroll to position [492, 0]
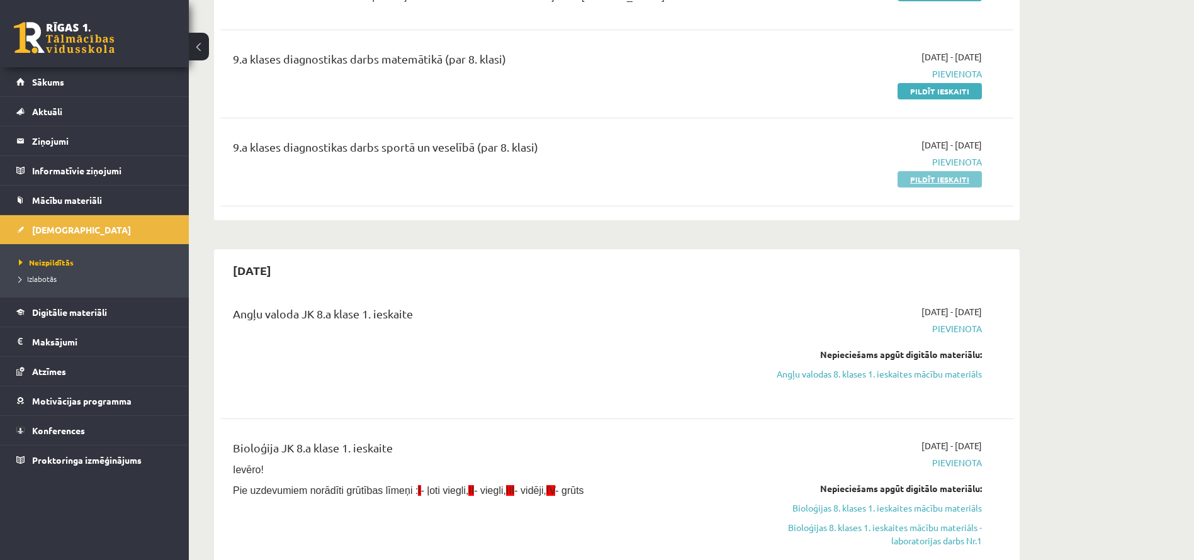
click at [916, 182] on link "Pildīt ieskaiti" at bounding box center [939, 179] width 84 height 16
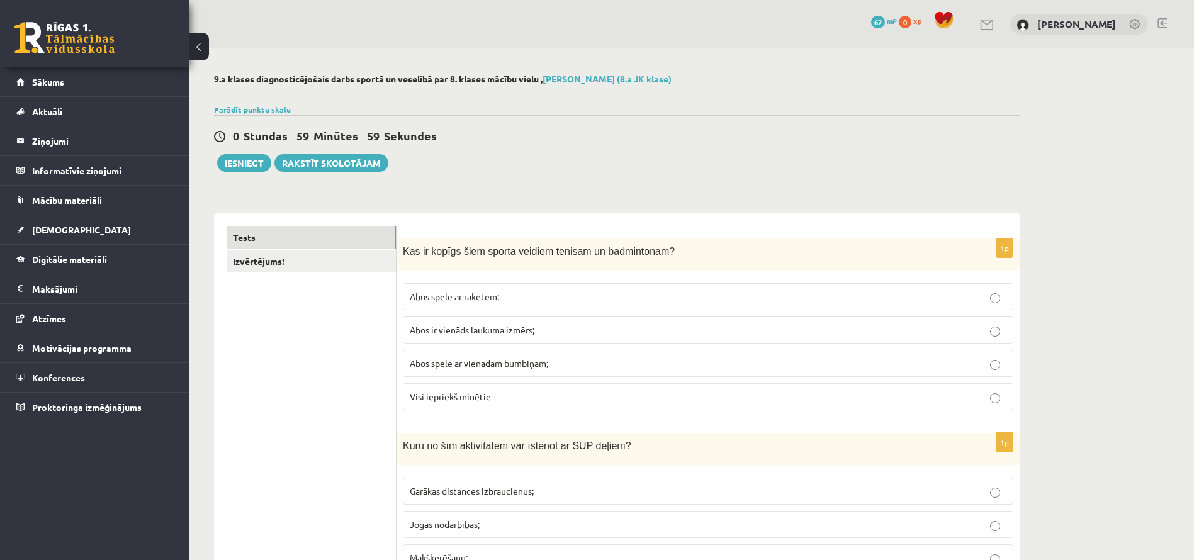
click at [539, 348] on fieldset "Abus spēlē ar raketēm; Abos ir vienāds laukuma izmērs; Abos spēlē ar vienādām b…" at bounding box center [708, 345] width 610 height 137
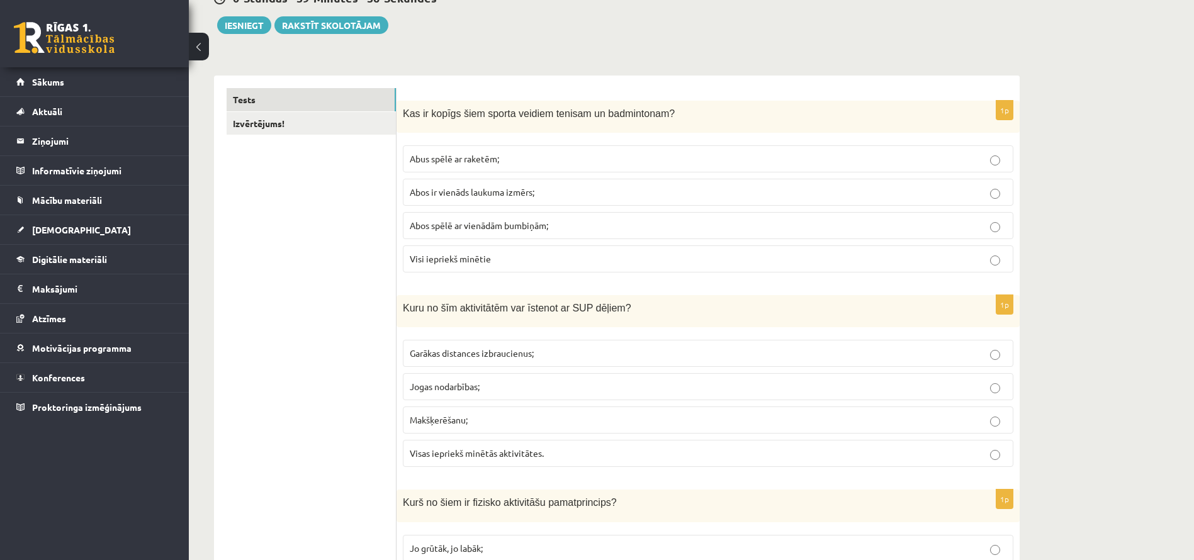
scroll to position [140, 0]
click at [575, 225] on p "Abos spēlē ar vienādām bumbiņām;" at bounding box center [708, 223] width 597 height 13
click at [496, 418] on p "Makšķerēšanu;" at bounding box center [708, 418] width 597 height 13
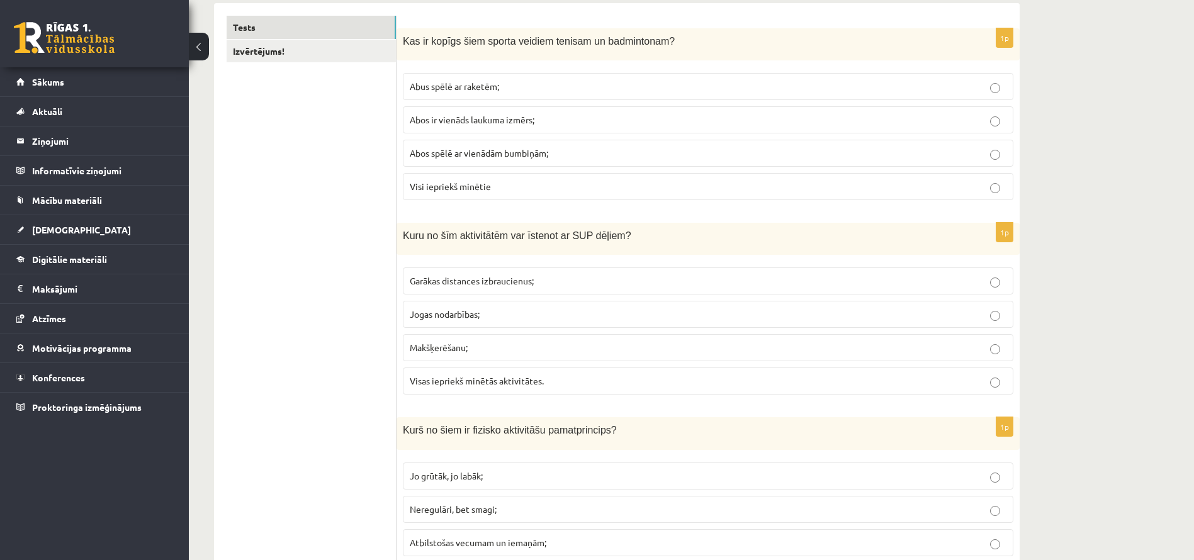
scroll to position [213, 0]
click at [506, 386] on label "Visas iepriekš minētās aktivitātes." at bounding box center [708, 378] width 610 height 27
click at [477, 538] on span "Atbilstošas vecumam un iemaņām;" at bounding box center [478, 539] width 137 height 11
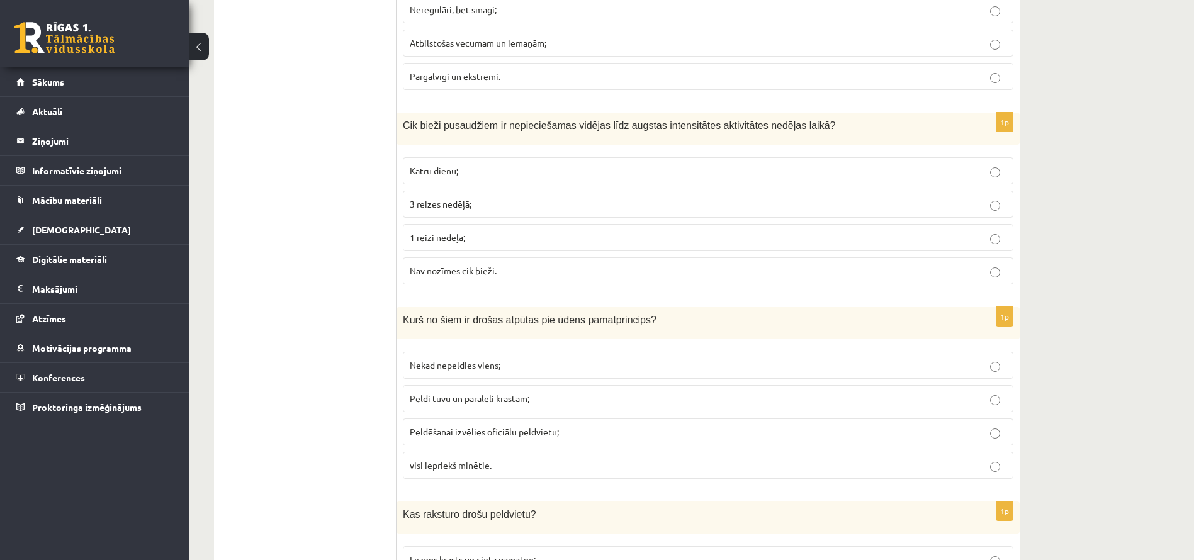
scroll to position [732, 0]
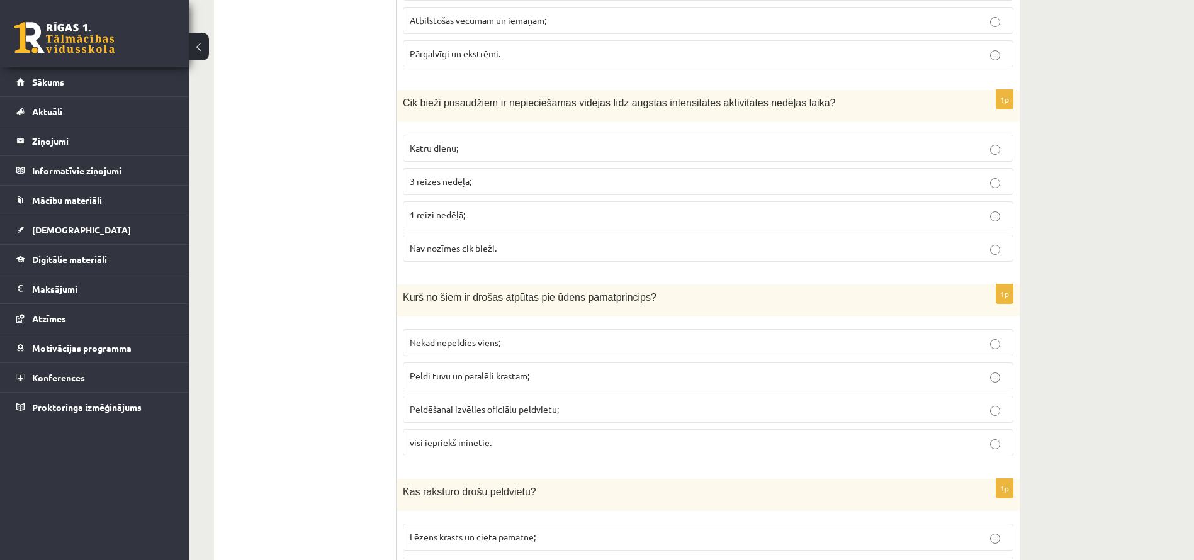
click at [723, 219] on p "1 reizi nedēļā;" at bounding box center [708, 214] width 597 height 13
click at [634, 360] on fieldset "Nekad nepeldies viens; Peldi tuvu un paralēli krastam; Peldēšanai izvēlies ofic…" at bounding box center [708, 391] width 610 height 137
click at [638, 376] on p "Peldi tuvu un paralēli krastam;" at bounding box center [708, 375] width 597 height 13
click at [590, 529] on label "Lēzens krasts un cieta pamatne;" at bounding box center [708, 537] width 610 height 27
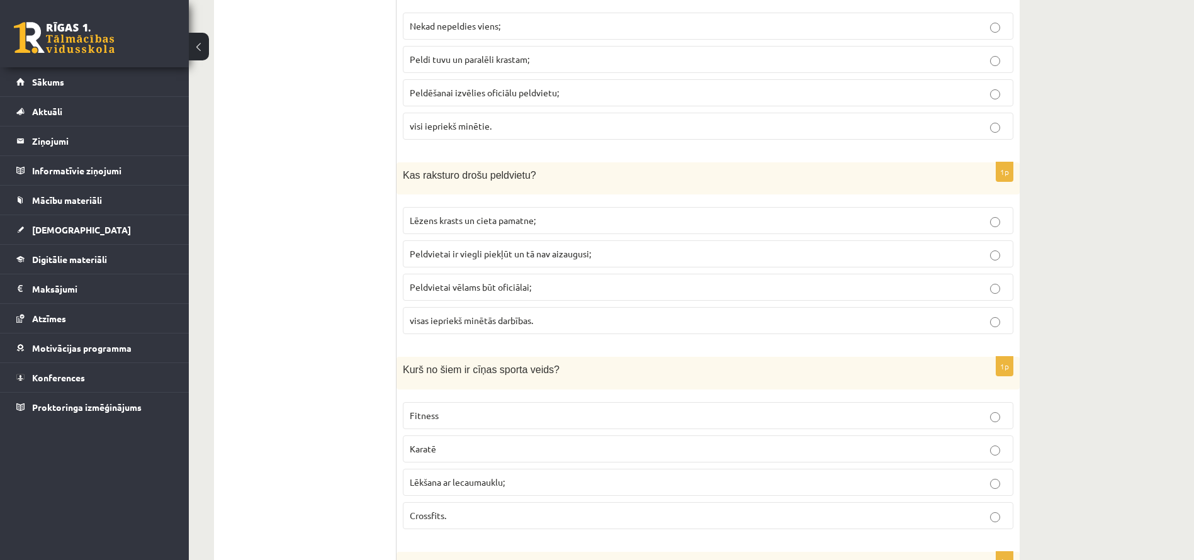
scroll to position [1055, 0]
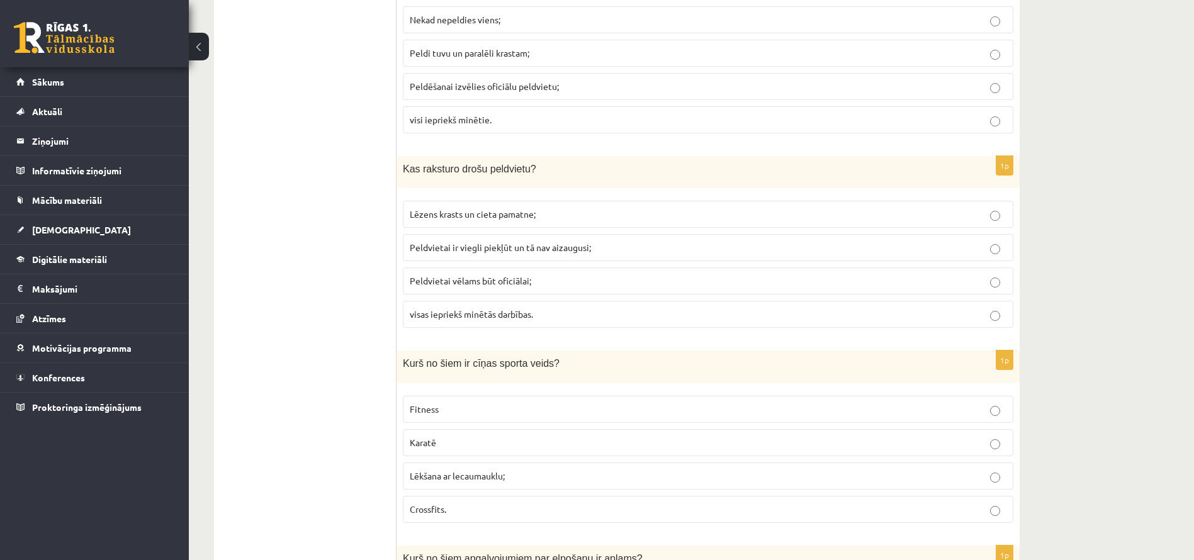
click at [594, 514] on p "Crossfits." at bounding box center [708, 509] width 597 height 13
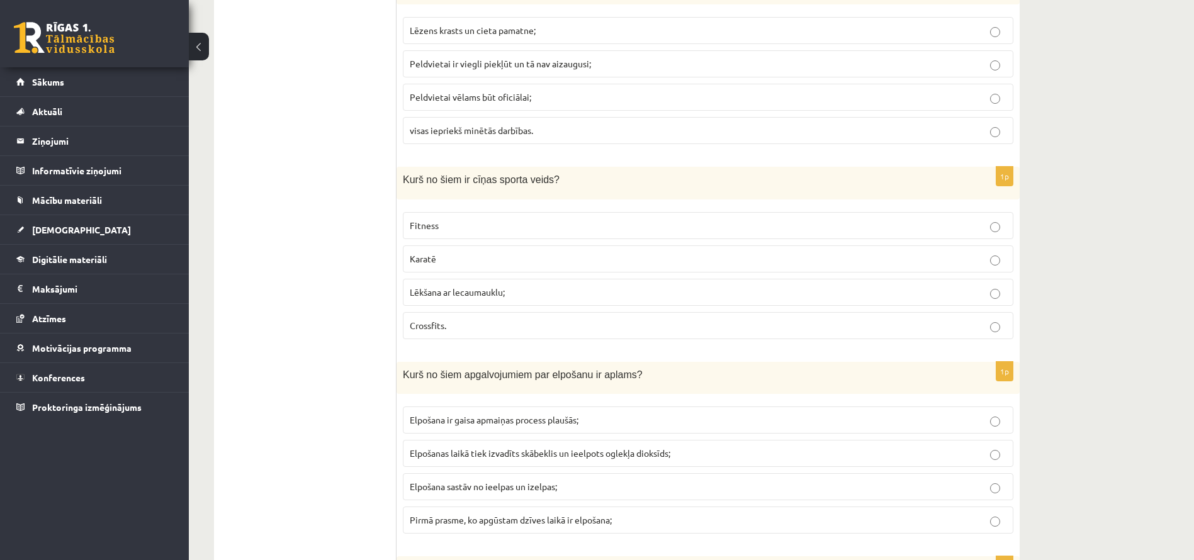
click at [594, 514] on p "Pirmā prasme, ko apgūstam dzīves laikā ir elpošana;" at bounding box center [708, 519] width 597 height 13
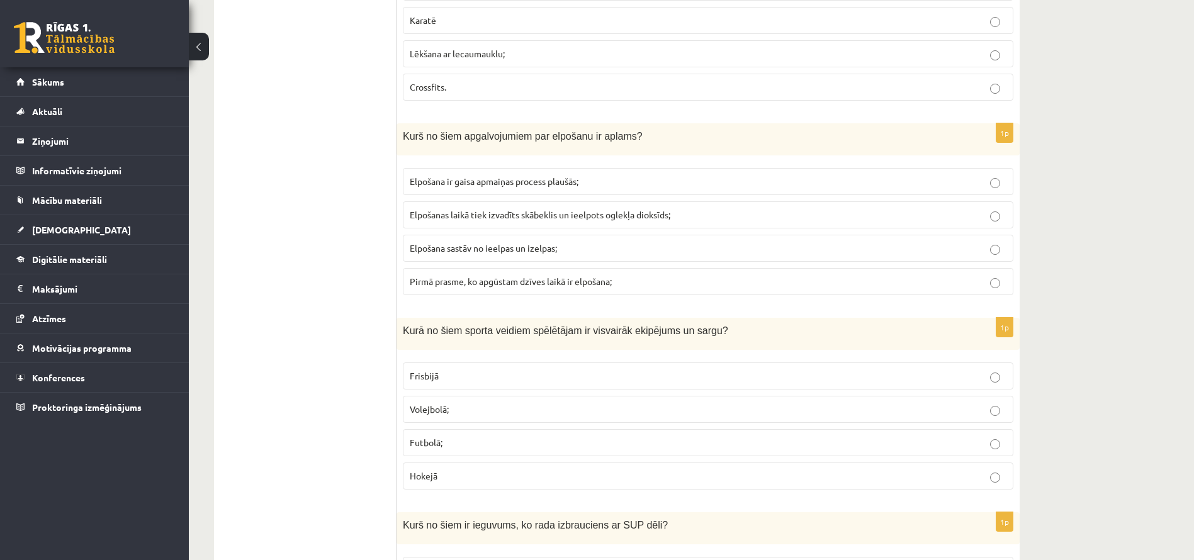
scroll to position [1481, 0]
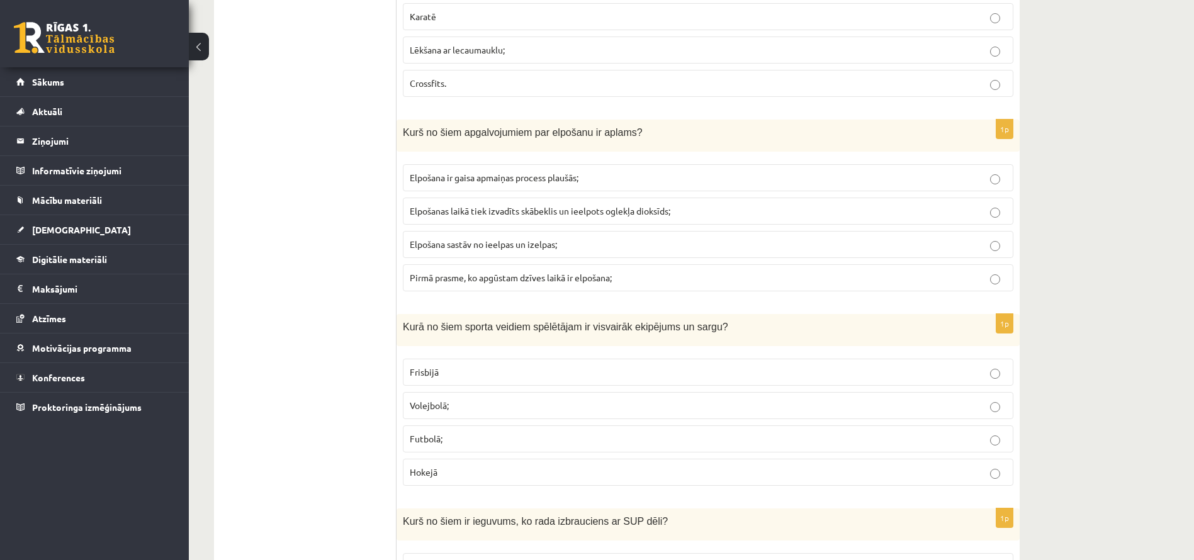
click at [652, 407] on p "Volejbolā;" at bounding box center [708, 405] width 597 height 13
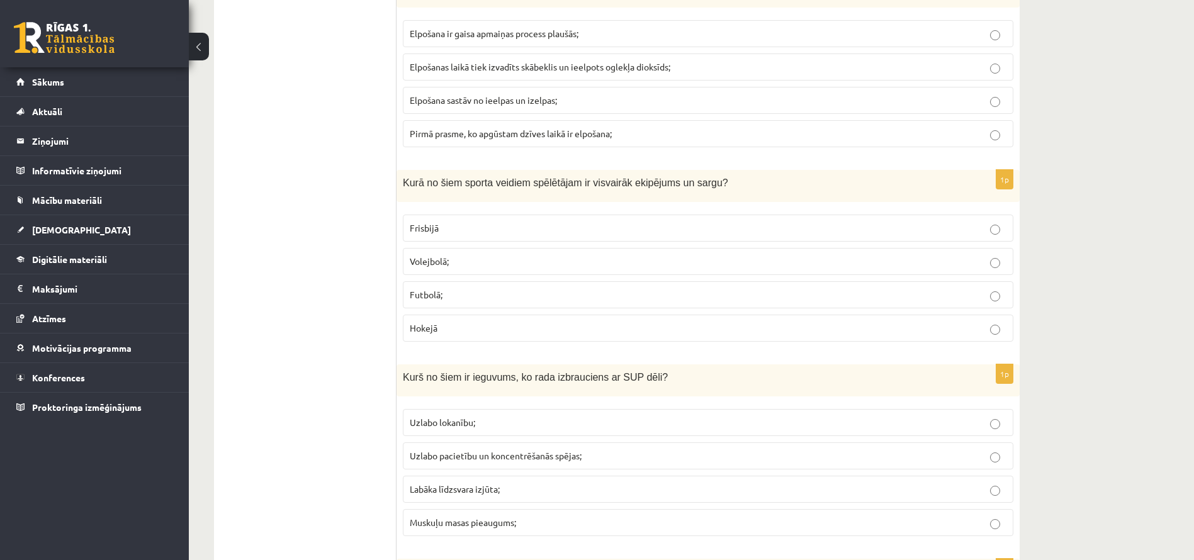
scroll to position [1628, 0]
click at [652, 407] on label "Uzlabo lokanību;" at bounding box center [708, 419] width 610 height 27
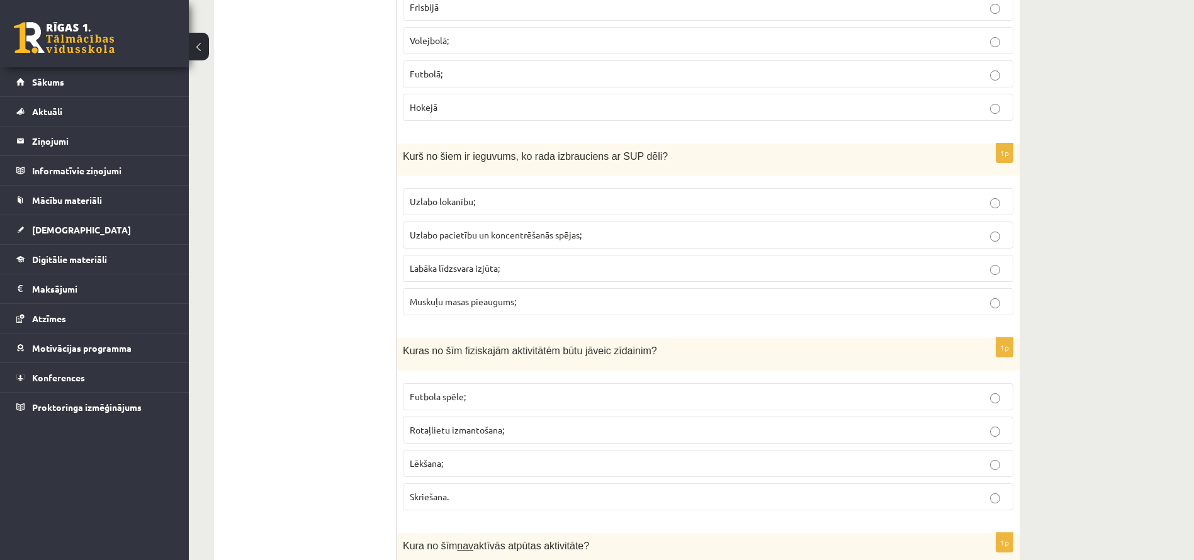
scroll to position [1863, 0]
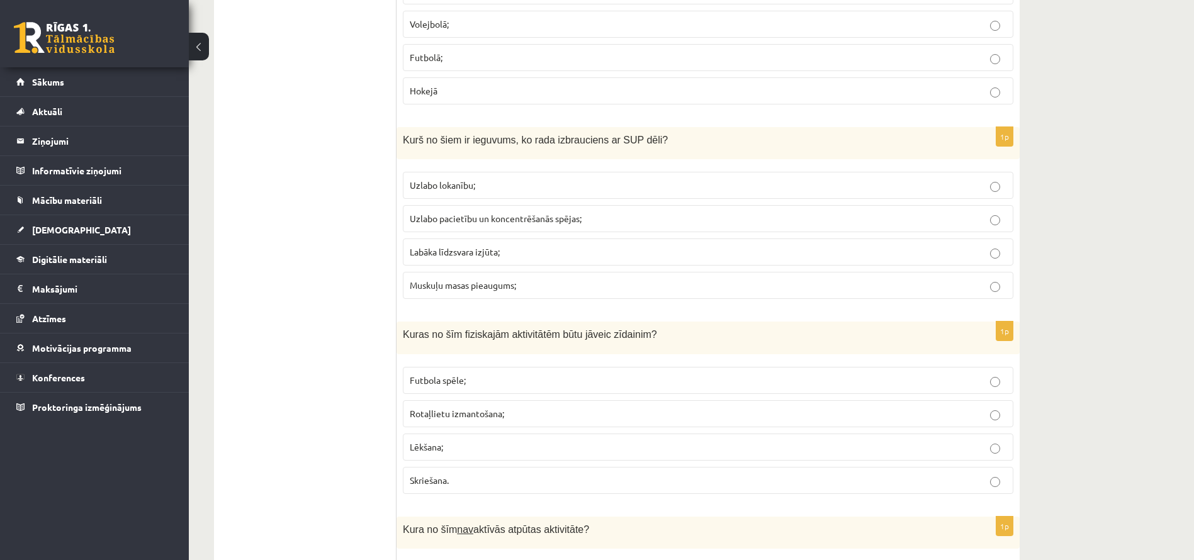
click at [652, 406] on label "Rotaļlietu izmantošana;" at bounding box center [708, 413] width 610 height 27
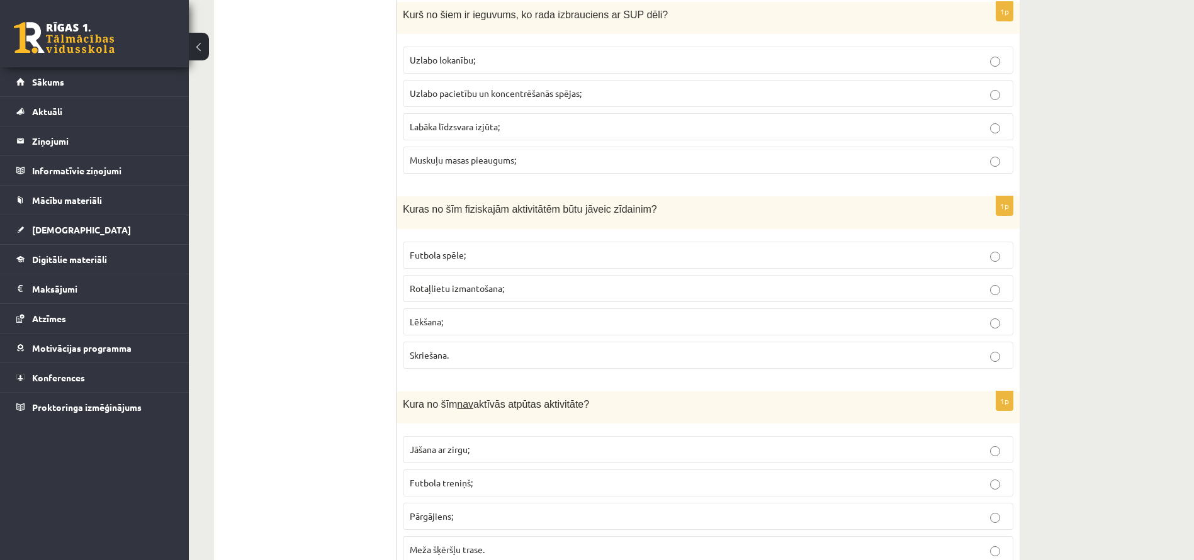
scroll to position [2061, 0]
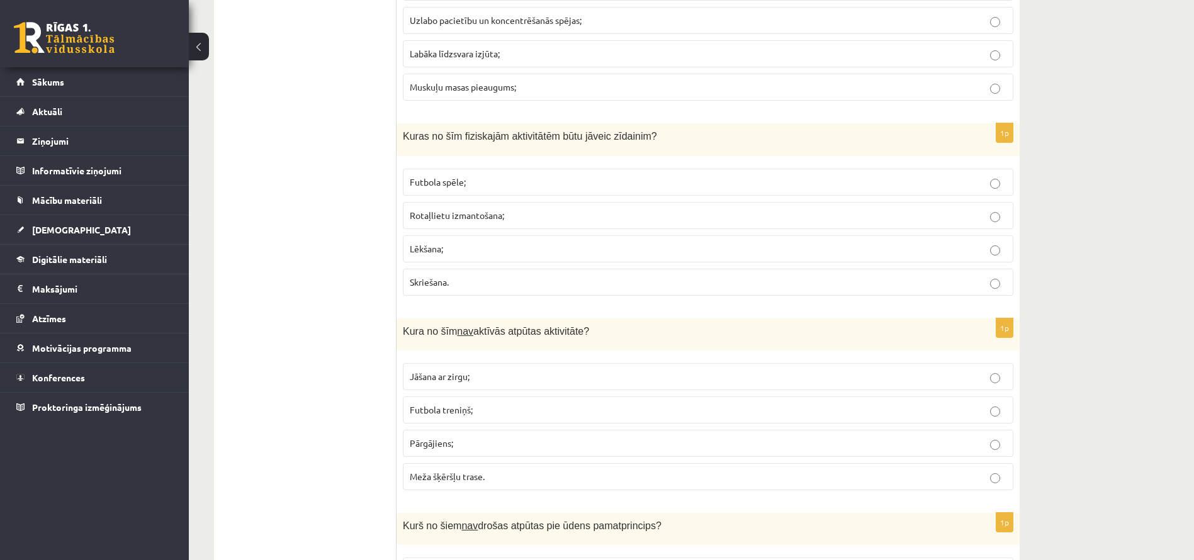
click at [652, 405] on p "Futbola treniņš;" at bounding box center [708, 409] width 597 height 13
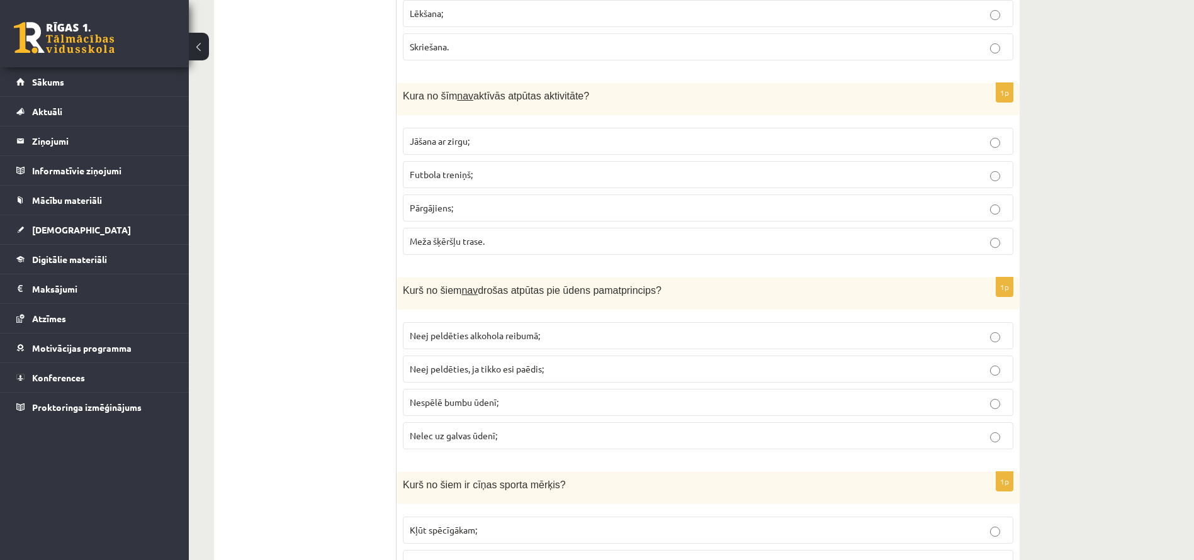
click at [652, 404] on p "Nespēlē bumbu ūdenī;" at bounding box center [708, 402] width 597 height 13
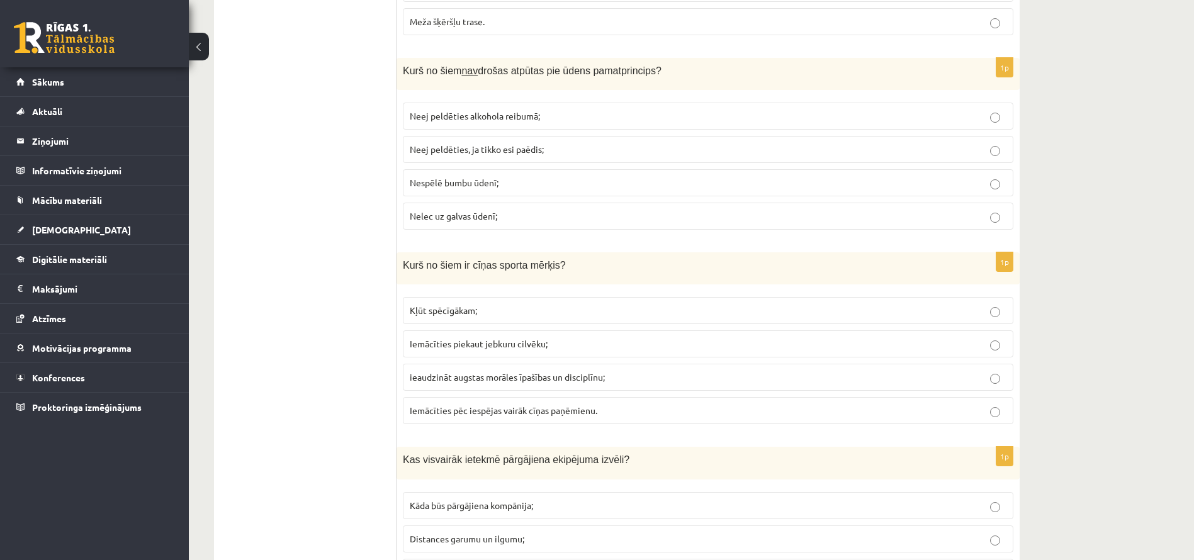
scroll to position [2516, 0]
click at [652, 404] on p "Iemācīties pēc iespējas vairāk cīņas paņēmienu." at bounding box center [708, 409] width 597 height 13
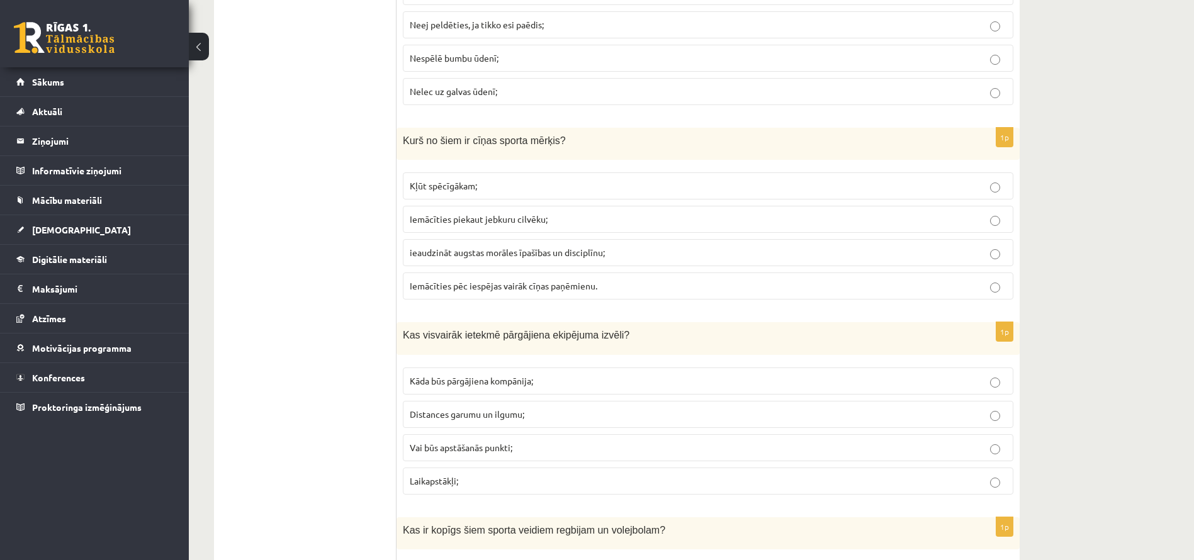
scroll to position [2641, 0]
click at [652, 404] on label "Distances garumu un ilgumu;" at bounding box center [708, 413] width 610 height 27
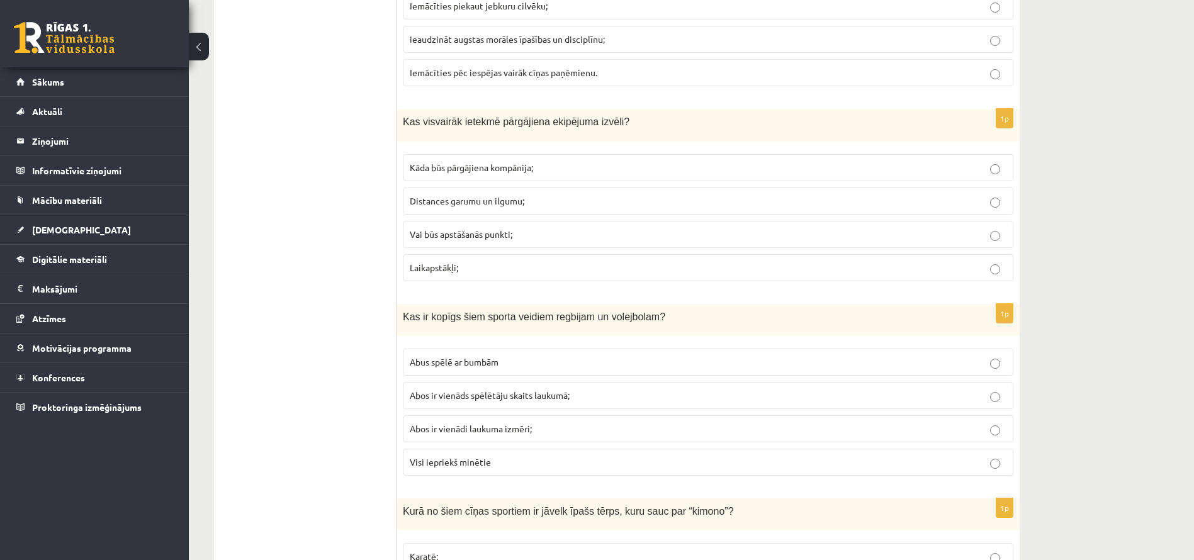
click at [652, 406] on label "Abos ir vienāds spēlētāju skaits laukumā;" at bounding box center [708, 395] width 610 height 27
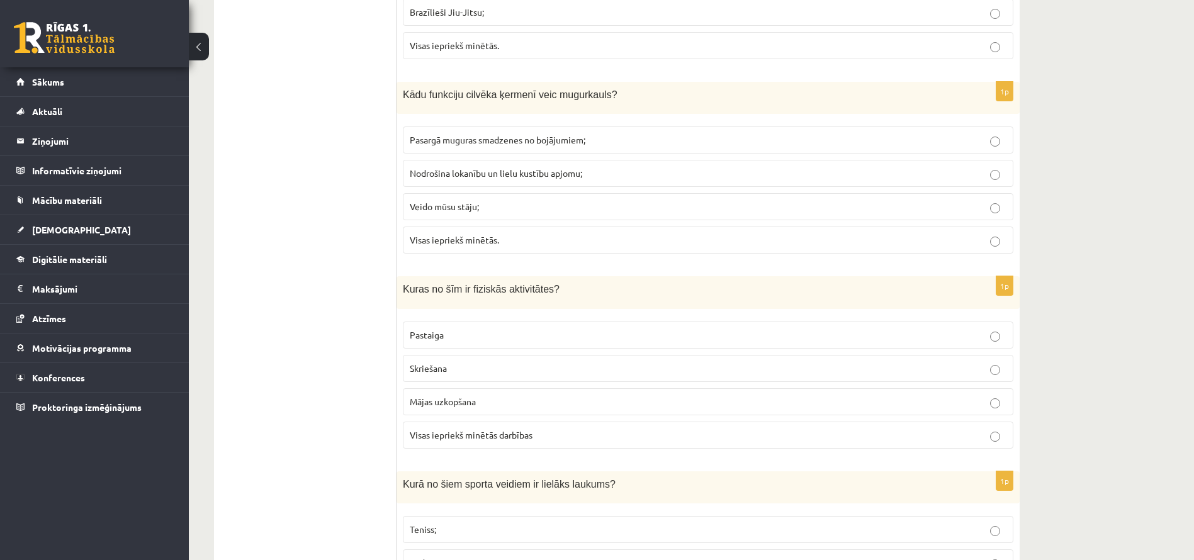
scroll to position [3476, 0]
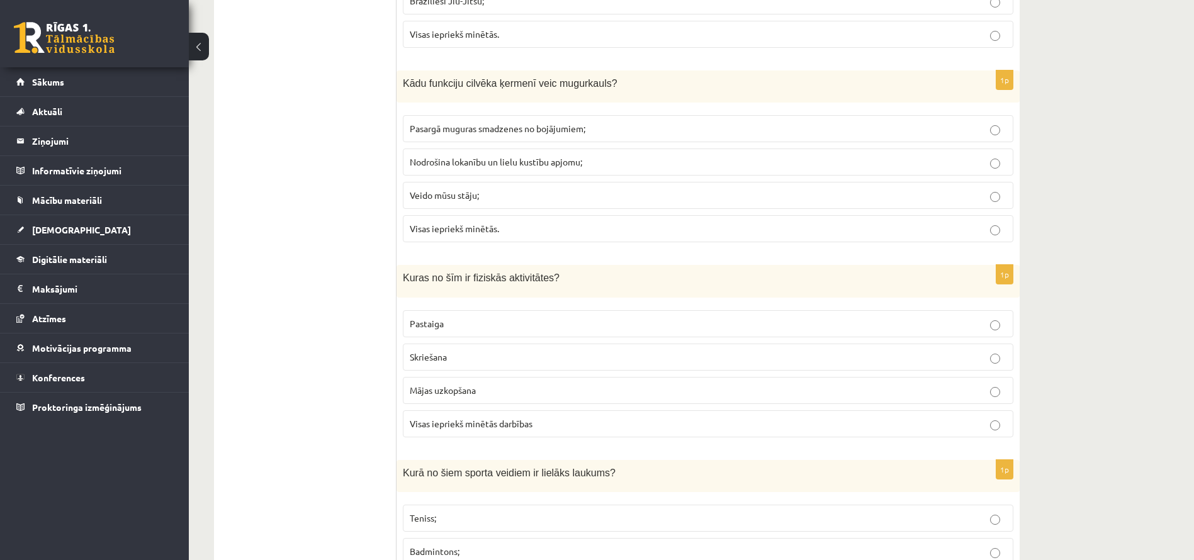
click at [834, 25] on label "Visas iepriekš minētās." at bounding box center [708, 34] width 610 height 27
click at [733, 203] on label "Veido mūsu stāju;" at bounding box center [708, 195] width 610 height 27
click at [655, 311] on label "Pastaiga" at bounding box center [708, 323] width 610 height 27
click at [533, 520] on p "Teniss;" at bounding box center [708, 518] width 597 height 13
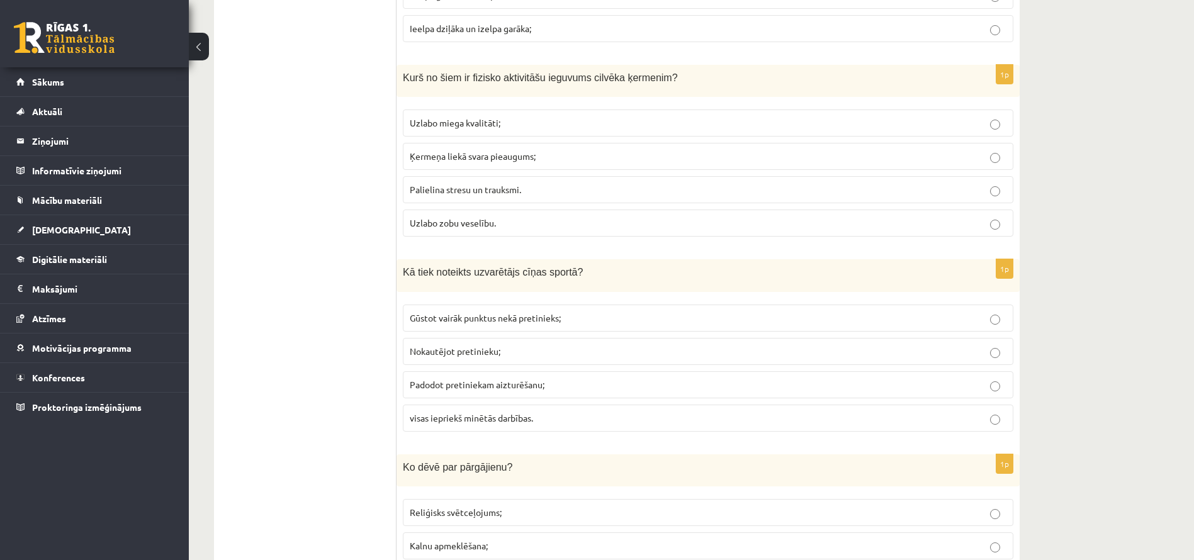
scroll to position [4287, 0]
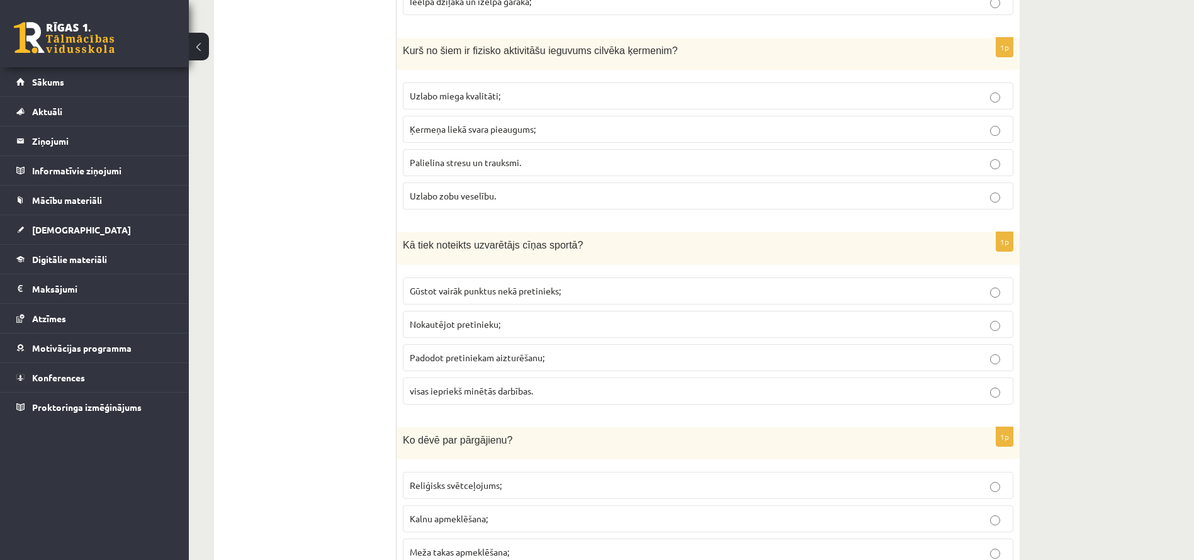
click at [732, 3] on p "Ieelpa dziļāka un izelpa garāka;" at bounding box center [708, 1] width 597 height 13
click at [619, 160] on p "Palielina stresu un trauksmi." at bounding box center [708, 163] width 597 height 13
click at [465, 369] on label "Padodot pretiniekam aizturēšanu;" at bounding box center [708, 358] width 610 height 27
click at [425, 506] on fieldset "Reliģisks svētceļojums; Kalnu apmeklēšana; Meža takas apmeklēšana; Visi iepriek…" at bounding box center [708, 535] width 610 height 137
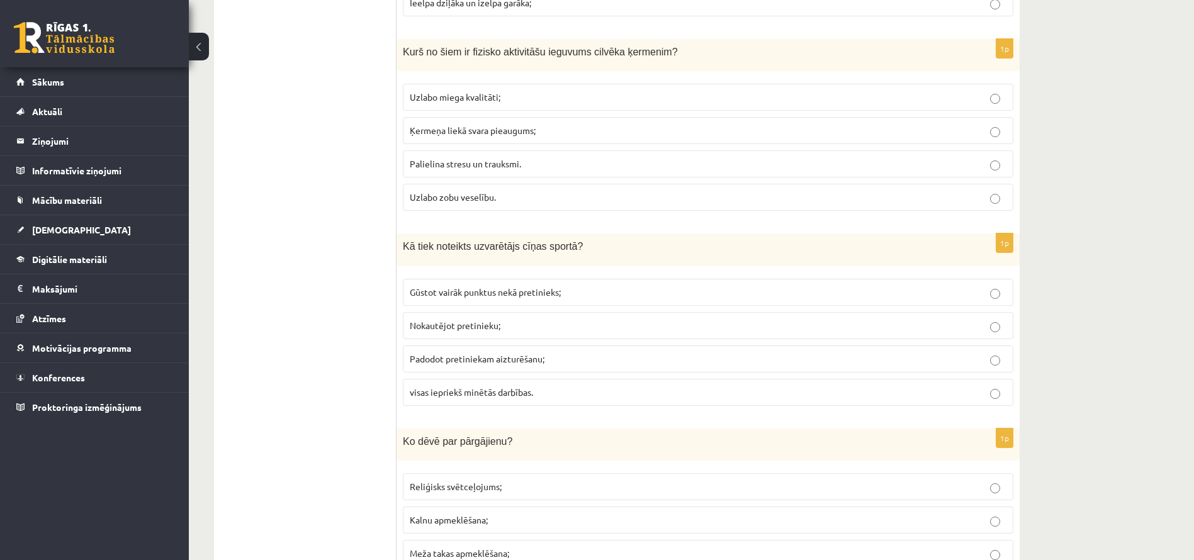
click at [425, 522] on span "Kalnu apmeklēšana;" at bounding box center [449, 519] width 78 height 11
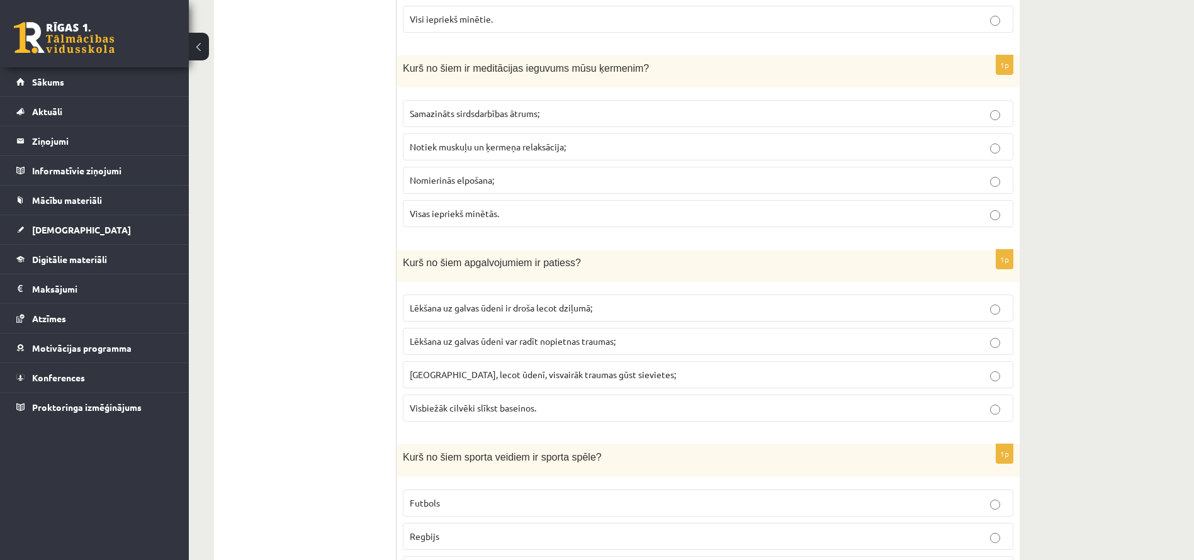
scroll to position [4858, 0]
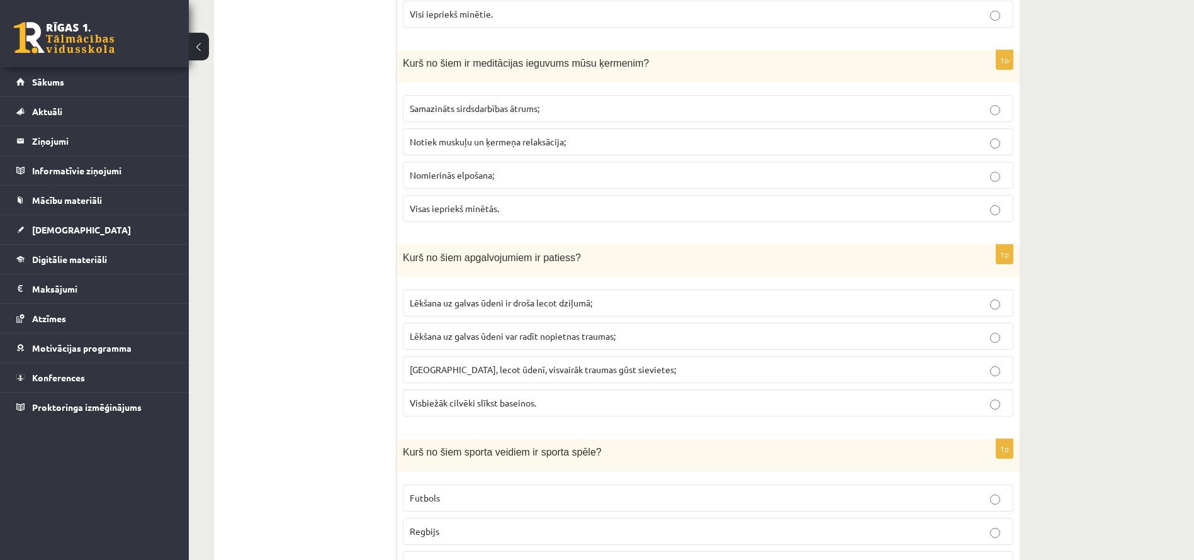
click at [833, 104] on p "Samazināts sirdsdarbības ātrums;" at bounding box center [708, 108] width 597 height 13
click at [653, 337] on p "Lēkšana uz galvas ūdeni var radīt nopietnas traumas;" at bounding box center [708, 336] width 597 height 13
click at [535, 506] on label "Futbols" at bounding box center [708, 498] width 610 height 27
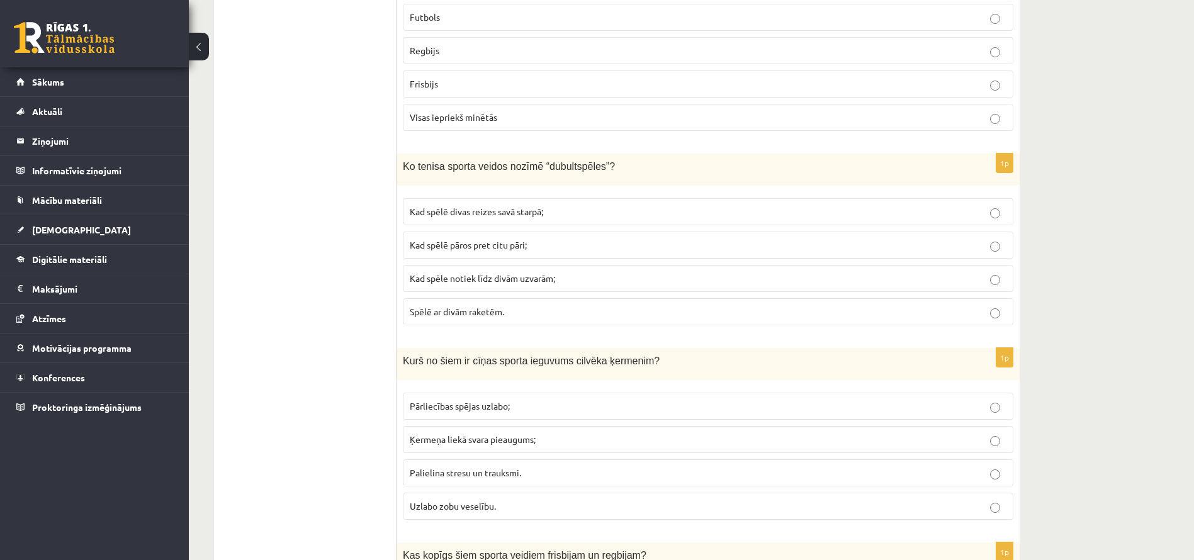
scroll to position [5380, 0]
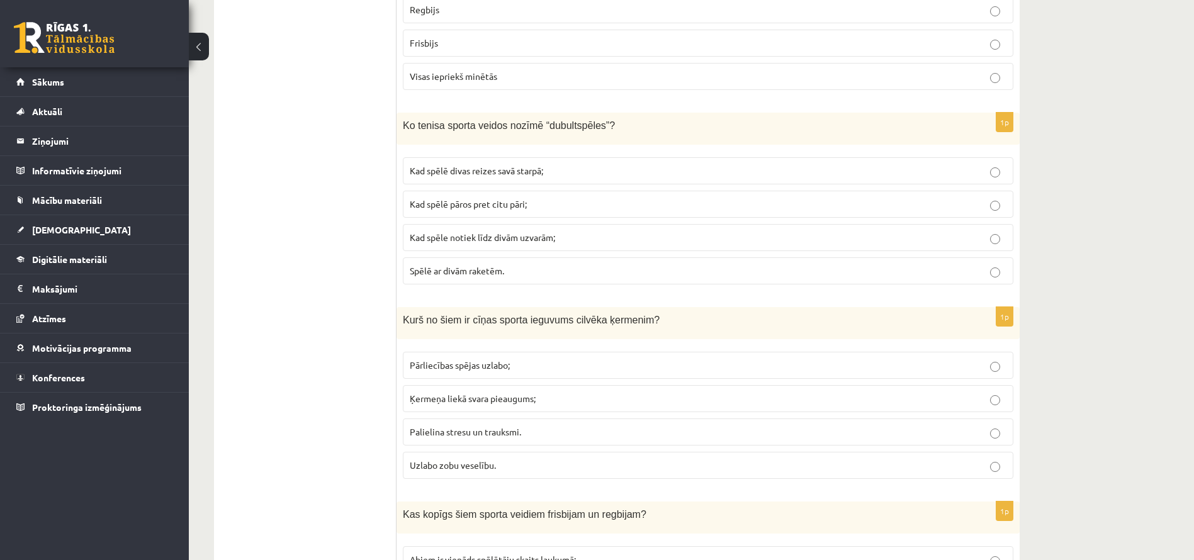
click at [733, 214] on label "Kad spēlē pāros pret citu pāri;" at bounding box center [708, 204] width 610 height 27
click at [583, 430] on p "Palielina stresu un trauksmi." at bounding box center [708, 431] width 597 height 13
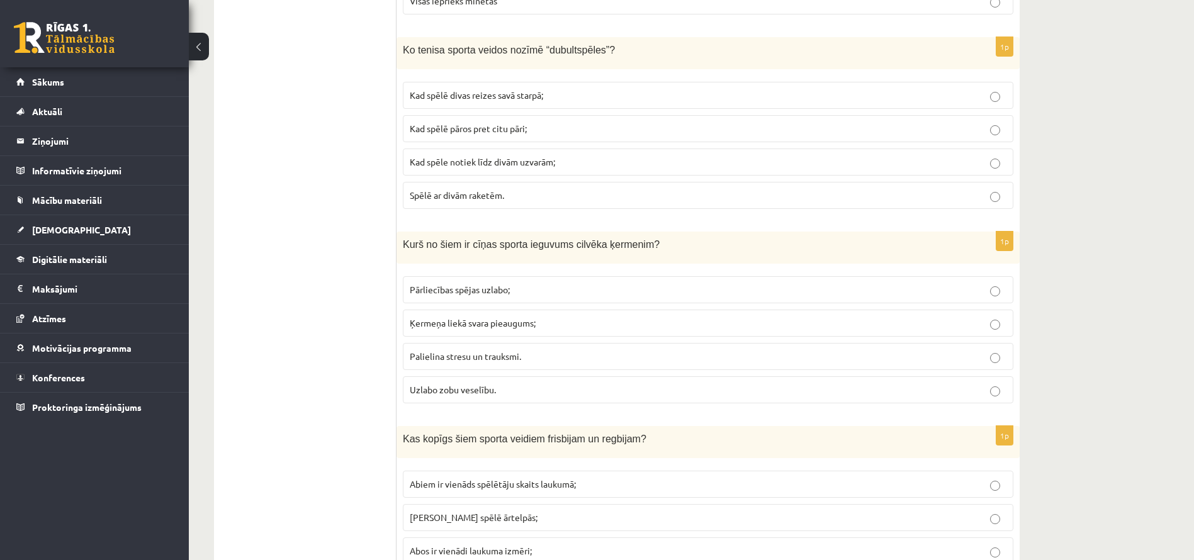
scroll to position [5542, 0]
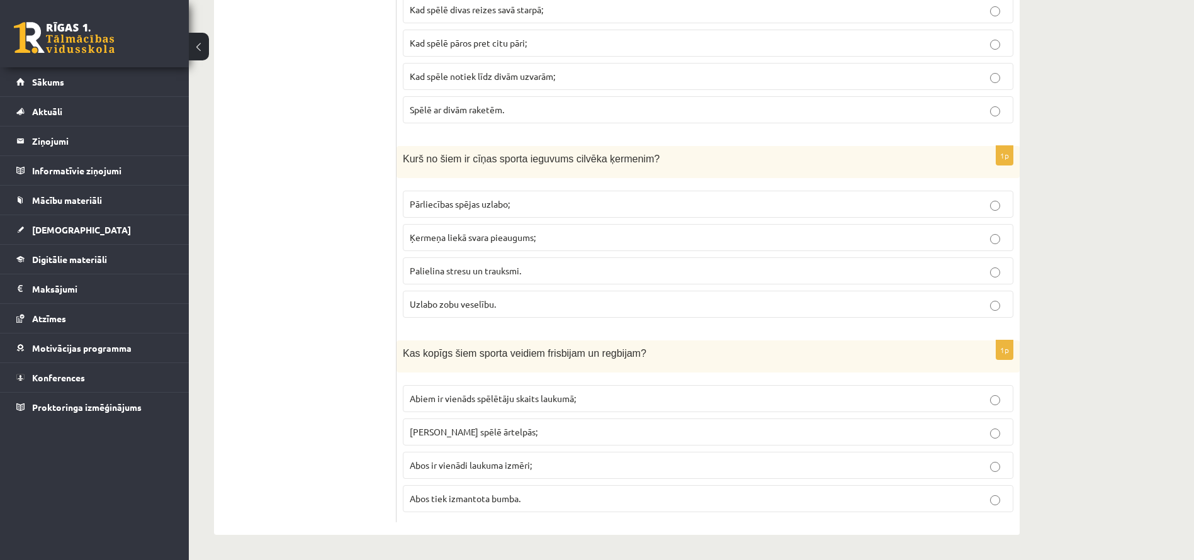
click at [571, 445] on label "[PERSON_NAME] spēlē ārtelpās;" at bounding box center [708, 431] width 610 height 27
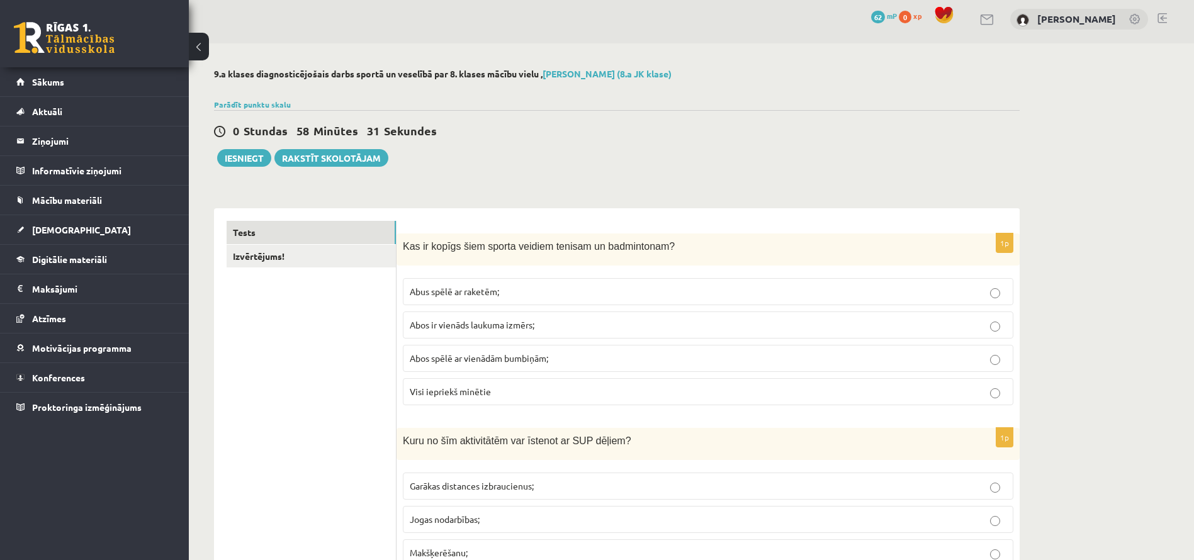
scroll to position [0, 0]
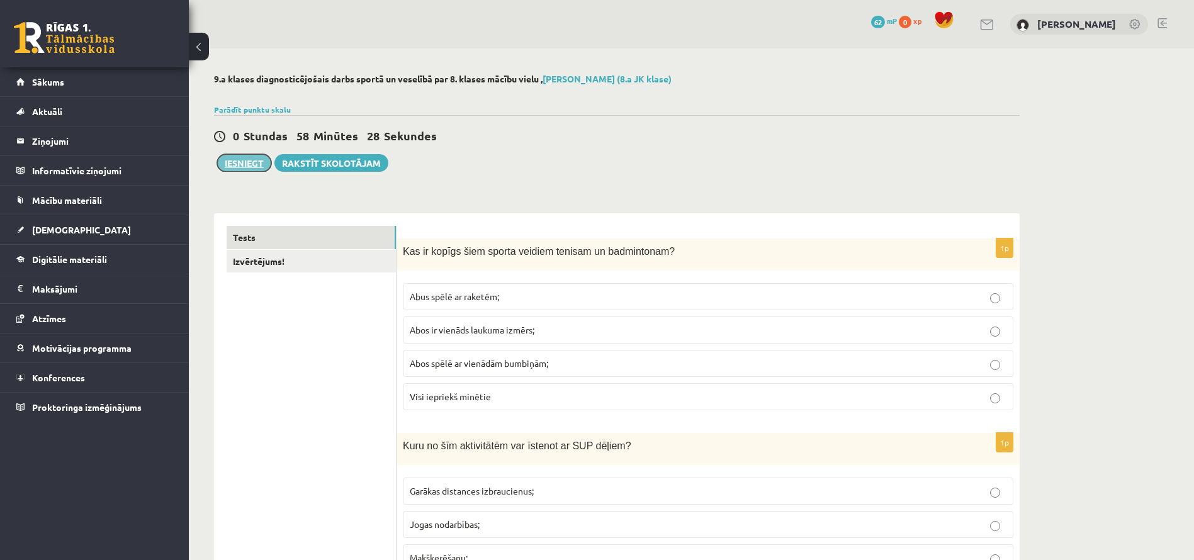
click at [231, 170] on button "Iesniegt" at bounding box center [244, 163] width 54 height 18
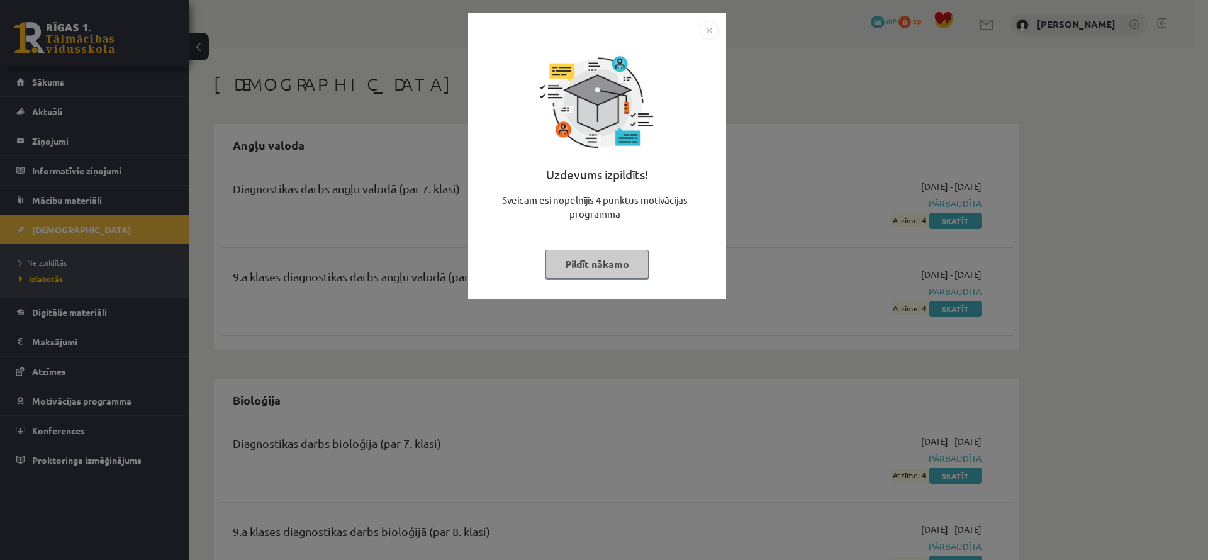
click at [614, 254] on button "Pildīt nākamo" at bounding box center [597, 264] width 103 height 29
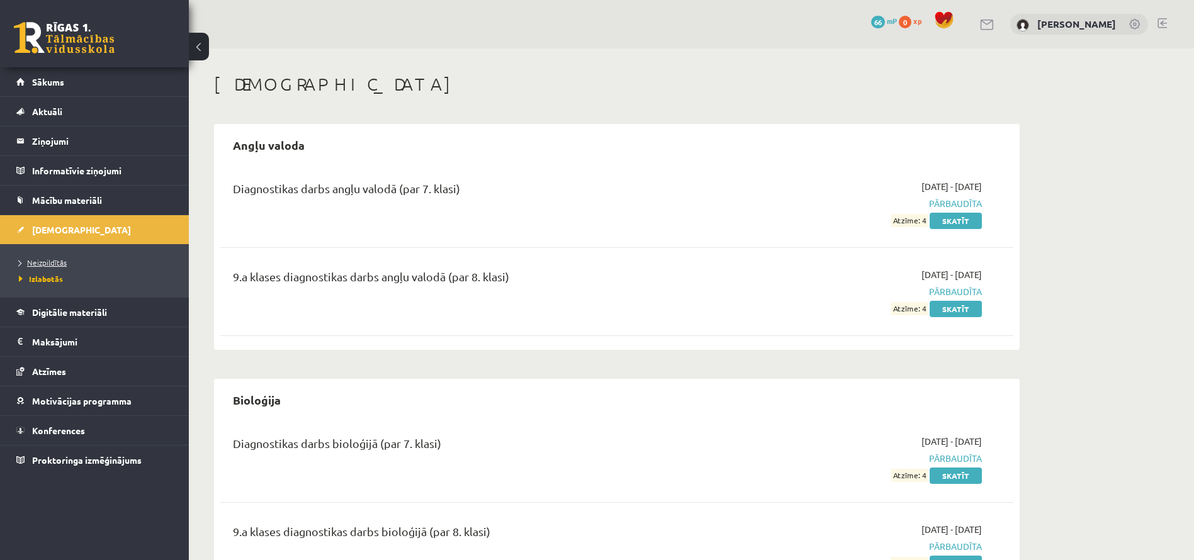
click at [59, 257] on span "Neizpildītās" at bounding box center [43, 262] width 48 height 10
